Goal: Task Accomplishment & Management: Manage account settings

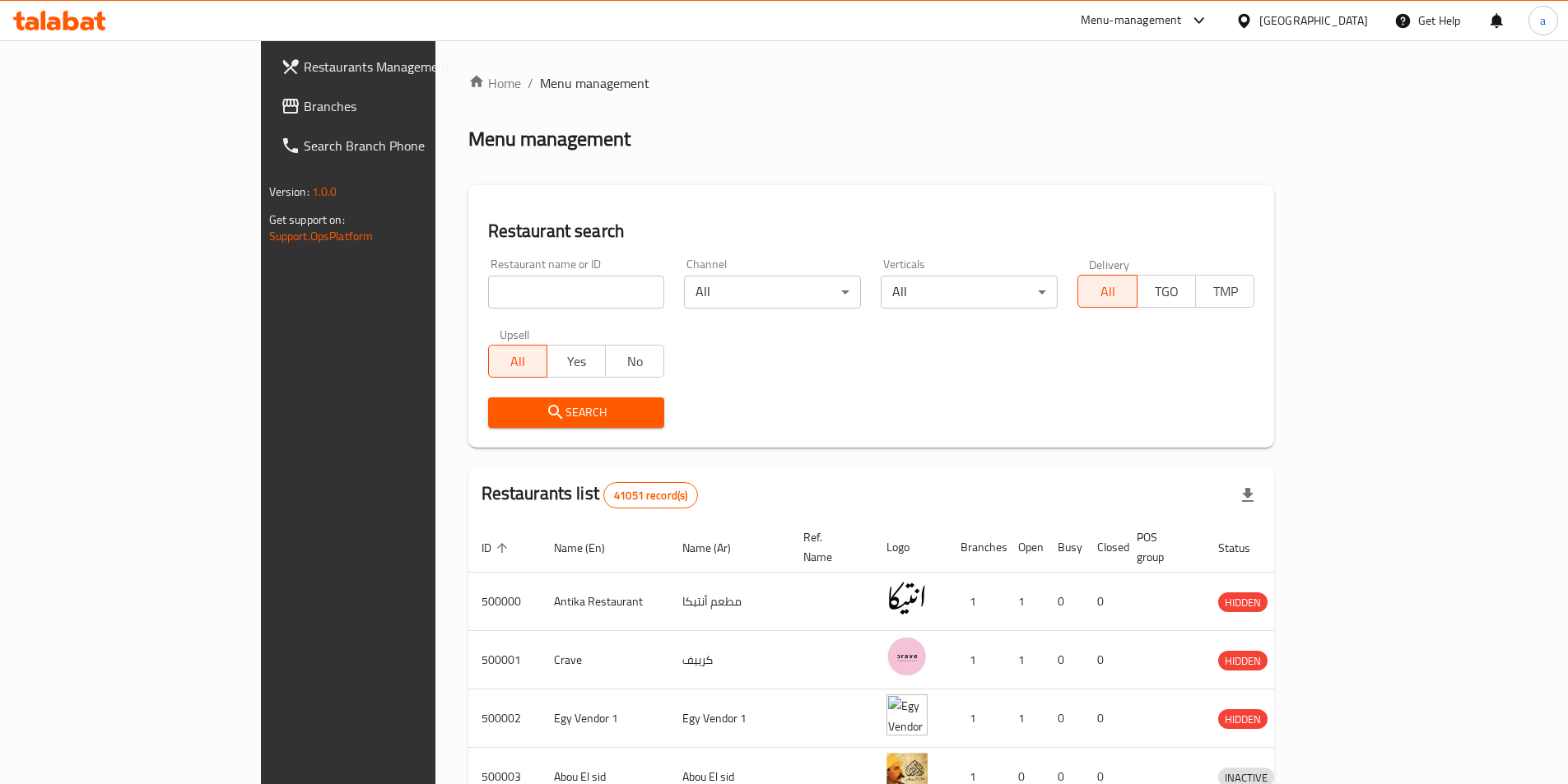
click at [303, 98] on span "Branches" at bounding box center [406, 106] width 206 height 20
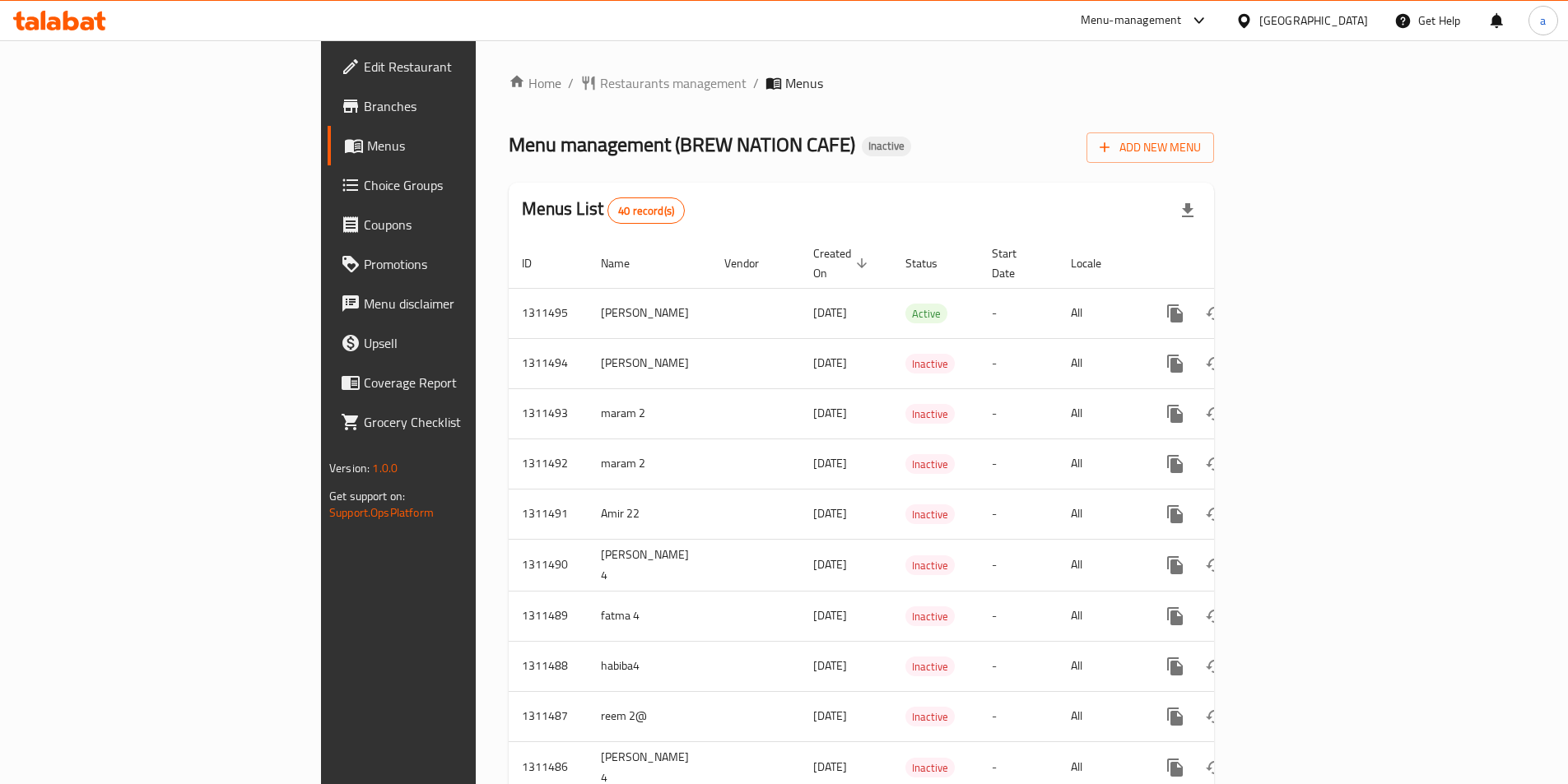
click at [367, 153] on span "Menus" at bounding box center [469, 145] width 202 height 20
click at [364, 63] on span "Edit Restaurant" at bounding box center [467, 67] width 206 height 20
click at [1201, 156] on span "Add New Menu" at bounding box center [1150, 147] width 101 height 20
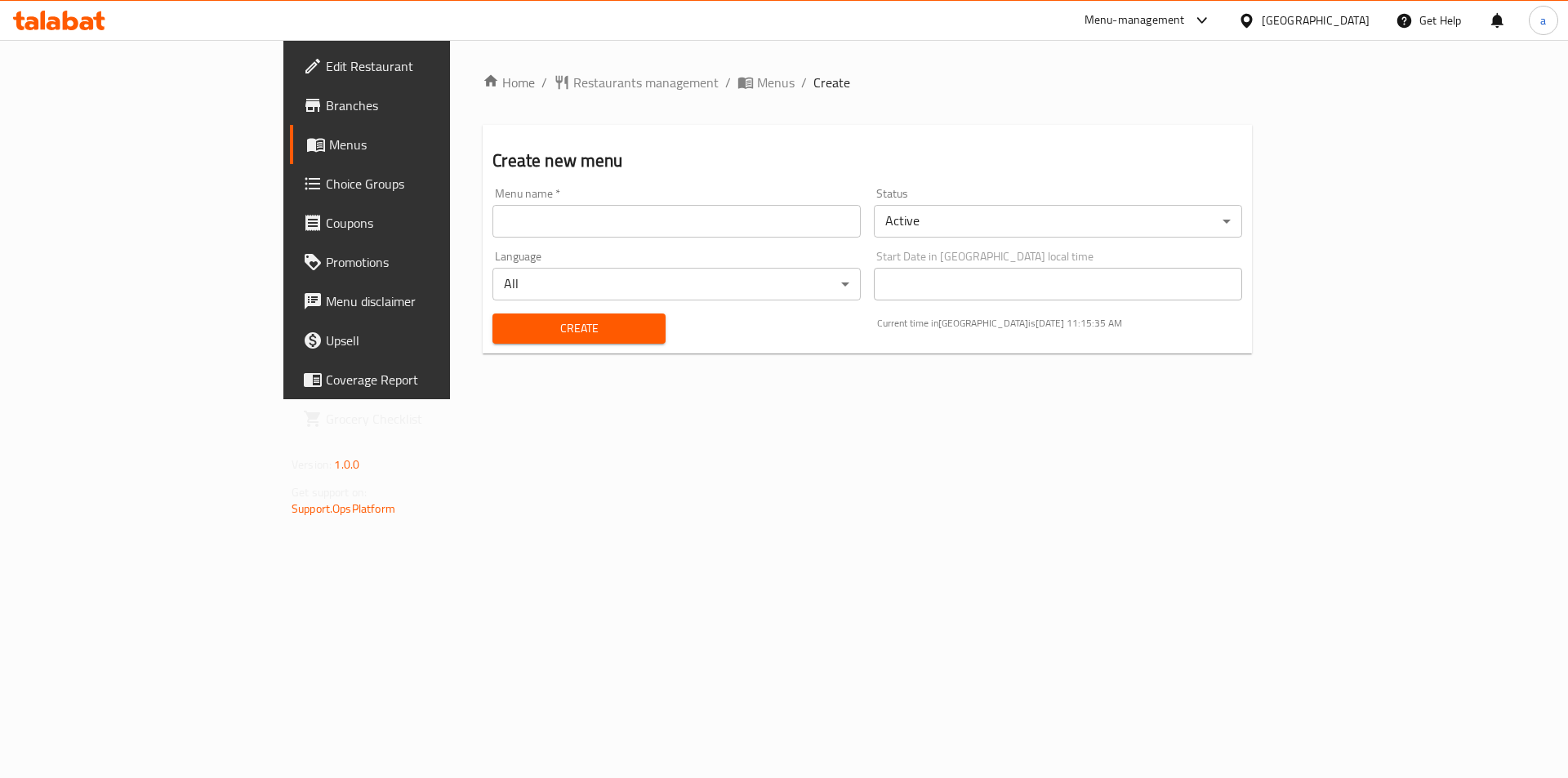
click at [329, 135] on span "Menus" at bounding box center [431, 144] width 203 height 19
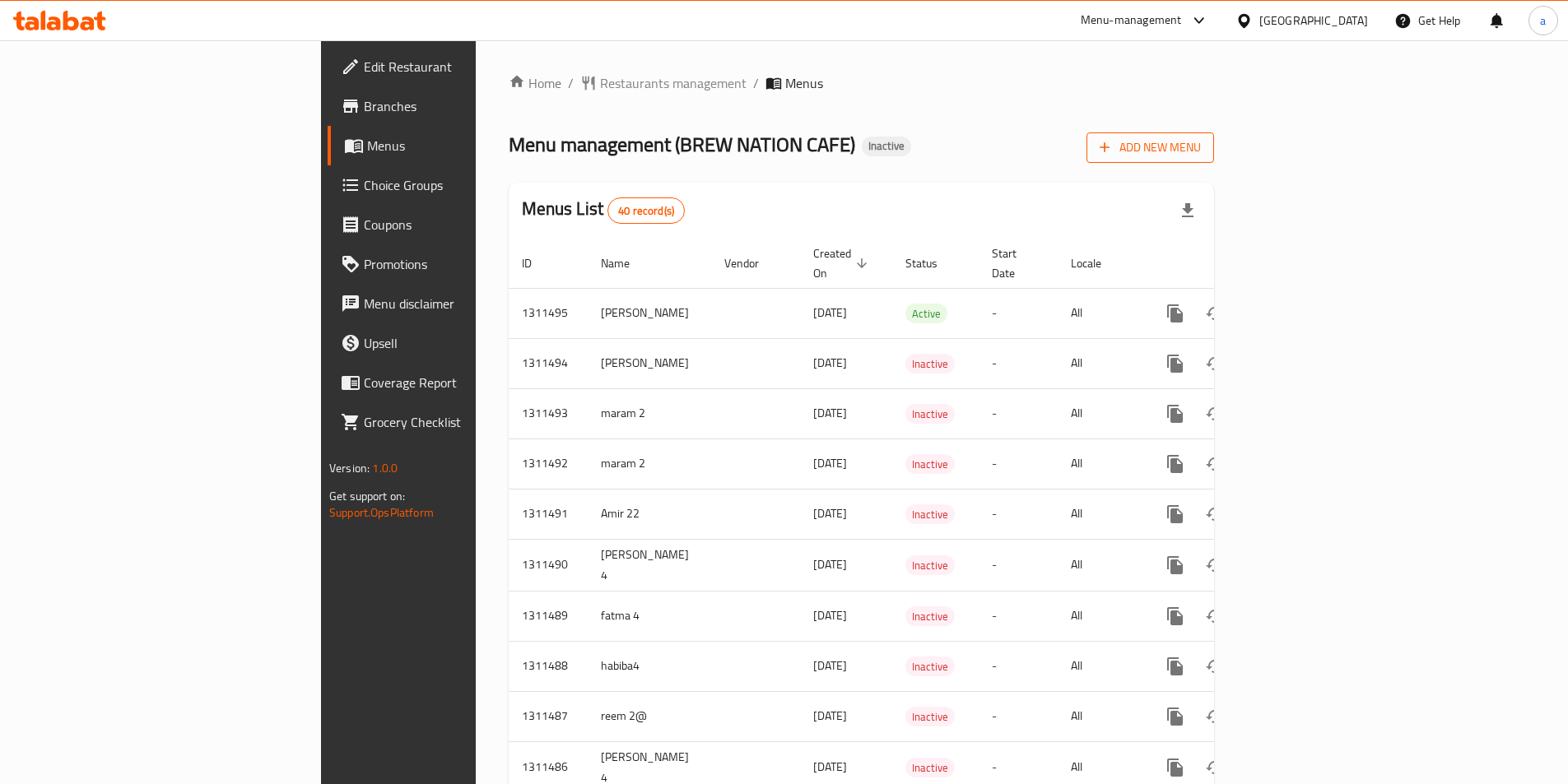
click at [1201, 155] on span "Add New Menu" at bounding box center [1150, 147] width 101 height 20
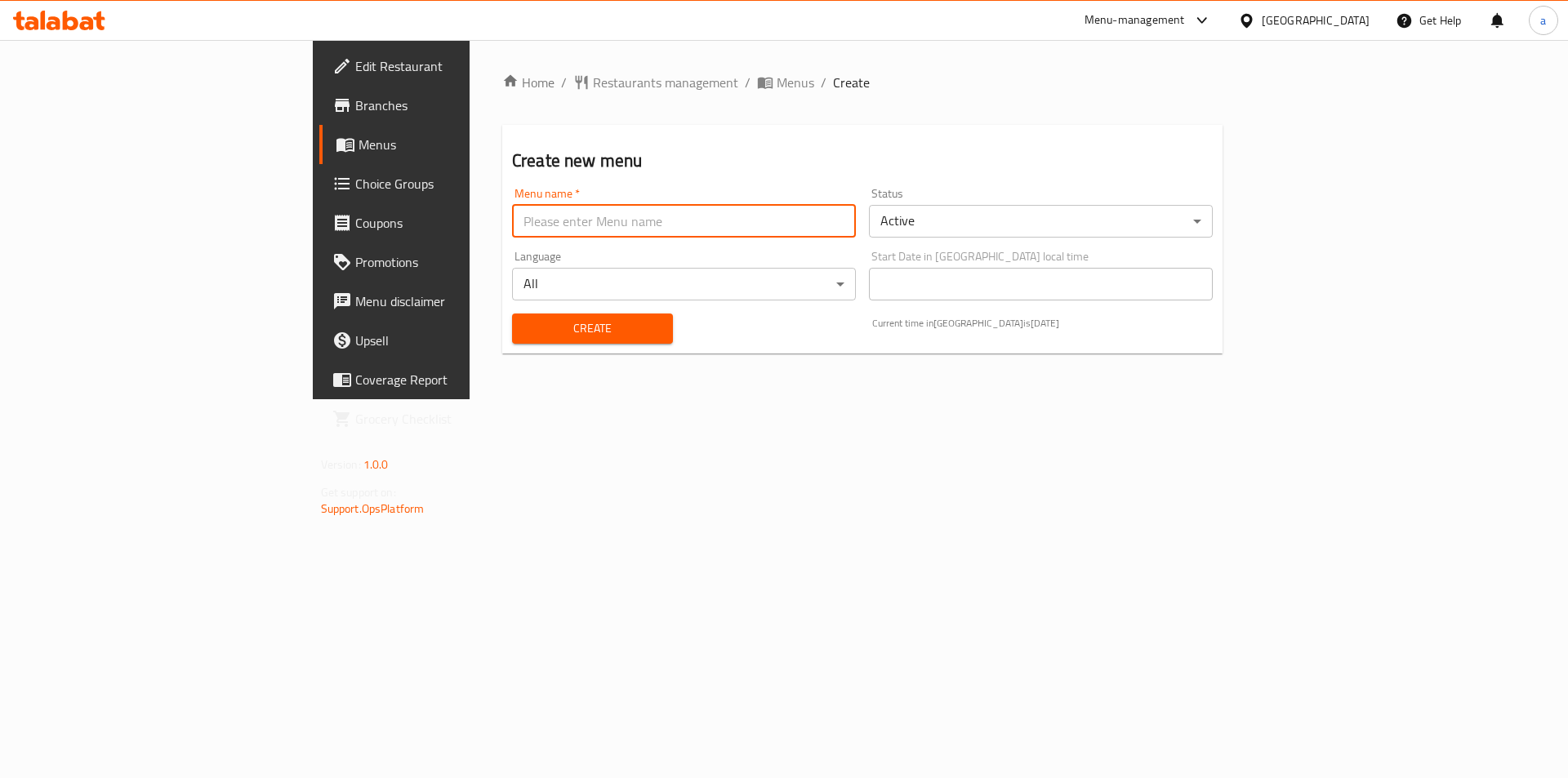
click at [816, 223] on input "text" at bounding box center [684, 221] width 343 height 33
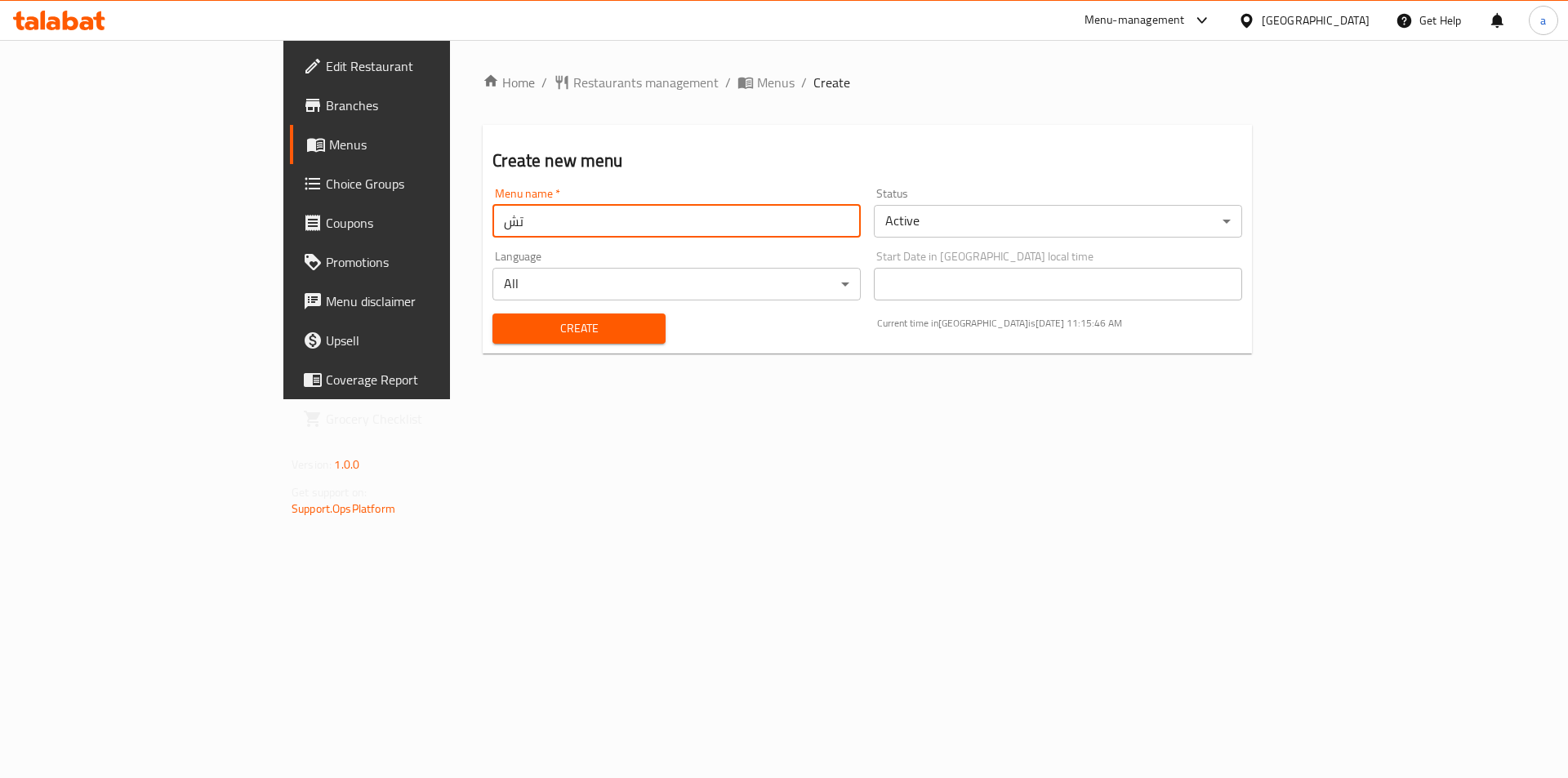
type input "ت"
type input "JAJA"
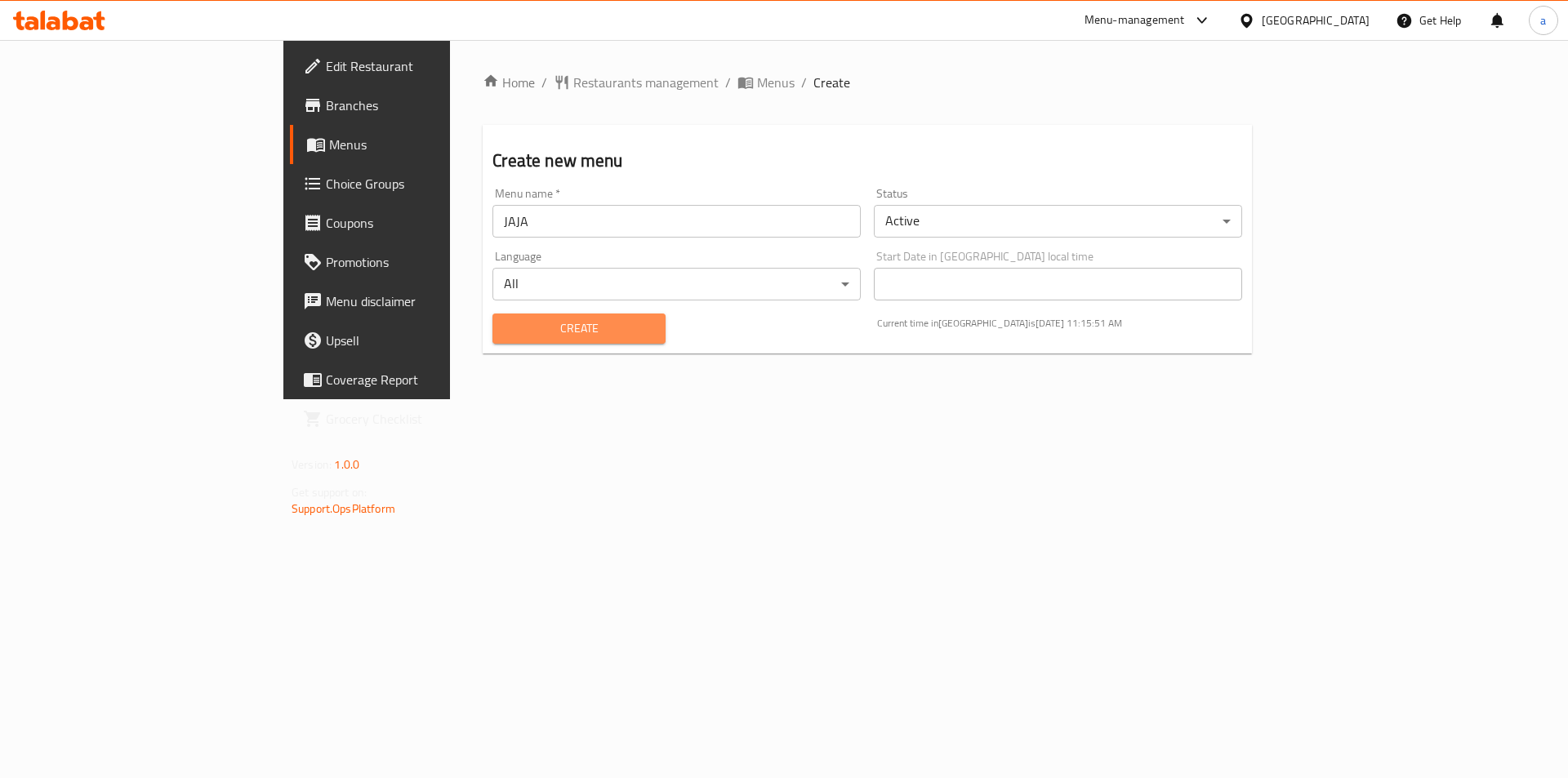
click at [558, 325] on span "Create" at bounding box center [578, 328] width 146 height 20
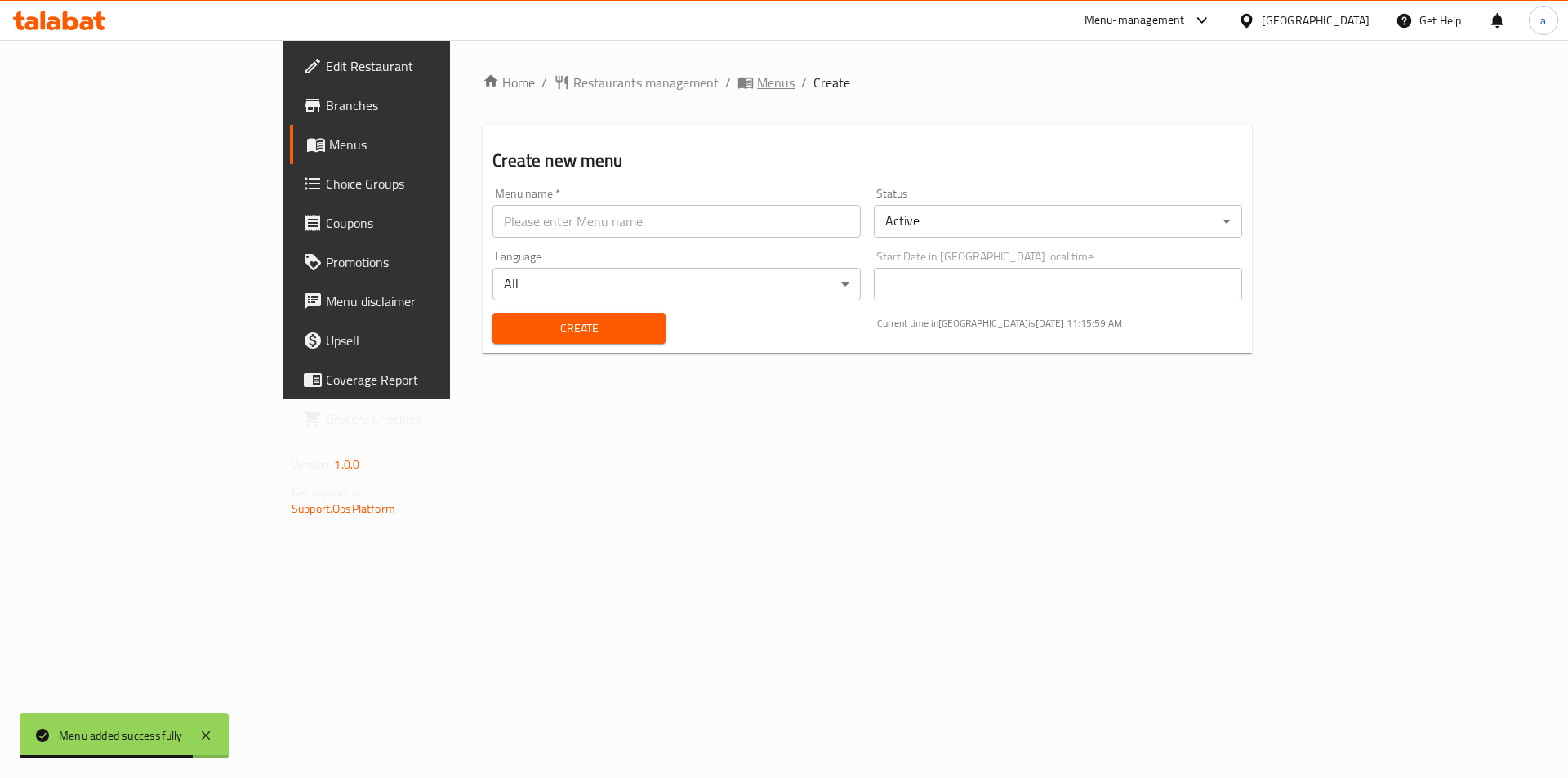
click at [738, 77] on icon "breadcrumb" at bounding box center [746, 82] width 17 height 17
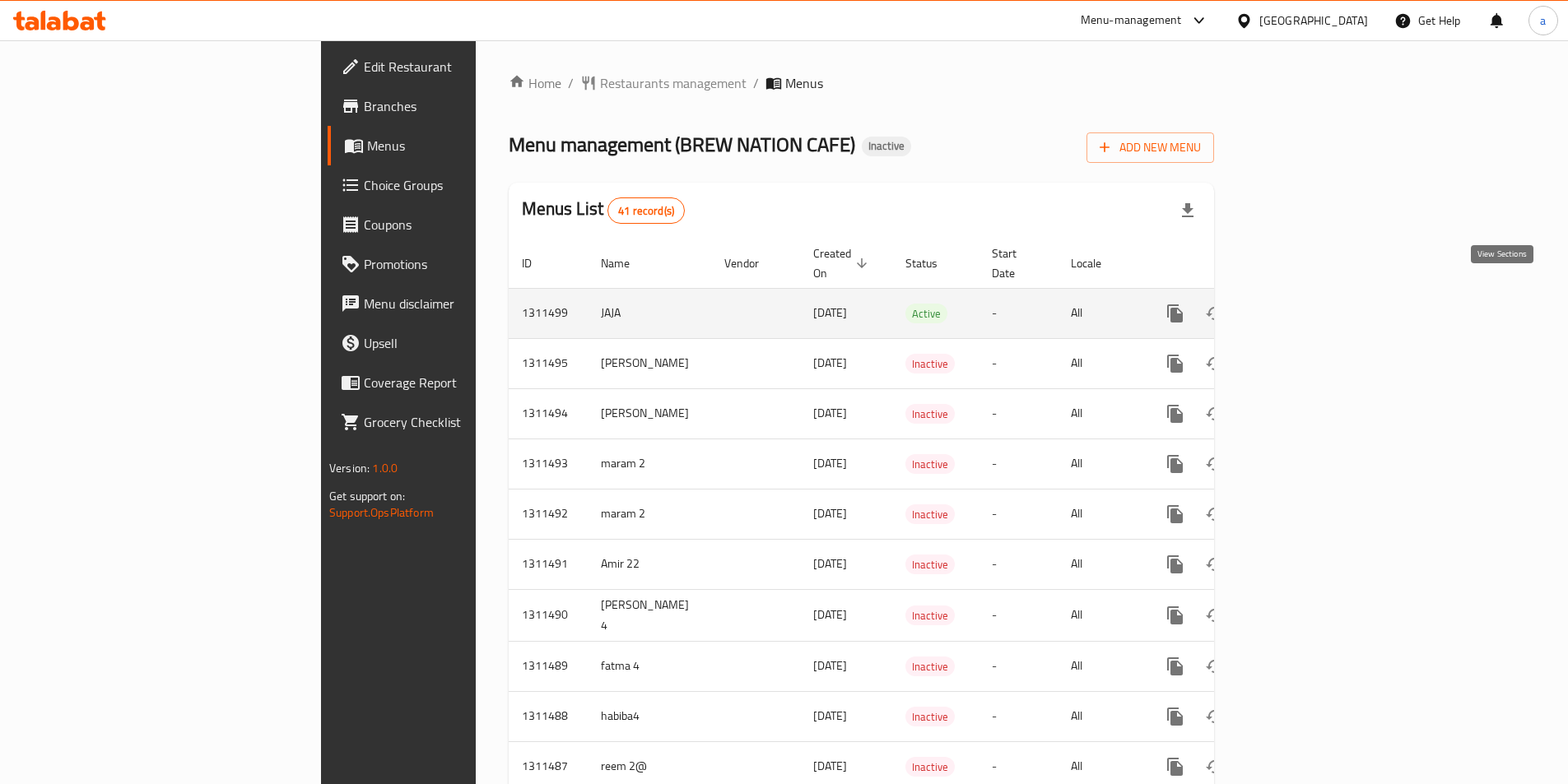
click at [1304, 303] on icon "enhanced table" at bounding box center [1294, 313] width 20 height 20
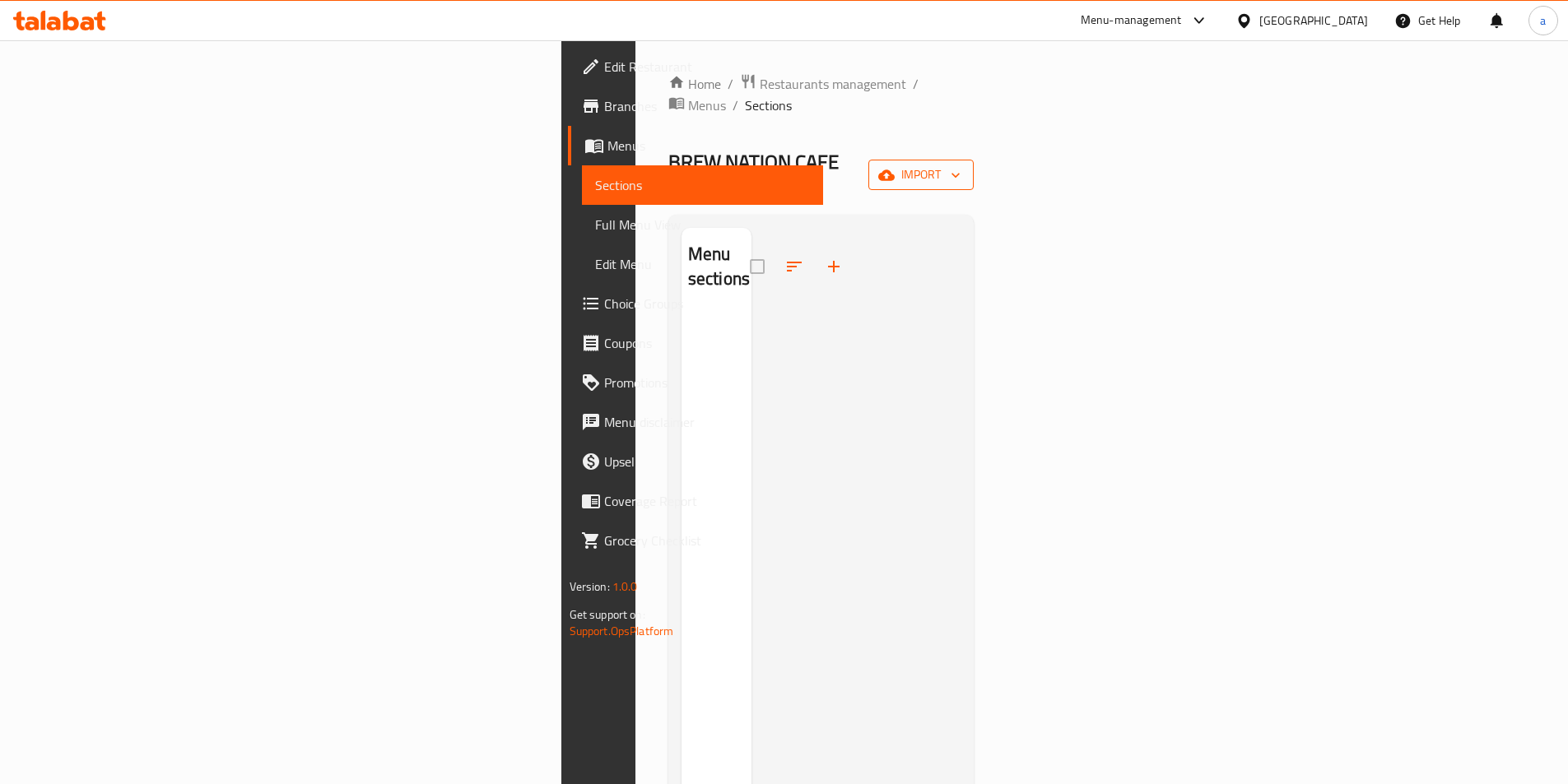
click at [960, 165] on span "import" at bounding box center [920, 175] width 79 height 20
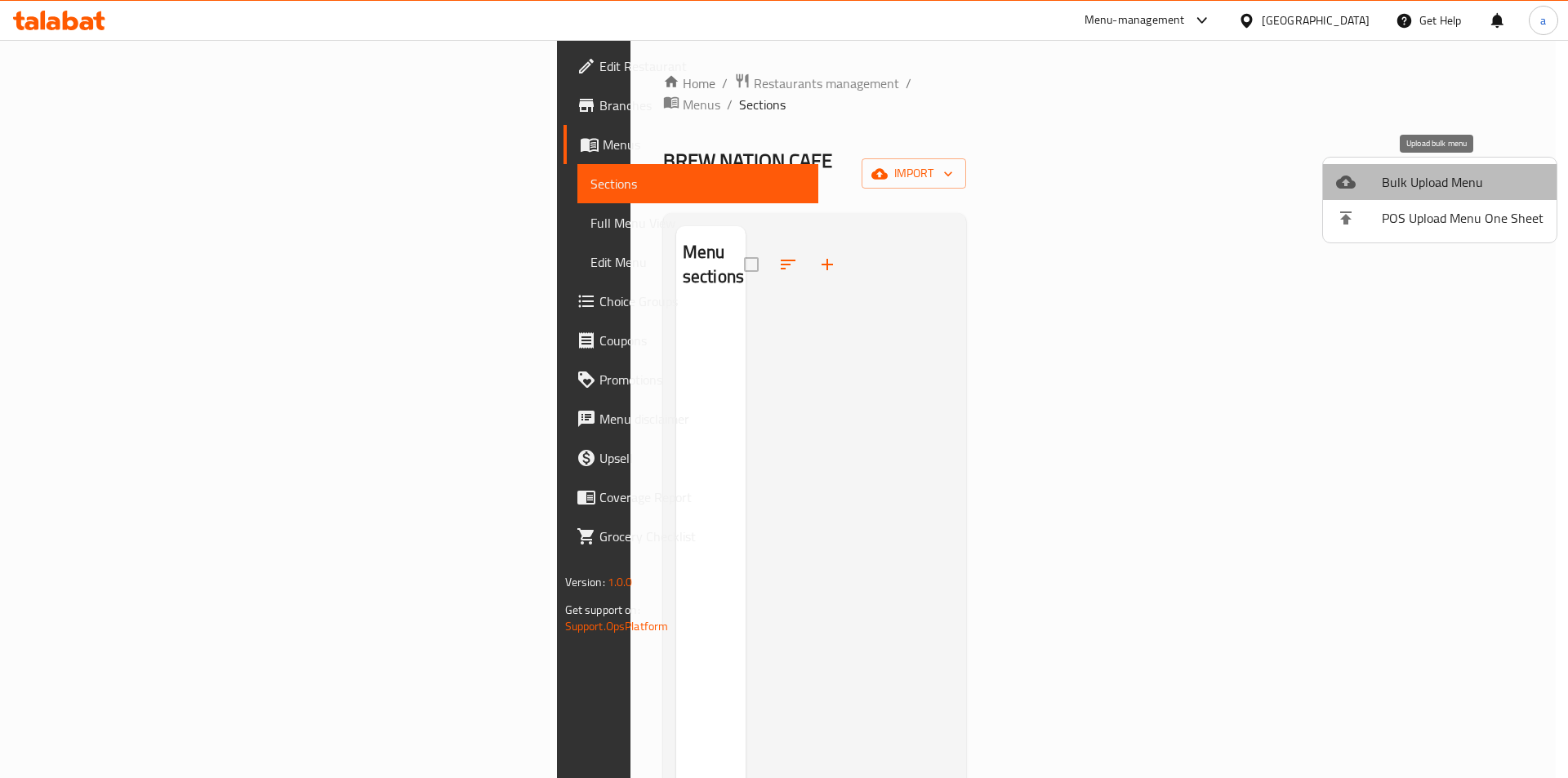
click at [1440, 185] on span "Bulk Upload Menu" at bounding box center [1462, 182] width 162 height 19
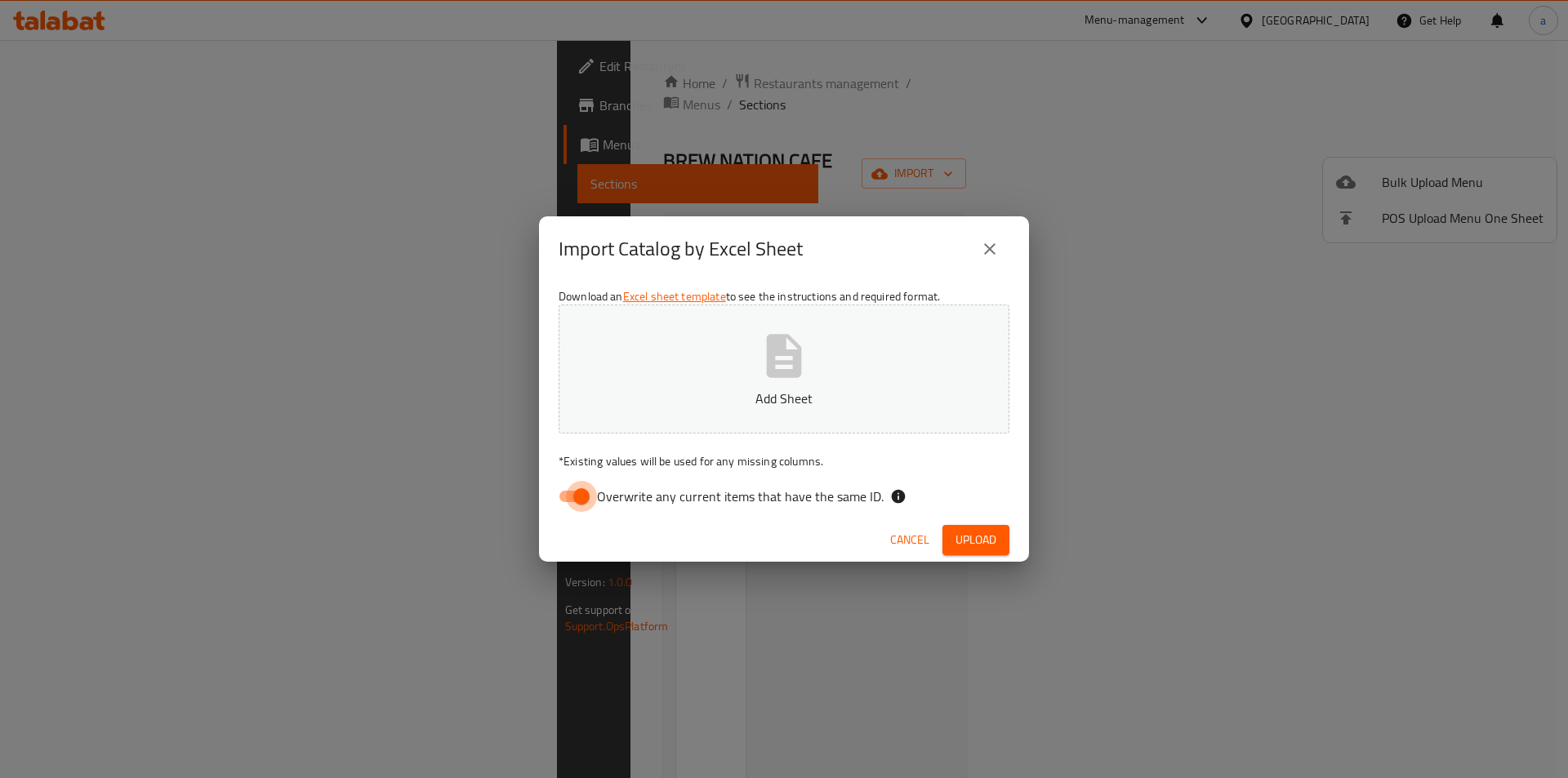
click at [585, 492] on input "Overwrite any current items that have the same ID." at bounding box center [582, 495] width 93 height 31
checkbox input "false"
click at [783, 372] on icon "button" at bounding box center [784, 355] width 35 height 43
click at [986, 531] on span "Upload" at bounding box center [975, 539] width 40 height 20
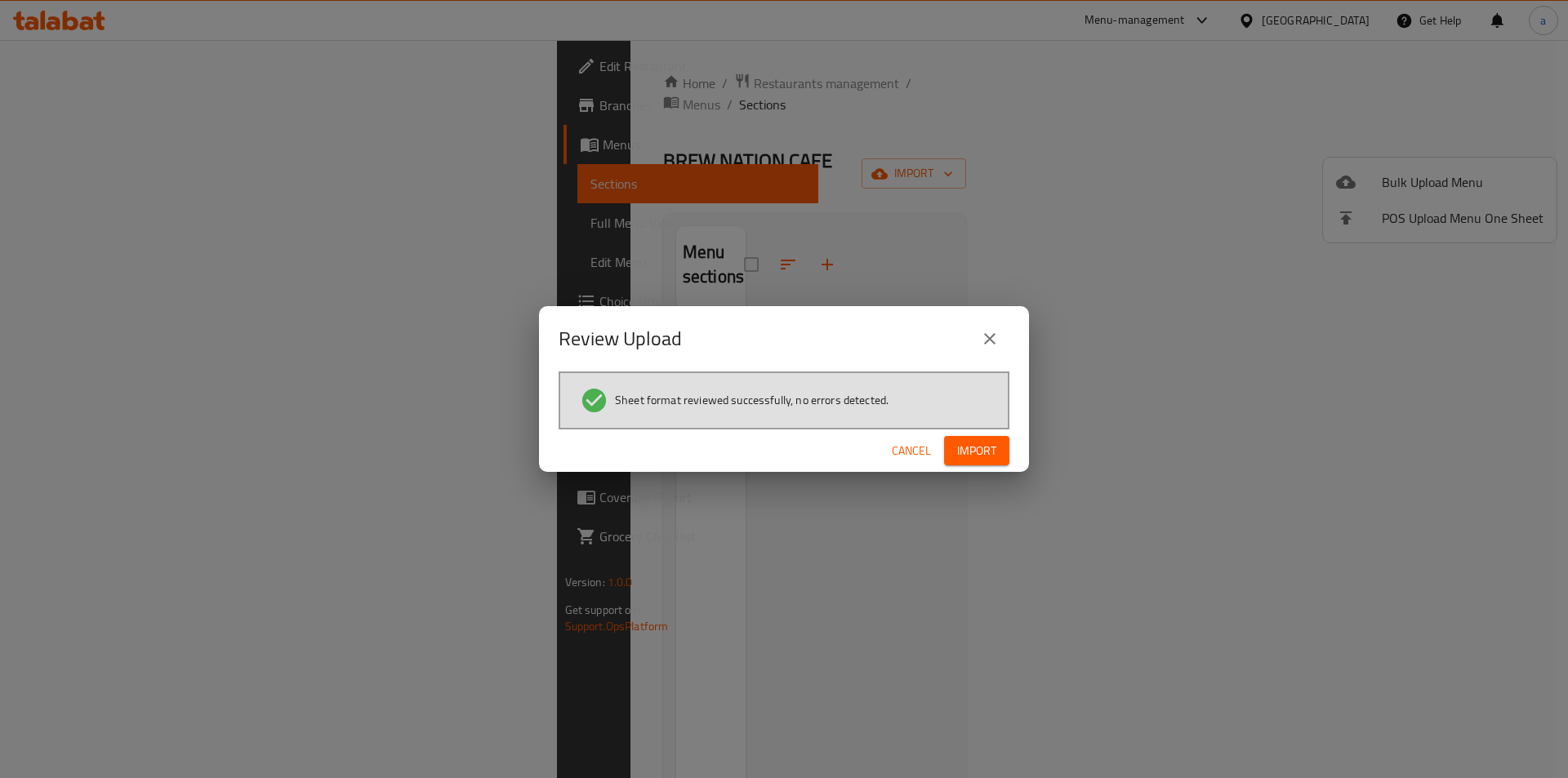
click at [977, 454] on span "Import" at bounding box center [976, 451] width 40 height 20
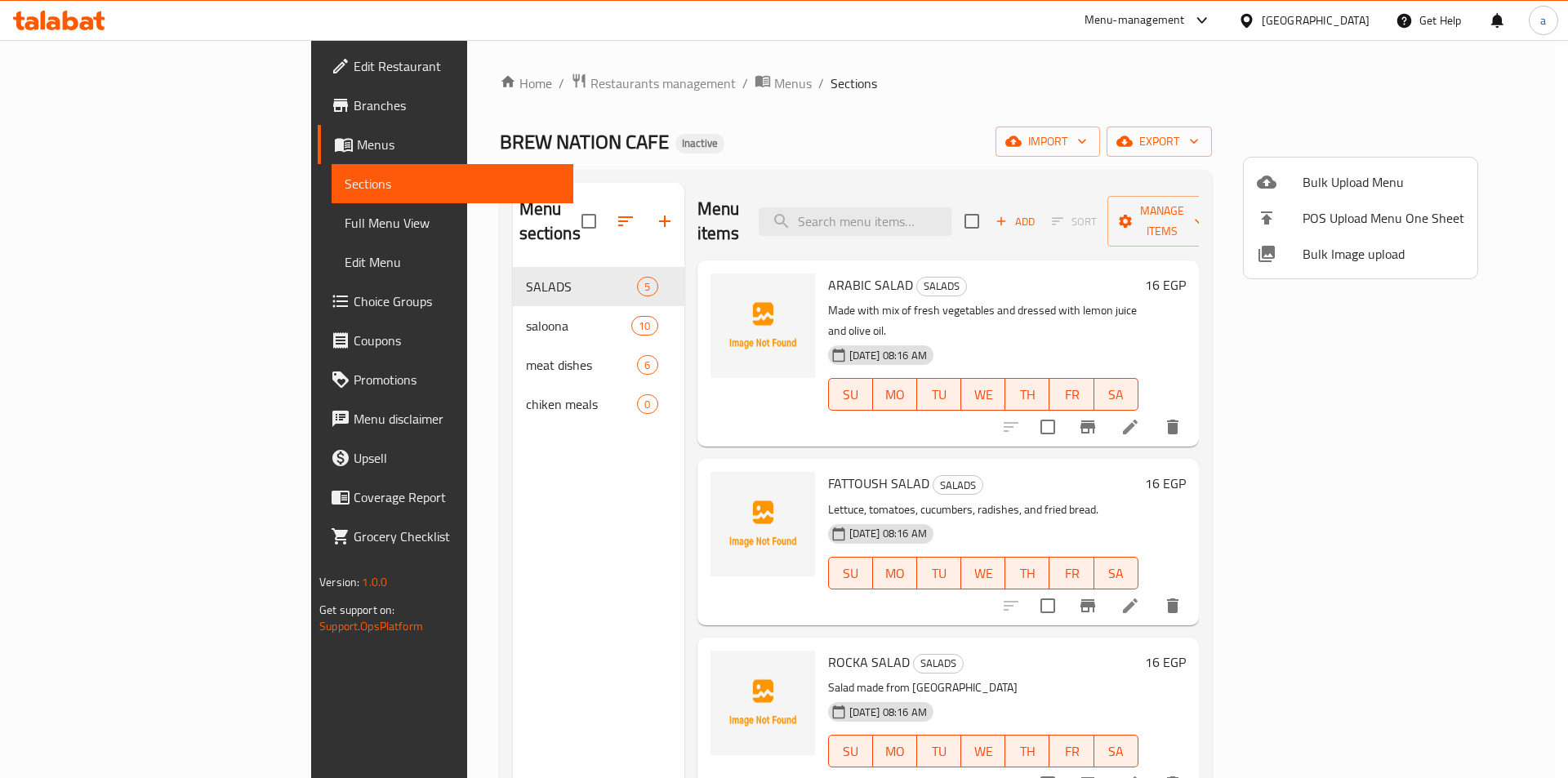
click at [461, 297] on div at bounding box center [784, 389] width 1568 height 778
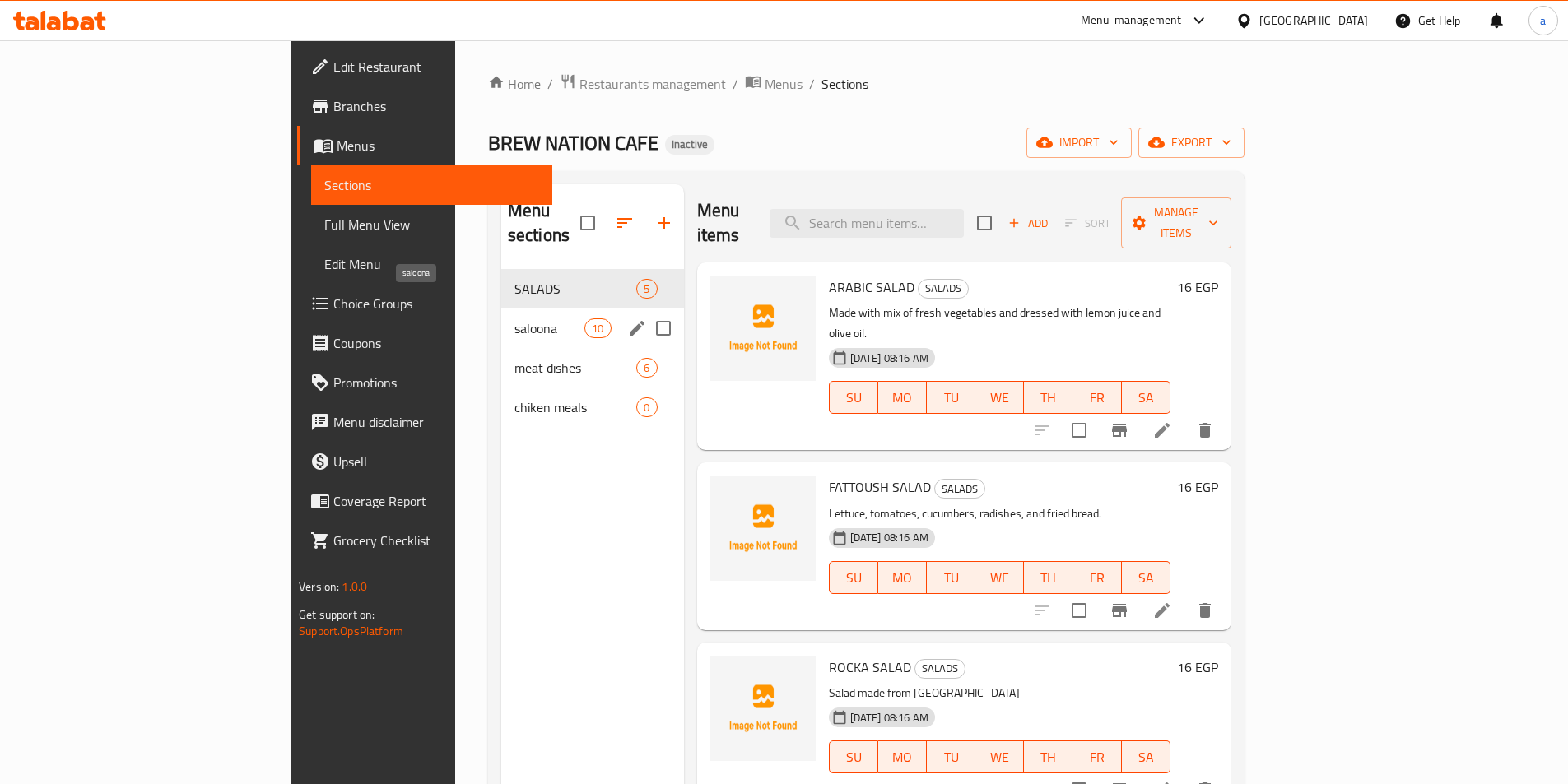
click at [515, 318] on span "saloona" at bounding box center [549, 328] width 70 height 20
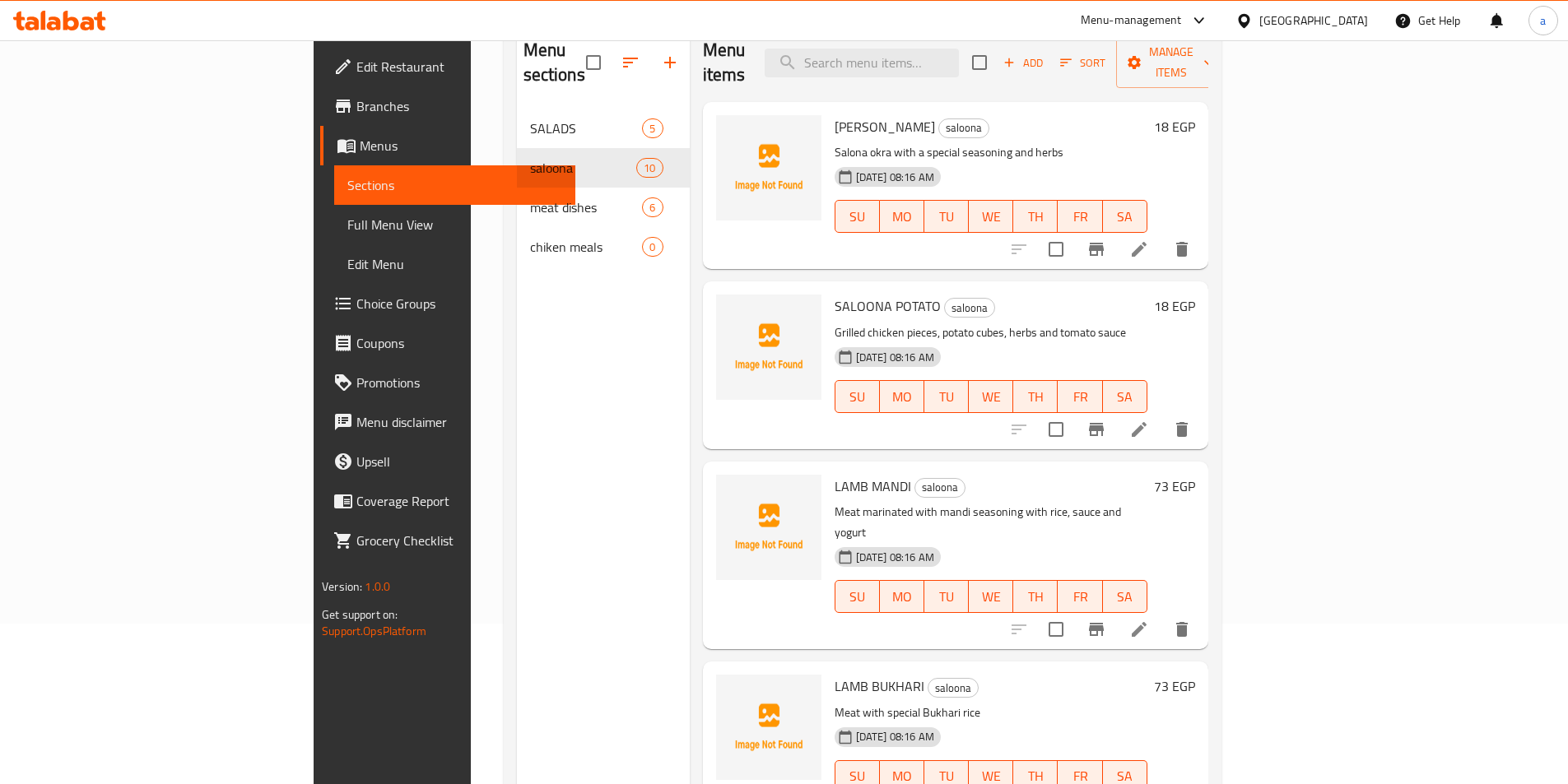
scroll to position [165, 0]
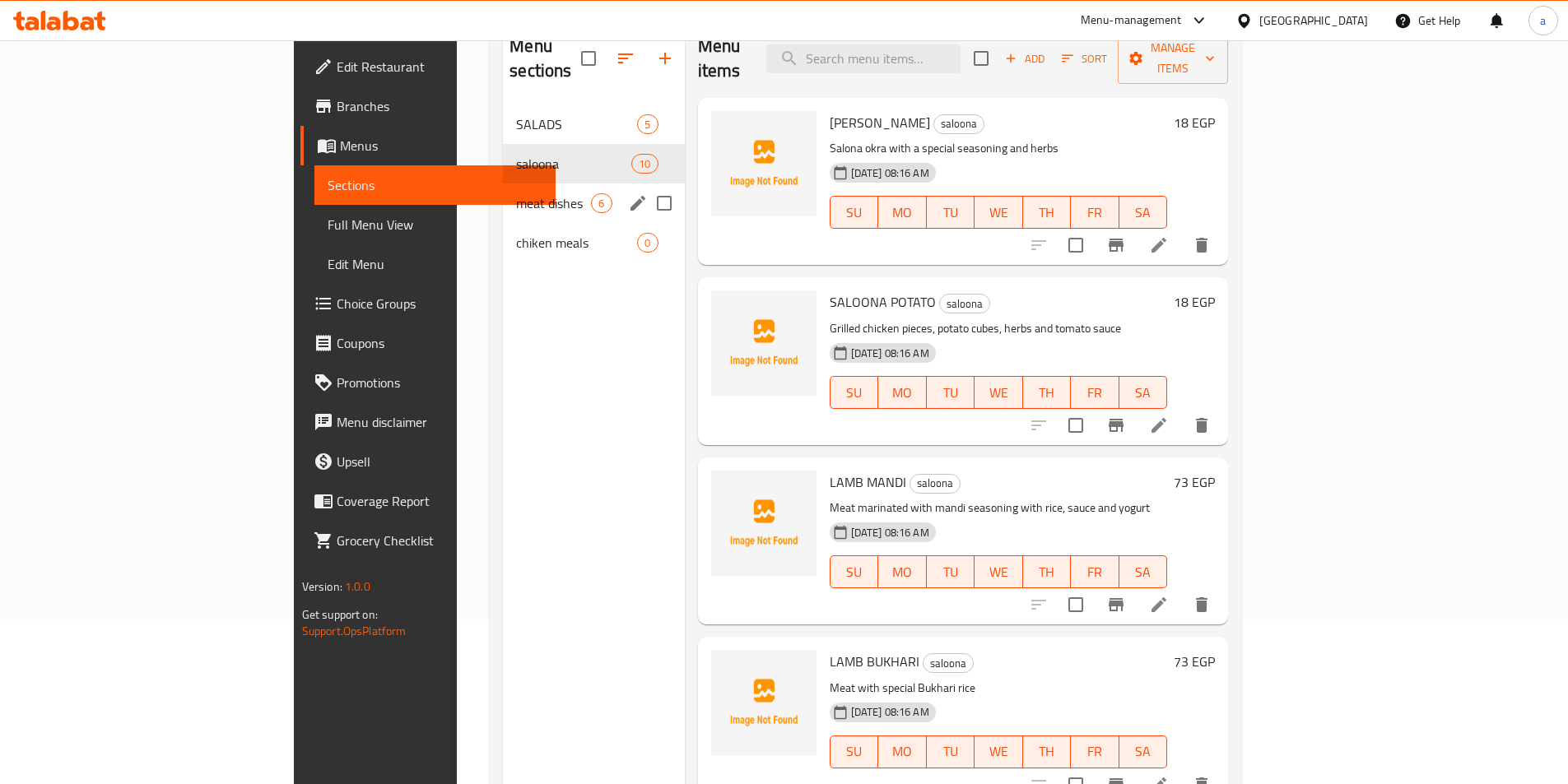
click at [539, 190] on div "meat dishes 6" at bounding box center [594, 203] width 181 height 40
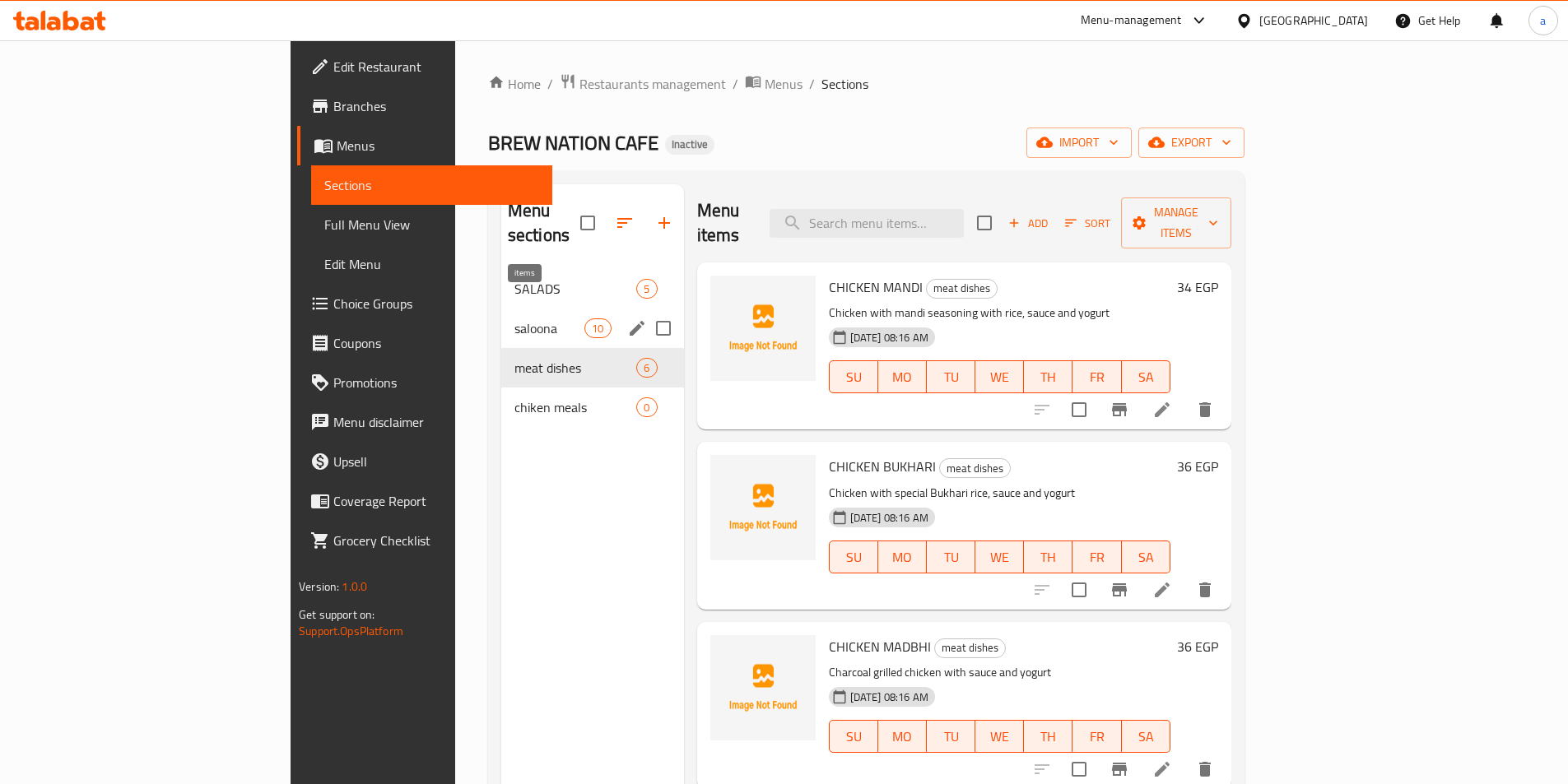
click at [585, 321] on span "10" at bounding box center [597, 329] width 25 height 16
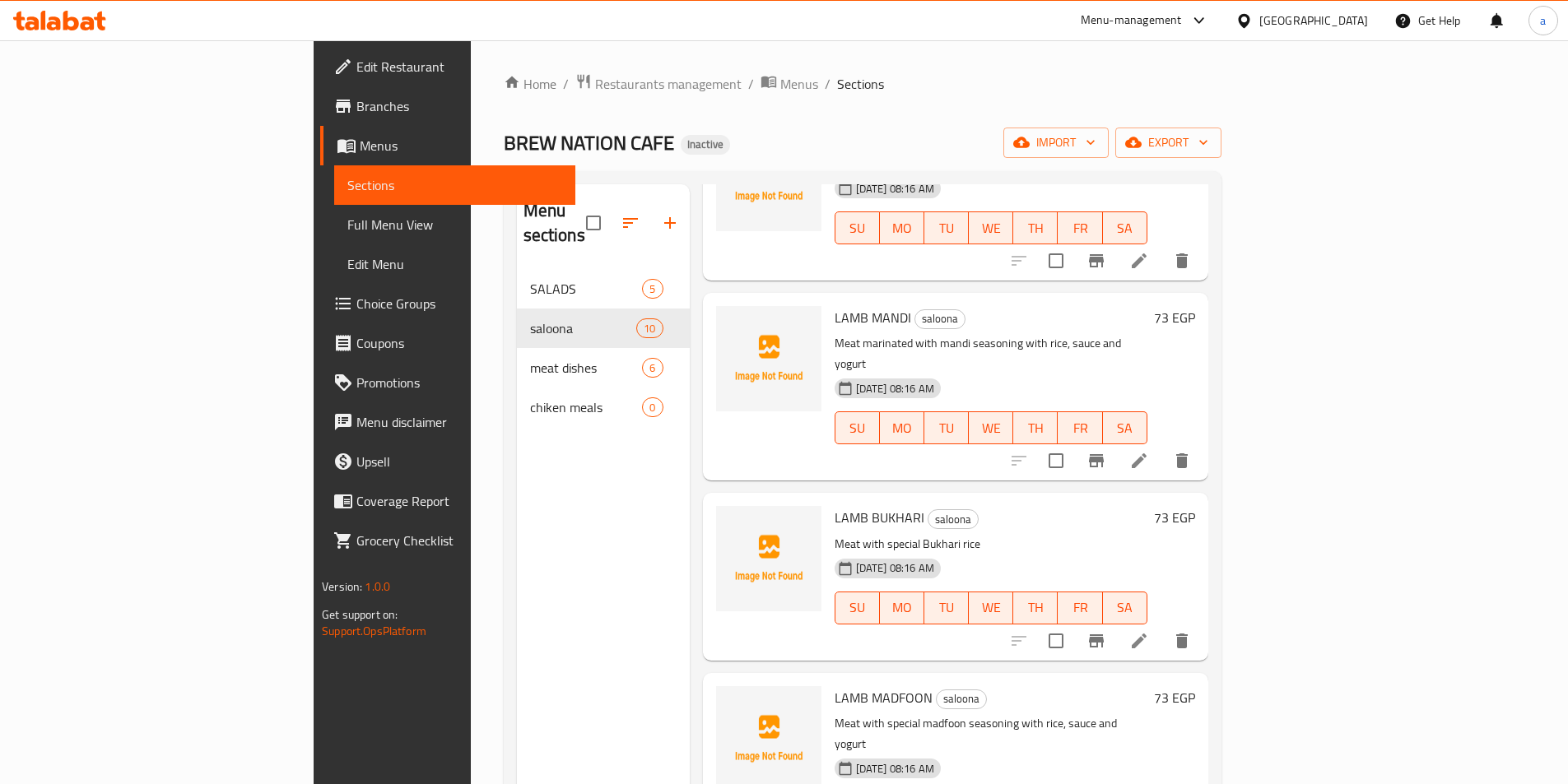
scroll to position [412, 0]
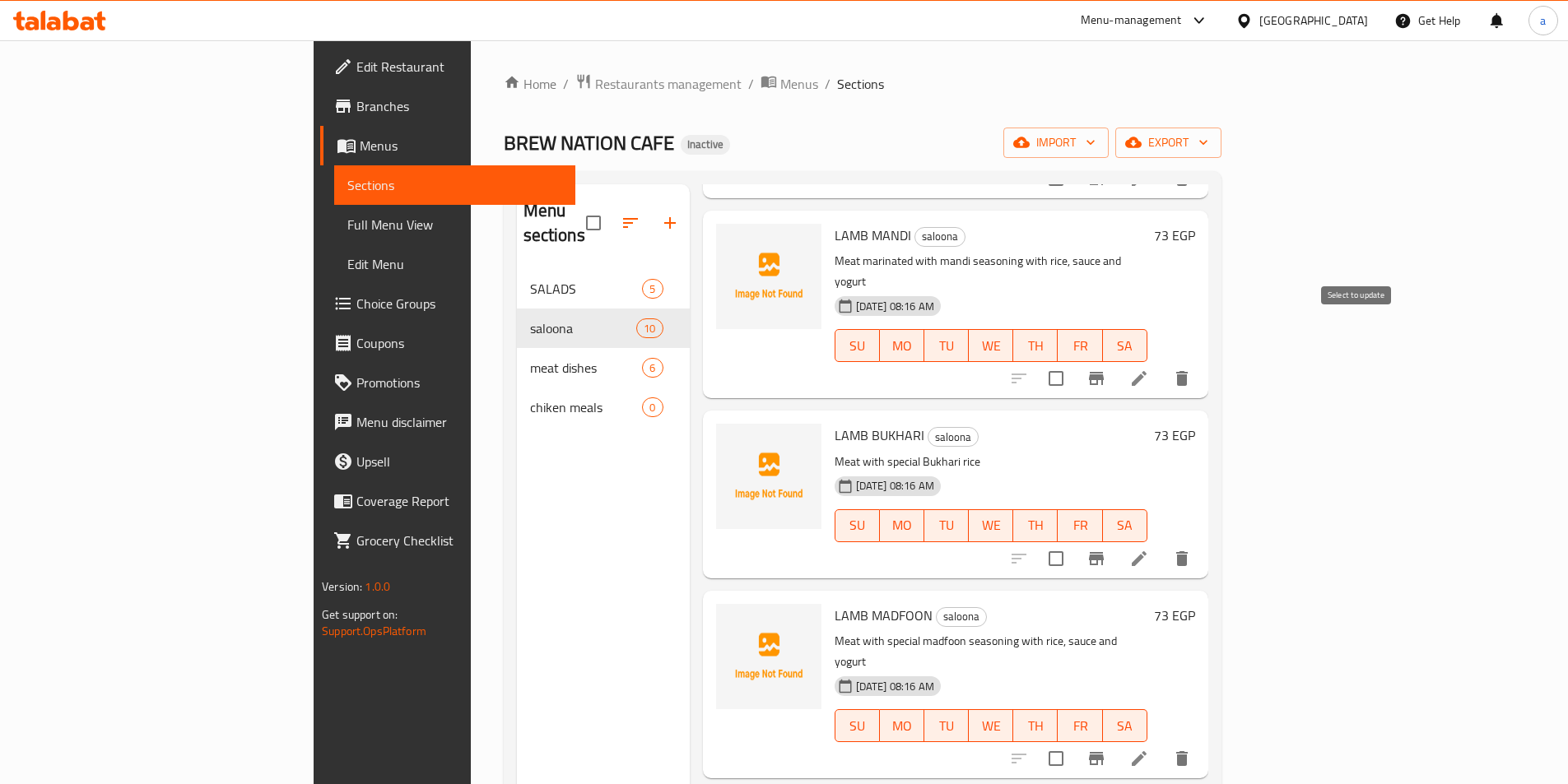
click at [1073, 361] on input "checkbox" at bounding box center [1056, 378] width 35 height 35
checkbox input "true"
click at [1073, 541] on input "checkbox" at bounding box center [1056, 558] width 35 height 35
checkbox input "true"
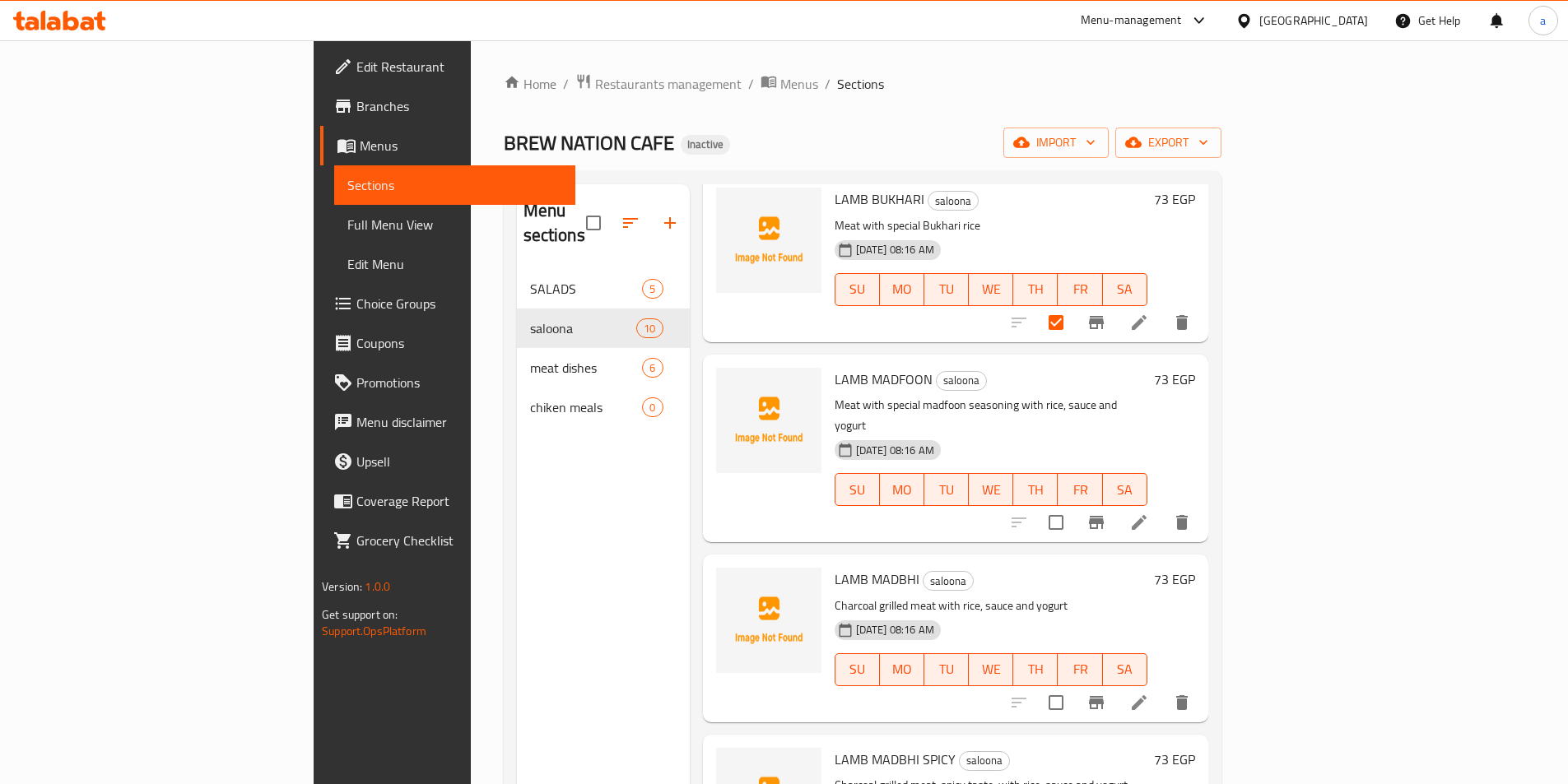
scroll to position [741, 0]
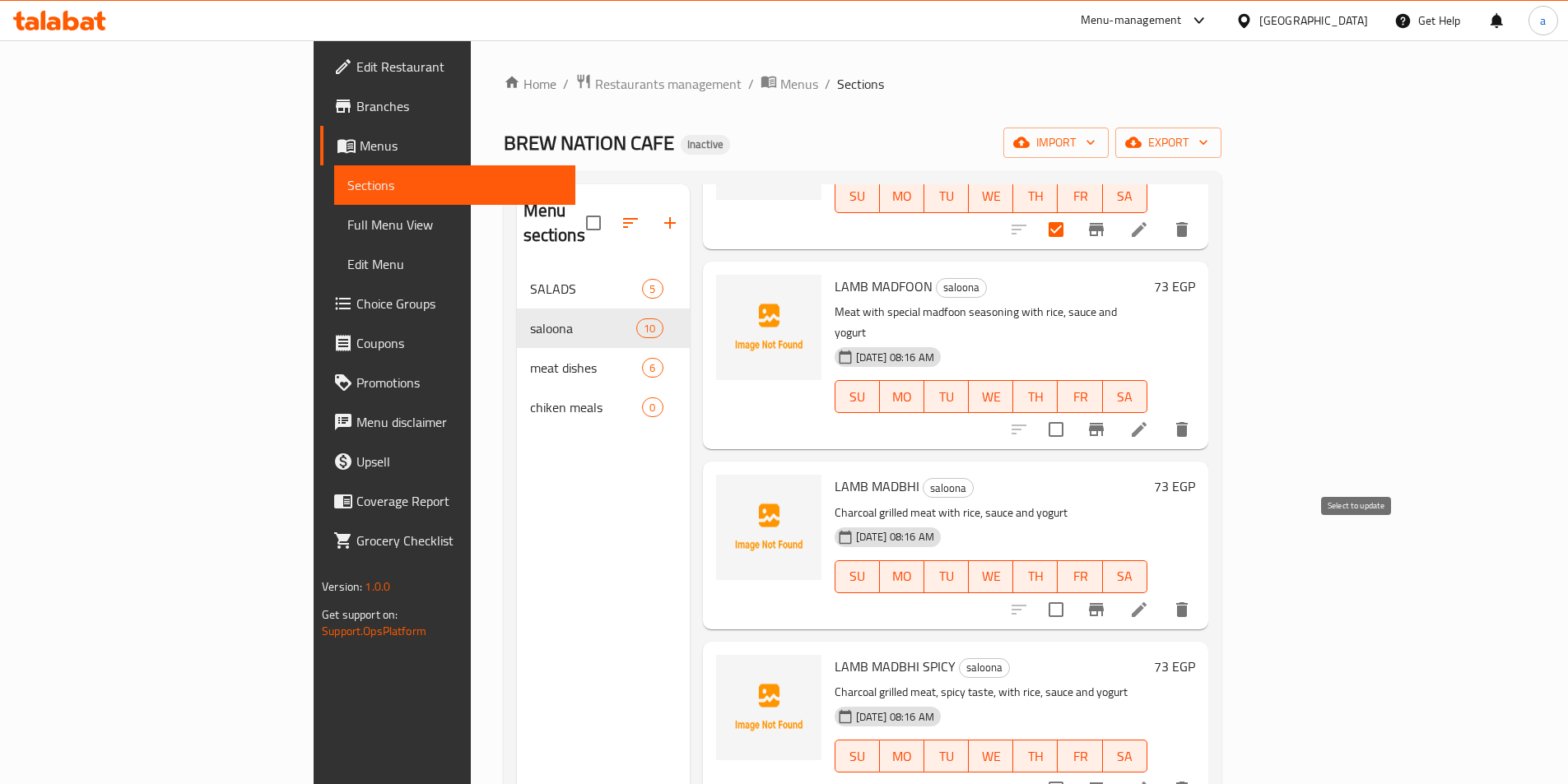
click at [1073, 592] on input "checkbox" at bounding box center [1056, 609] width 35 height 35
checkbox input "true"
click at [1073, 412] on input "checkbox" at bounding box center [1056, 429] width 35 height 35
checkbox input "true"
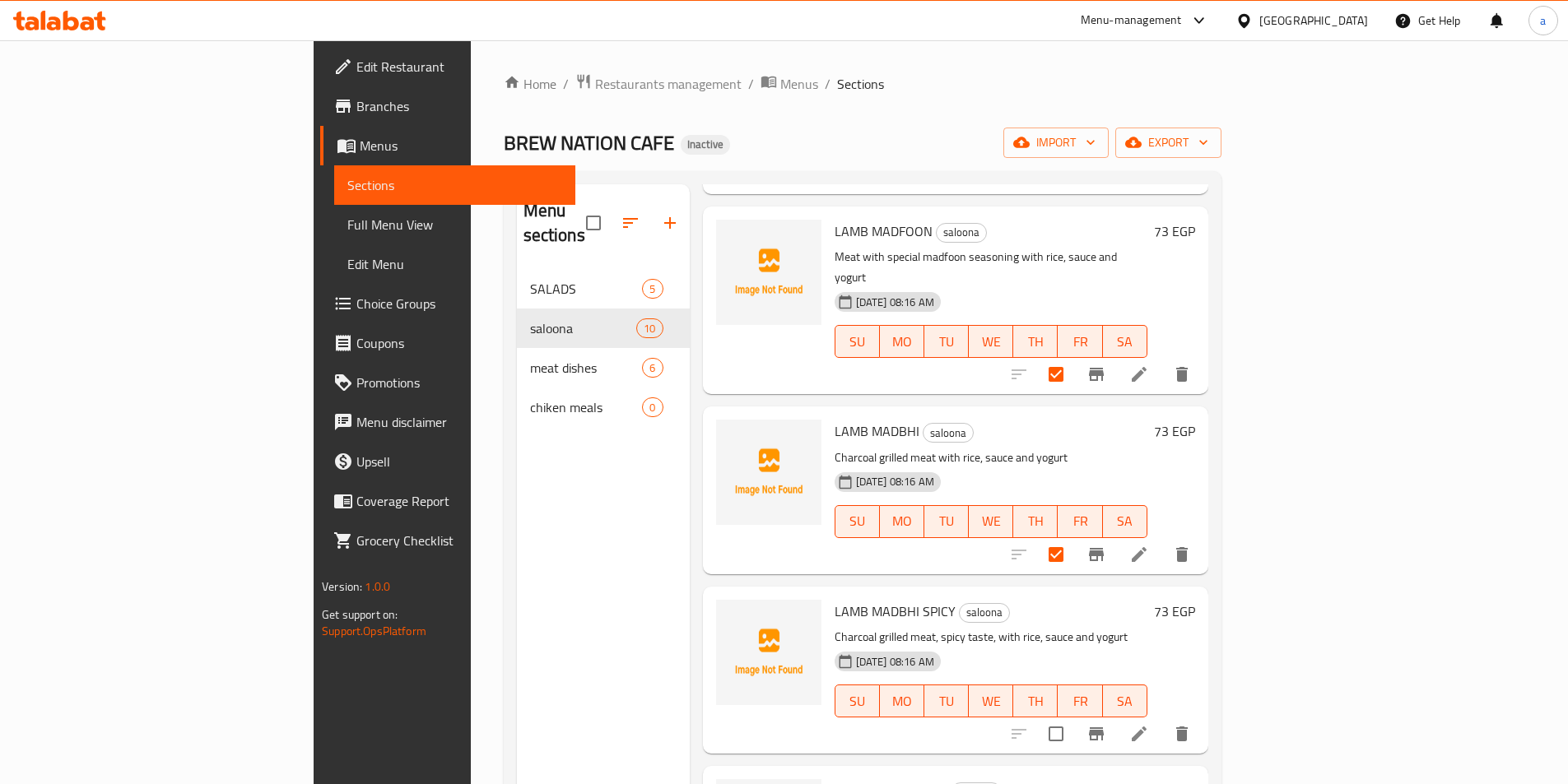
scroll to position [987, 0]
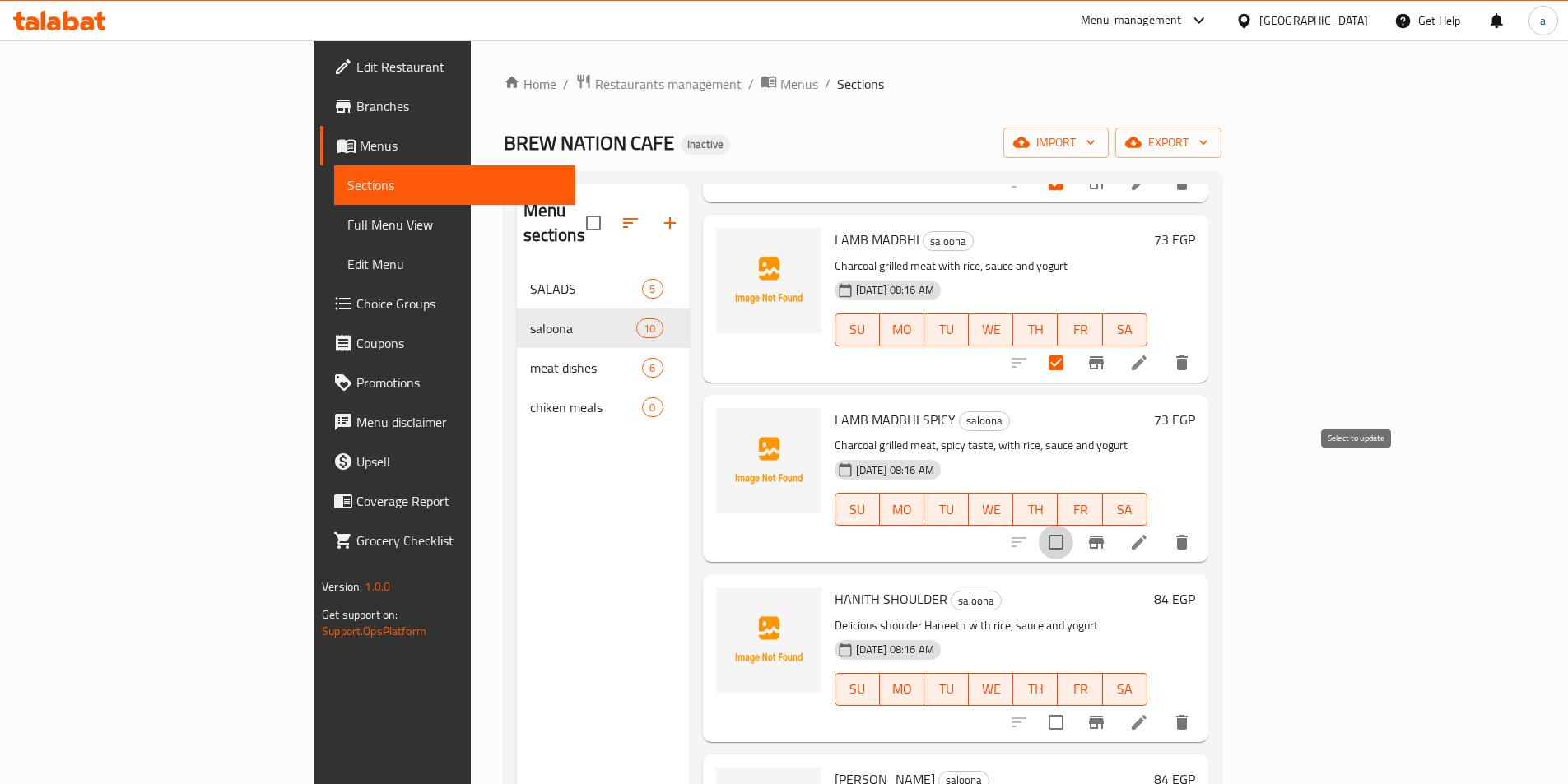
click at [1073, 525] on input "checkbox" at bounding box center [1056, 542] width 35 height 35
checkbox input "true"
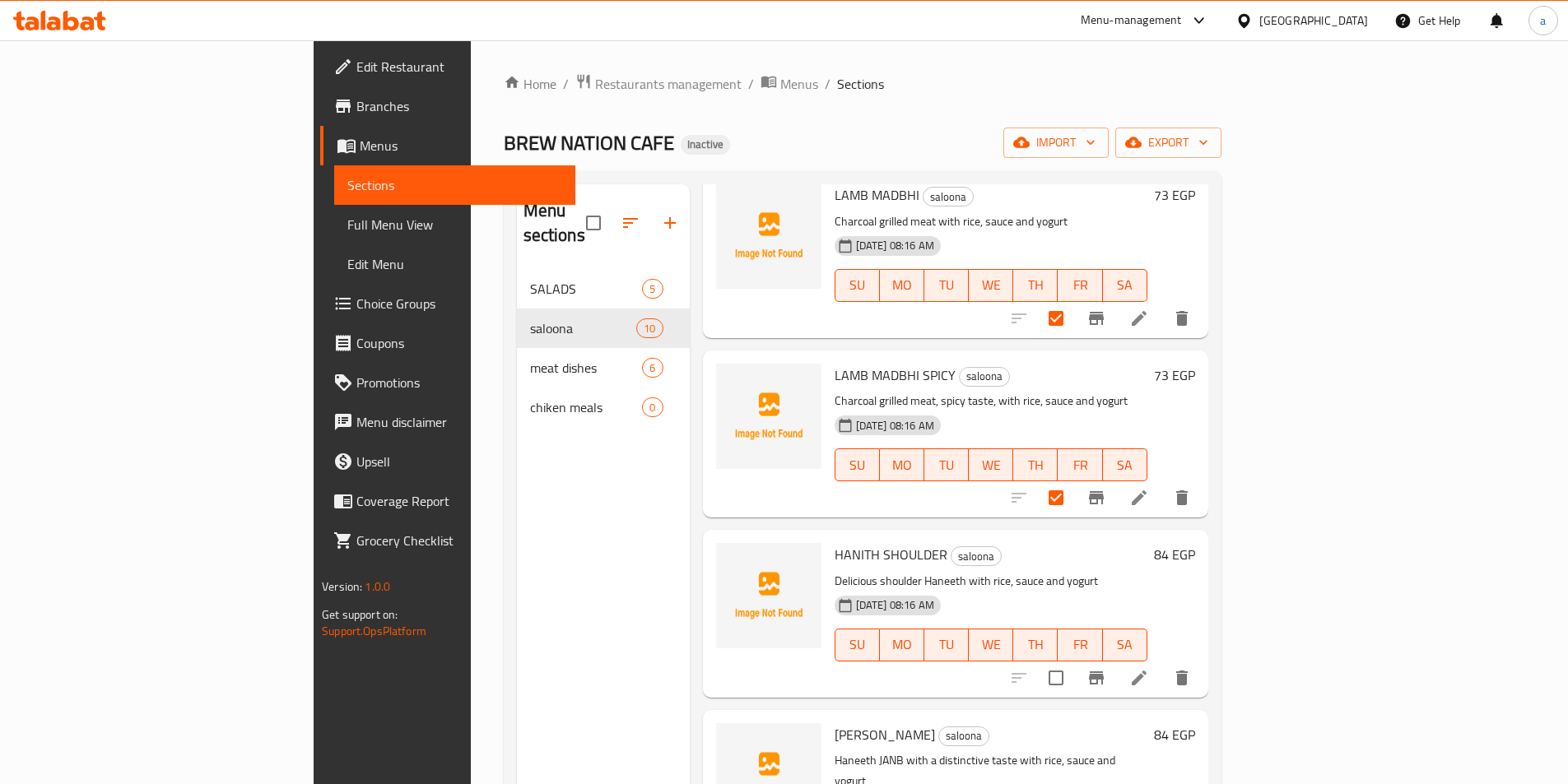
scroll to position [1054, 0]
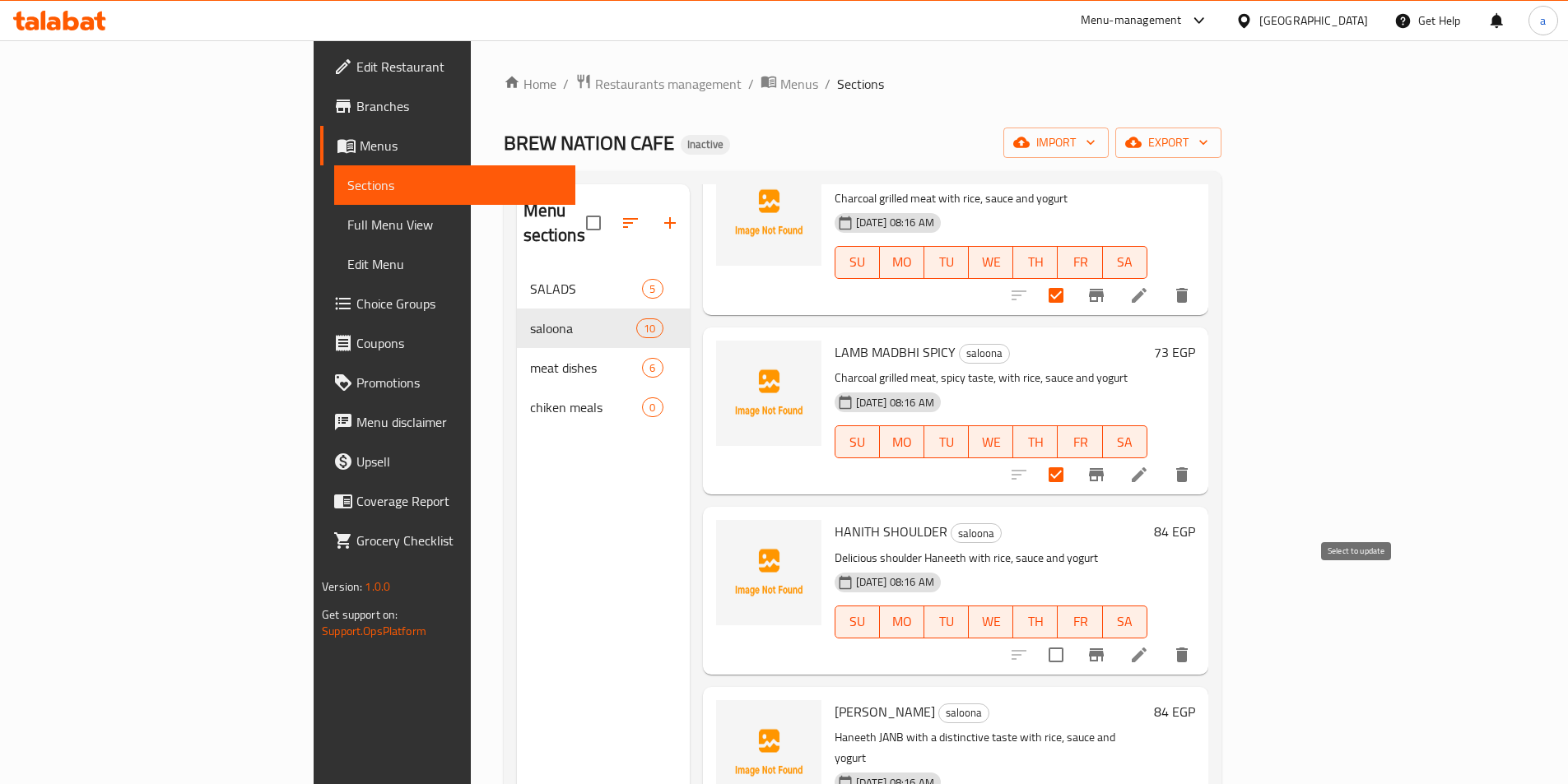
click at [1073, 638] on input "checkbox" at bounding box center [1056, 655] width 35 height 35
checkbox input "true"
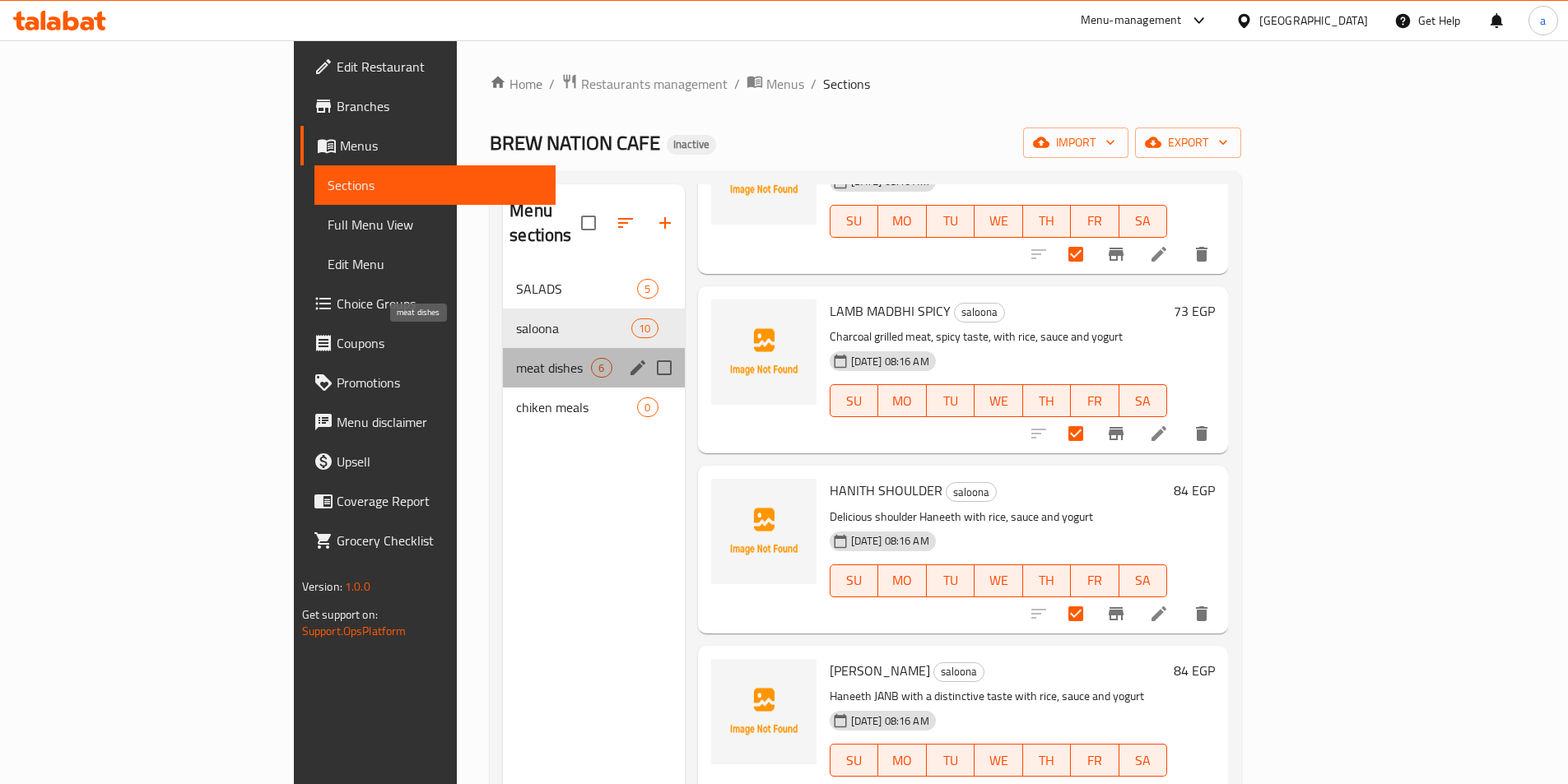
click at [516, 357] on span "meat dishes" at bounding box center [554, 367] width 75 height 20
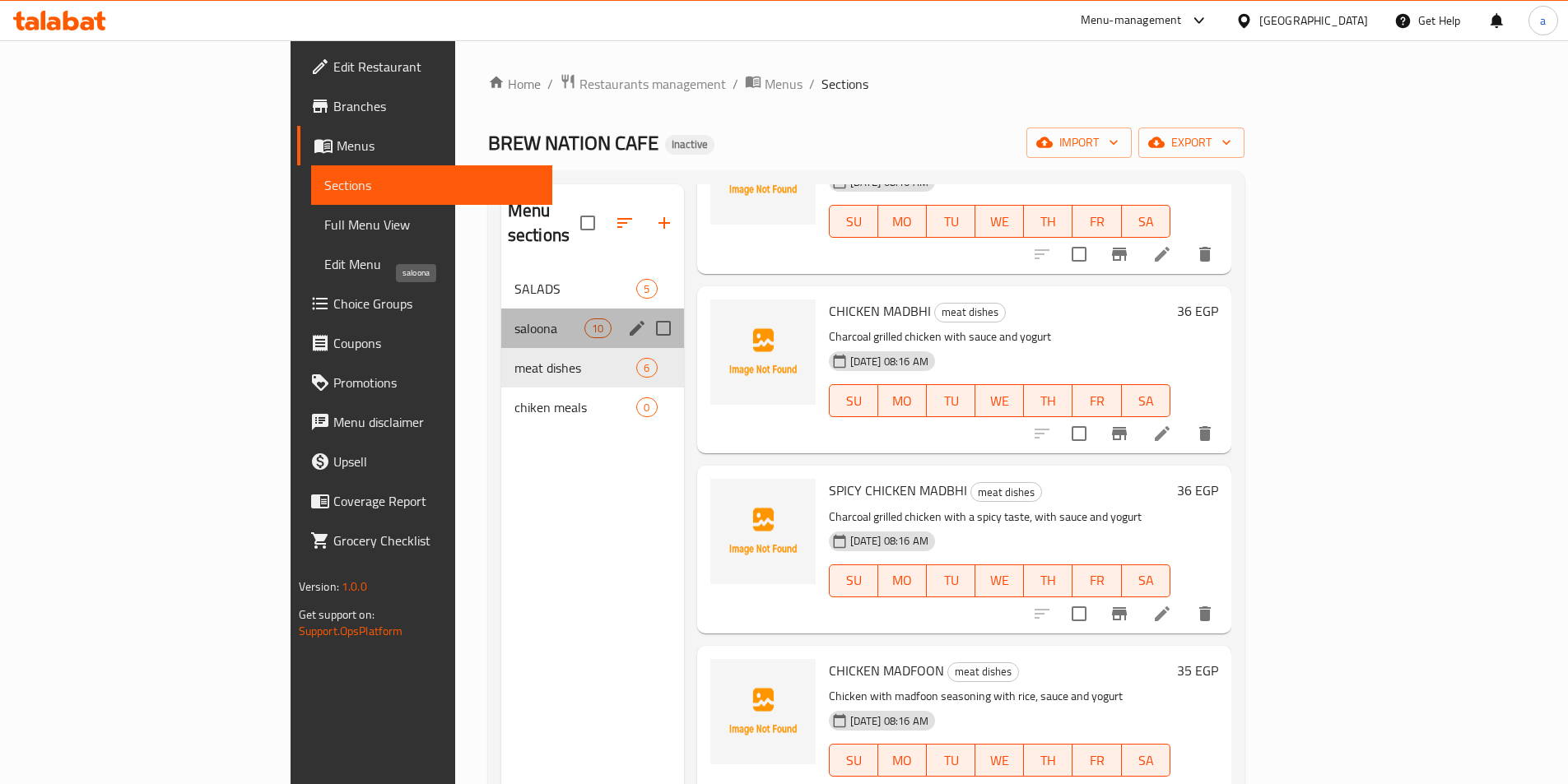
click at [515, 318] on span "saloona" at bounding box center [549, 328] width 70 height 20
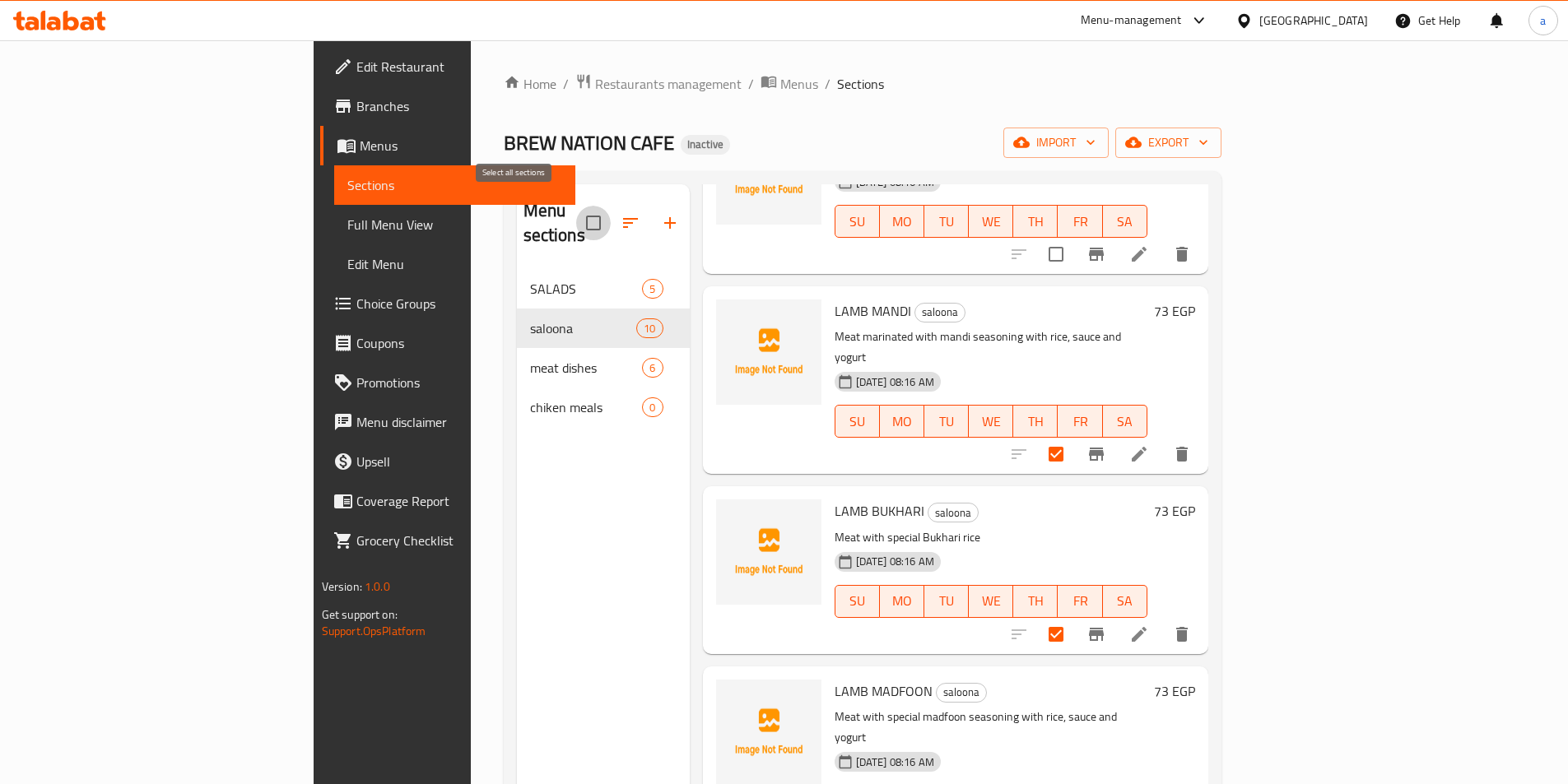
click at [576, 214] on input "checkbox" at bounding box center [593, 223] width 35 height 35
checkbox input "false"
click at [620, 214] on icon "button" at bounding box center [630, 223] width 20 height 20
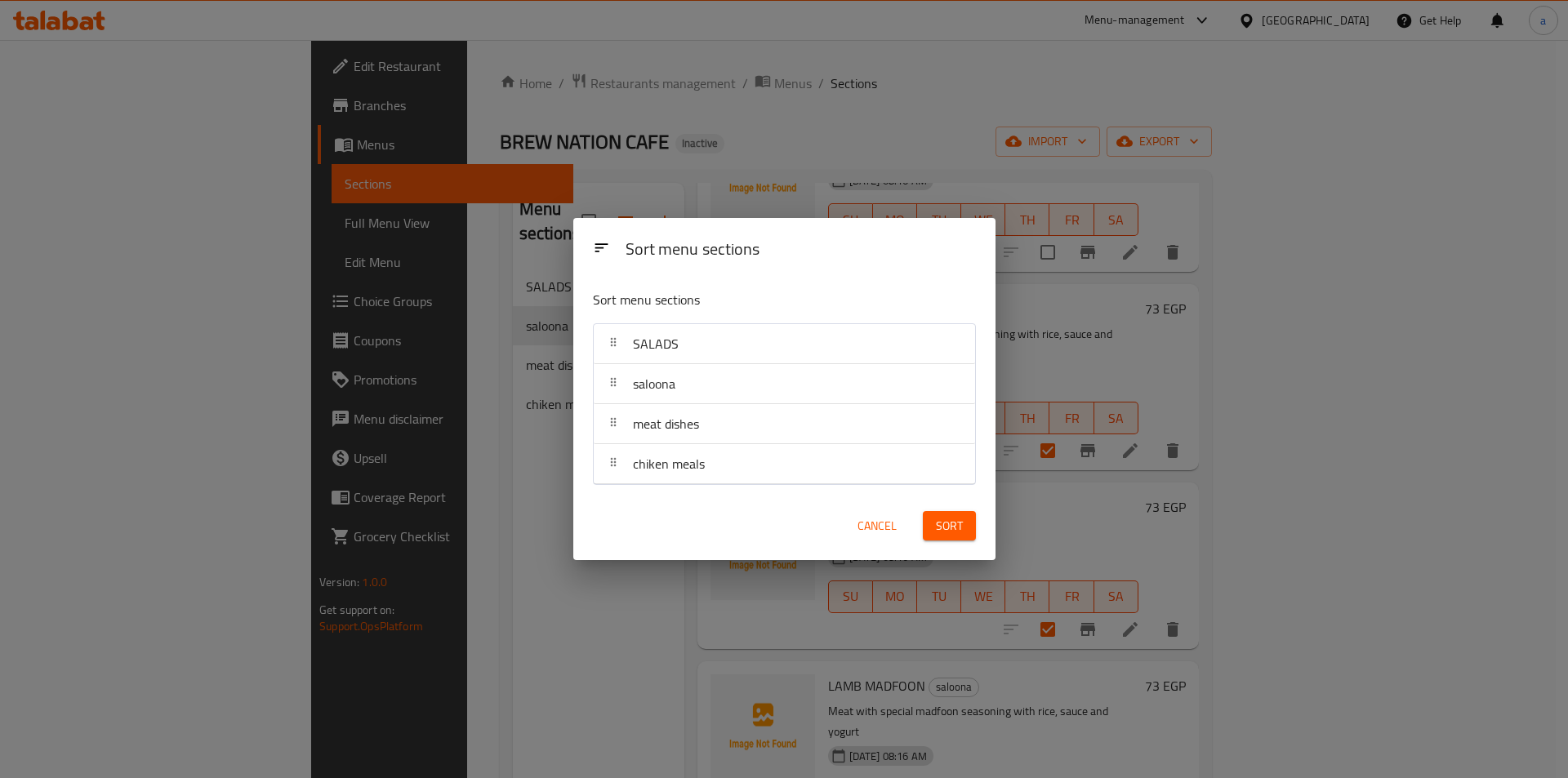
click at [879, 528] on span "Cancel" at bounding box center [877, 525] width 40 height 20
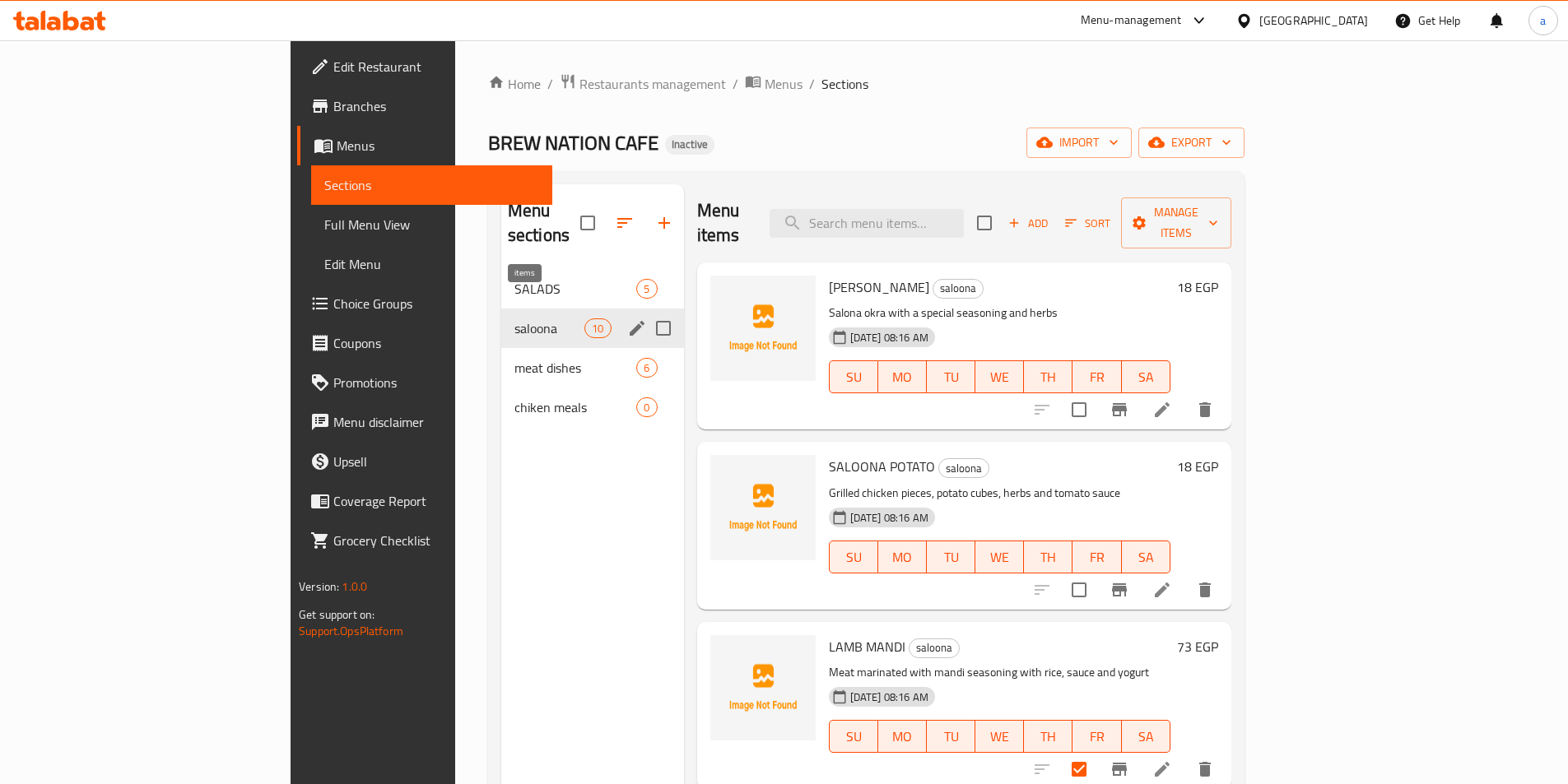
click at [585, 321] on span "10" at bounding box center [597, 329] width 25 height 16
click at [515, 318] on span "saloona" at bounding box center [549, 328] width 70 height 20
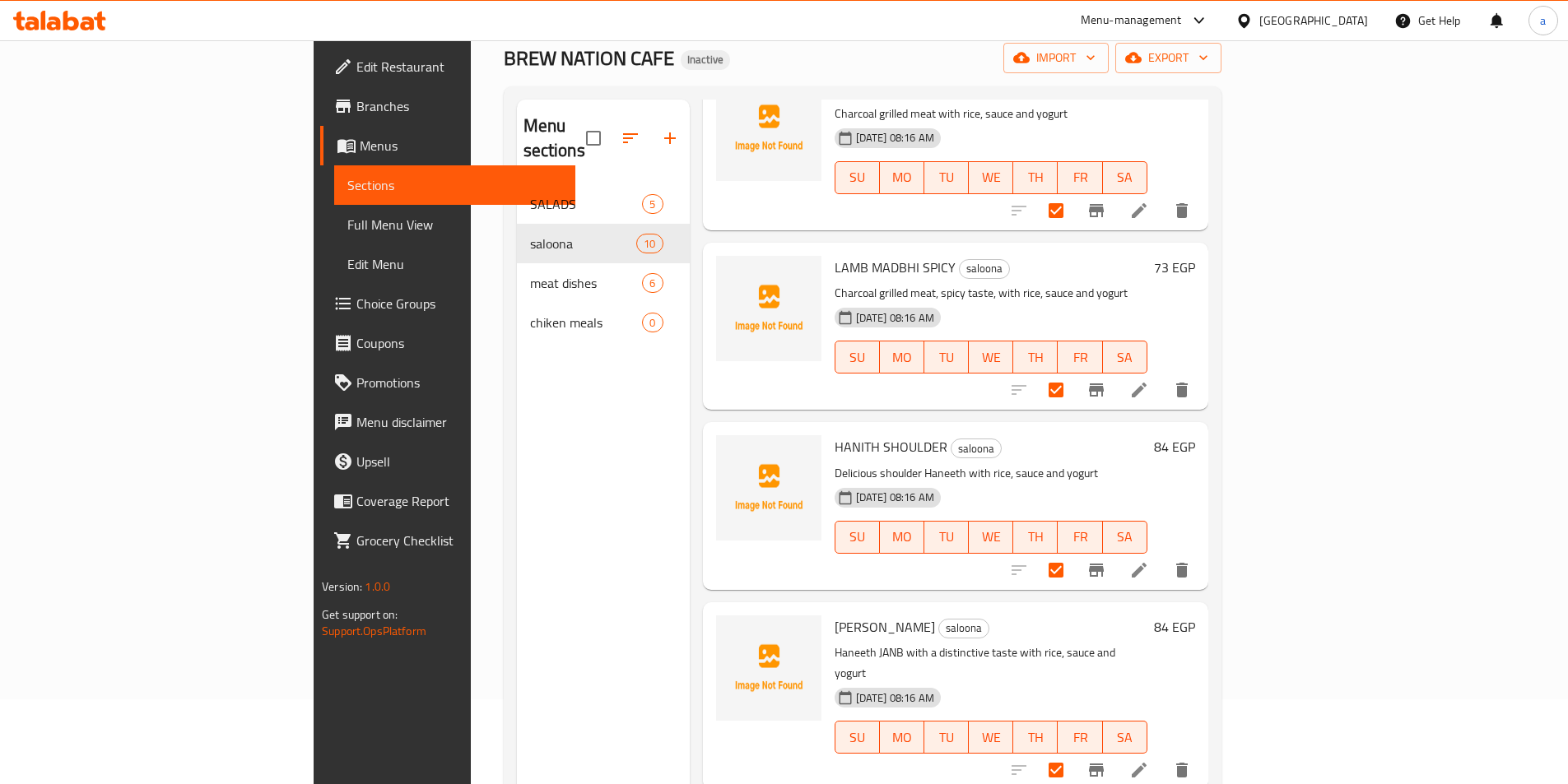
scroll to position [231, 0]
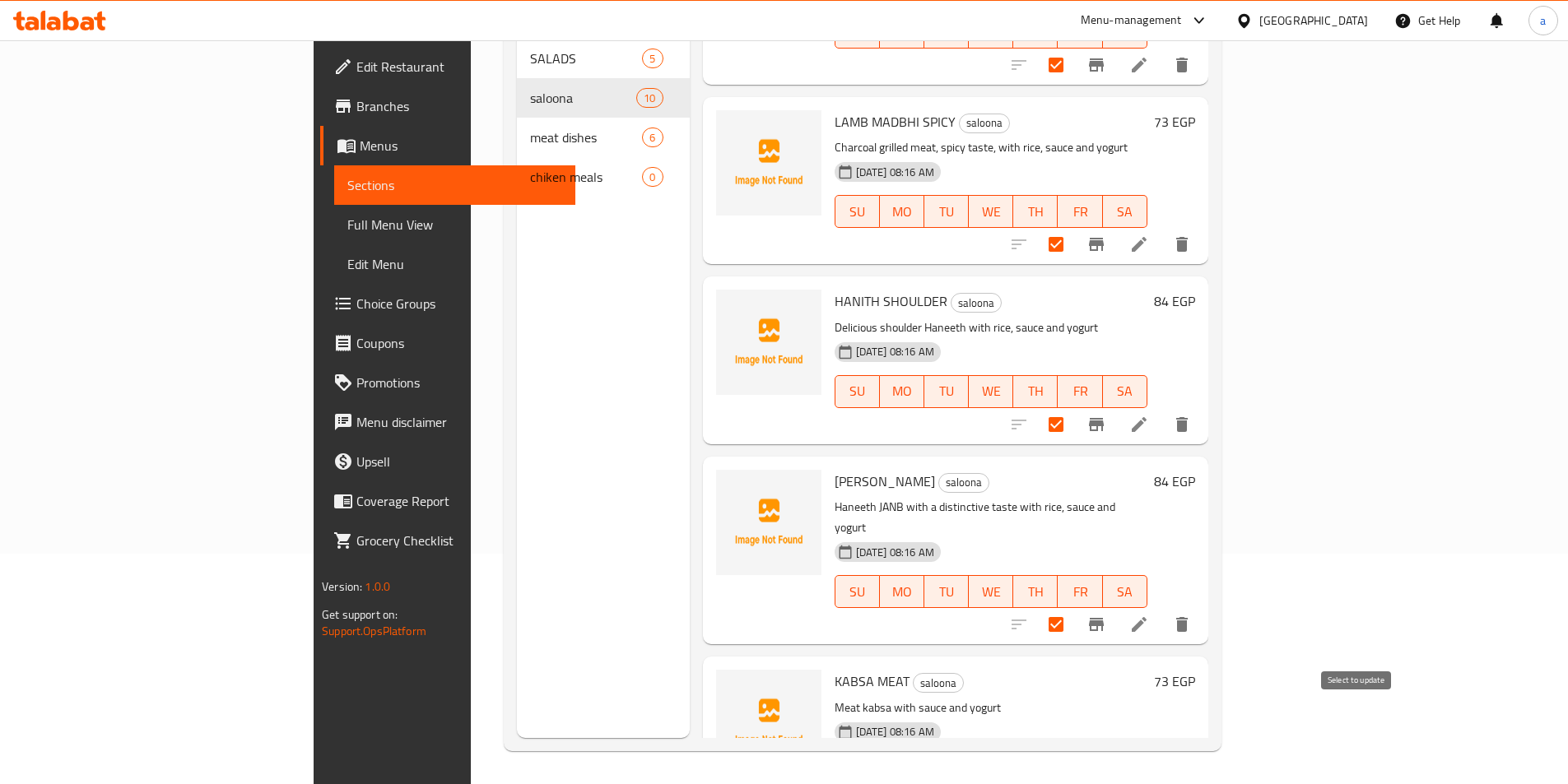
checkbox input "true"
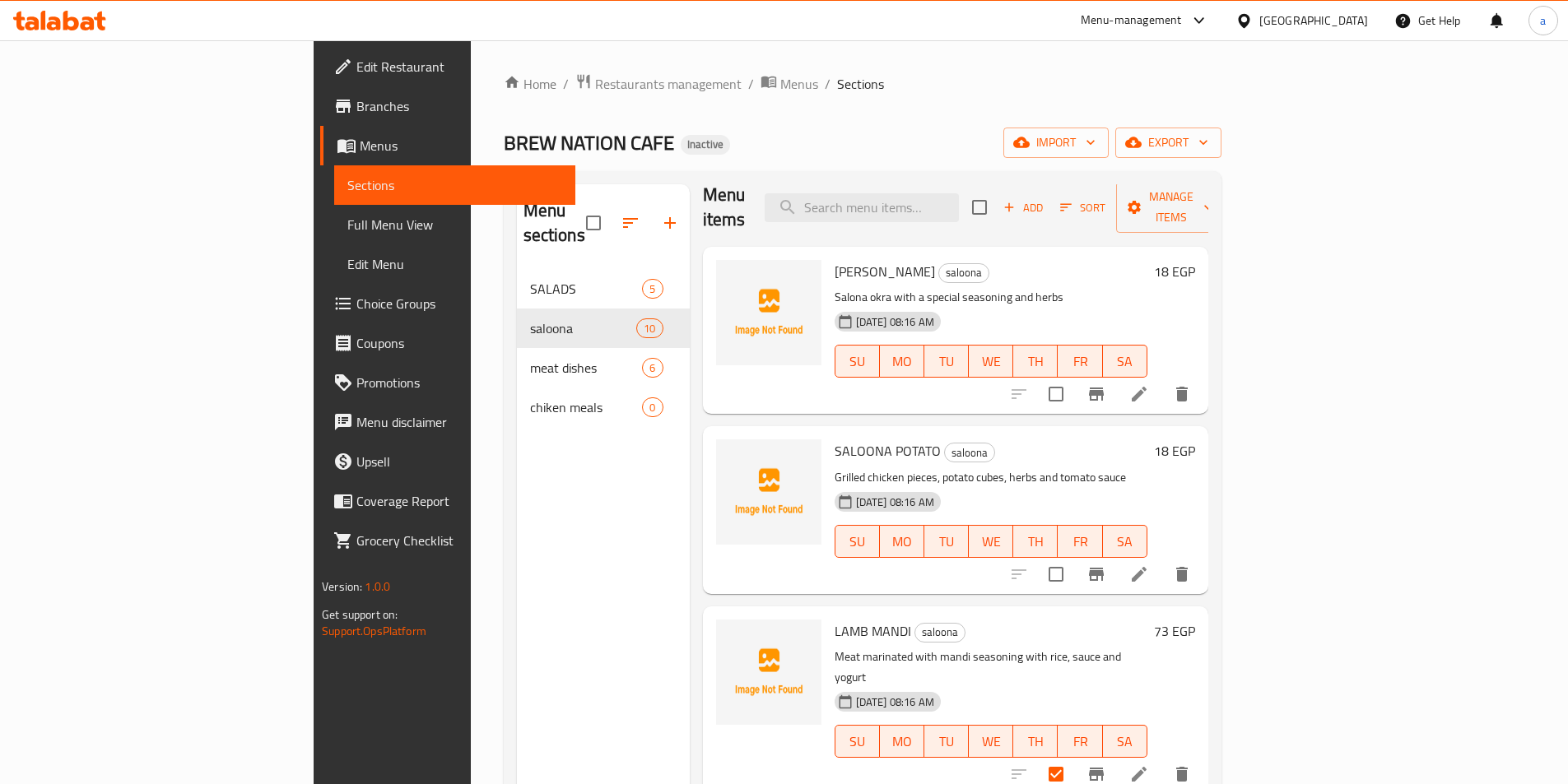
scroll to position [0, 0]
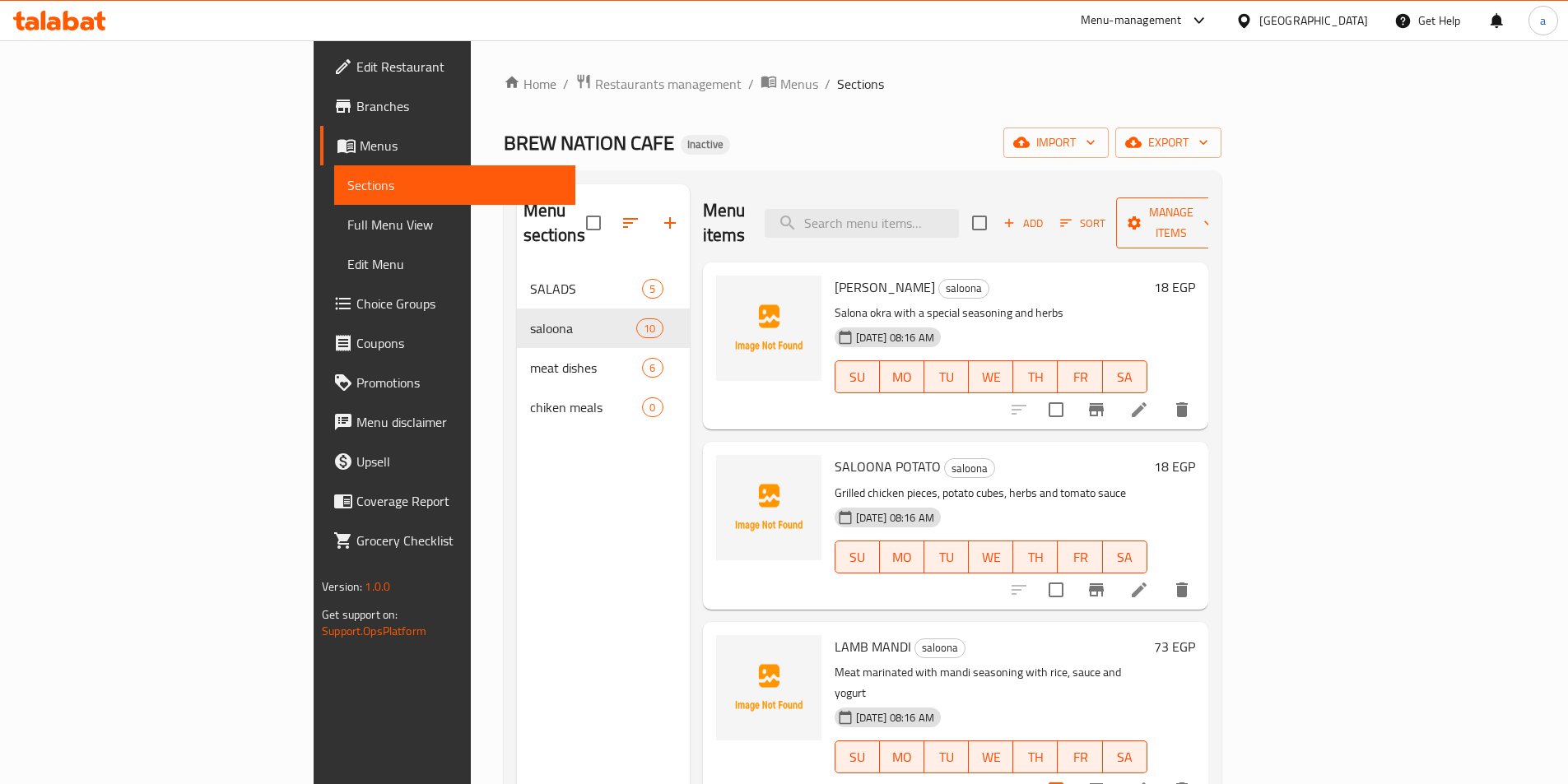
click at [1213, 206] on span "Manage items" at bounding box center [1171, 223] width 84 height 41
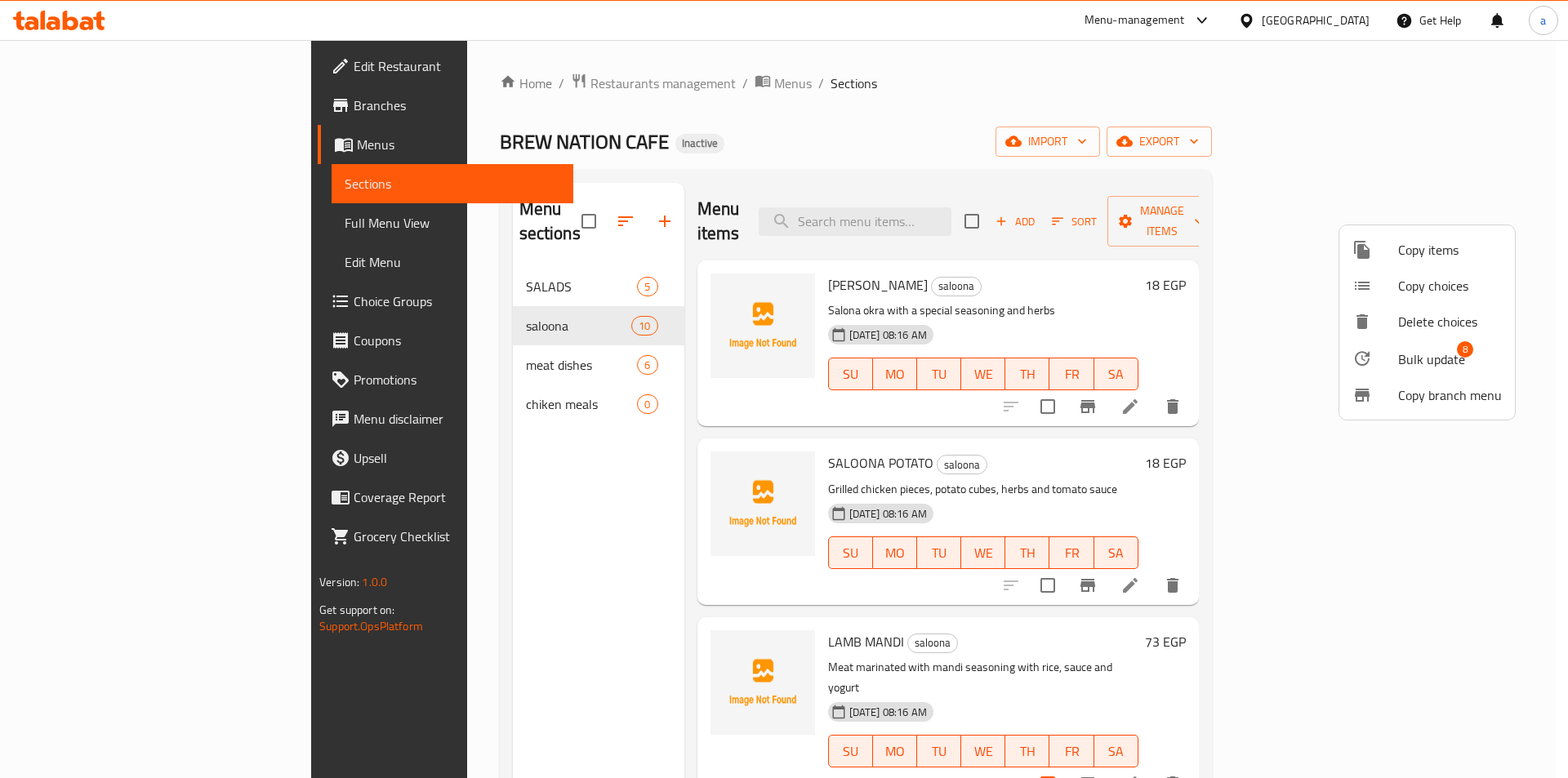
click at [1379, 364] on div at bounding box center [1375, 358] width 46 height 19
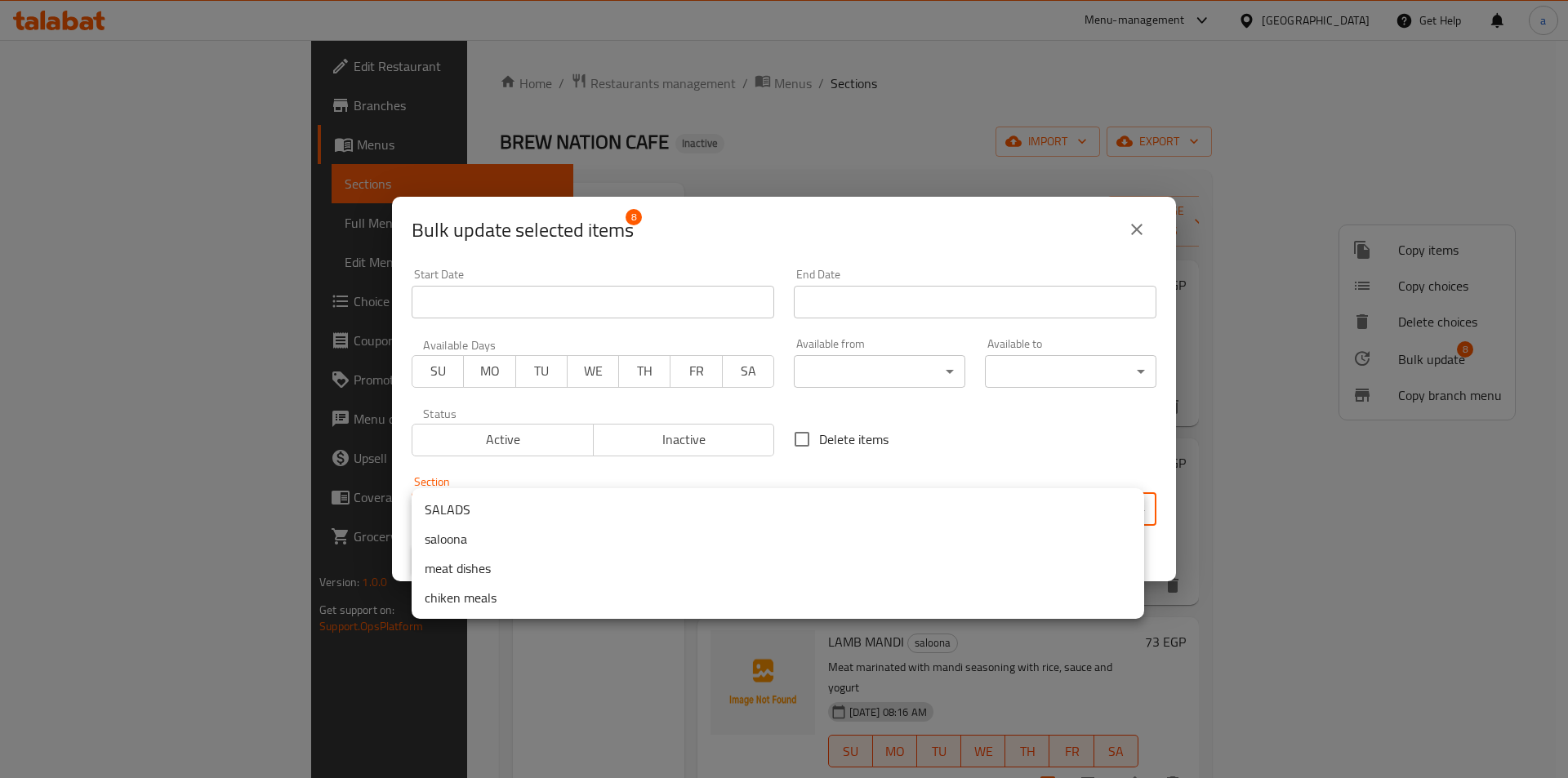
click at [549, 501] on body "​ Menu-management [GEOGRAPHIC_DATA] Get Help a Edit Restaurant Branches Menus S…" at bounding box center [784, 408] width 1568 height 738
click at [464, 562] on li "meat dishes" at bounding box center [777, 568] width 732 height 29
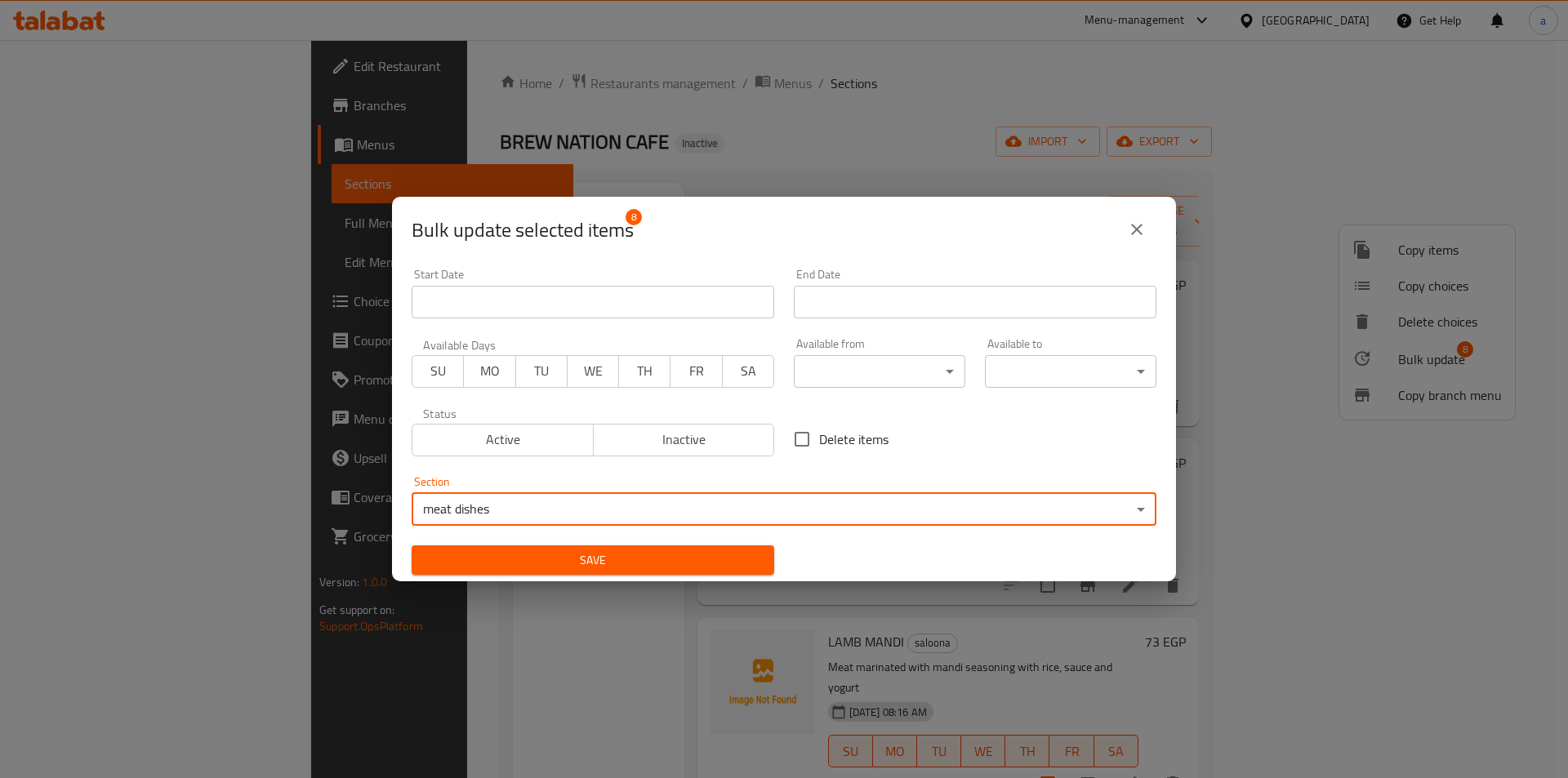
click at [485, 561] on span "Save" at bounding box center [593, 560] width 336 height 20
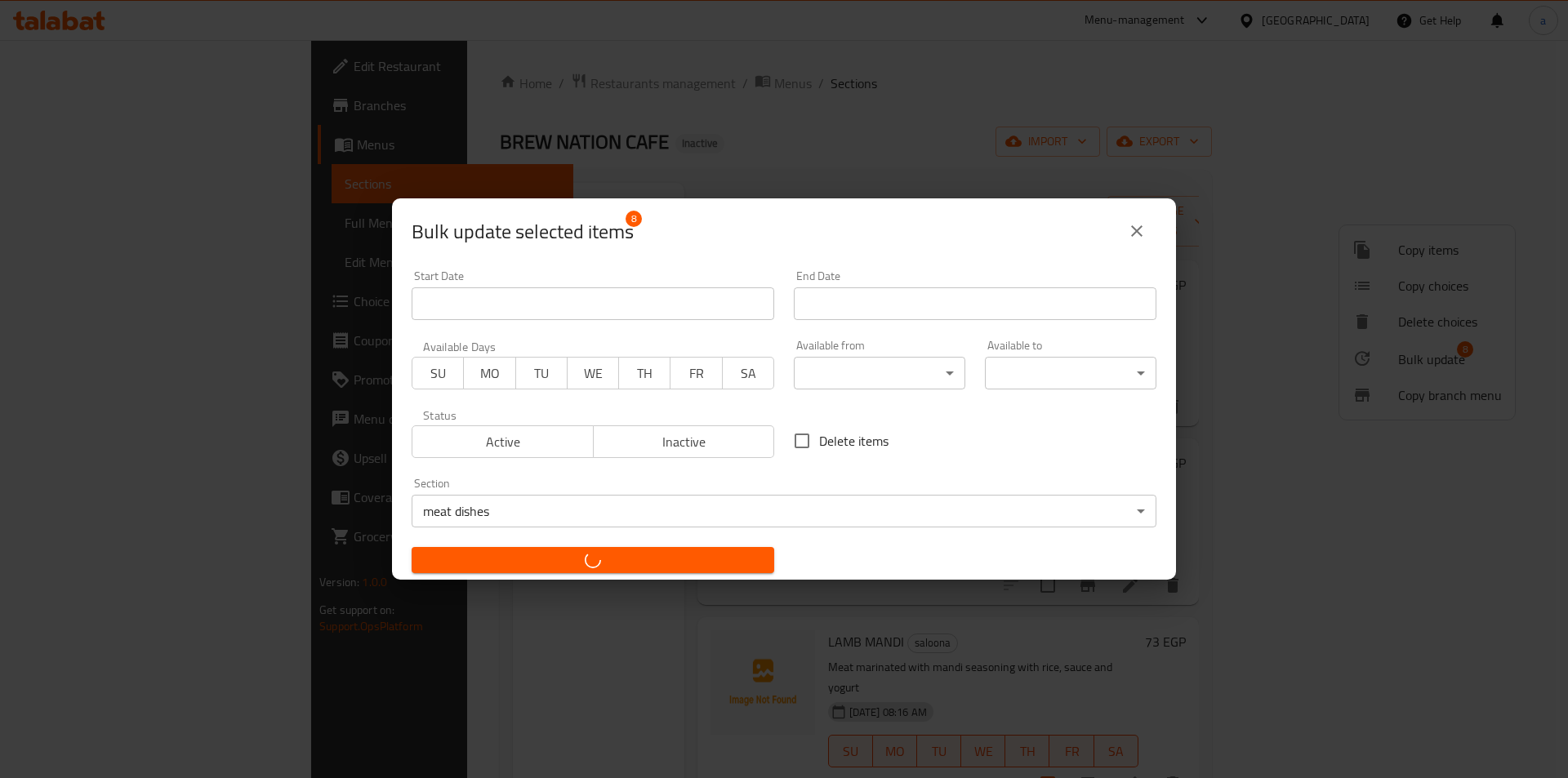
checkbox input "false"
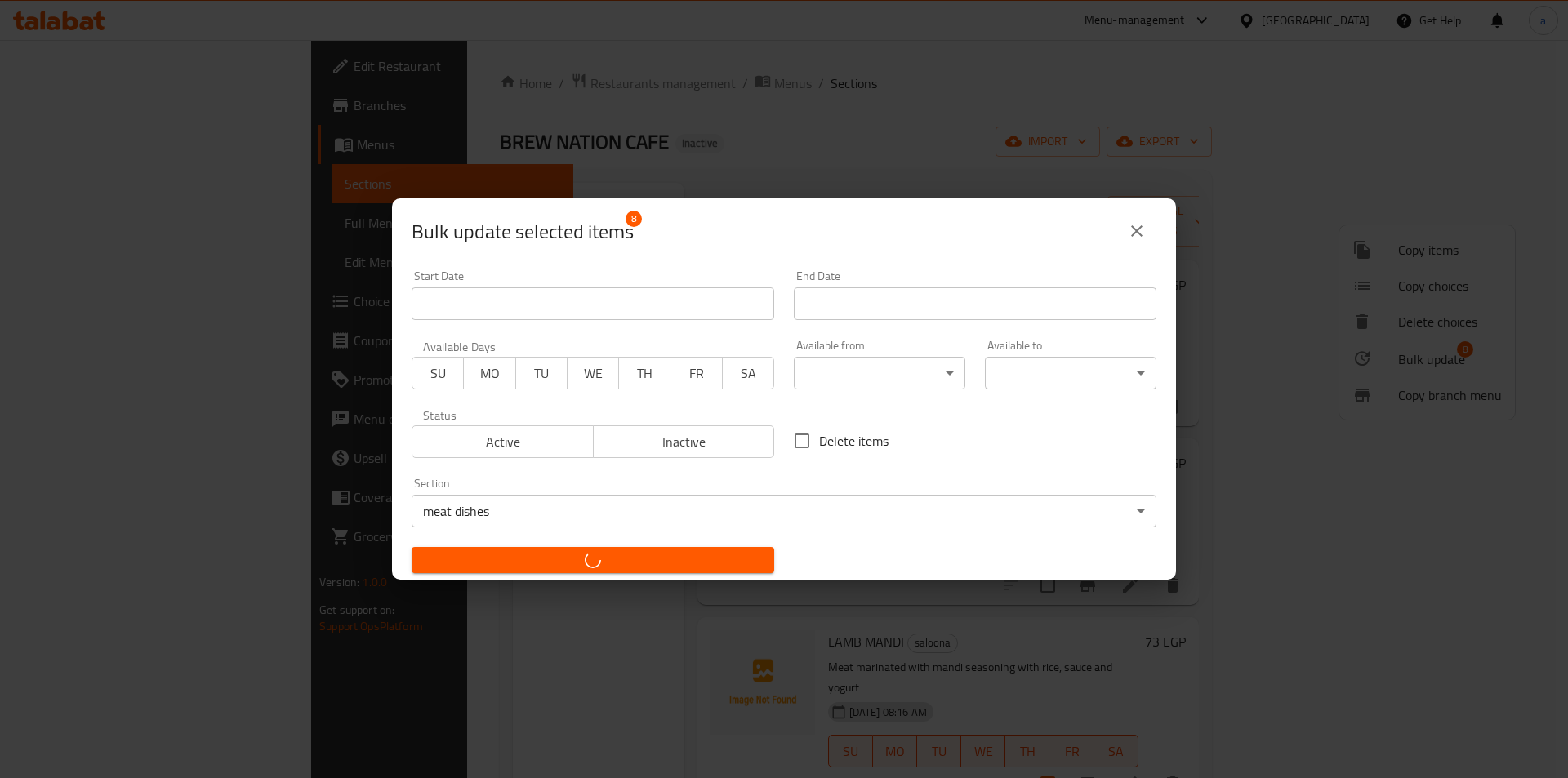
checkbox input "false"
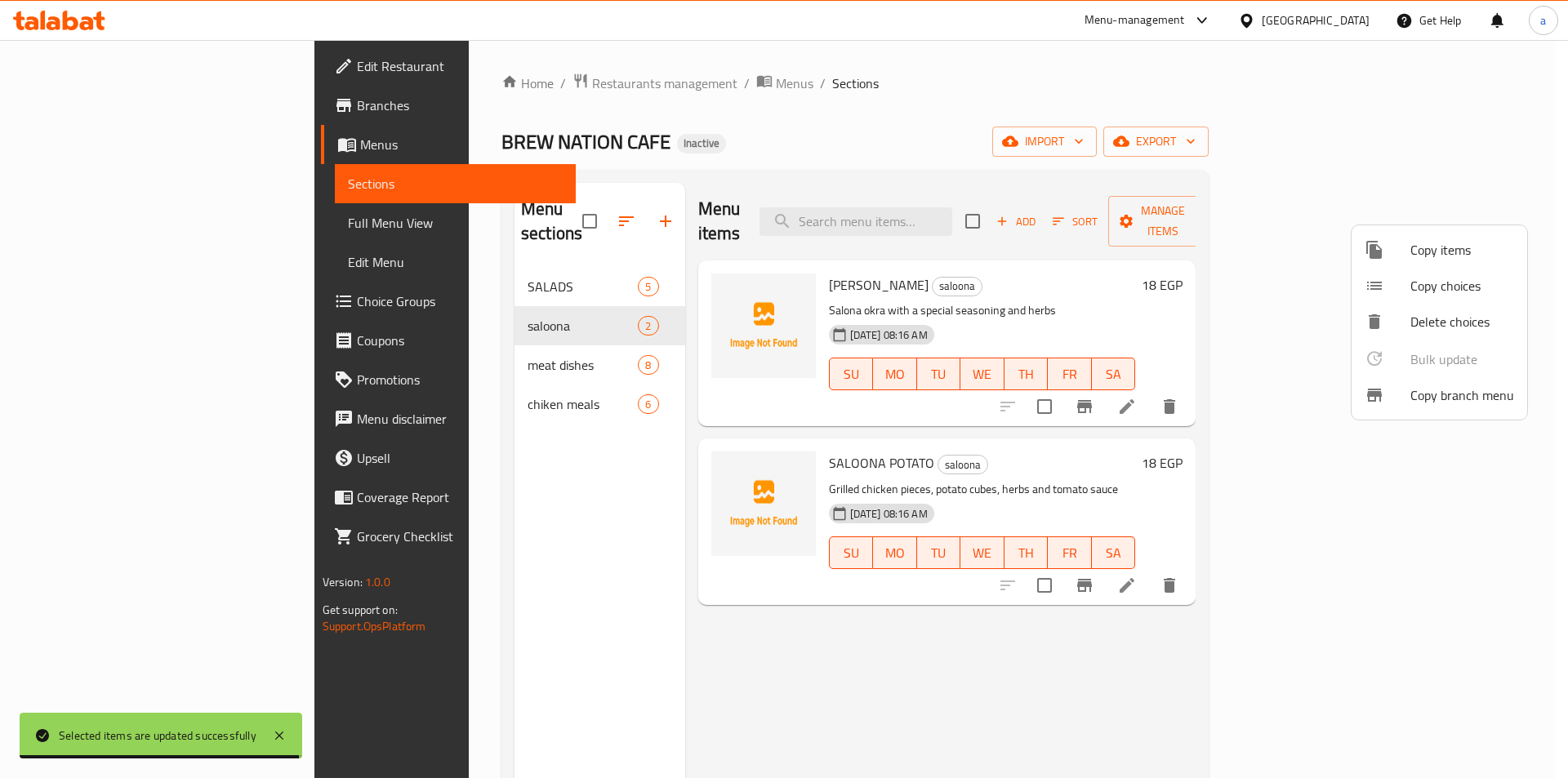
click at [358, 258] on div at bounding box center [784, 389] width 1568 height 778
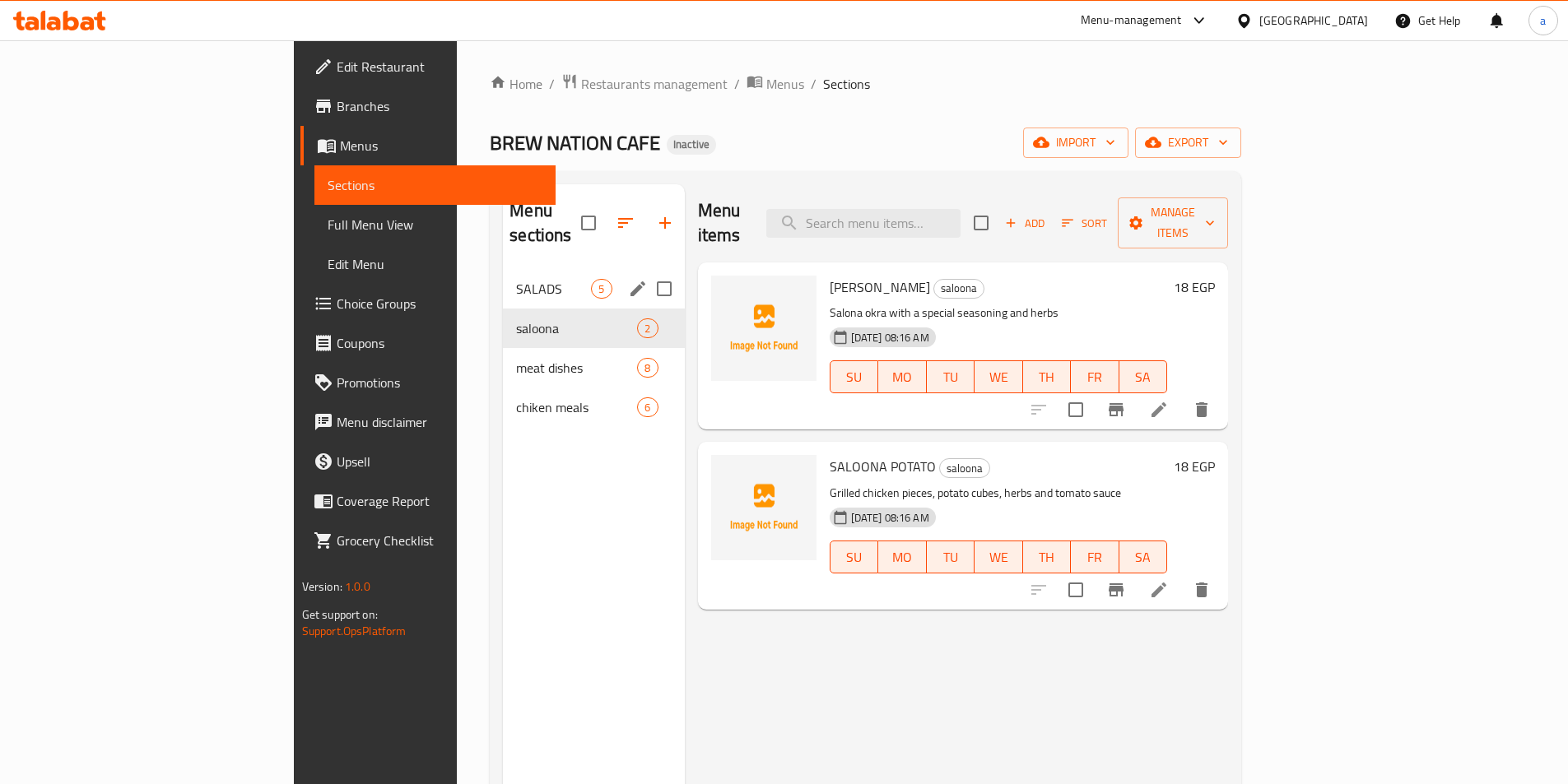
click at [503, 278] on div "SALADS 5" at bounding box center [594, 288] width 181 height 40
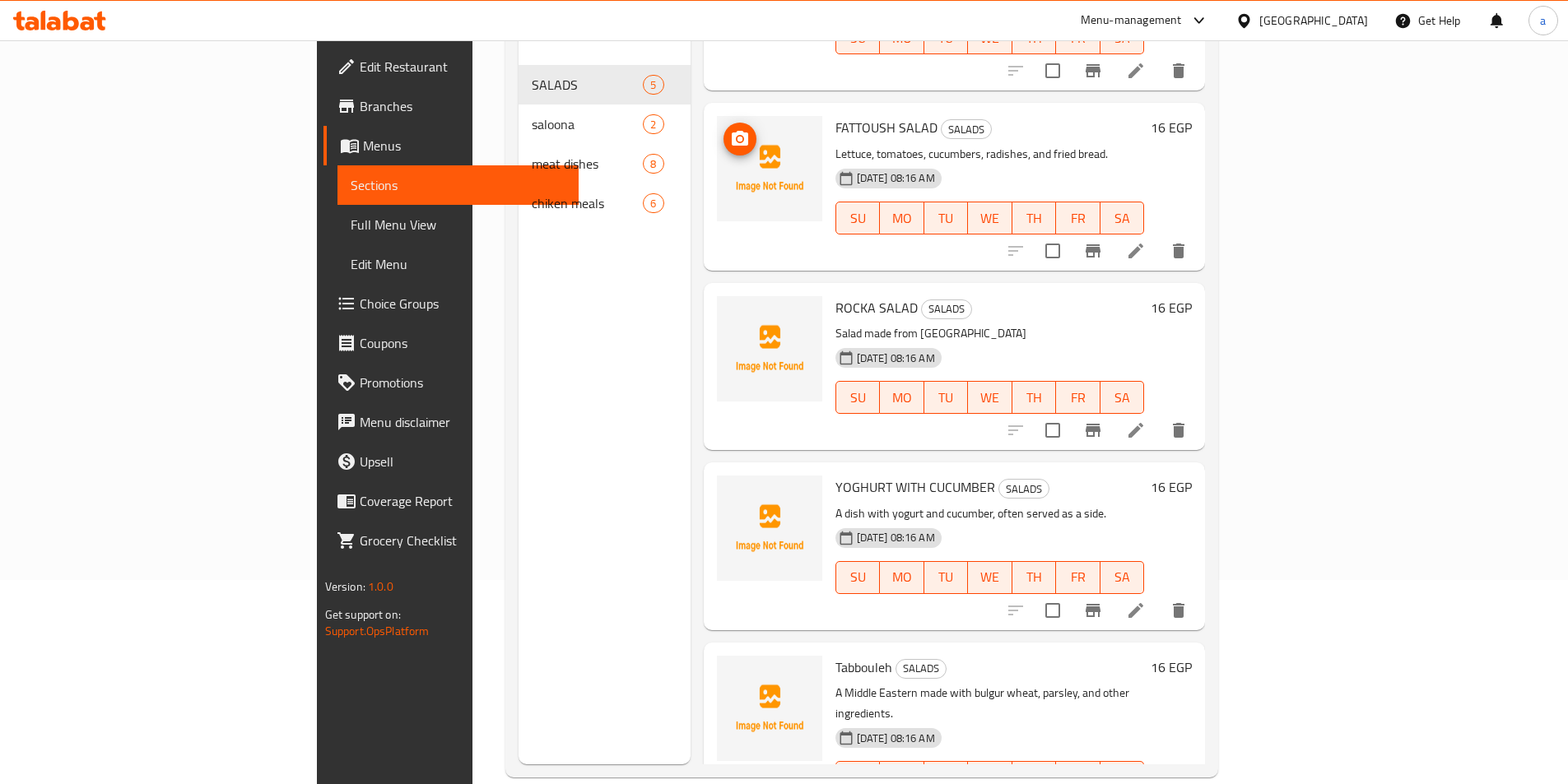
scroll to position [231, 0]
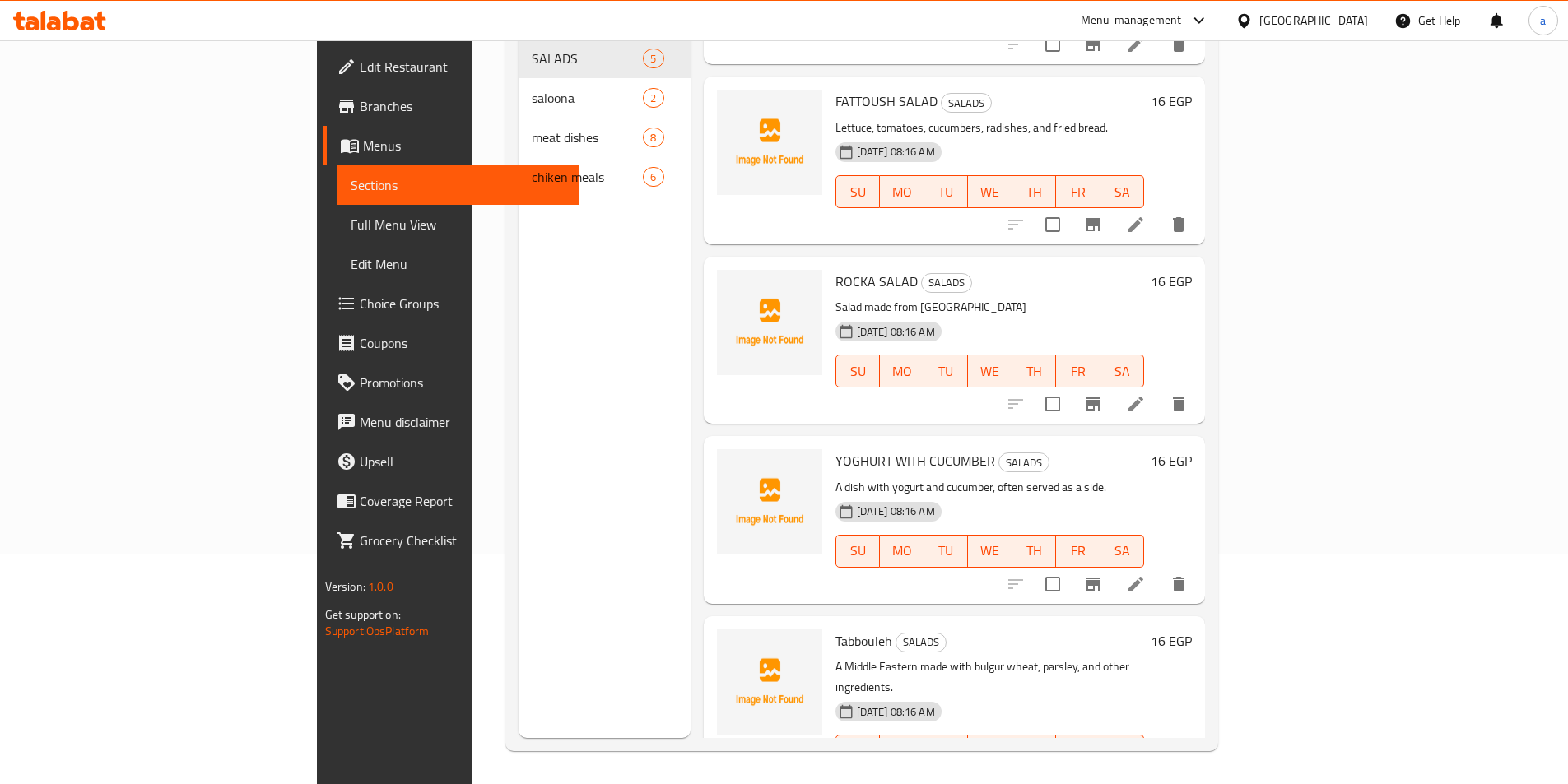
click at [594, 357] on div "Menu sections SALADS 5 saloona 2 meat dishes 8 chiken meals 6" at bounding box center [604, 346] width 172 height 784
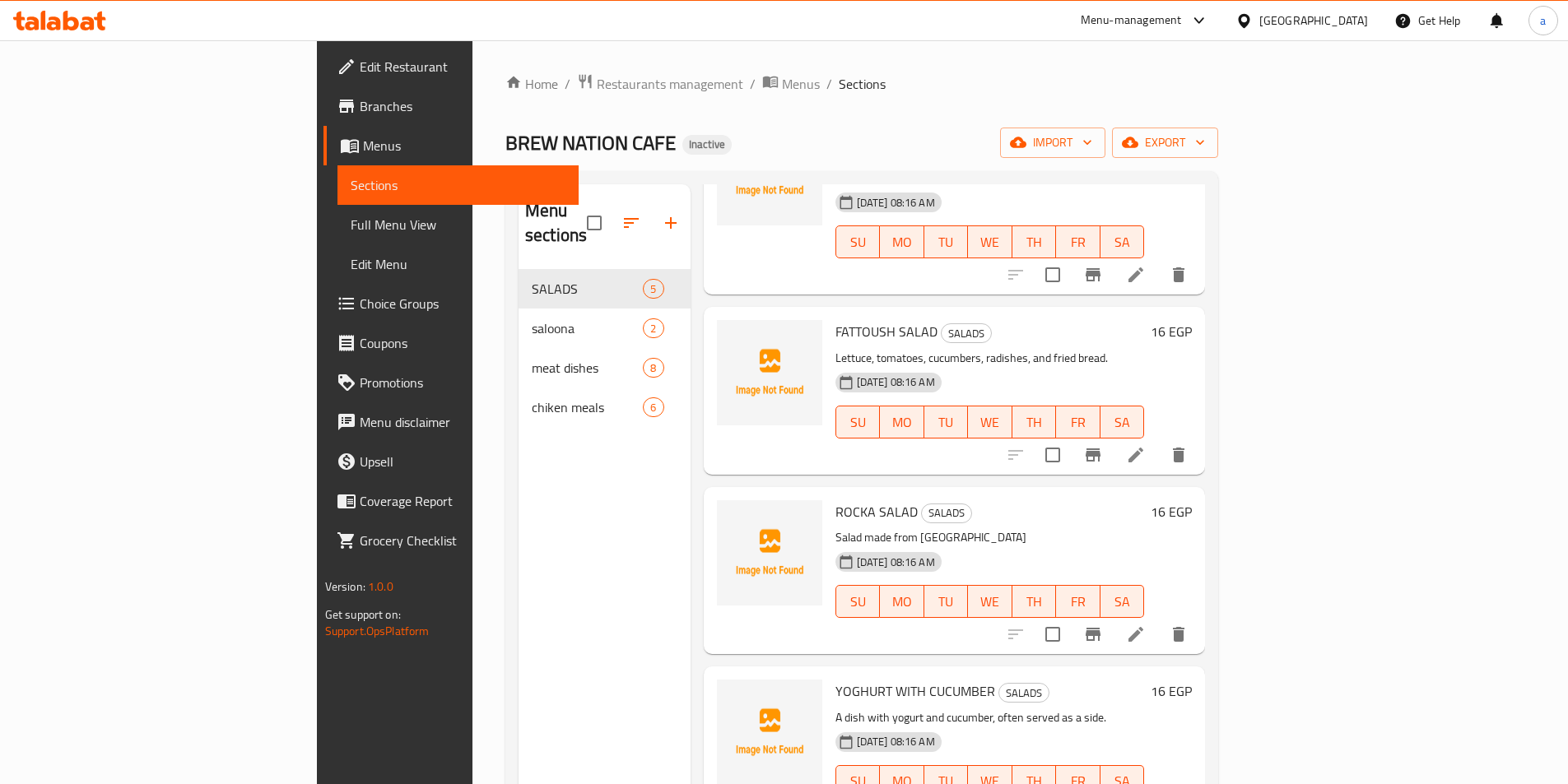
click at [518, 482] on div "Menu sections SALADS 5 saloona 2 meat dishes 8 chiken meals 6" at bounding box center [604, 576] width 172 height 784
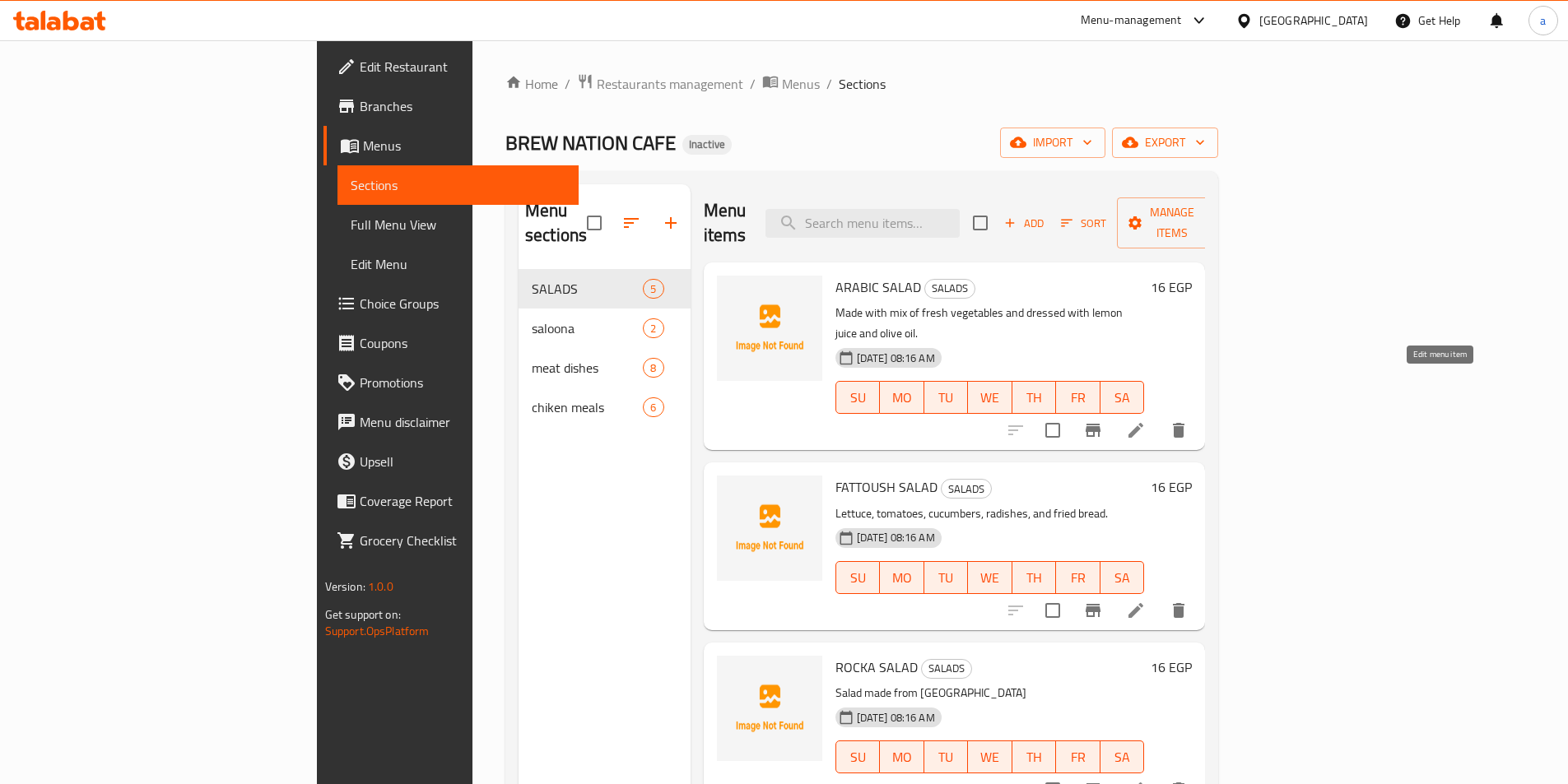
click at [1143, 423] on icon at bounding box center [1136, 430] width 15 height 15
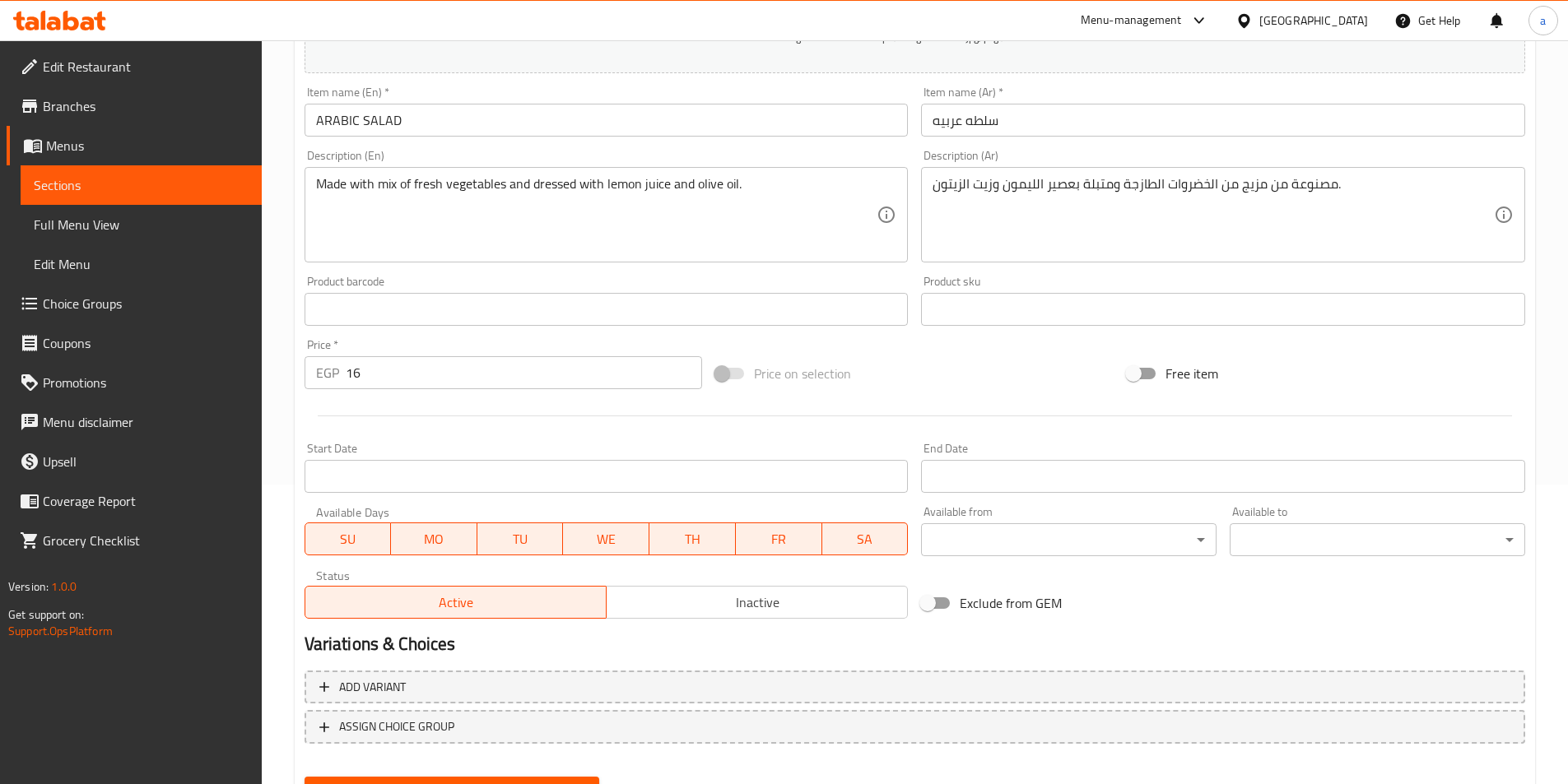
scroll to position [379, 0]
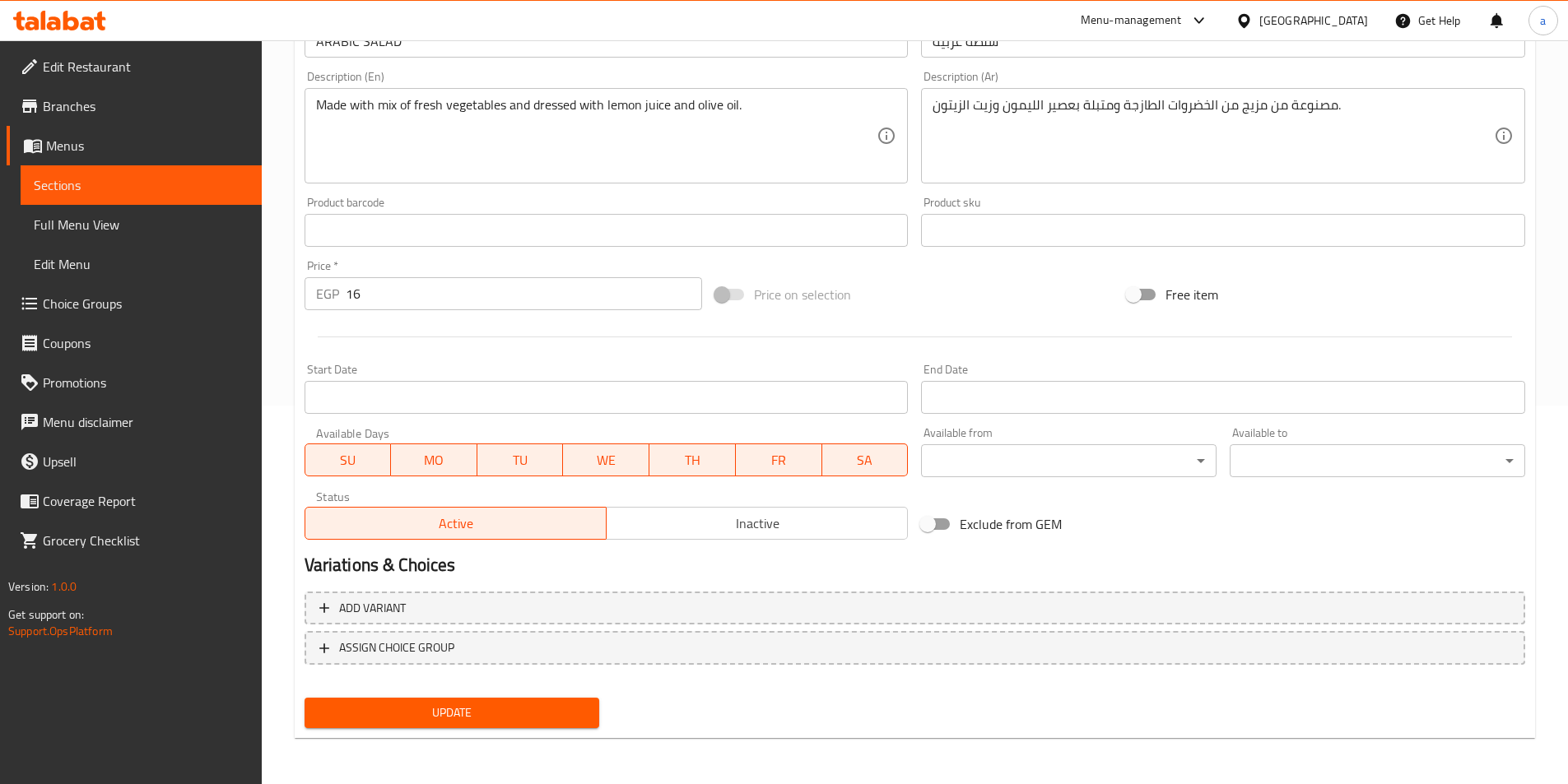
click at [476, 713] on span "Update" at bounding box center [452, 712] width 269 height 20
click at [79, 189] on span "Sections" at bounding box center [141, 185] width 215 height 20
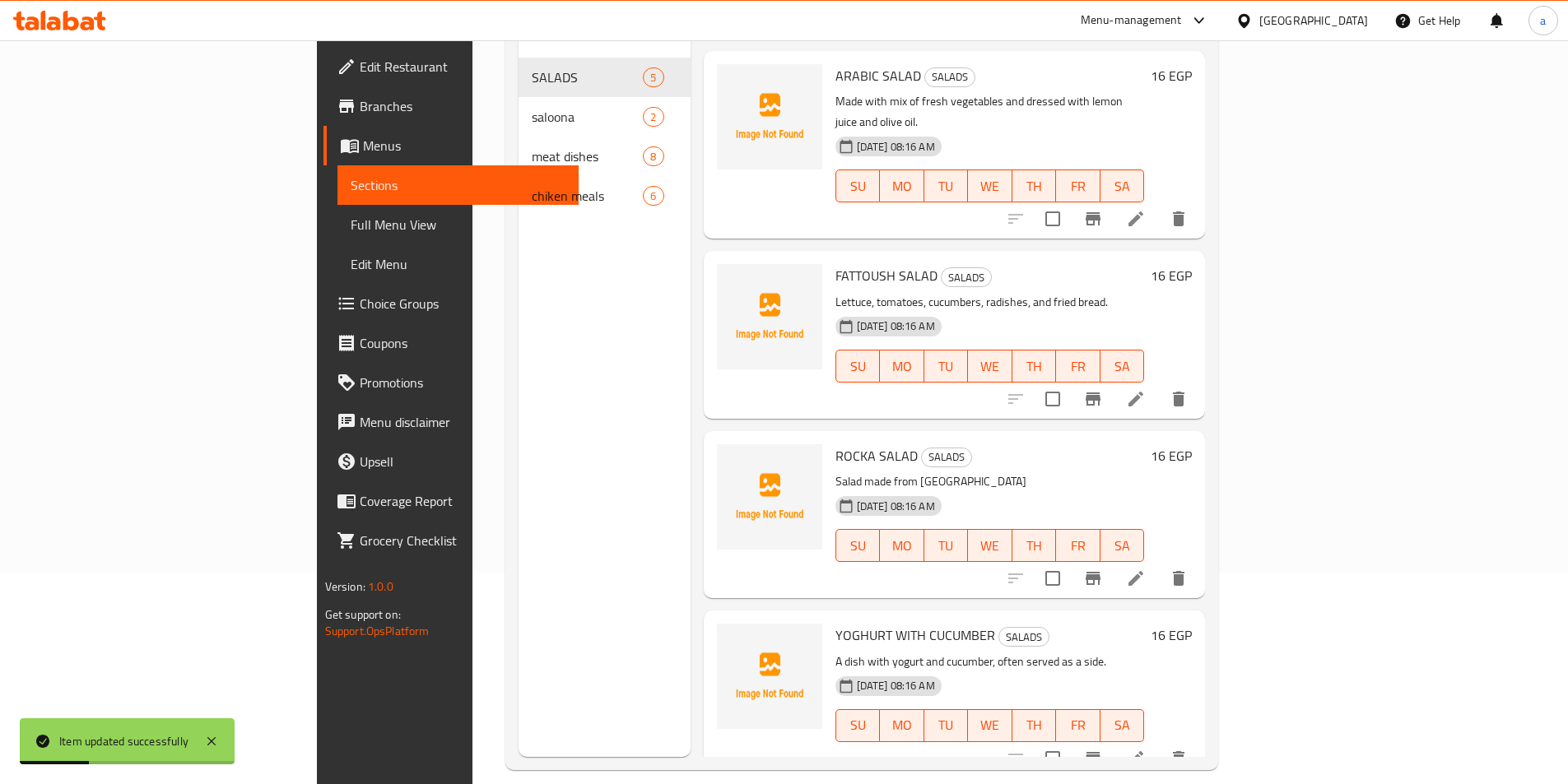
scroll to position [66, 0]
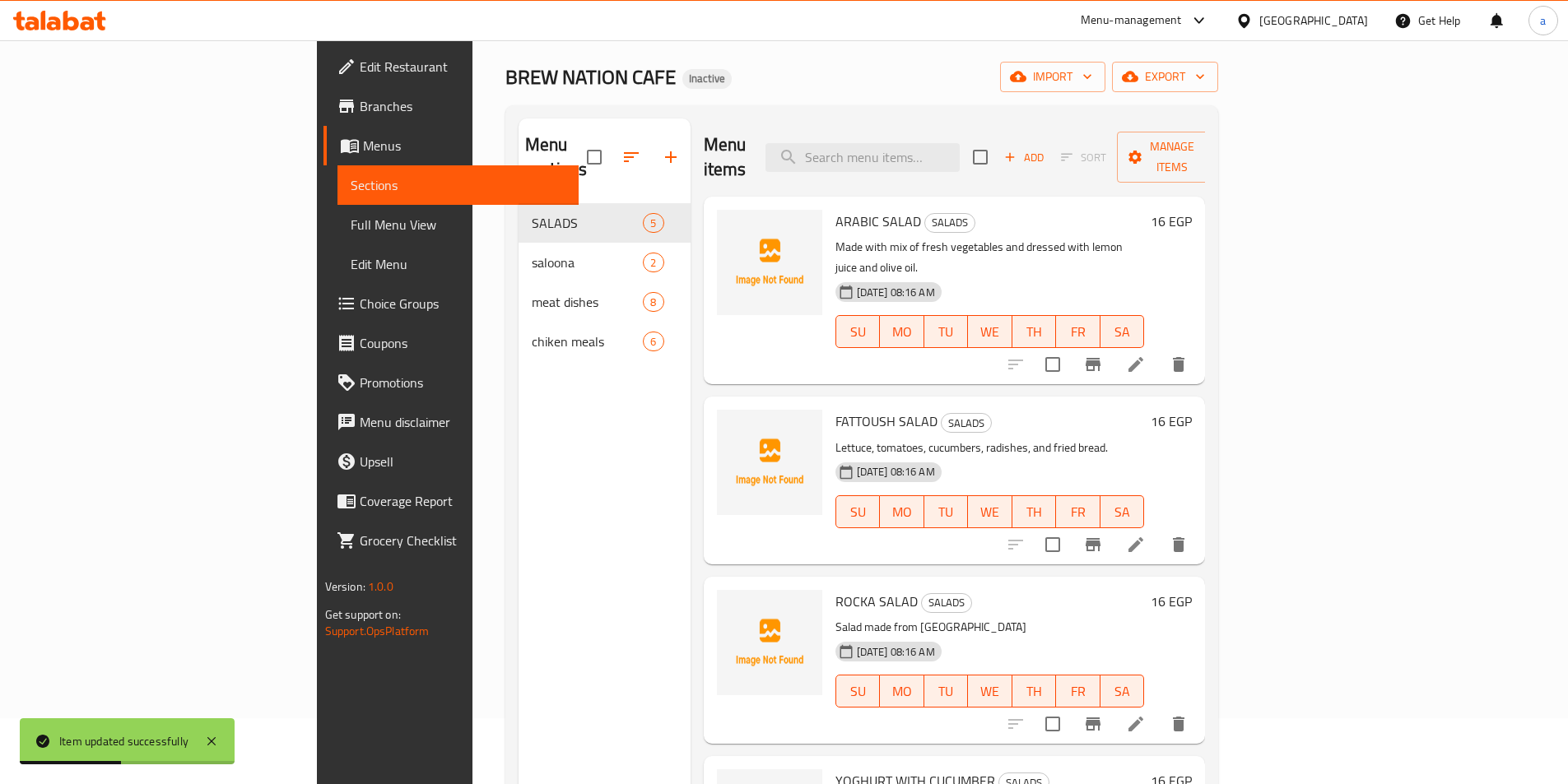
click at [971, 410] on h6 "FATTOUSH SALAD SALADS" at bounding box center [989, 421] width 310 height 23
click at [835, 437] on p "Lettuce, tomatoes, cucumbers, radishes, and fried bread." at bounding box center [989, 447] width 310 height 20
click at [1159, 529] on li at bounding box center [1136, 544] width 46 height 29
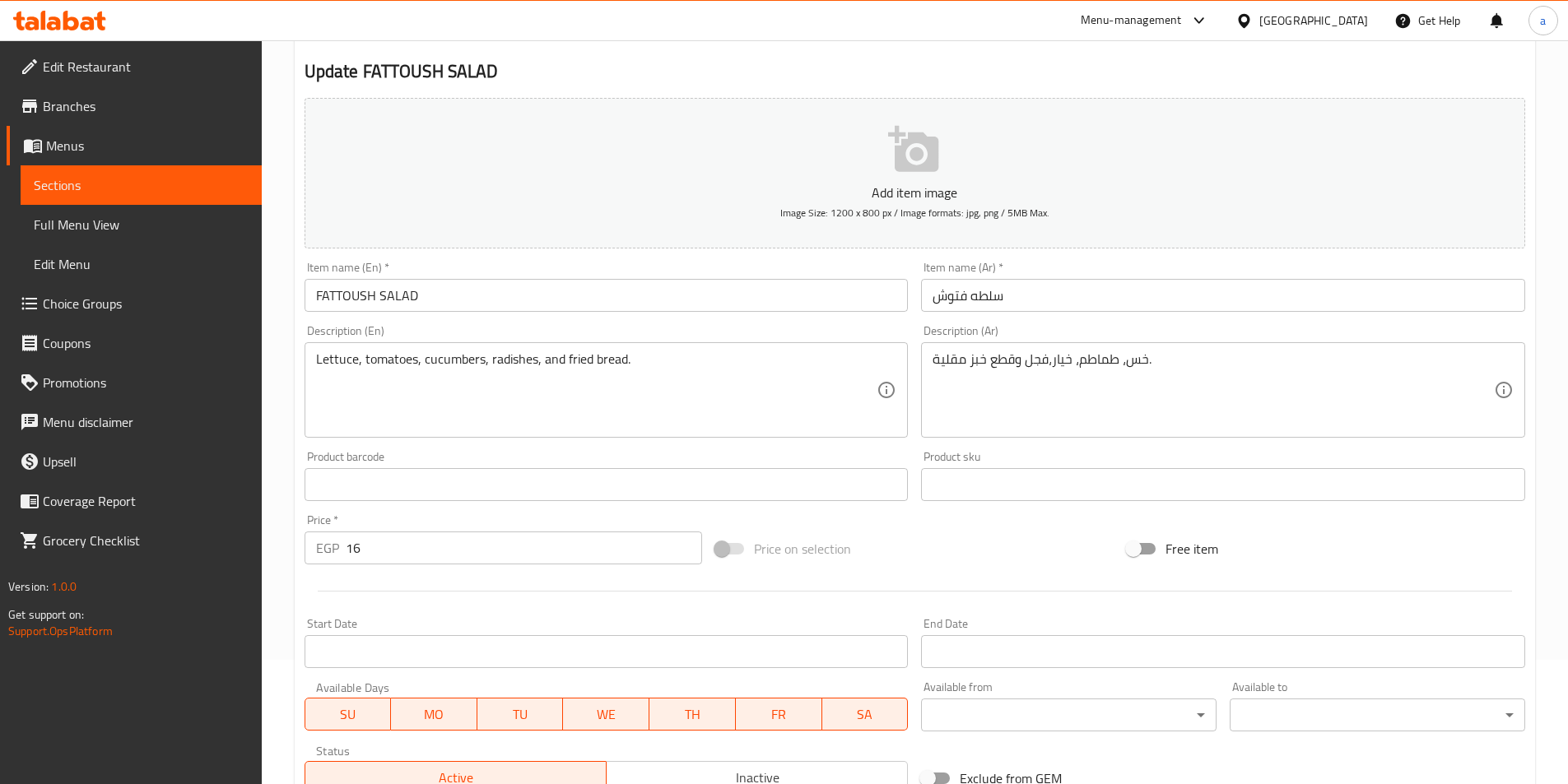
scroll to position [379, 0]
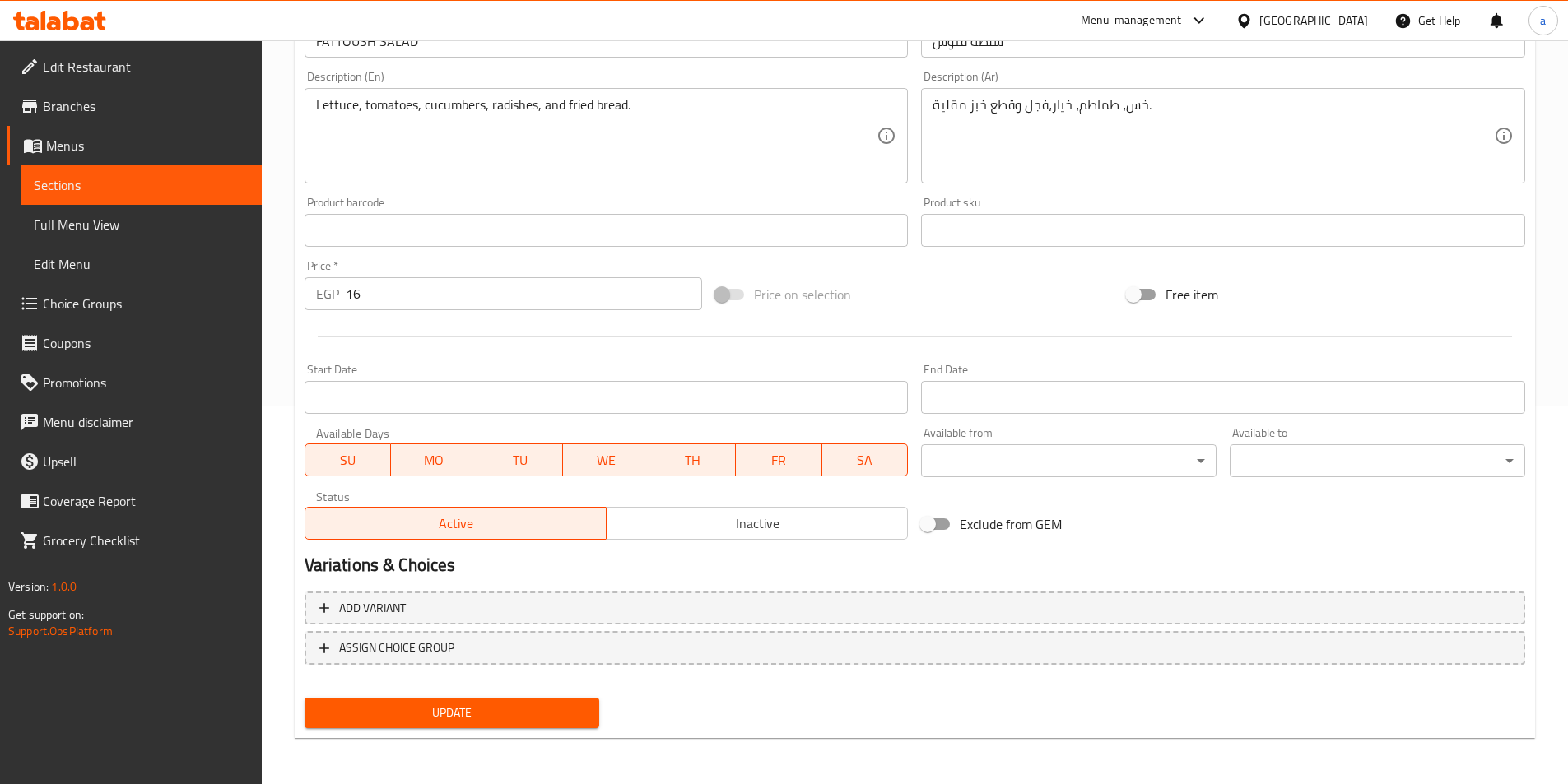
click at [481, 718] on span "Update" at bounding box center [452, 712] width 269 height 20
click at [51, 181] on span "Sections" at bounding box center [141, 185] width 215 height 20
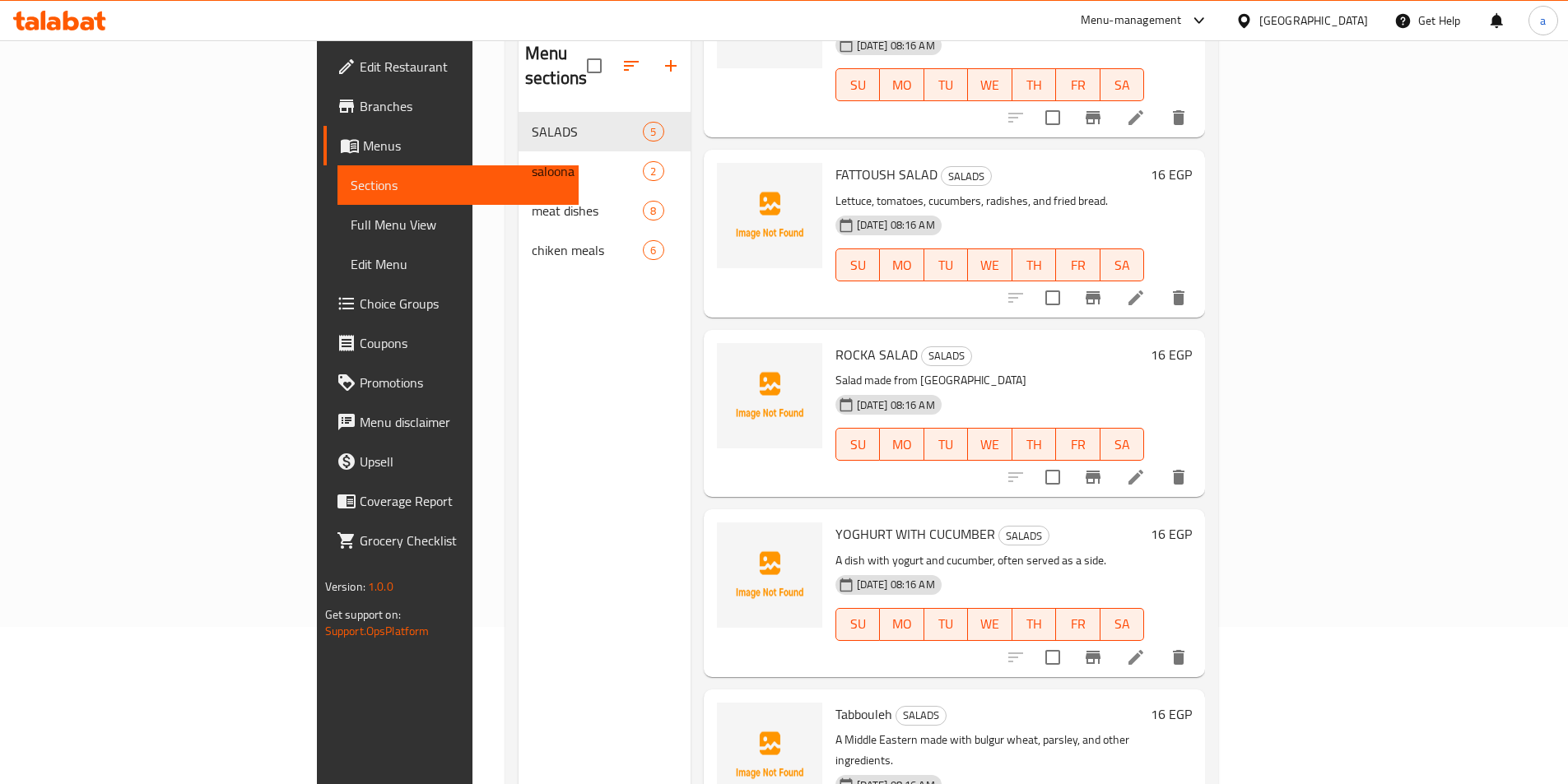
scroll to position [66, 0]
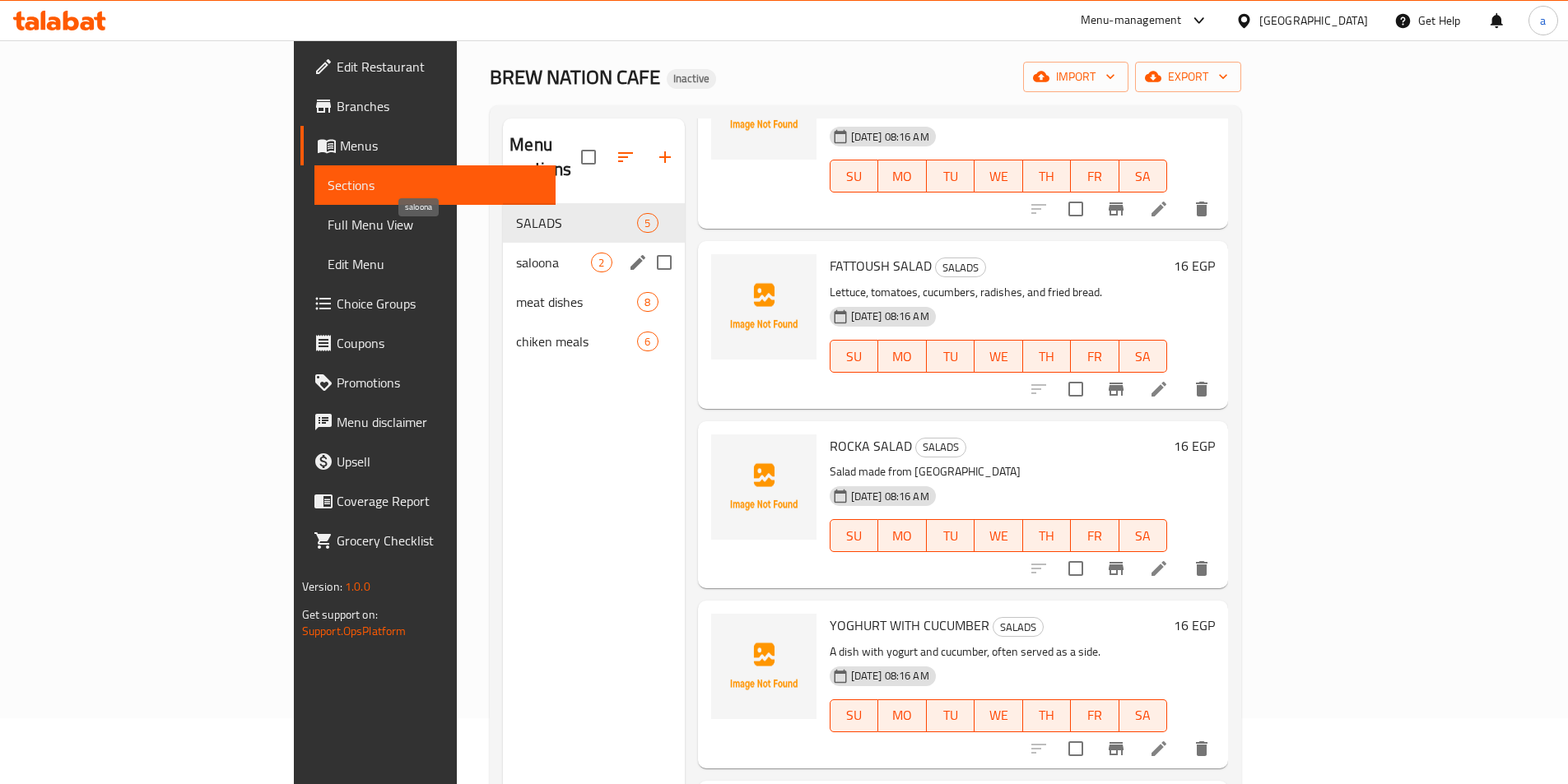
click at [516, 253] on span "saloona" at bounding box center [554, 263] width 75 height 20
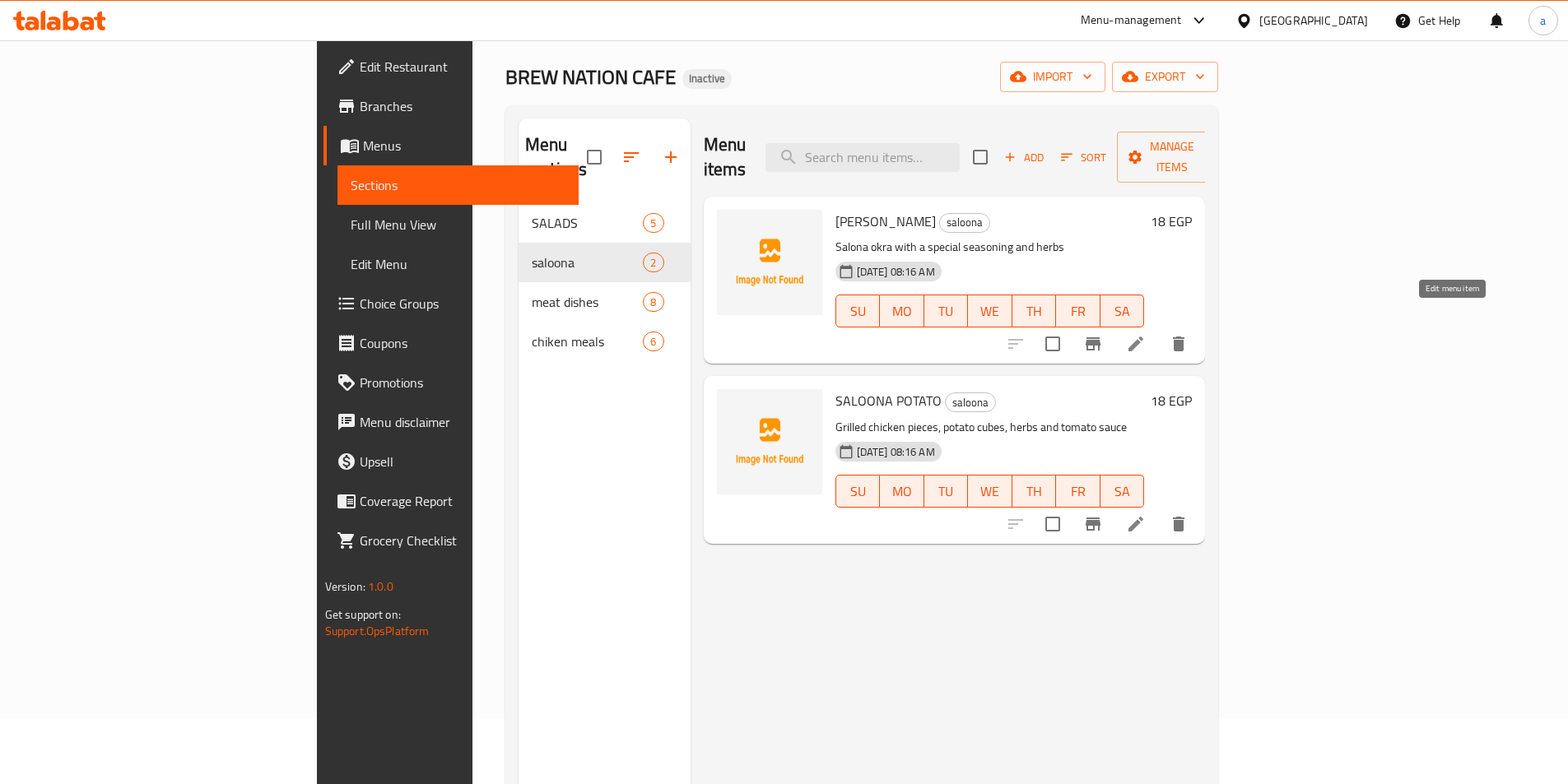
click at [1146, 334] on icon at bounding box center [1136, 344] width 20 height 20
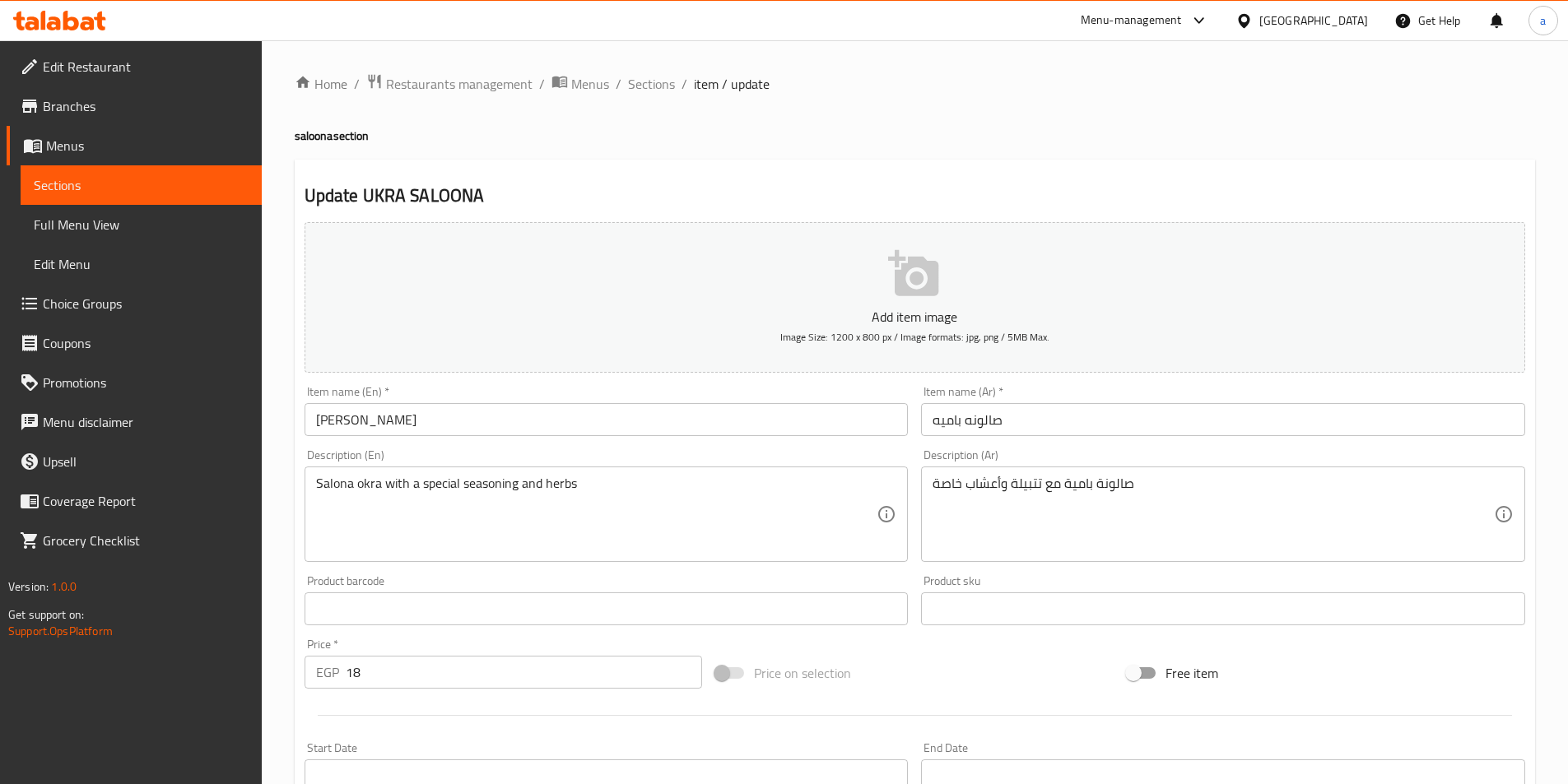
click at [83, 194] on span "Sections" at bounding box center [141, 185] width 215 height 20
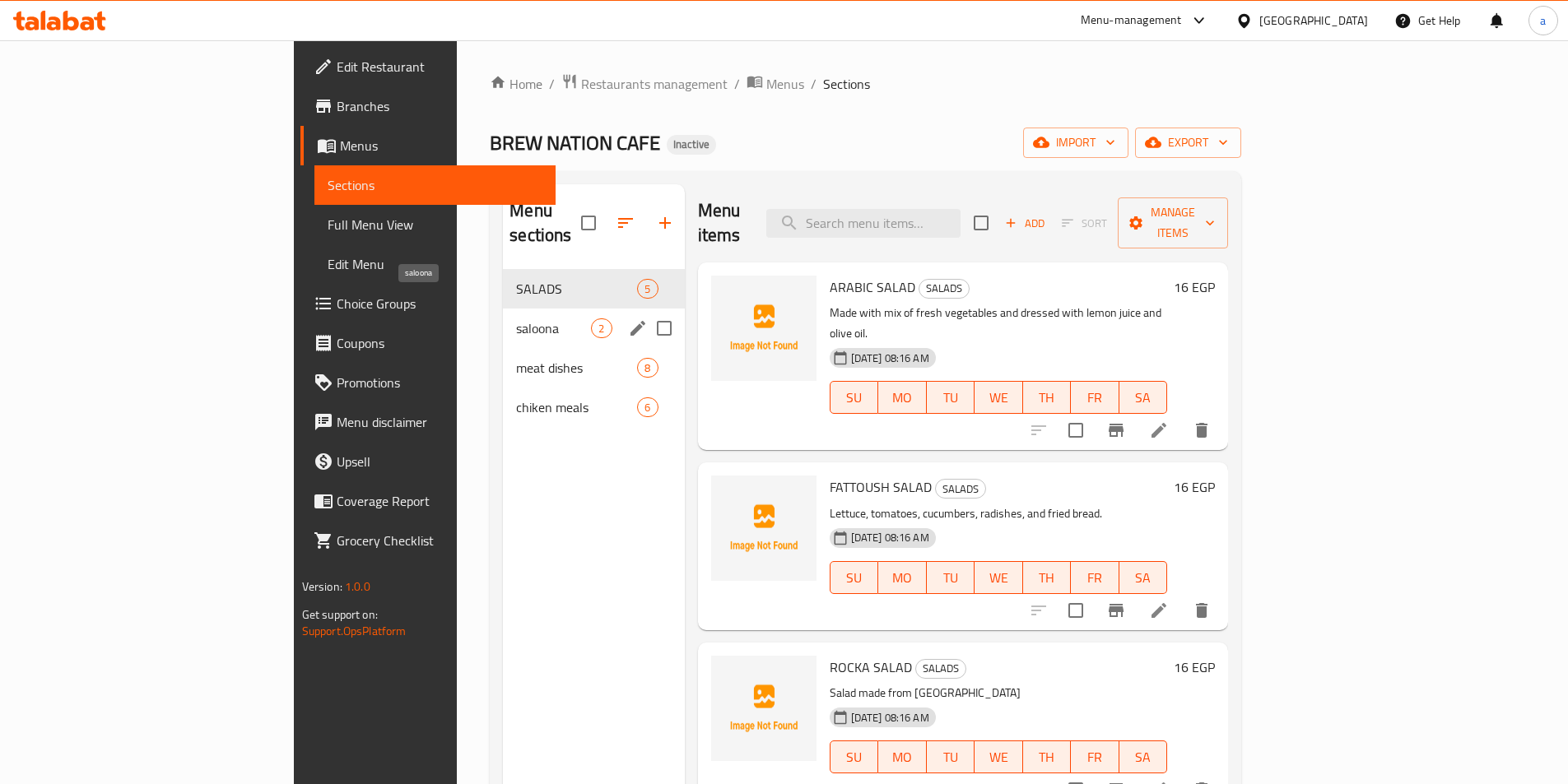
click at [516, 318] on span "saloona" at bounding box center [554, 328] width 75 height 20
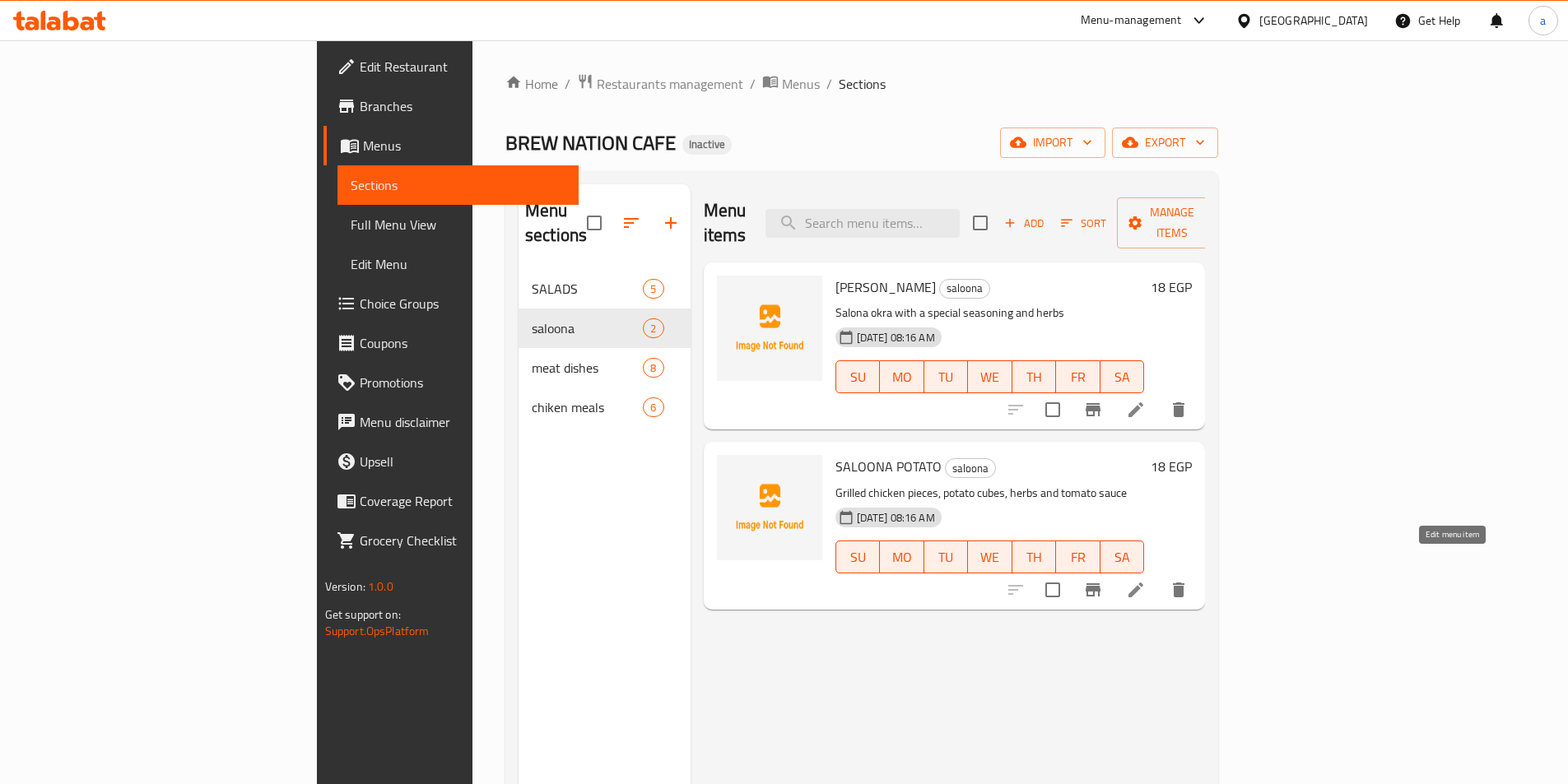
click at [1146, 580] on icon at bounding box center [1136, 590] width 20 height 20
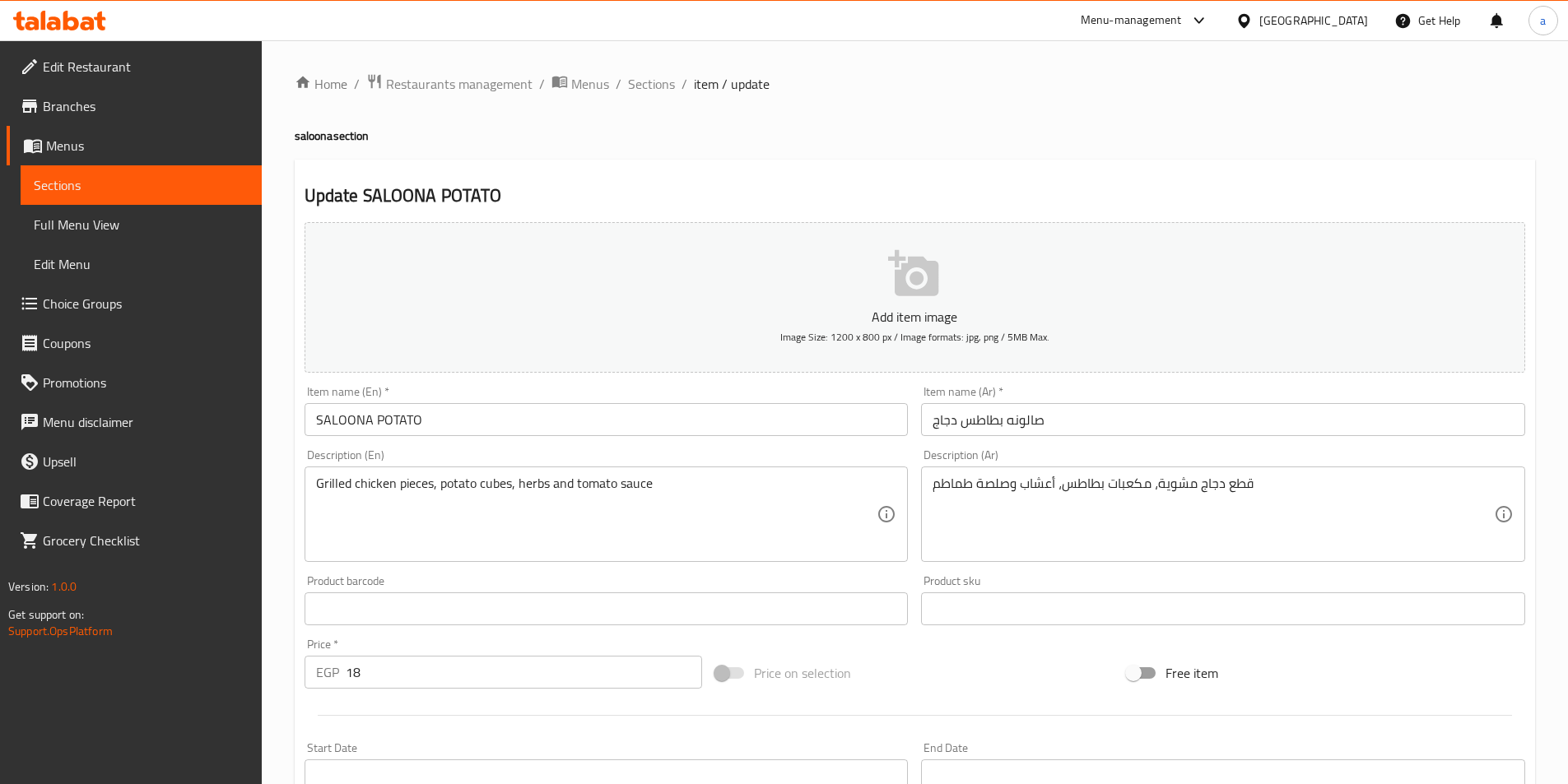
click at [51, 192] on span "Sections" at bounding box center [141, 185] width 215 height 20
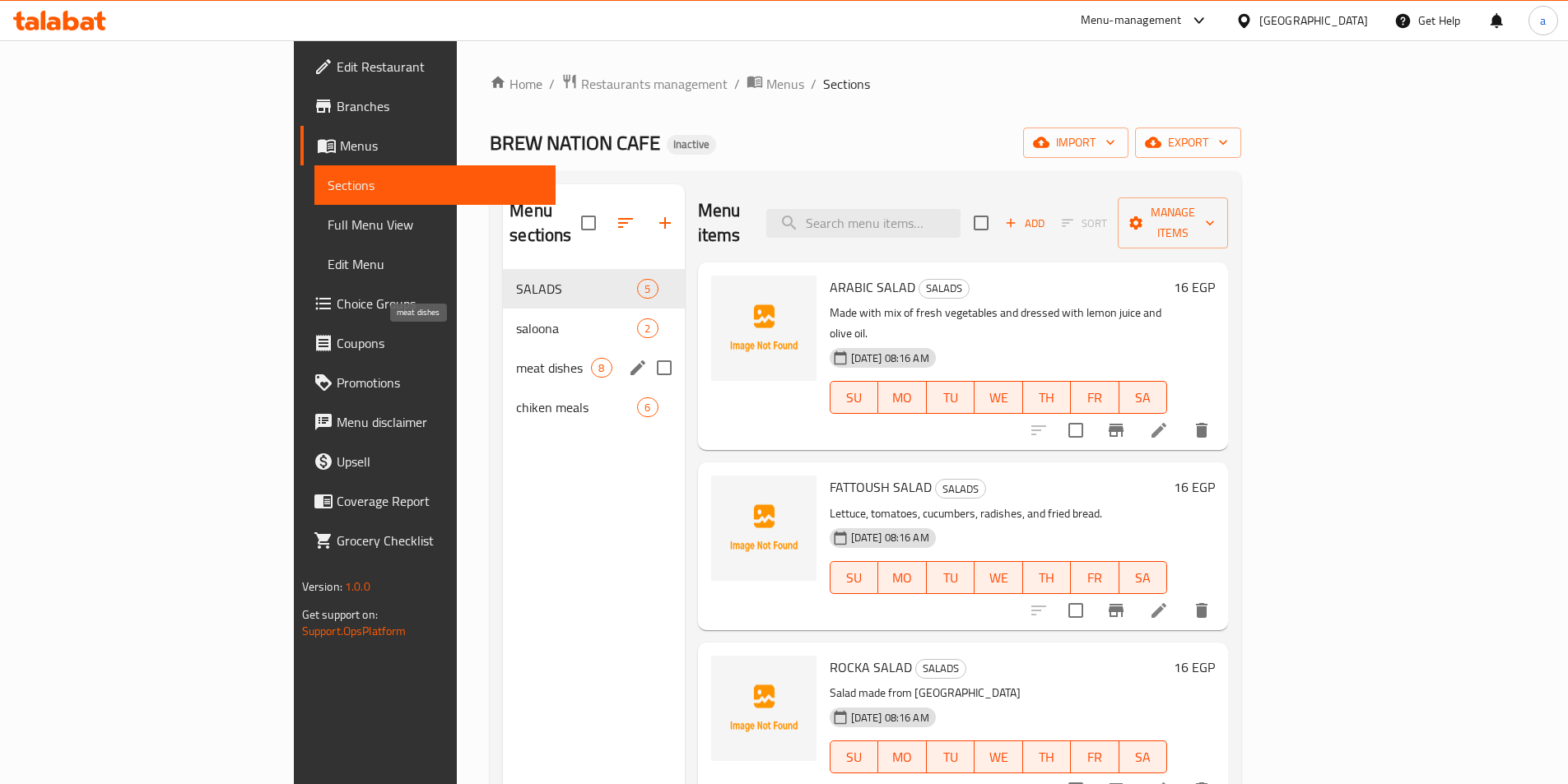
click at [516, 357] on span "meat dishes" at bounding box center [554, 367] width 75 height 20
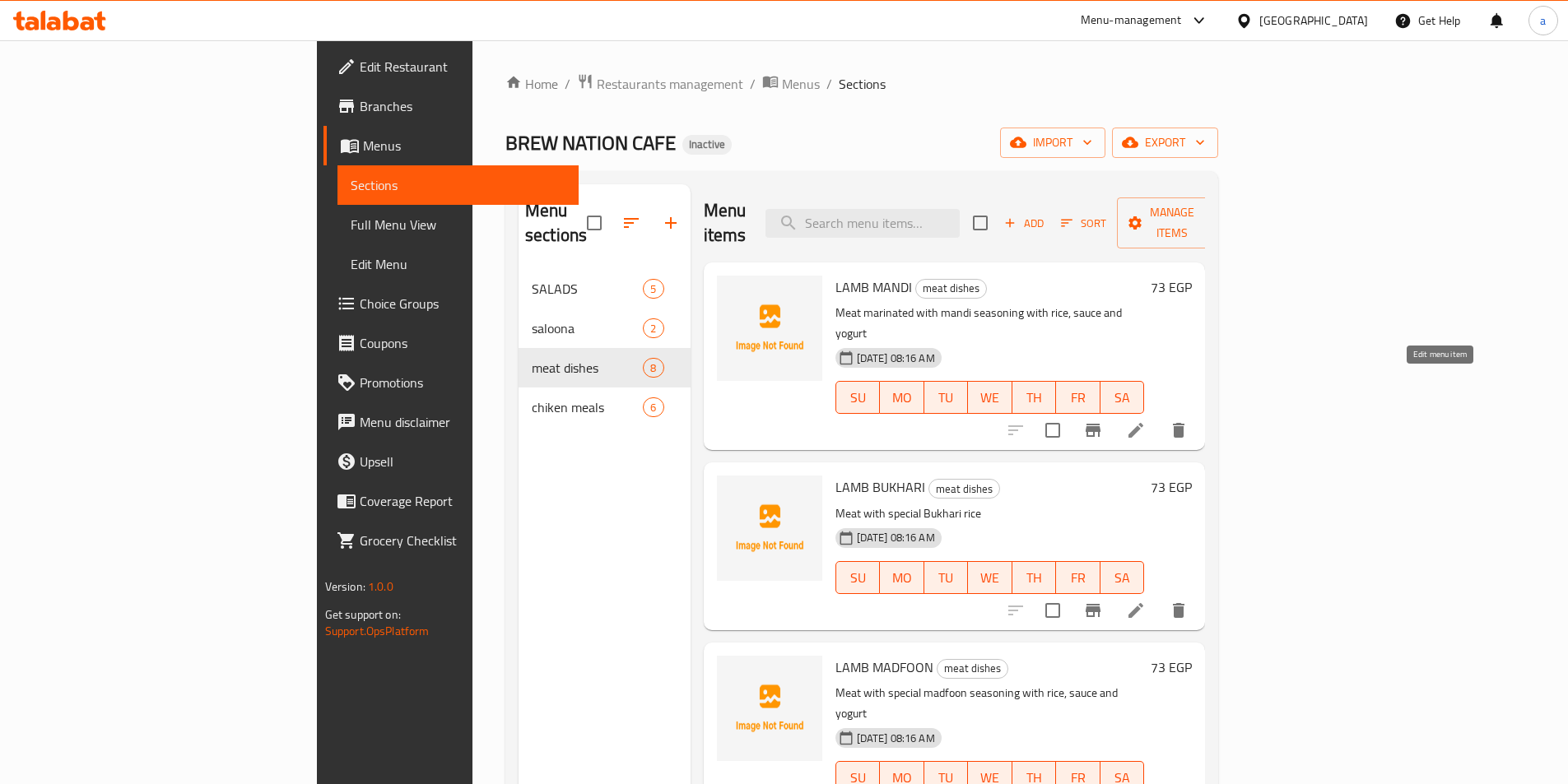
click at [1143, 423] on icon at bounding box center [1136, 430] width 15 height 15
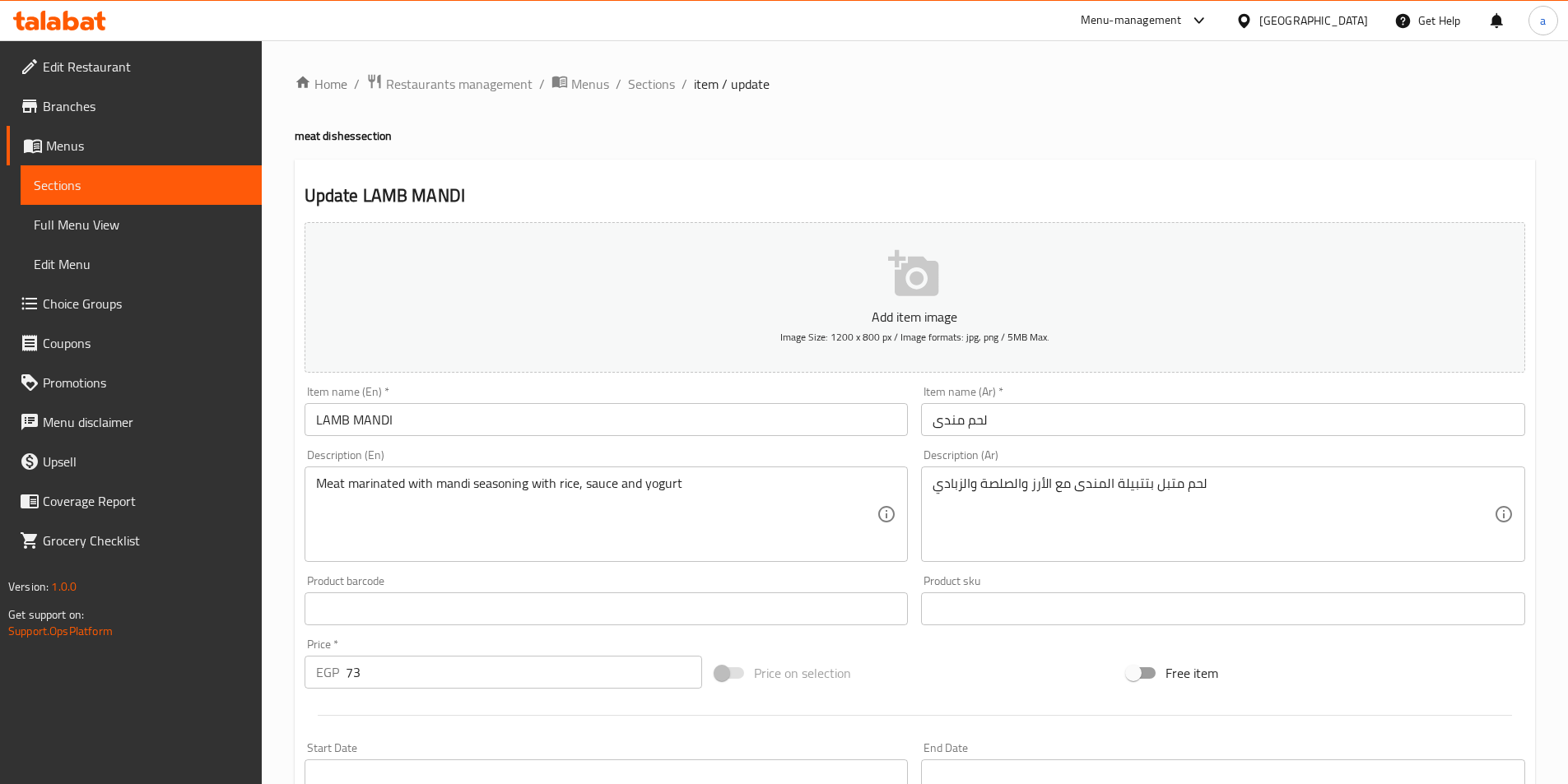
click at [61, 190] on span "Sections" at bounding box center [141, 185] width 215 height 20
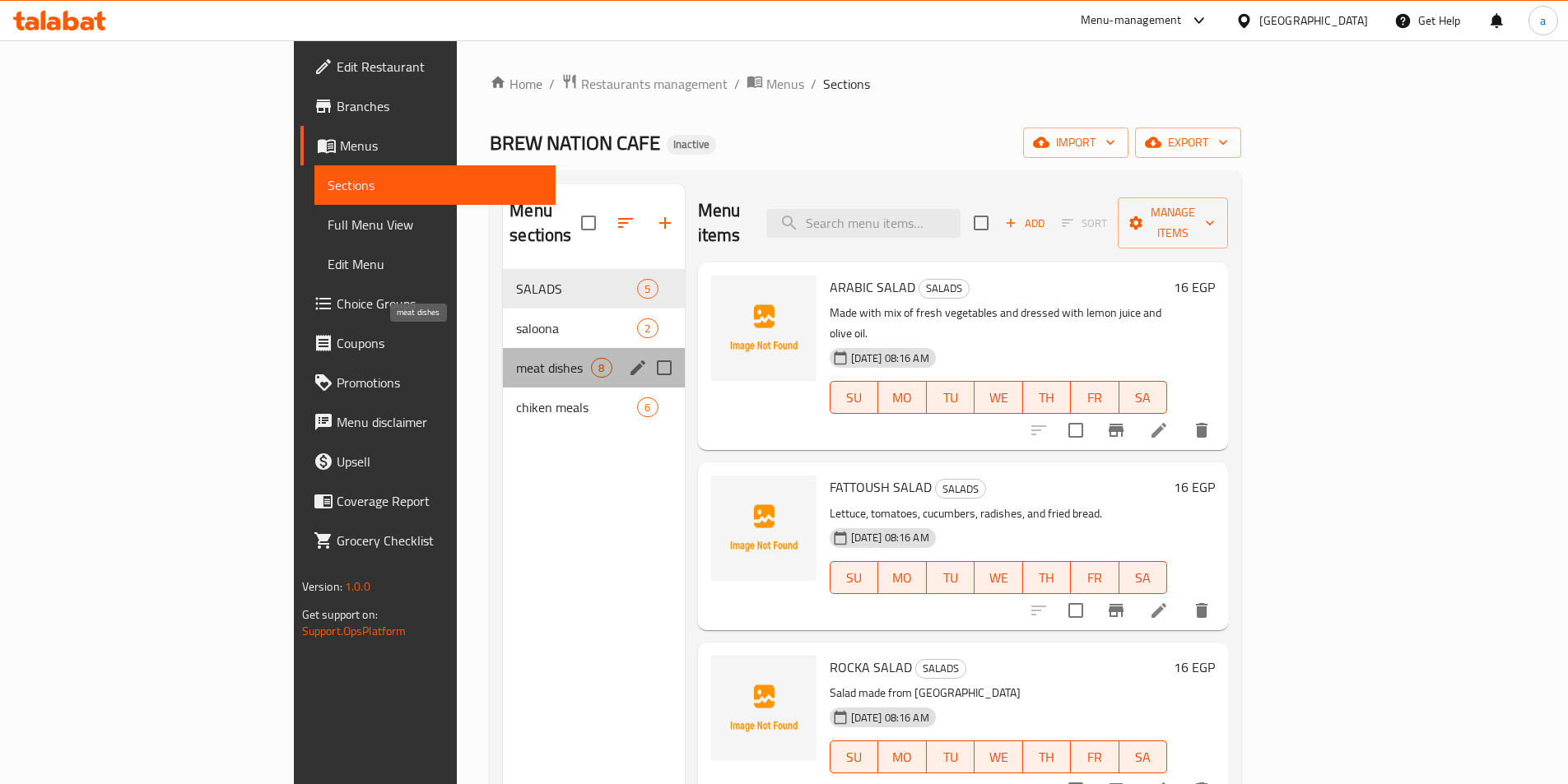
click at [516, 357] on span "meat dishes" at bounding box center [554, 367] width 75 height 20
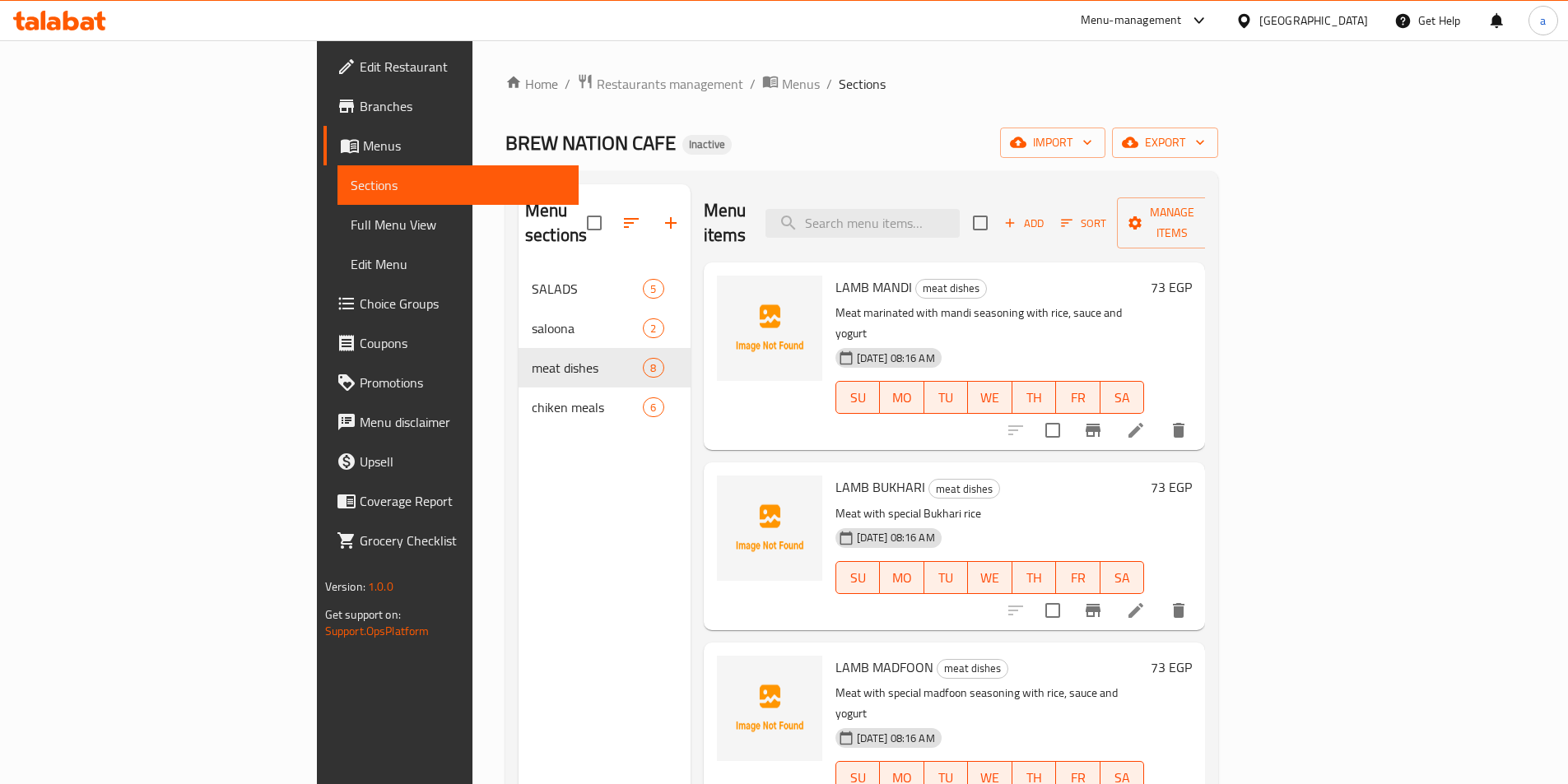
click at [1143, 603] on icon at bounding box center [1136, 610] width 15 height 15
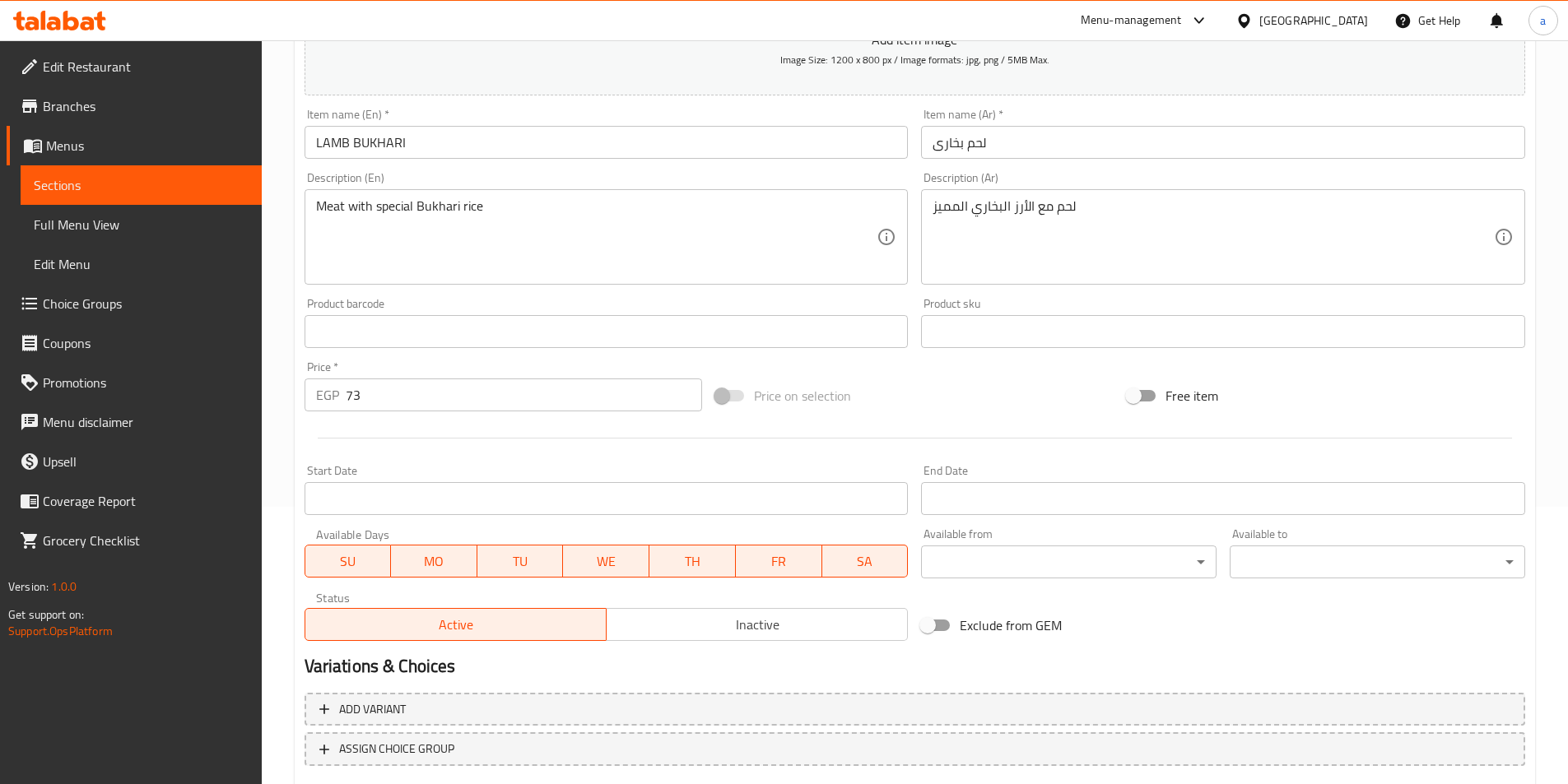
scroll to position [379, 0]
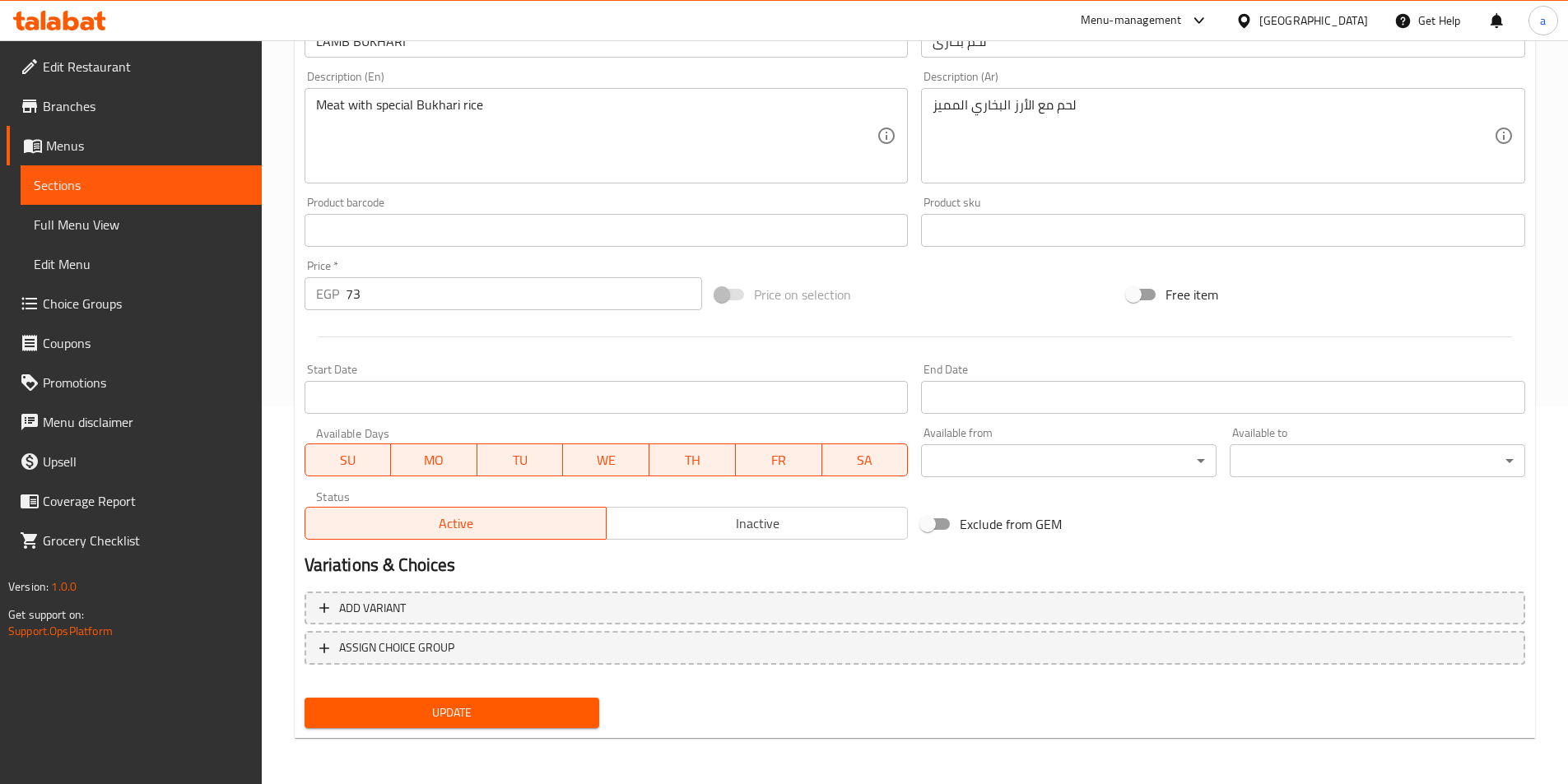
click at [394, 722] on span "Update" at bounding box center [452, 712] width 269 height 20
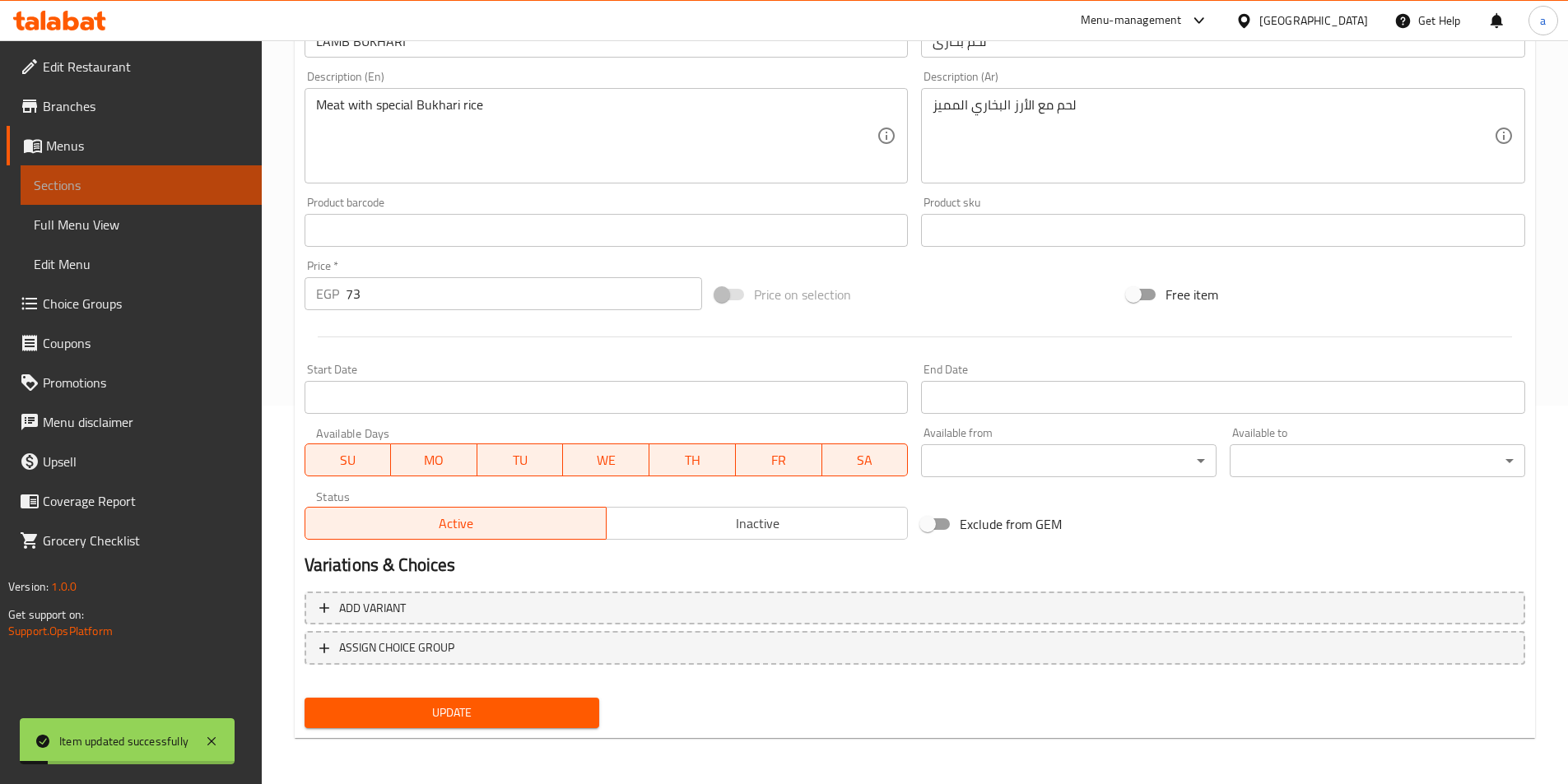
click at [84, 177] on span "Sections" at bounding box center [141, 185] width 215 height 20
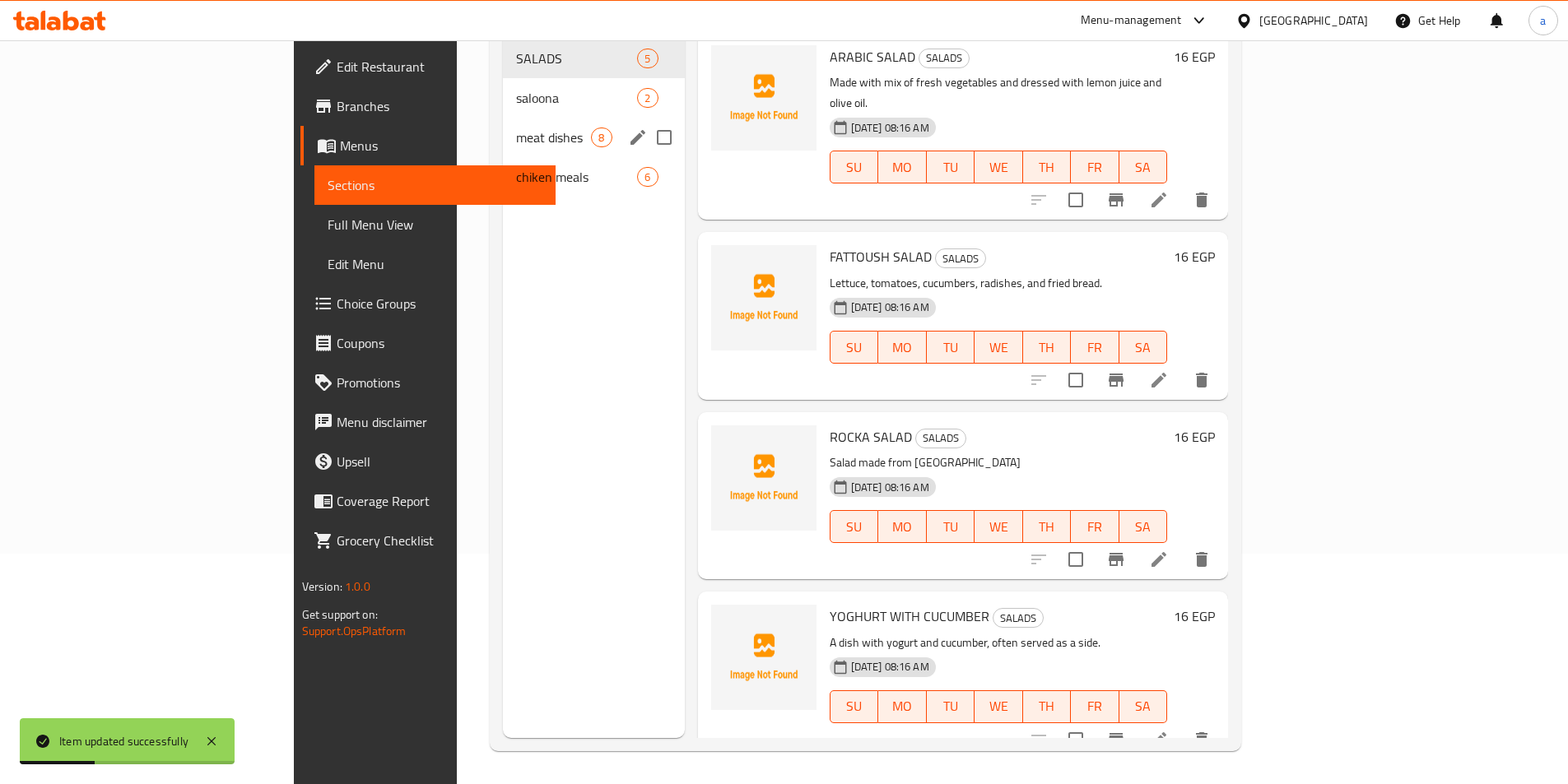
click at [503, 125] on div "meat dishes 8" at bounding box center [594, 137] width 181 height 40
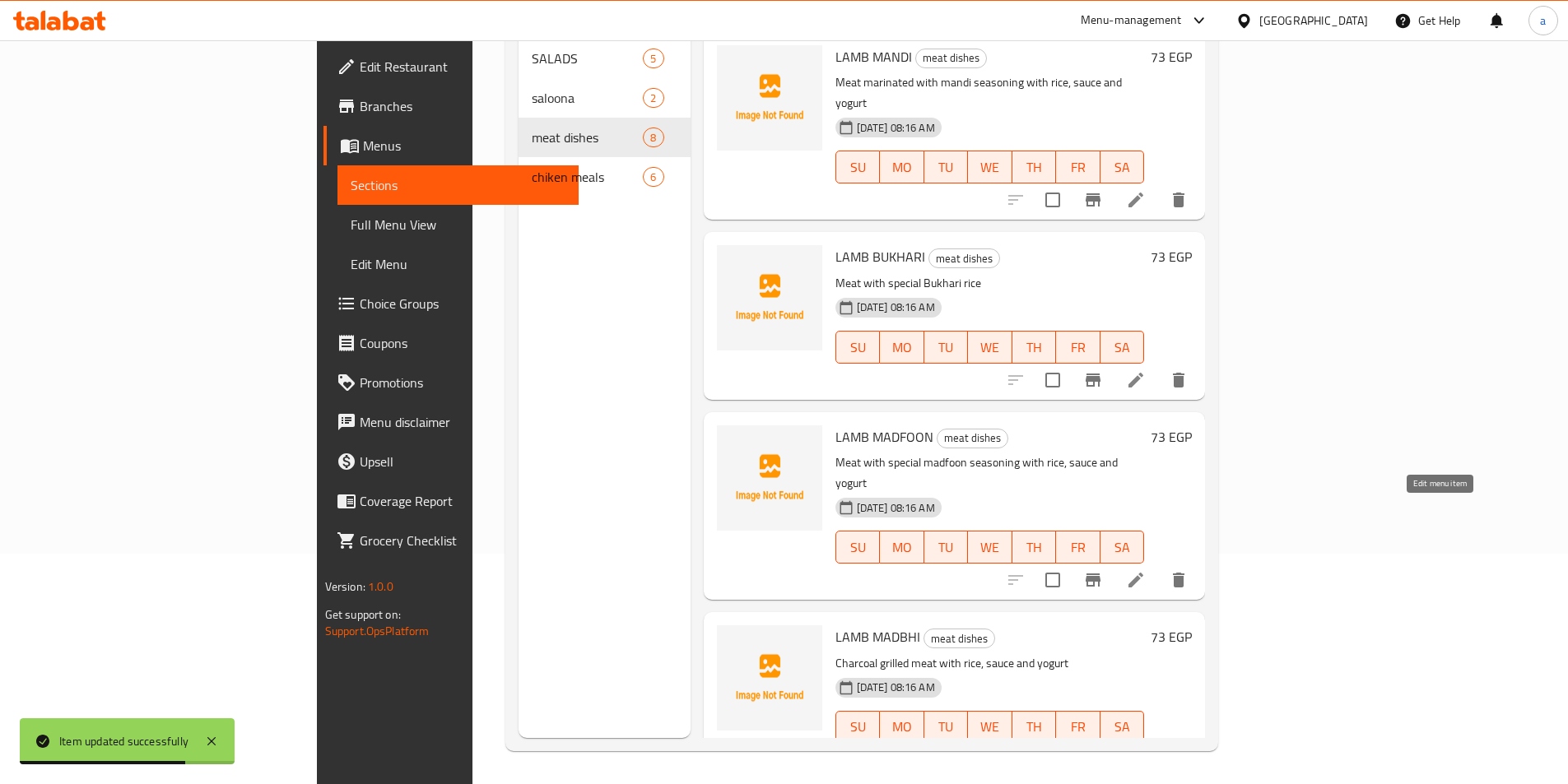
click at [1146, 570] on icon at bounding box center [1136, 580] width 20 height 20
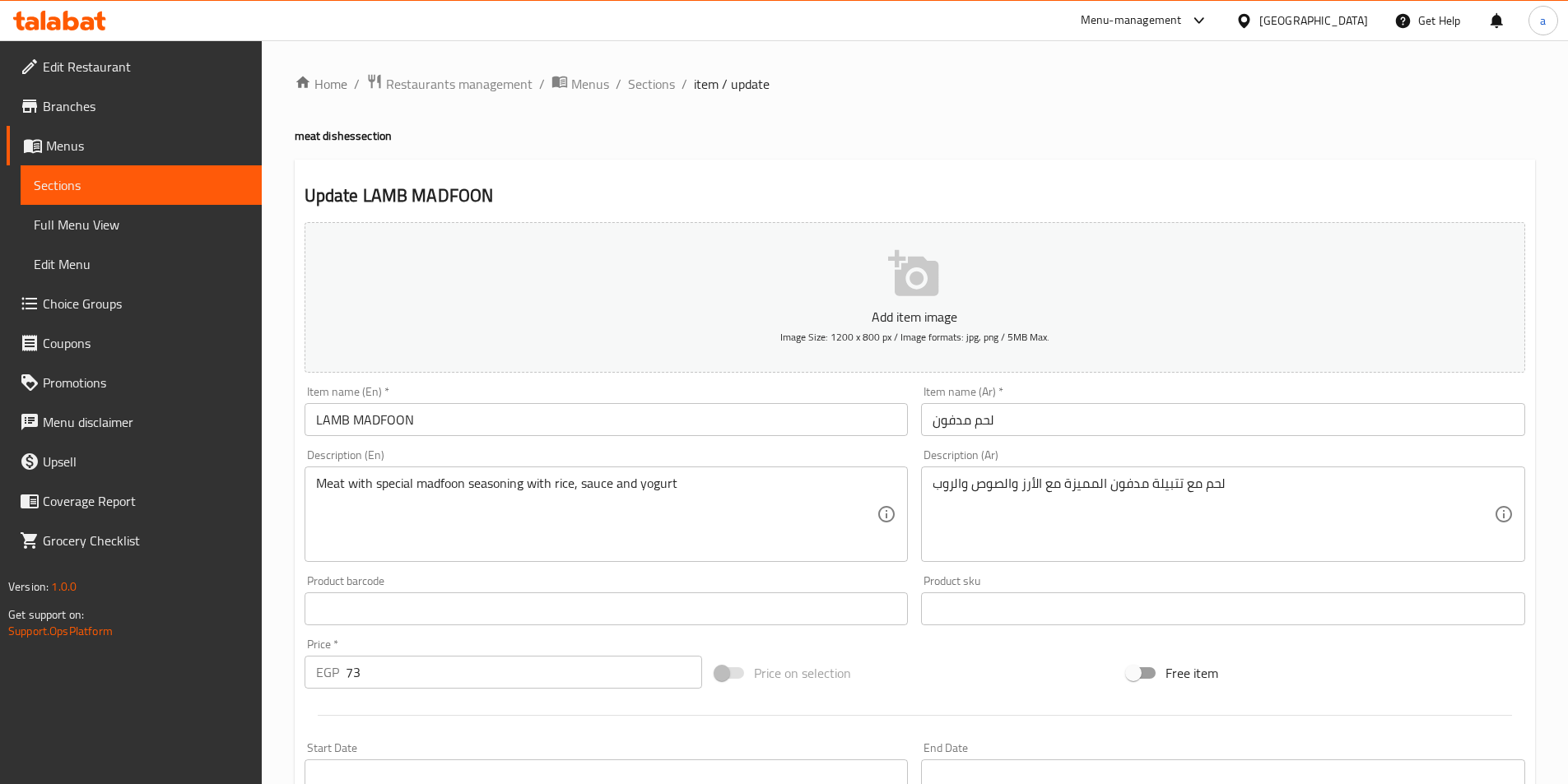
click at [83, 179] on span "Sections" at bounding box center [141, 185] width 215 height 20
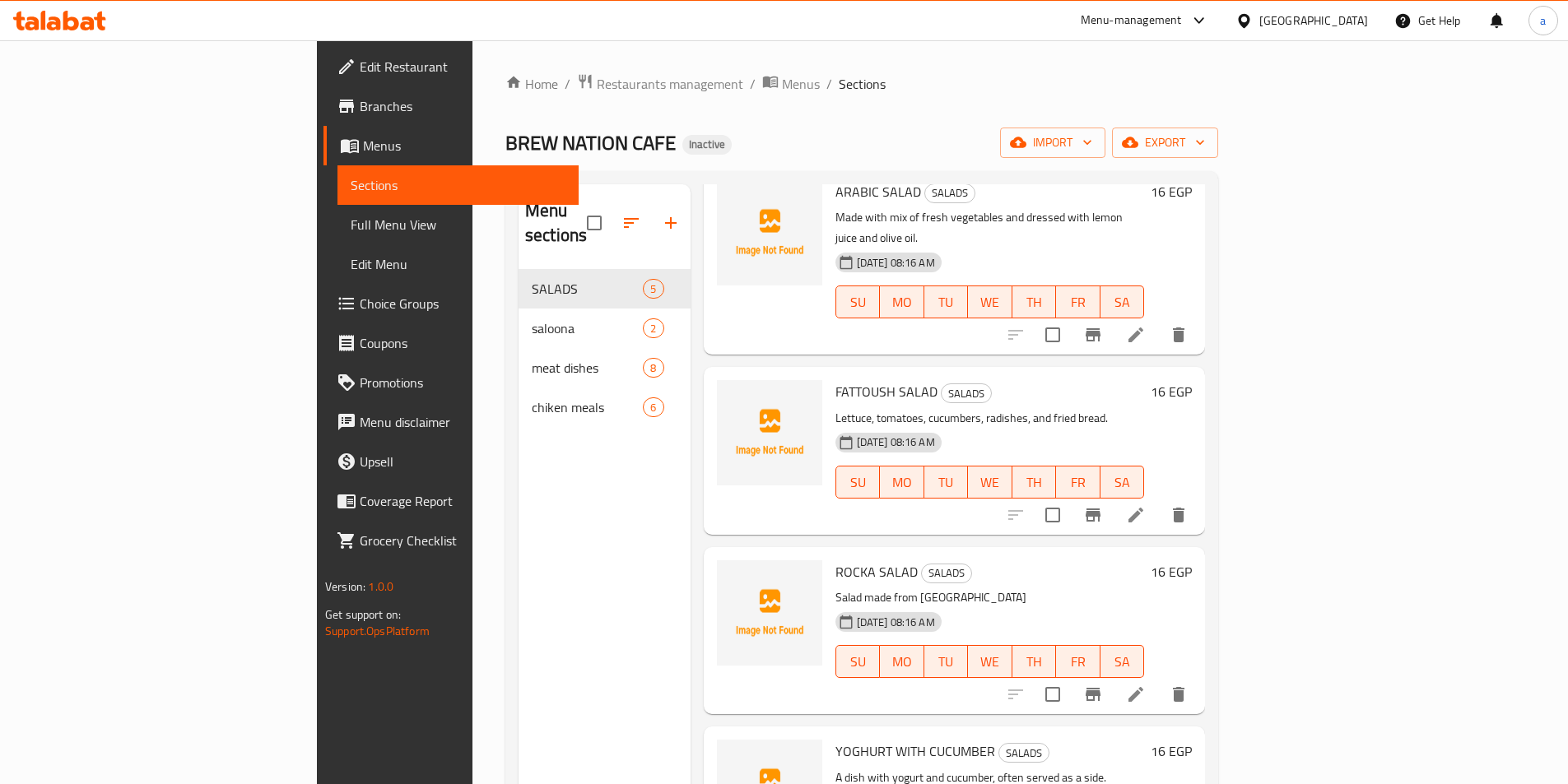
scroll to position [155, 0]
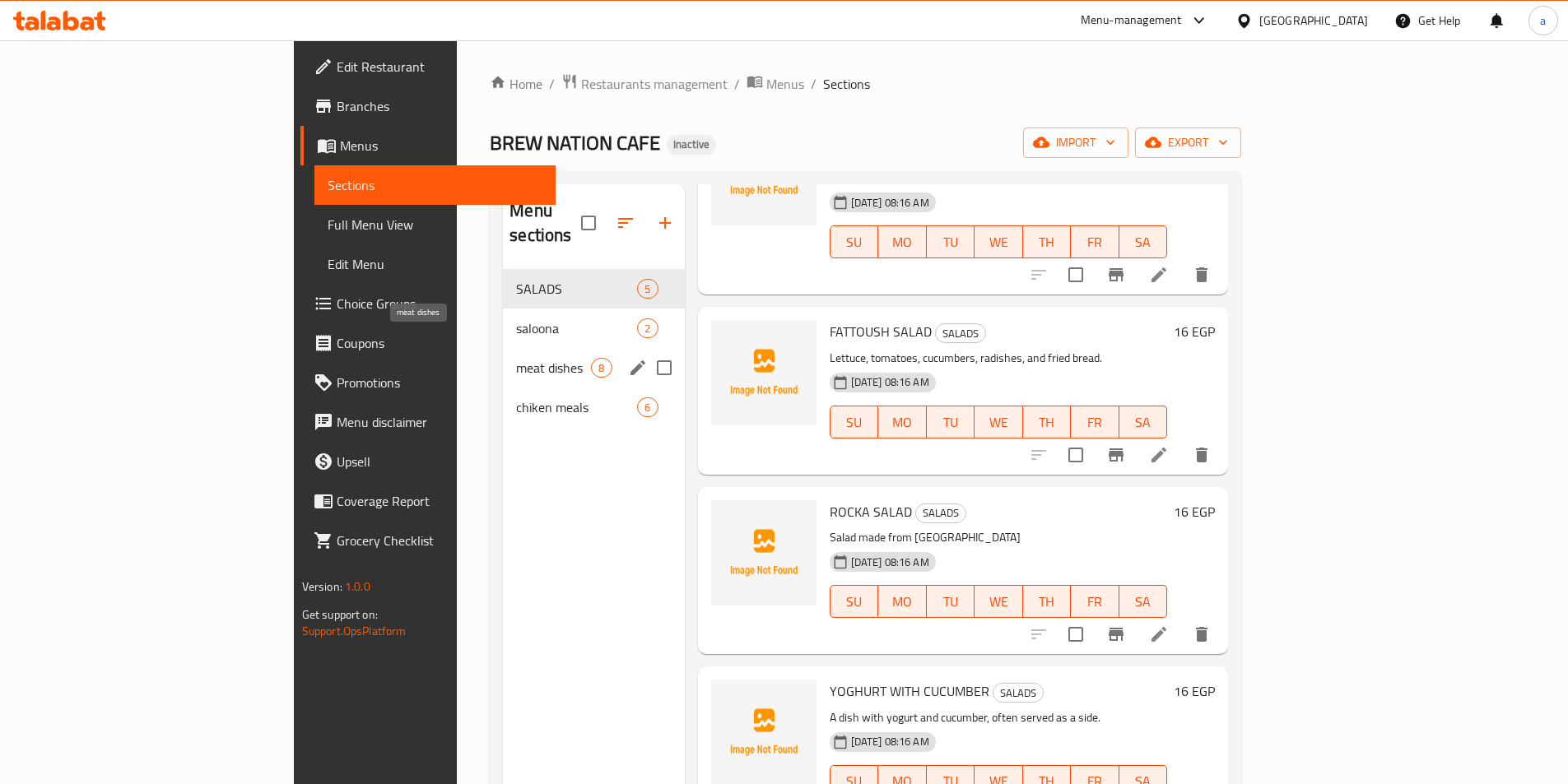
click at [516, 357] on span "meat dishes" at bounding box center [554, 367] width 75 height 20
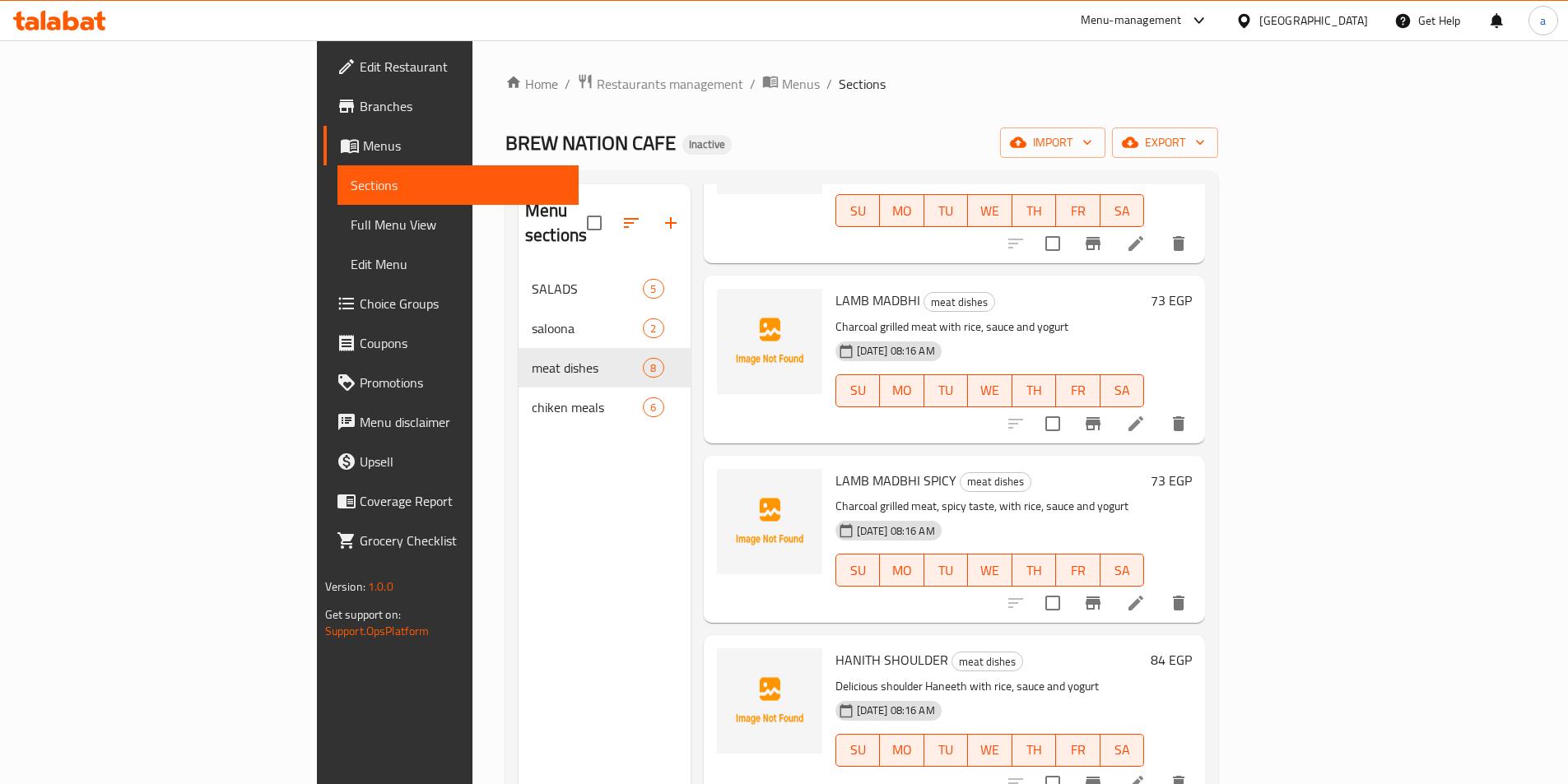
scroll to position [695, 0]
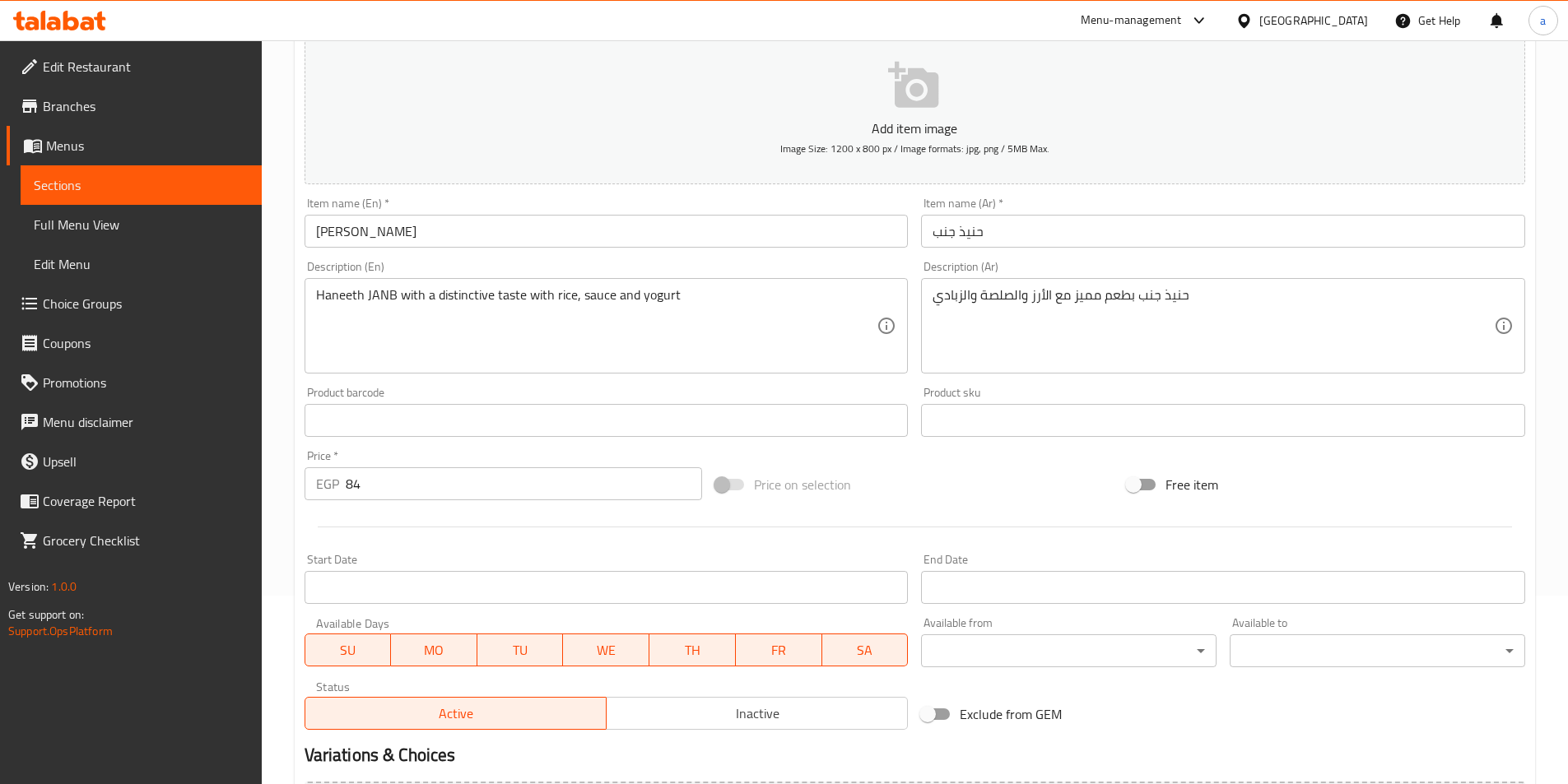
scroll to position [379, 0]
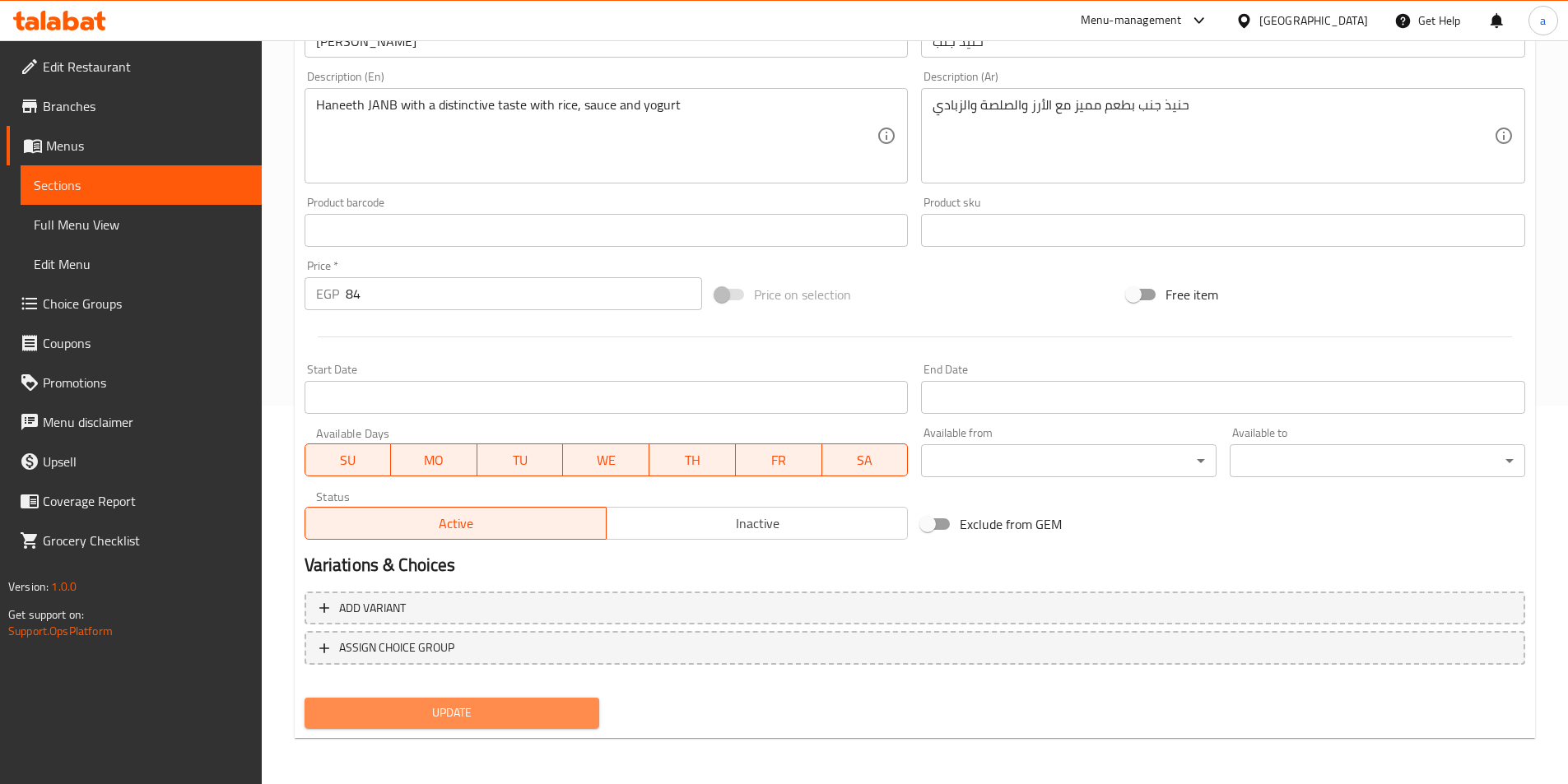
click at [422, 698] on button "Update" at bounding box center [452, 713] width 295 height 30
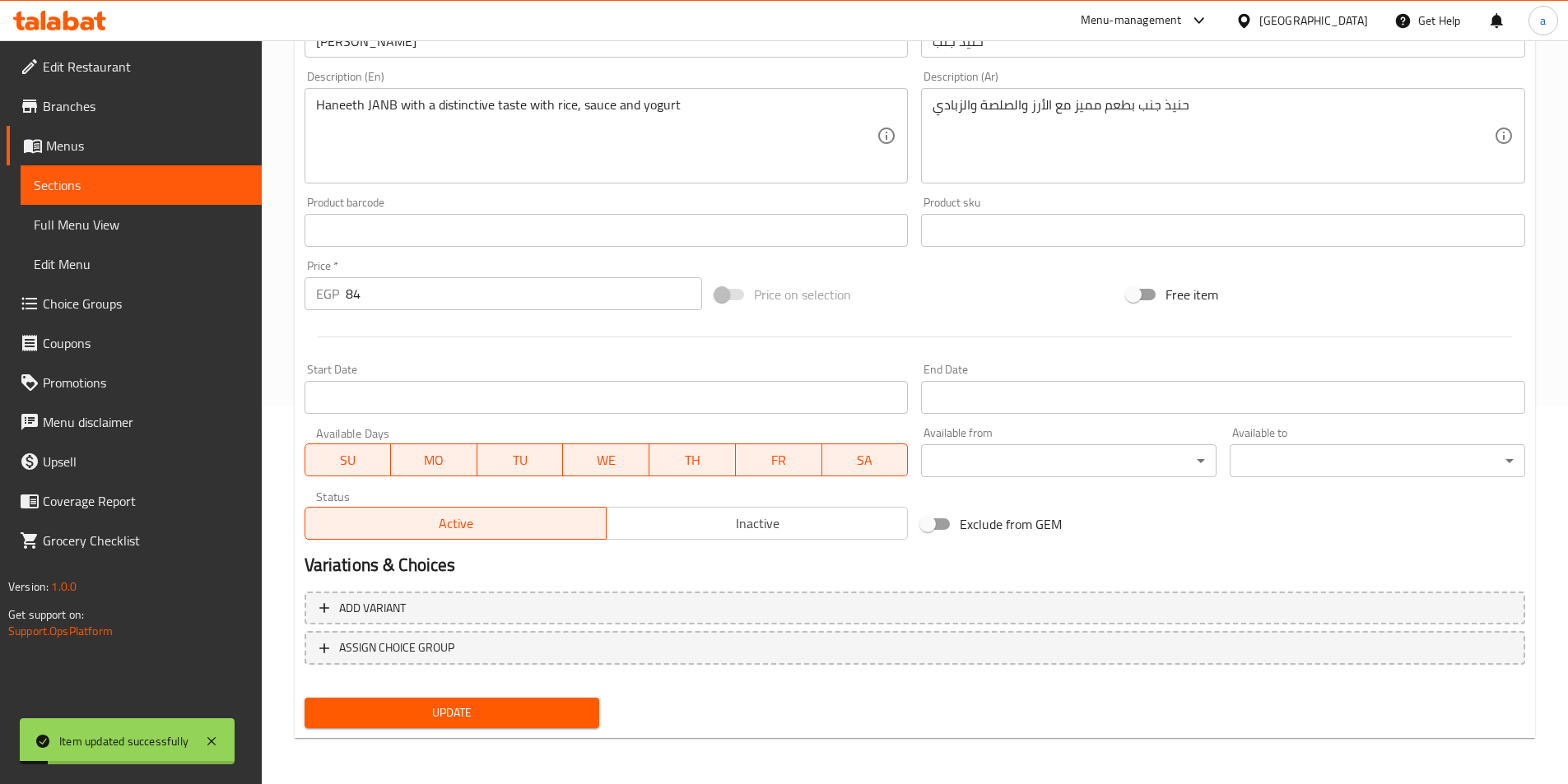
click at [78, 200] on link "Sections" at bounding box center [141, 184] width 241 height 40
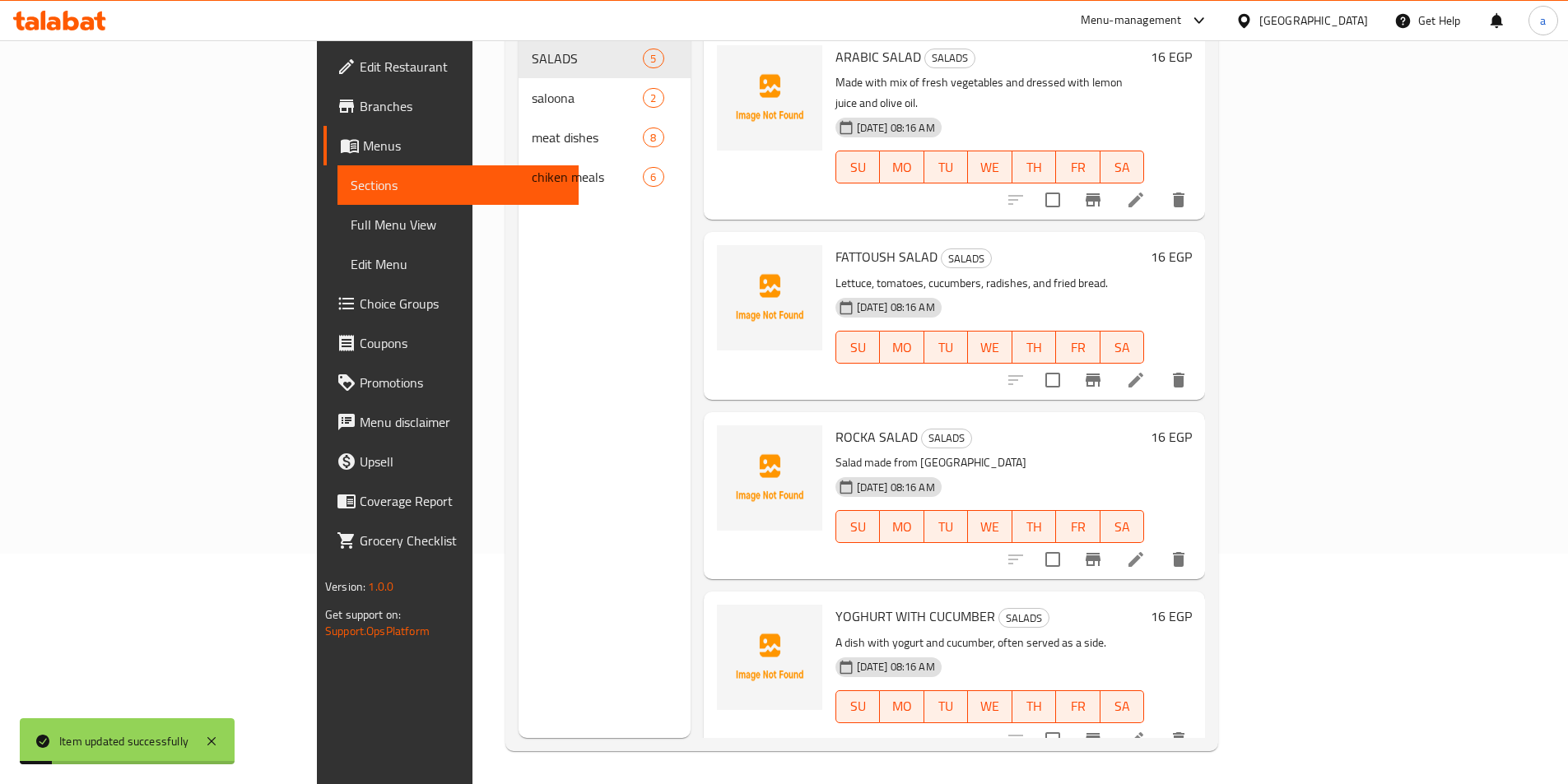
scroll to position [231, 0]
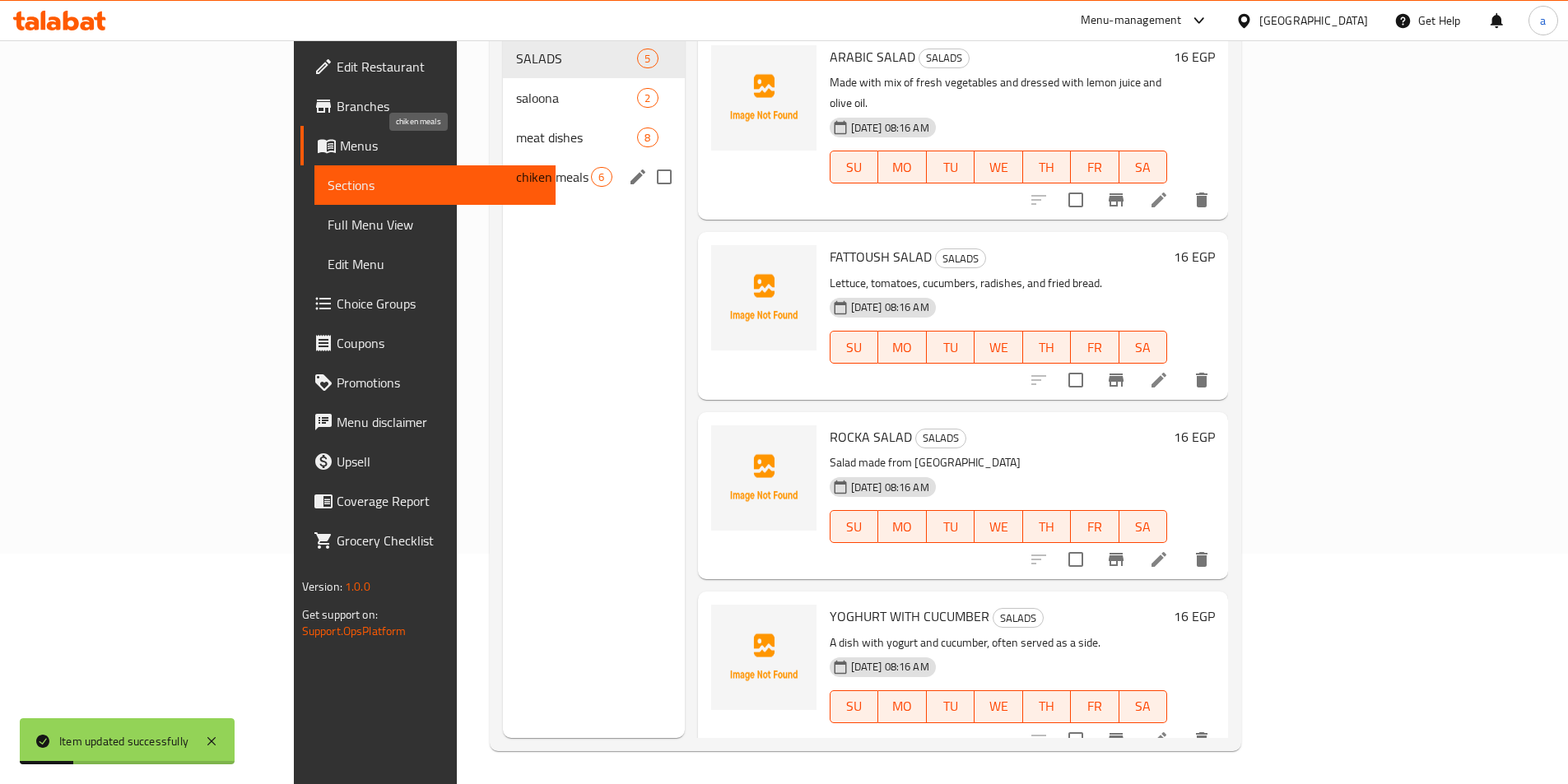
click at [516, 167] on span "chiken meals" at bounding box center [554, 176] width 75 height 20
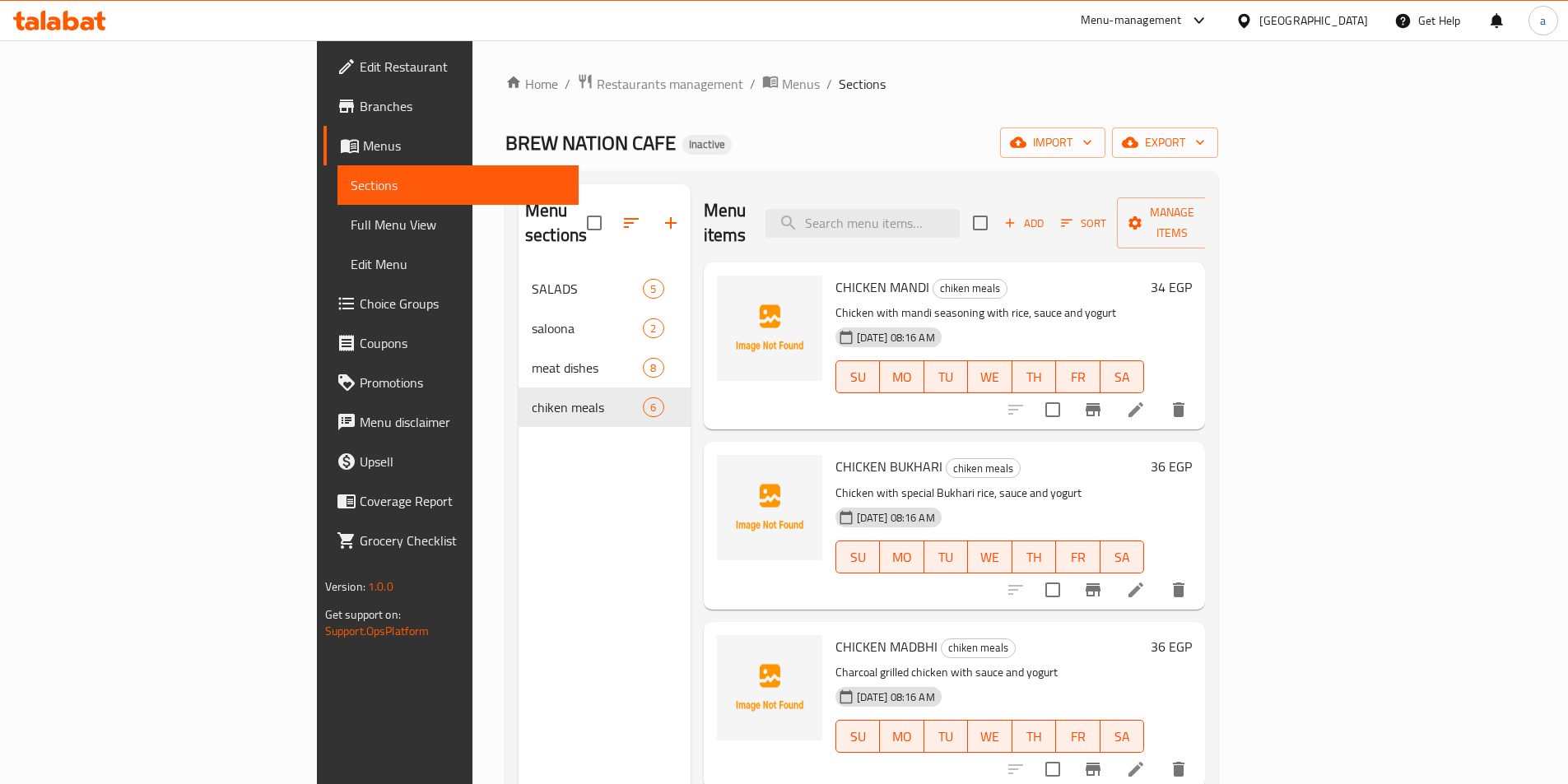
click at [1159, 395] on li at bounding box center [1136, 409] width 46 height 29
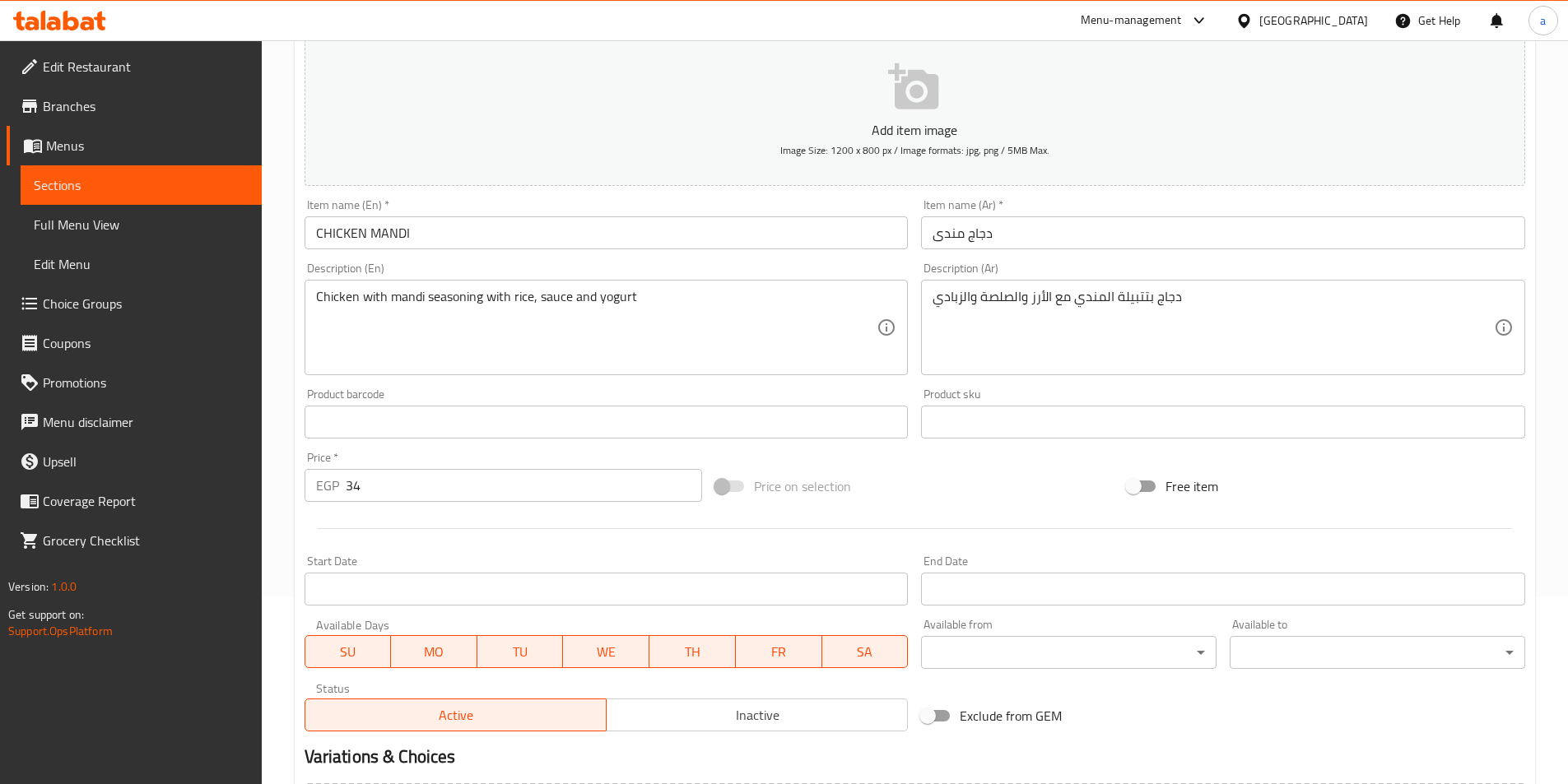
scroll to position [379, 0]
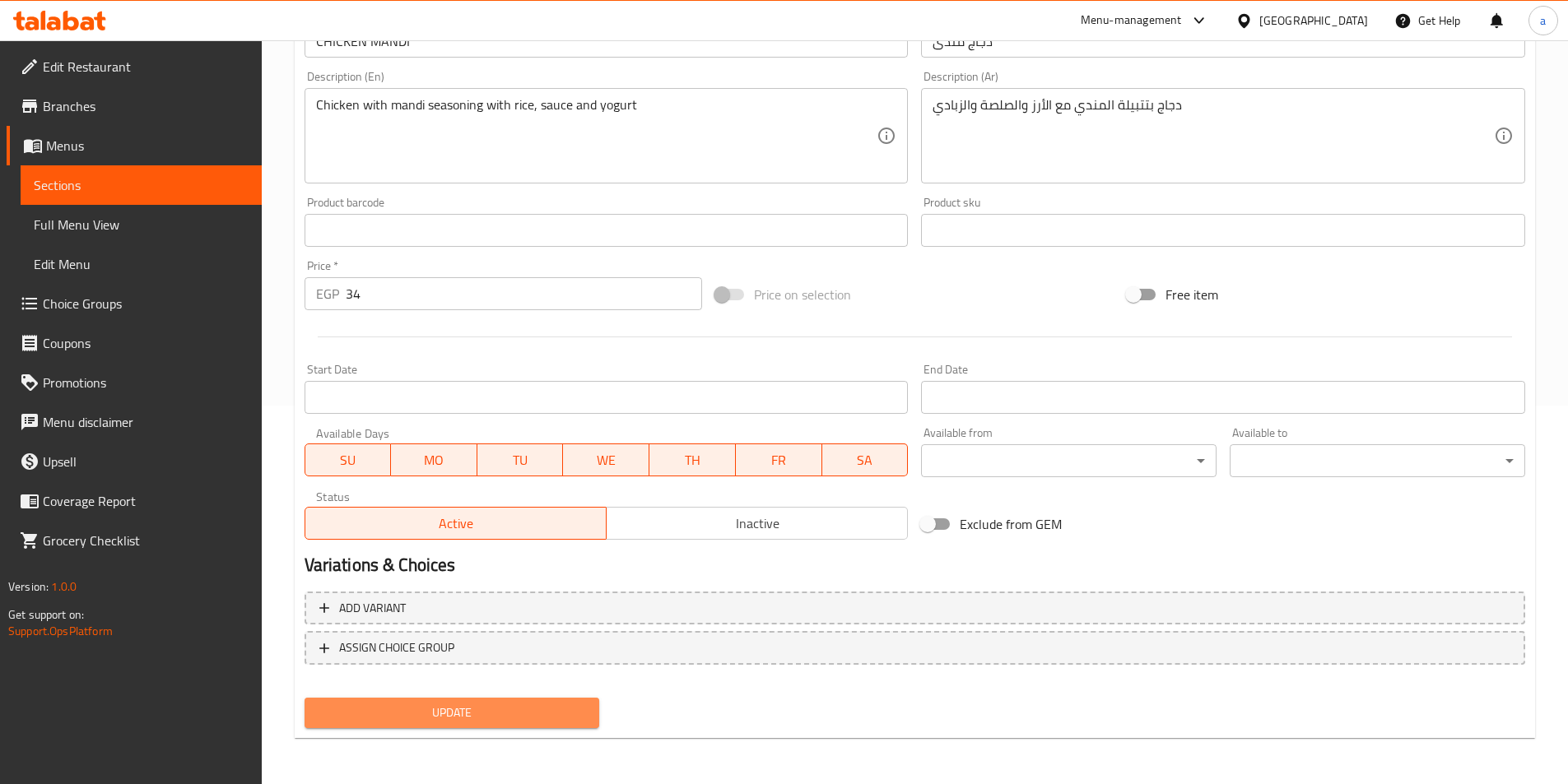
click at [387, 713] on span "Update" at bounding box center [452, 712] width 269 height 20
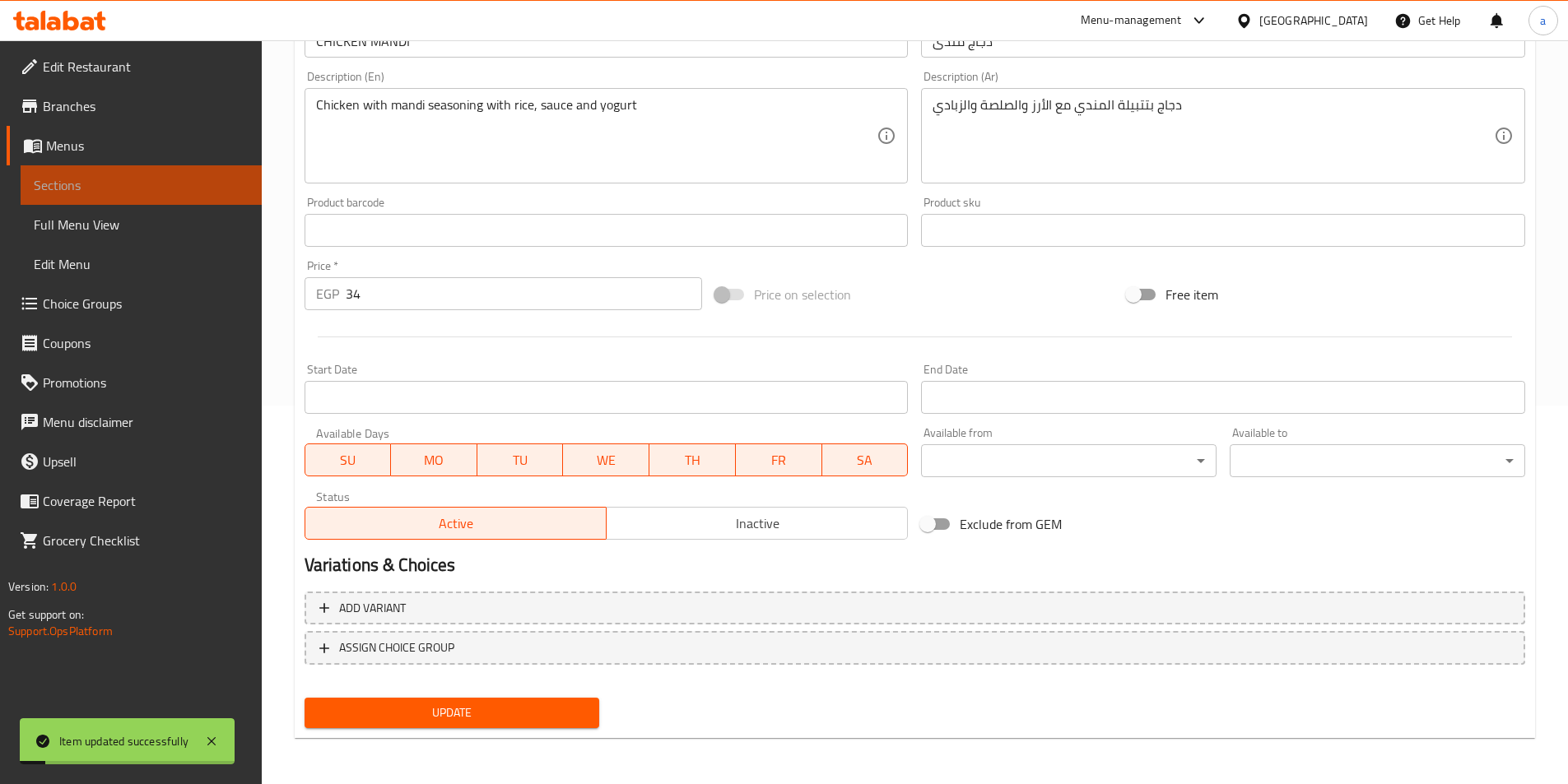
click at [119, 178] on span "Sections" at bounding box center [141, 185] width 215 height 20
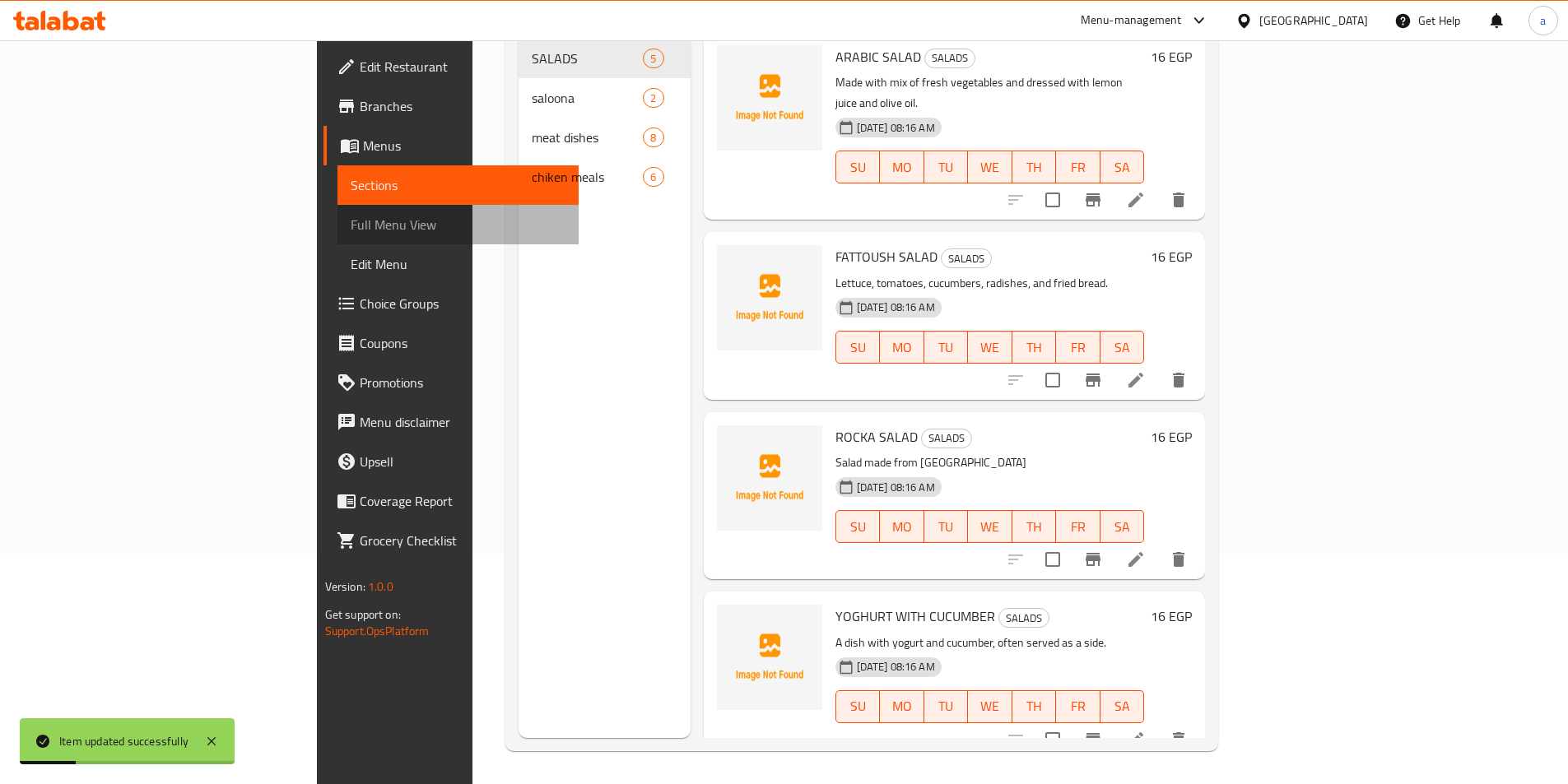
click at [351, 223] on span "Full Menu View" at bounding box center [458, 224] width 215 height 20
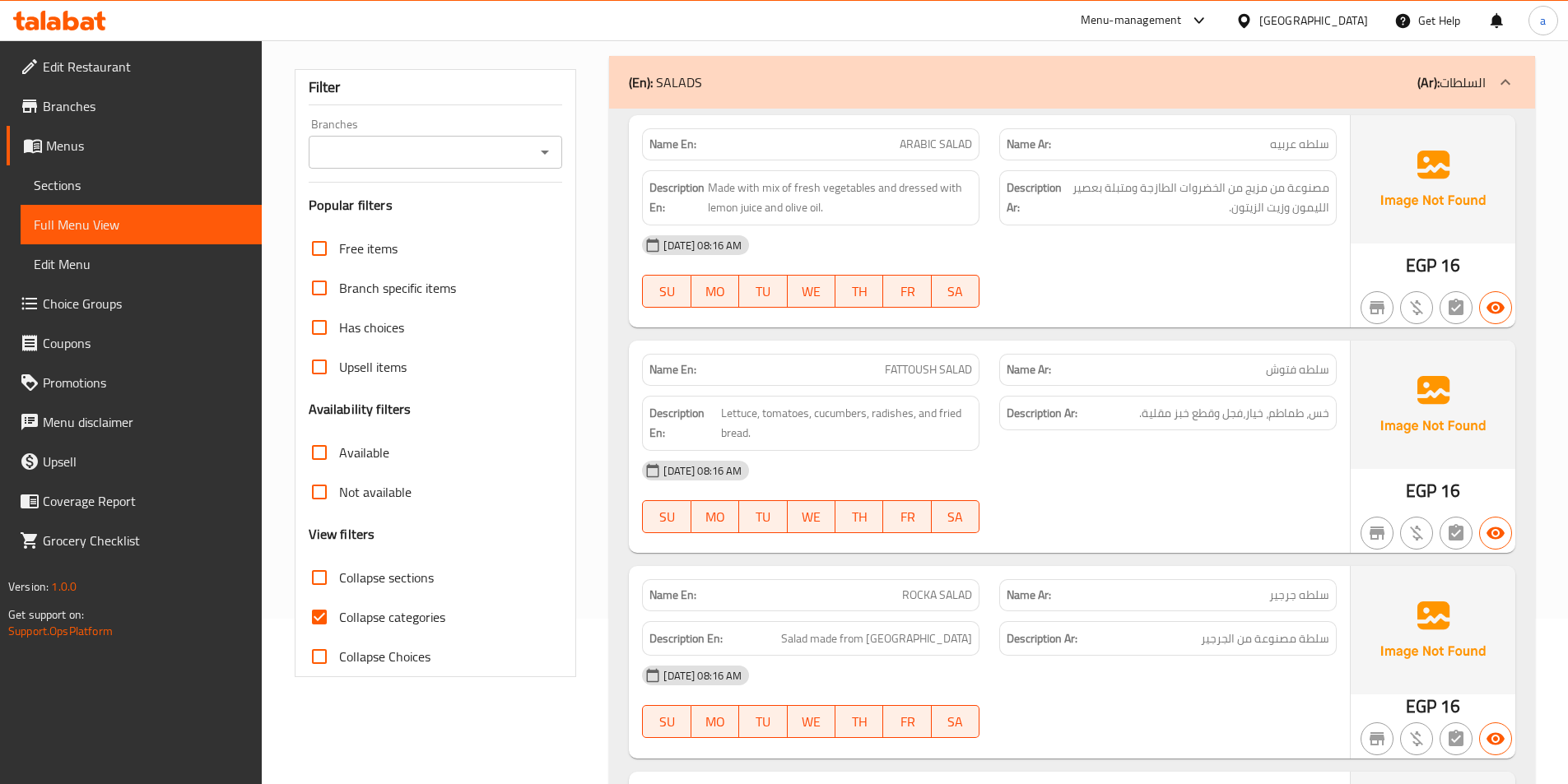
scroll to position [165, 0]
click at [1264, 638] on span "سلطة مصنوعة من الجرجير" at bounding box center [1265, 639] width 129 height 20
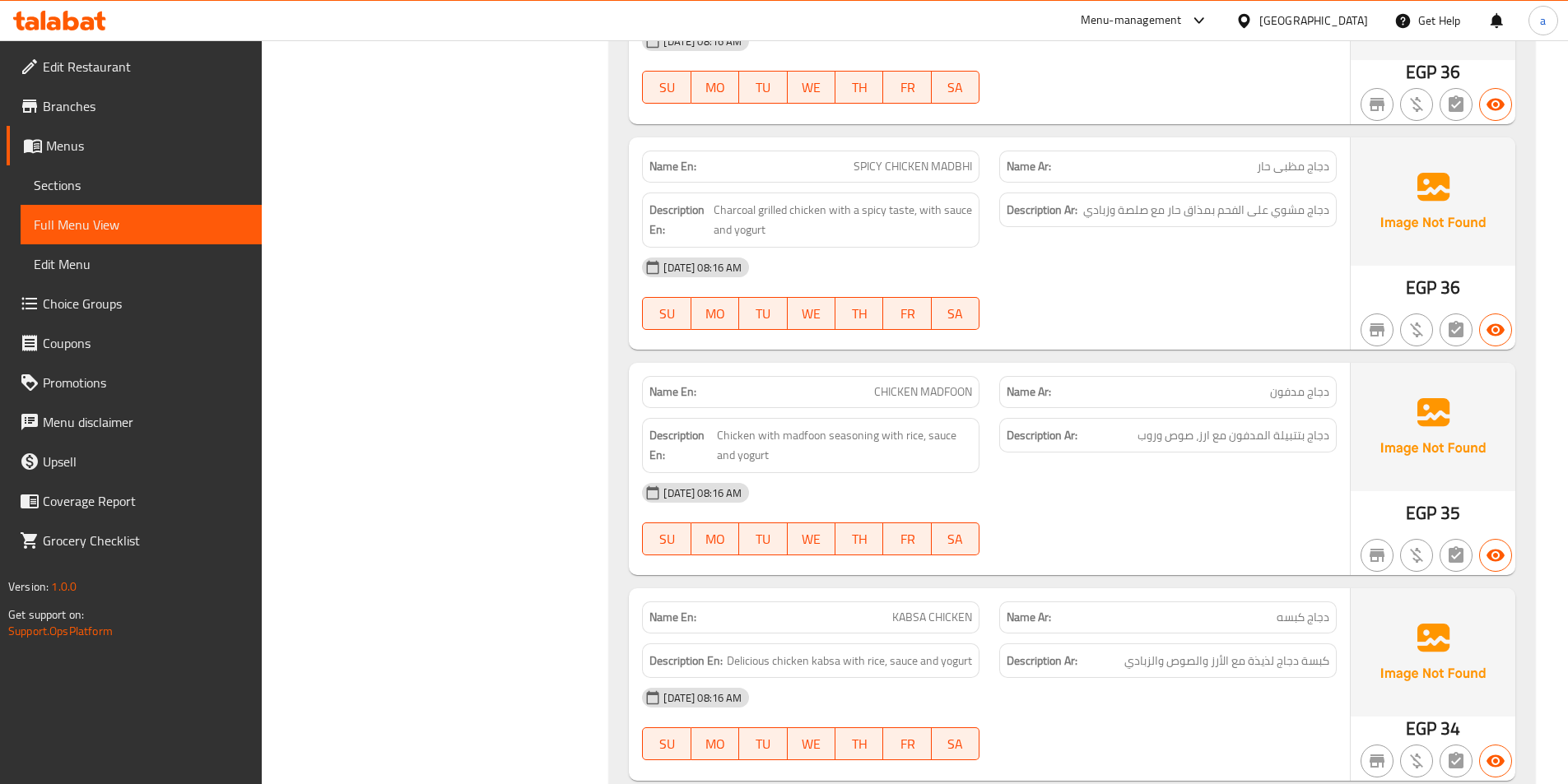
scroll to position [4403, 0]
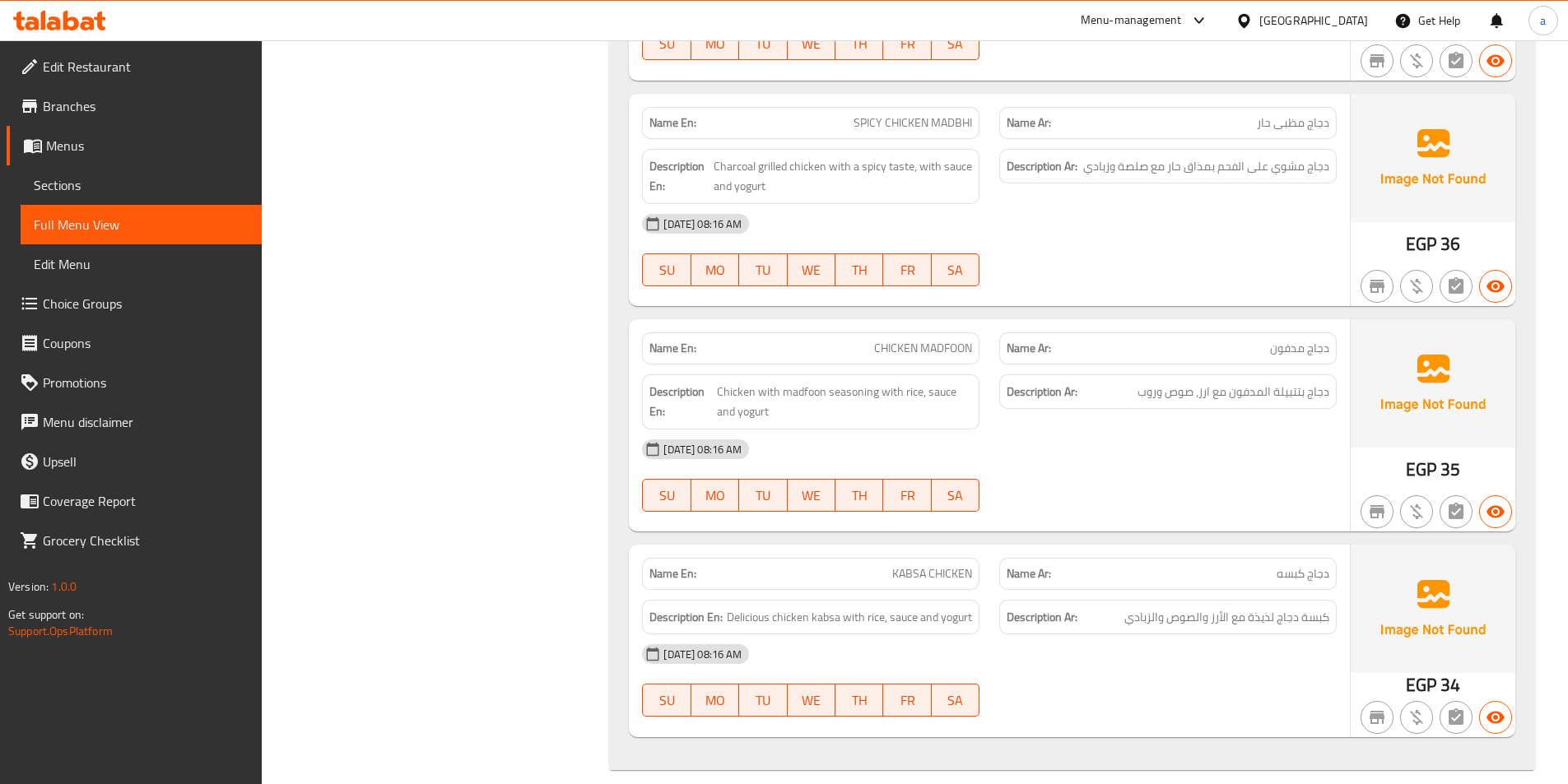
click at [66, 178] on span "Sections" at bounding box center [141, 185] width 215 height 20
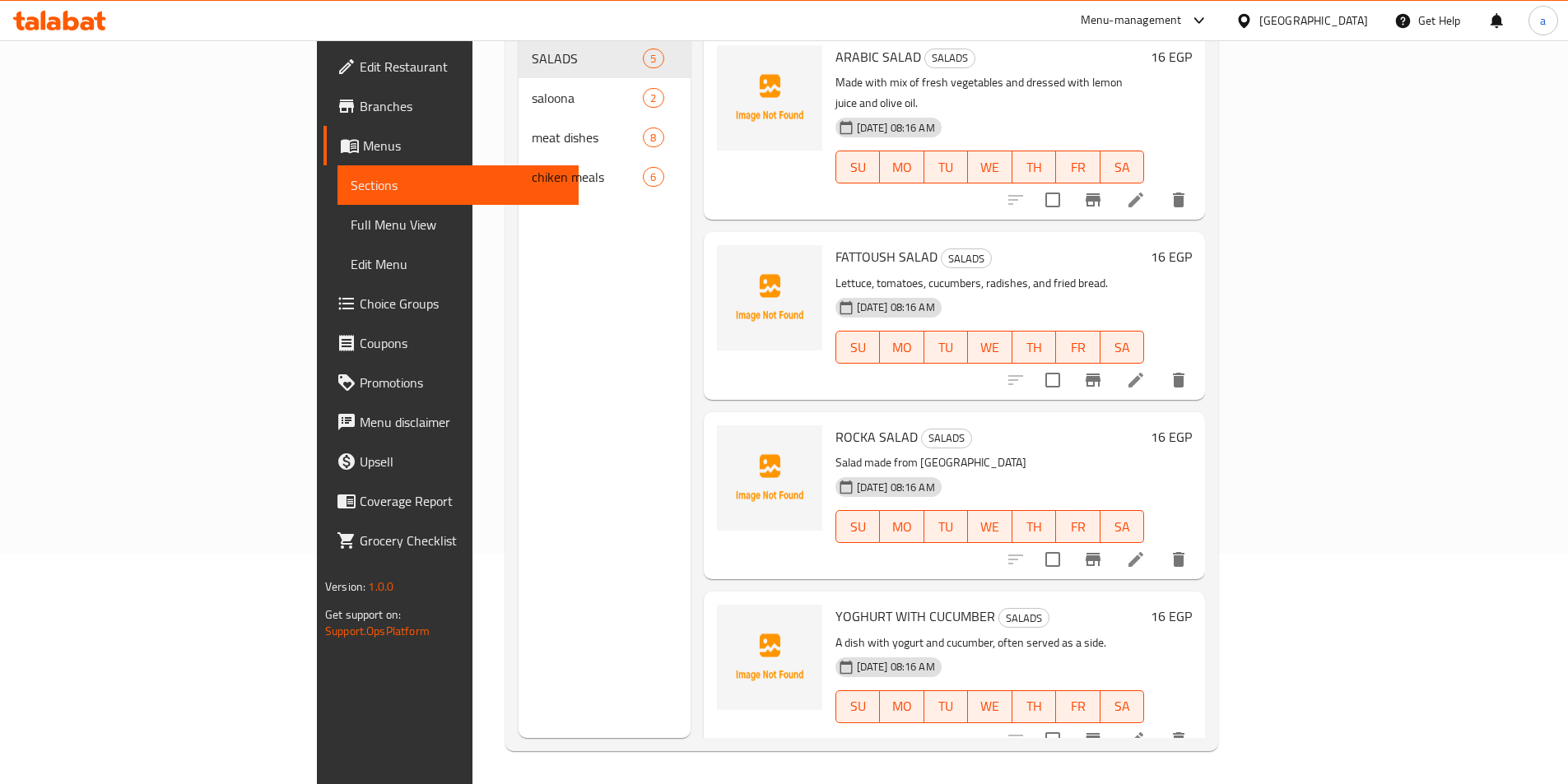
scroll to position [231, 0]
click at [351, 257] on span "Edit Menu" at bounding box center [458, 264] width 215 height 20
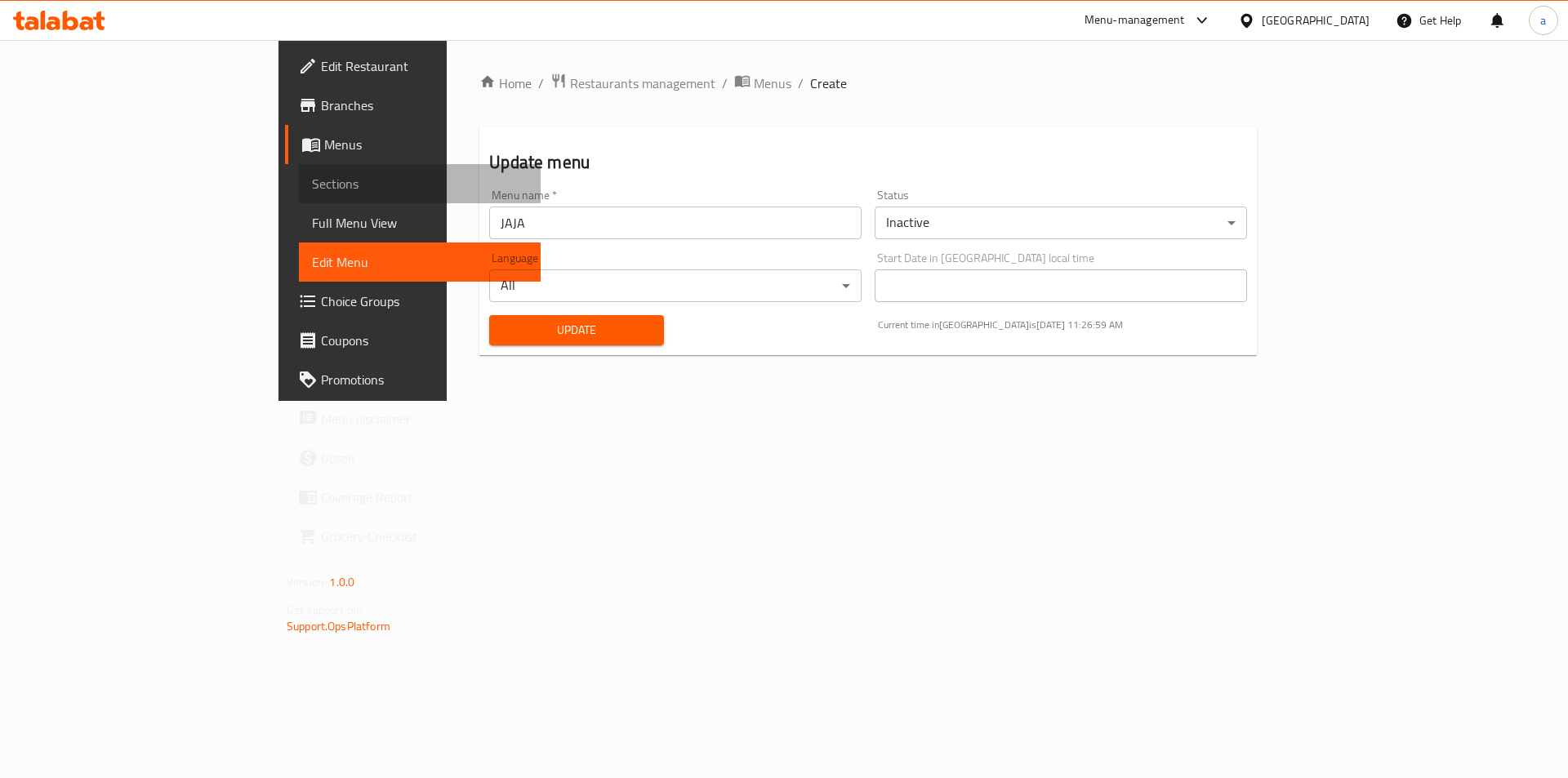
click at [312, 187] on span "Sections" at bounding box center [419, 184] width 216 height 19
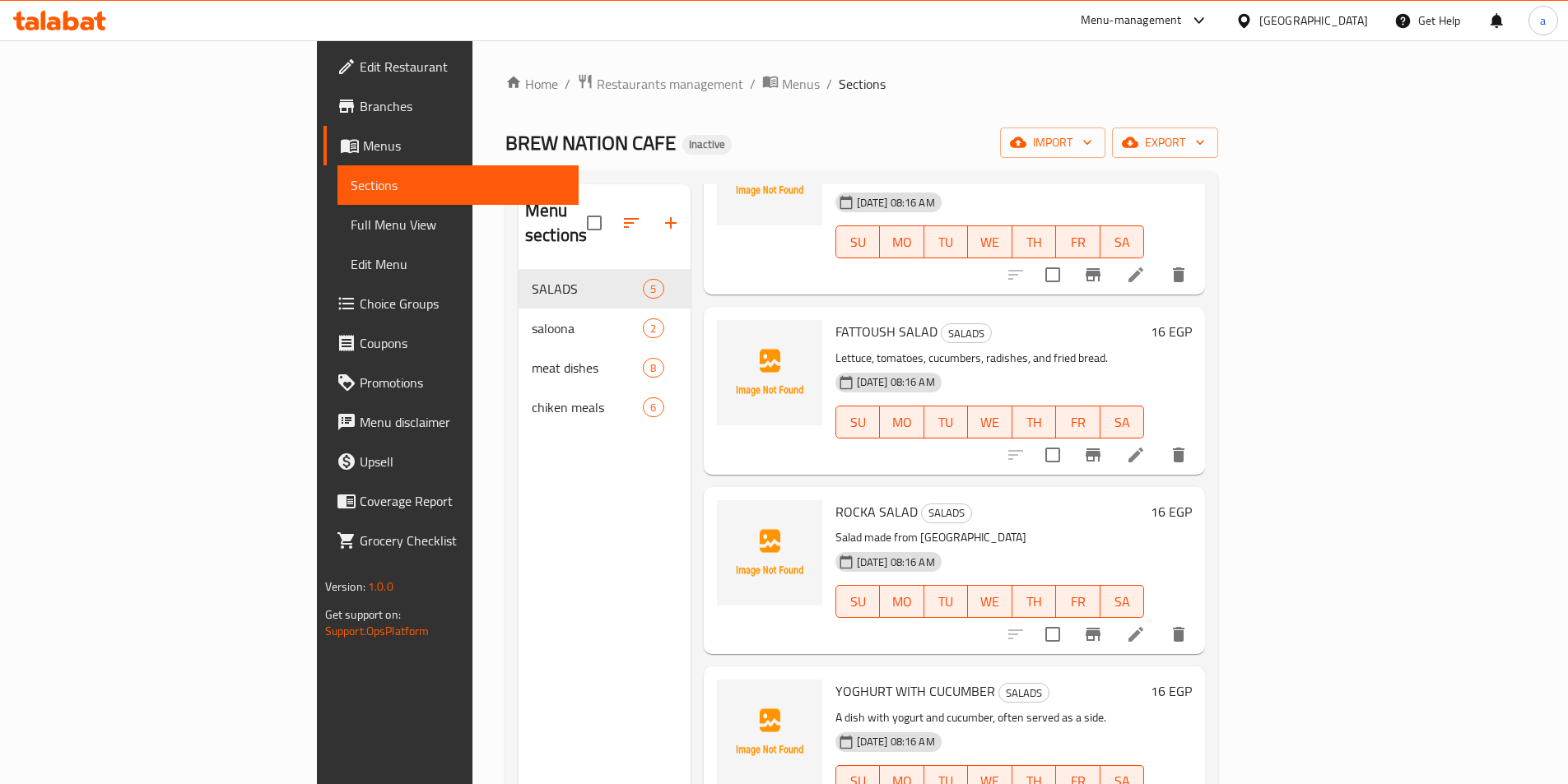
scroll to position [231, 0]
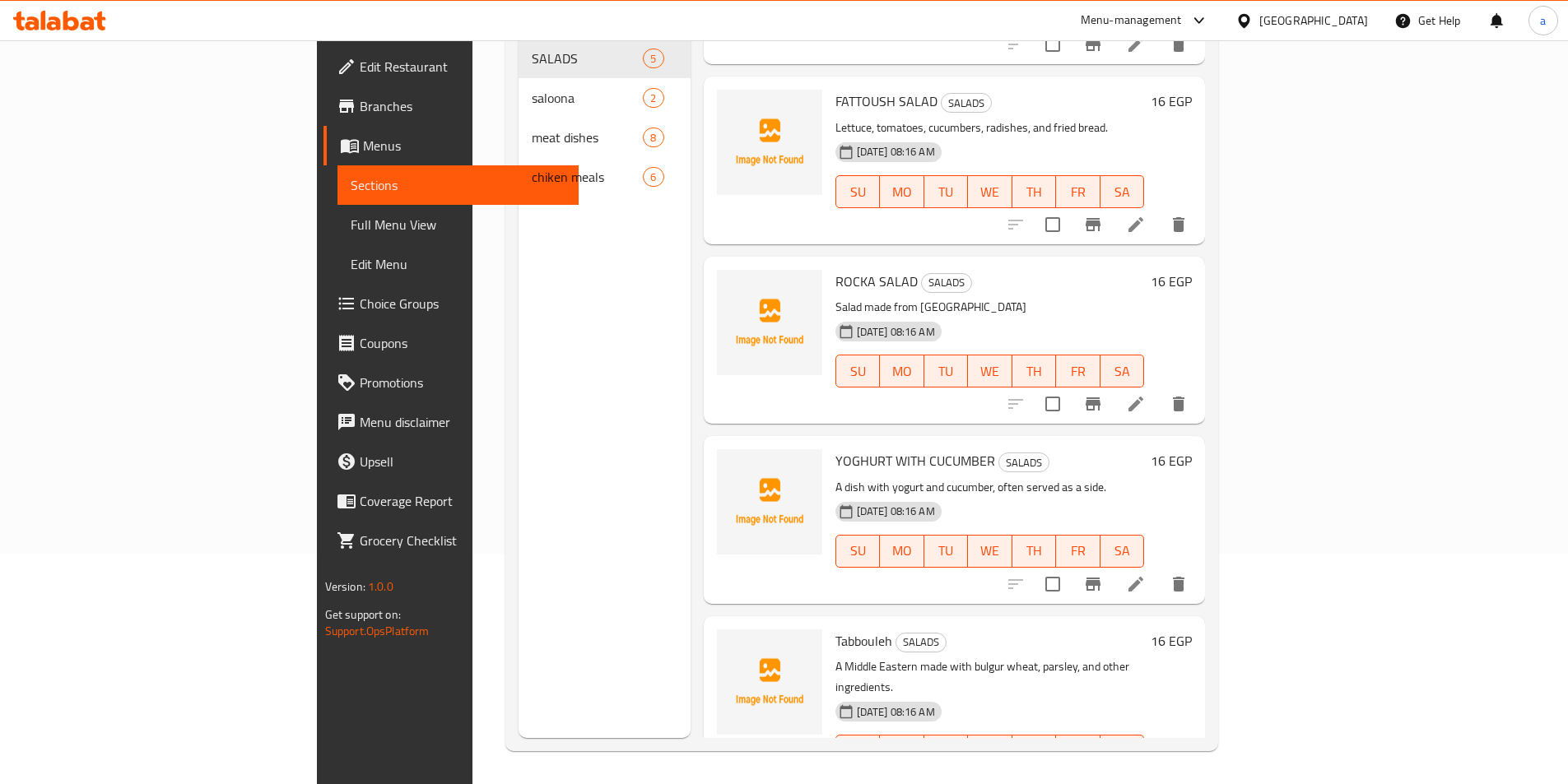
click at [351, 226] on span "Full Menu View" at bounding box center [458, 224] width 215 height 20
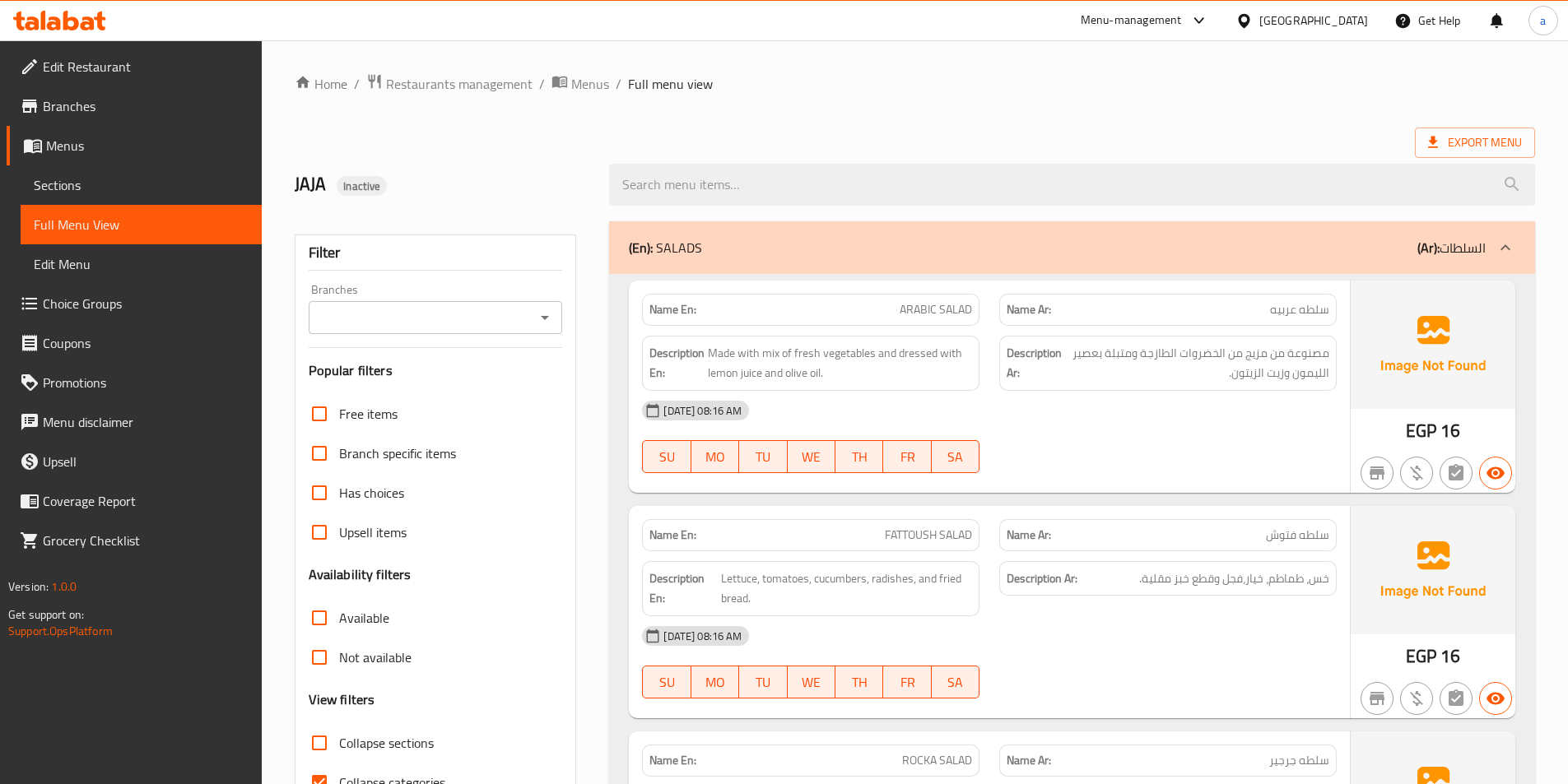
click at [50, 194] on span "Sections" at bounding box center [141, 185] width 215 height 20
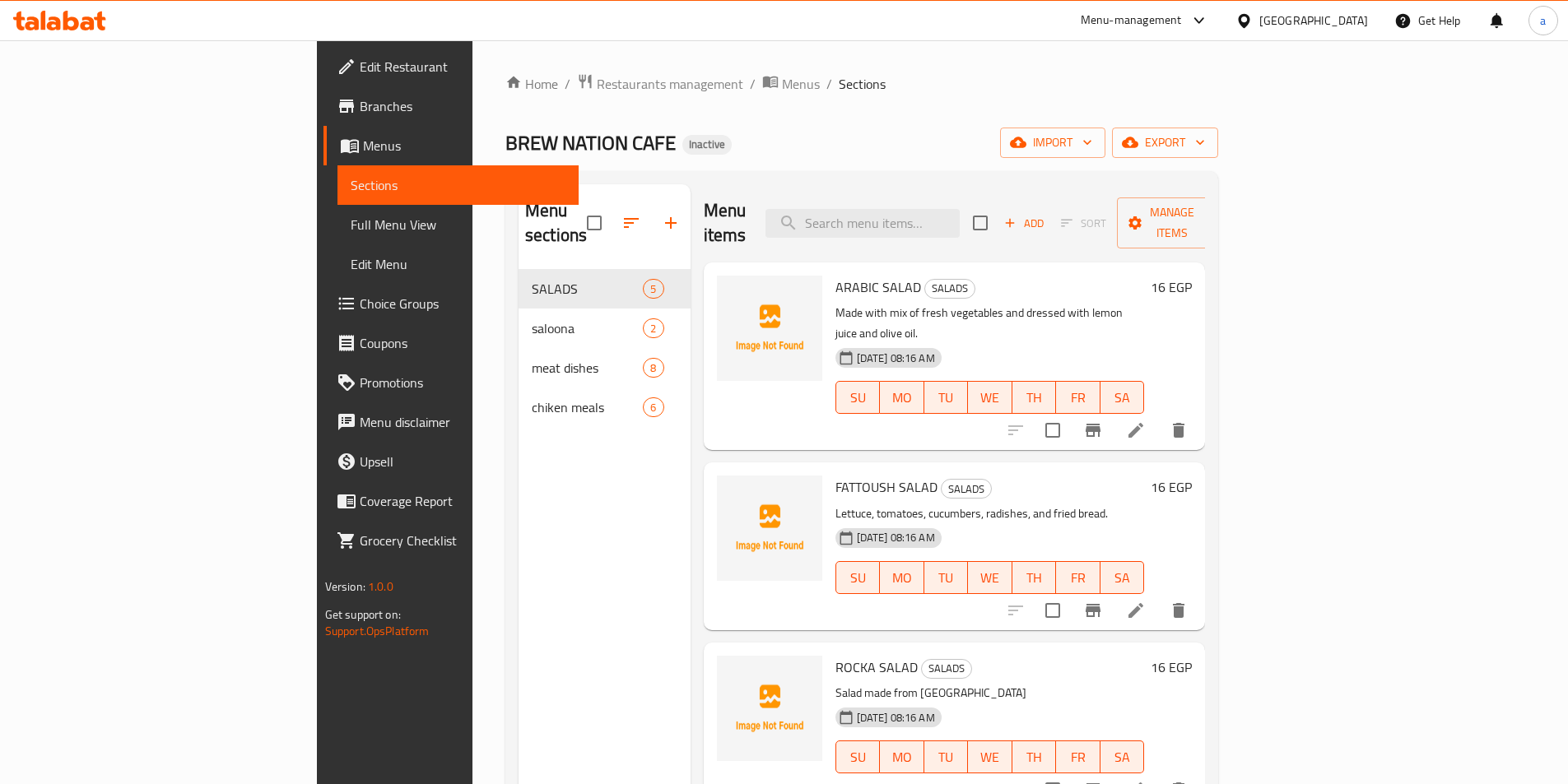
click at [351, 231] on span "Full Menu View" at bounding box center [458, 224] width 215 height 20
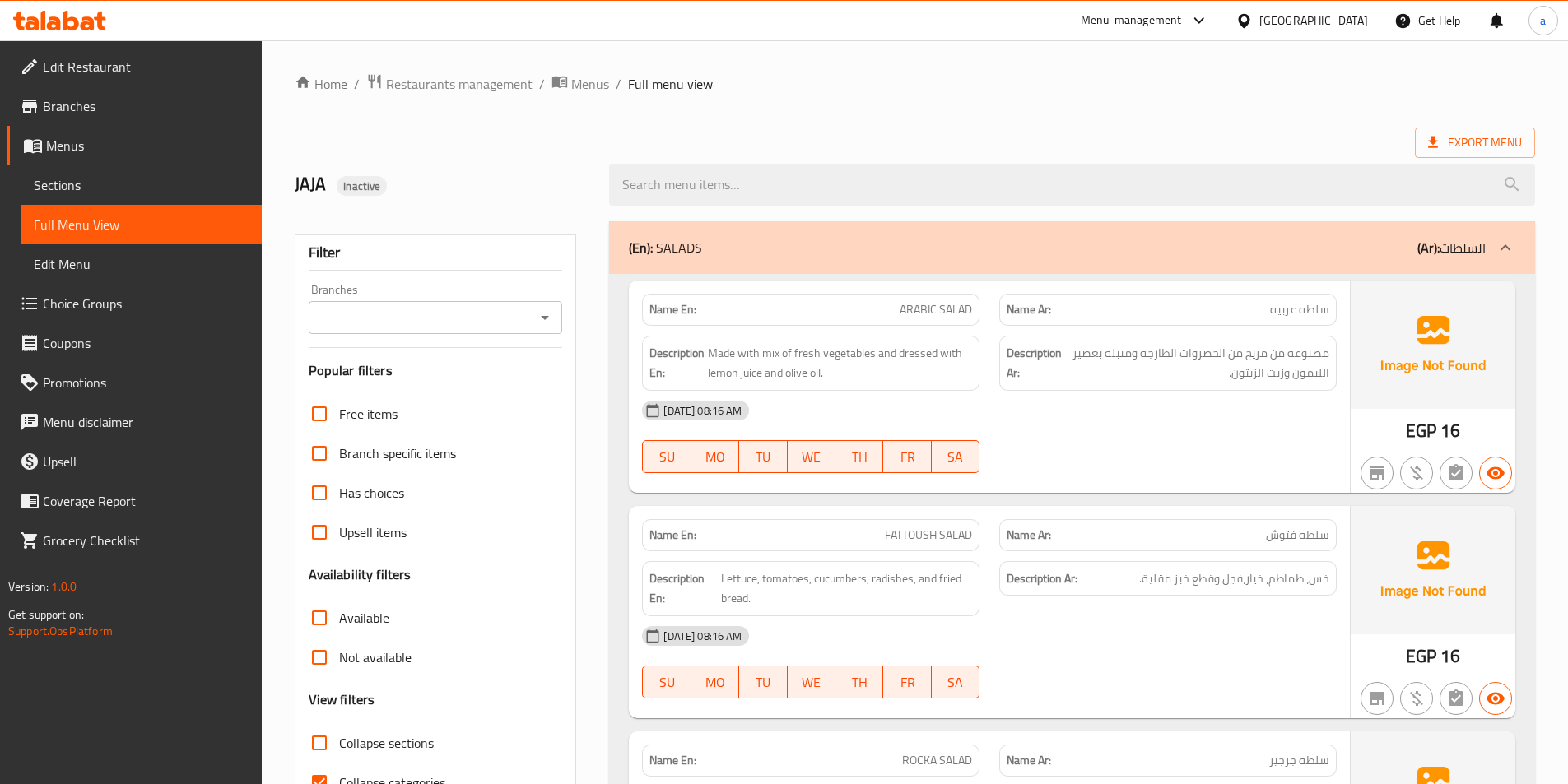
click at [72, 255] on span "Edit Menu" at bounding box center [141, 264] width 215 height 20
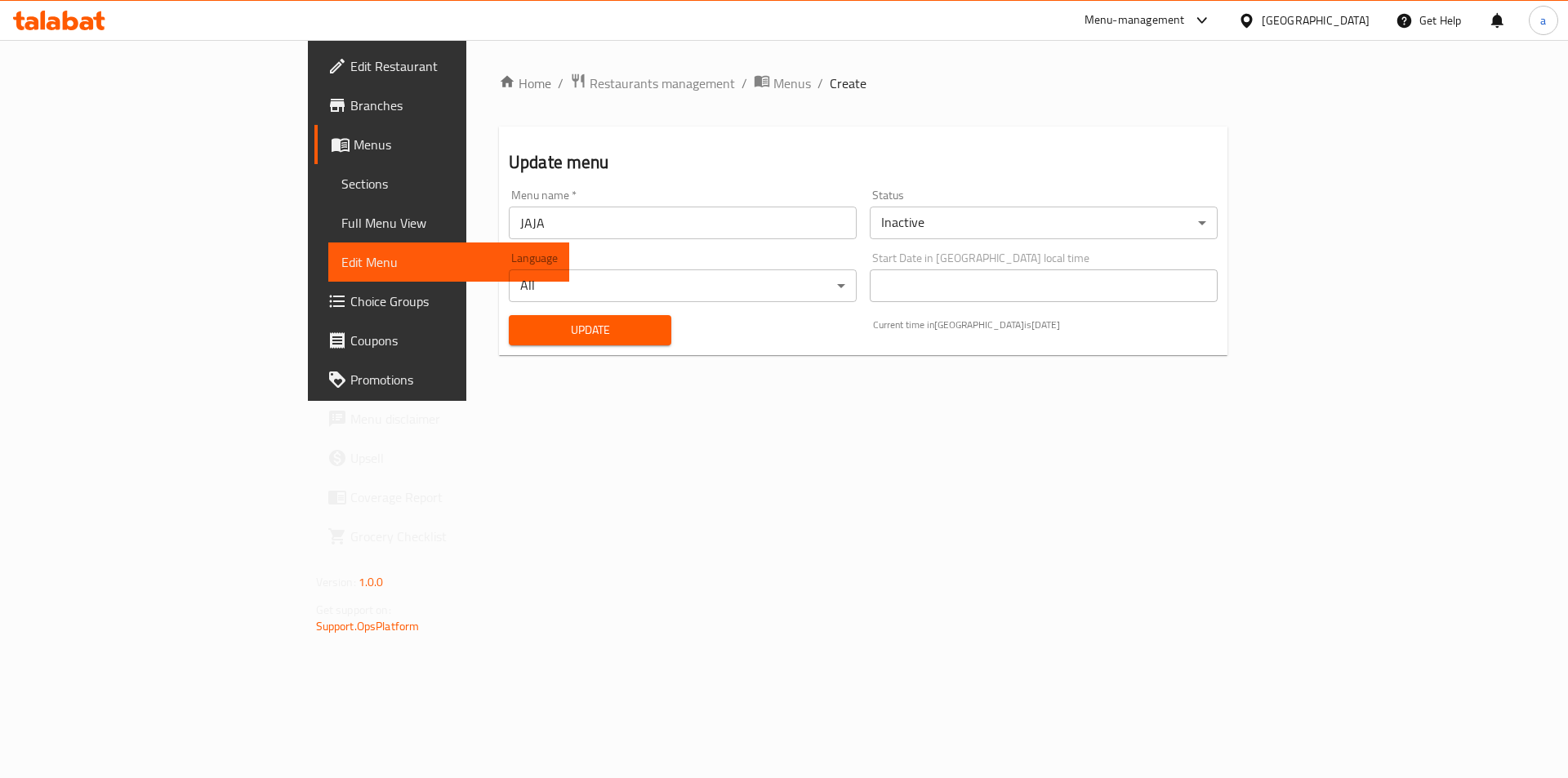
click at [522, 338] on span "Update" at bounding box center [590, 330] width 136 height 20
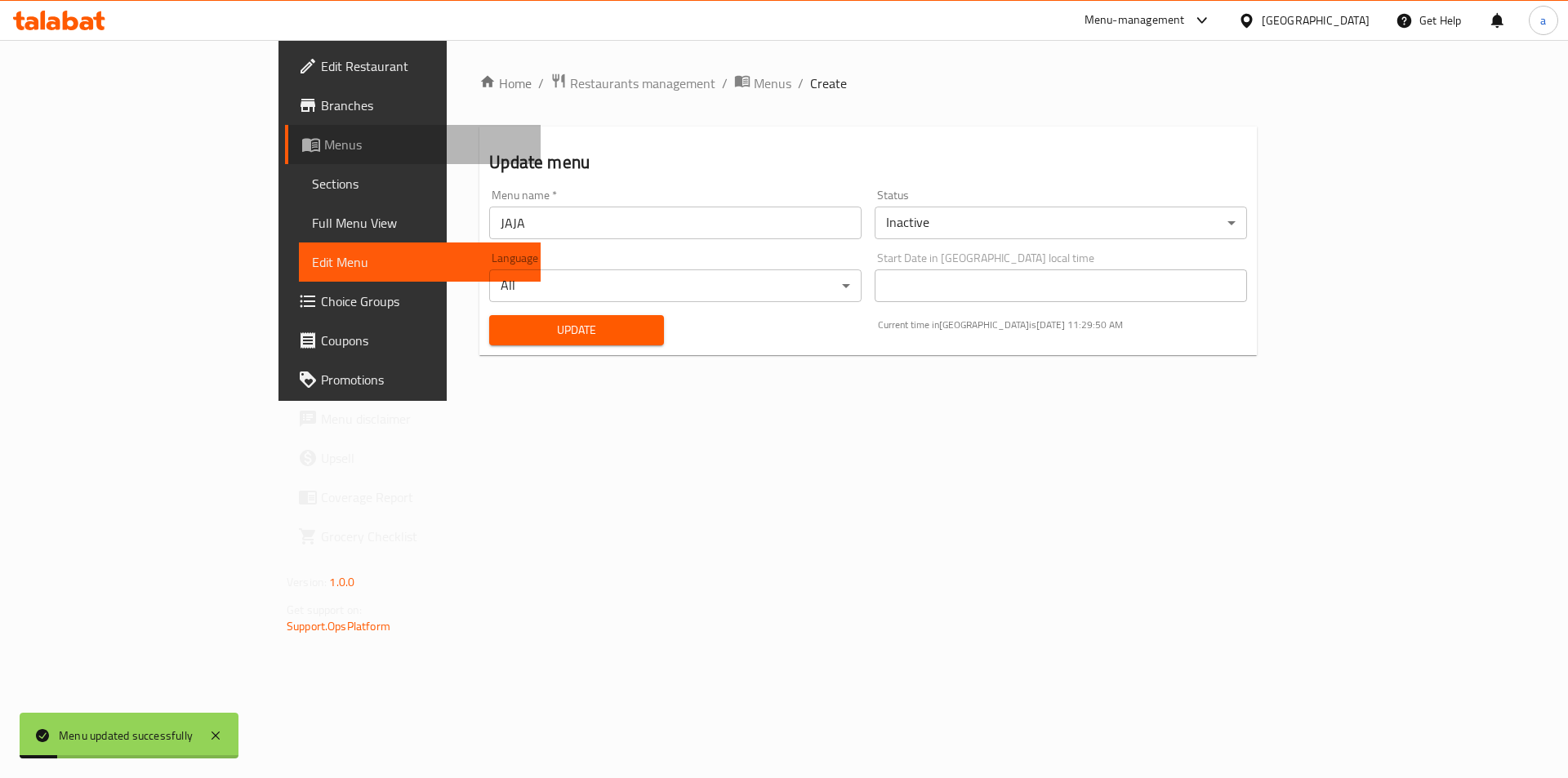
click at [285, 154] on link "Menus" at bounding box center [413, 144] width 255 height 40
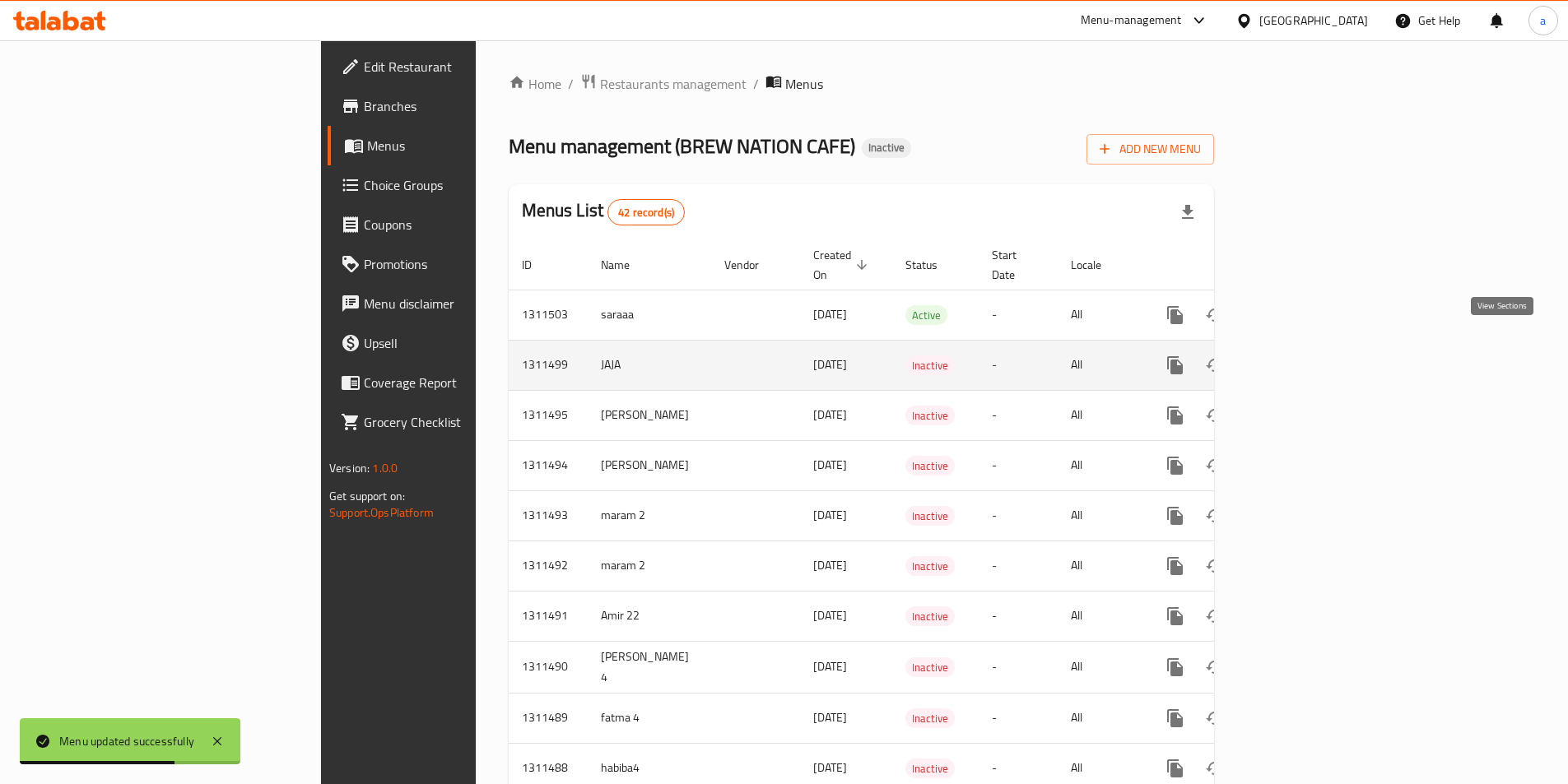
click at [1304, 356] on icon "enhanced table" at bounding box center [1294, 365] width 20 height 20
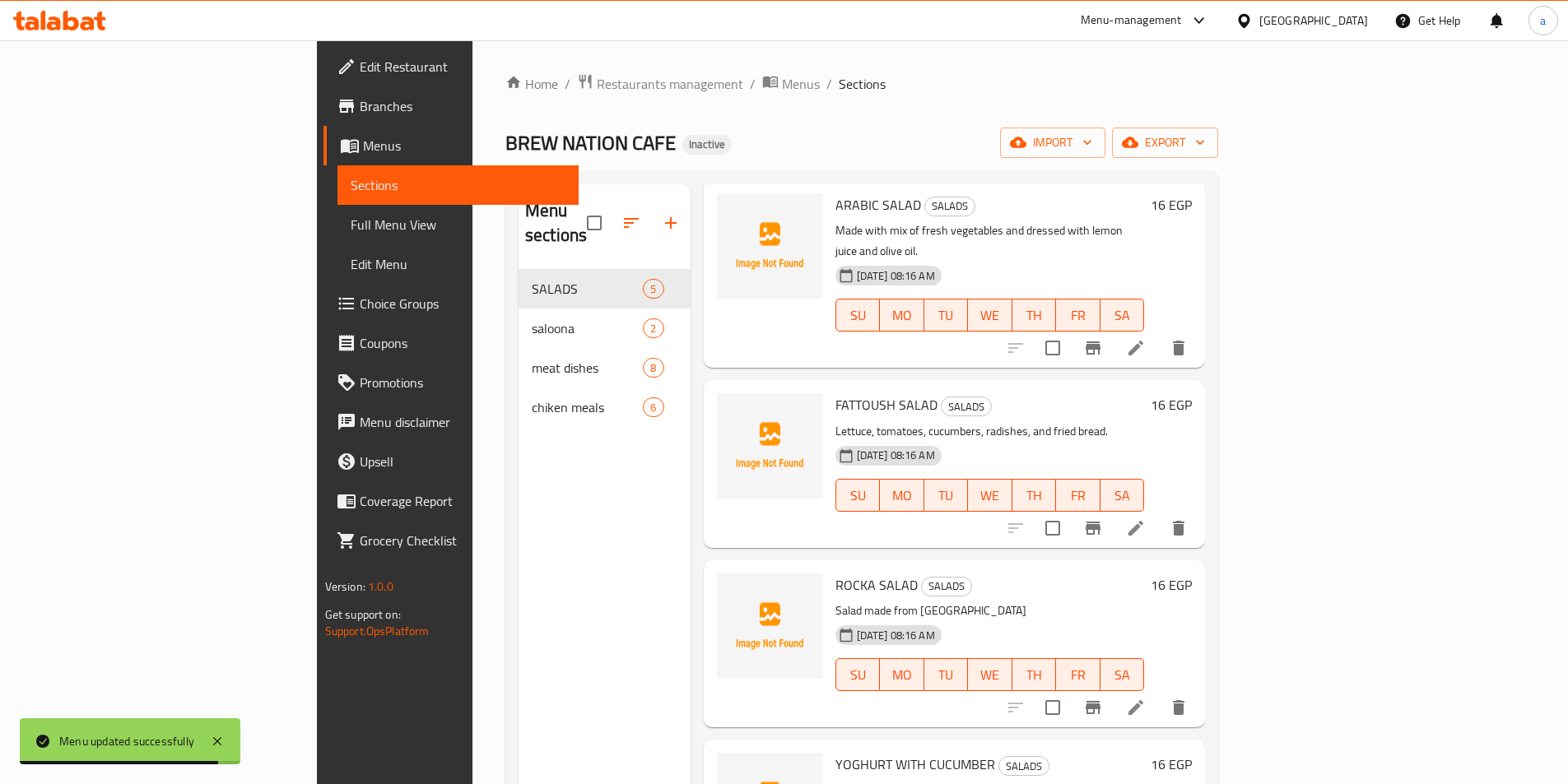
scroll to position [155, 0]
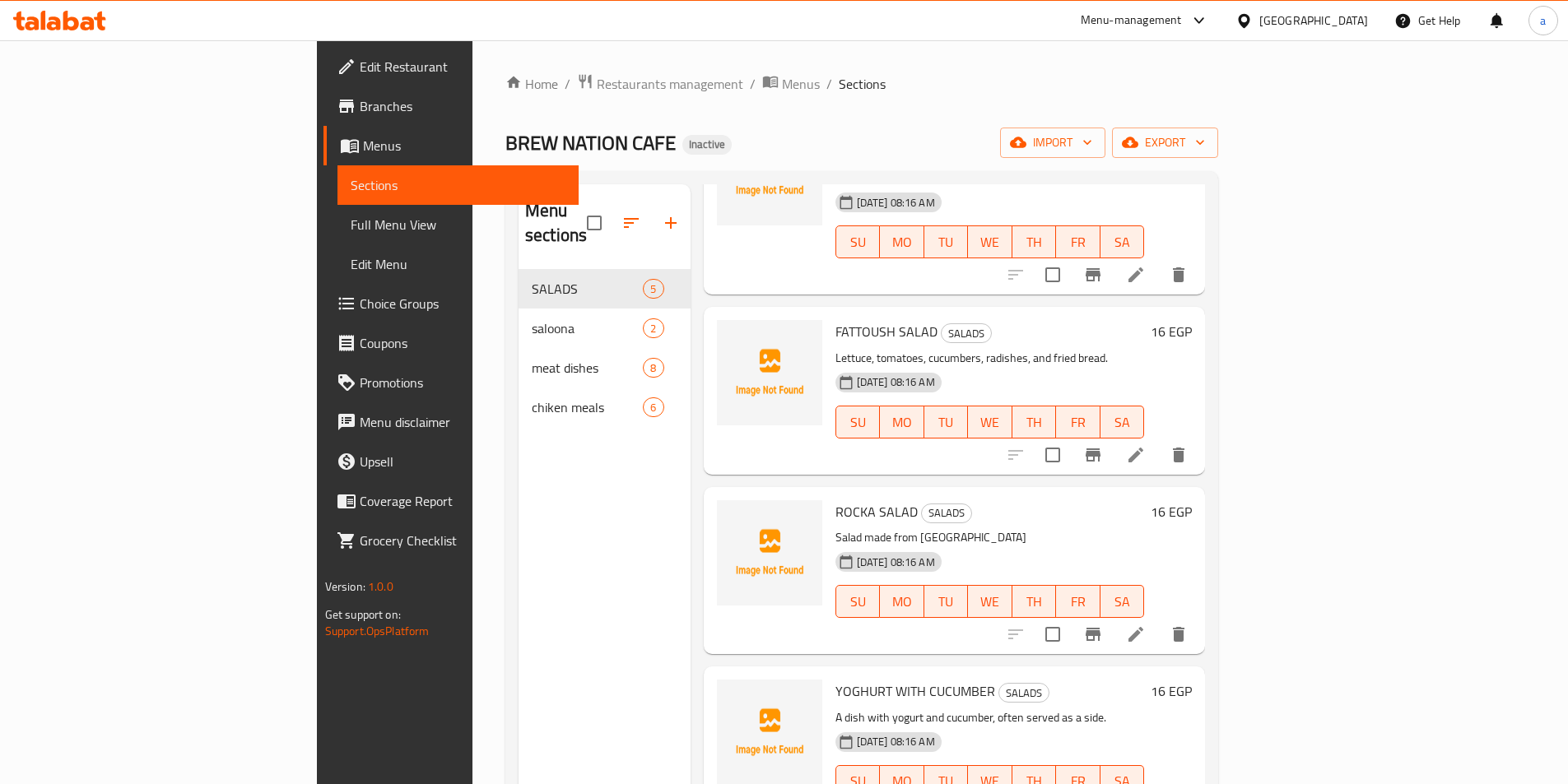
click at [351, 146] on icon at bounding box center [353, 145] width 5 height 6
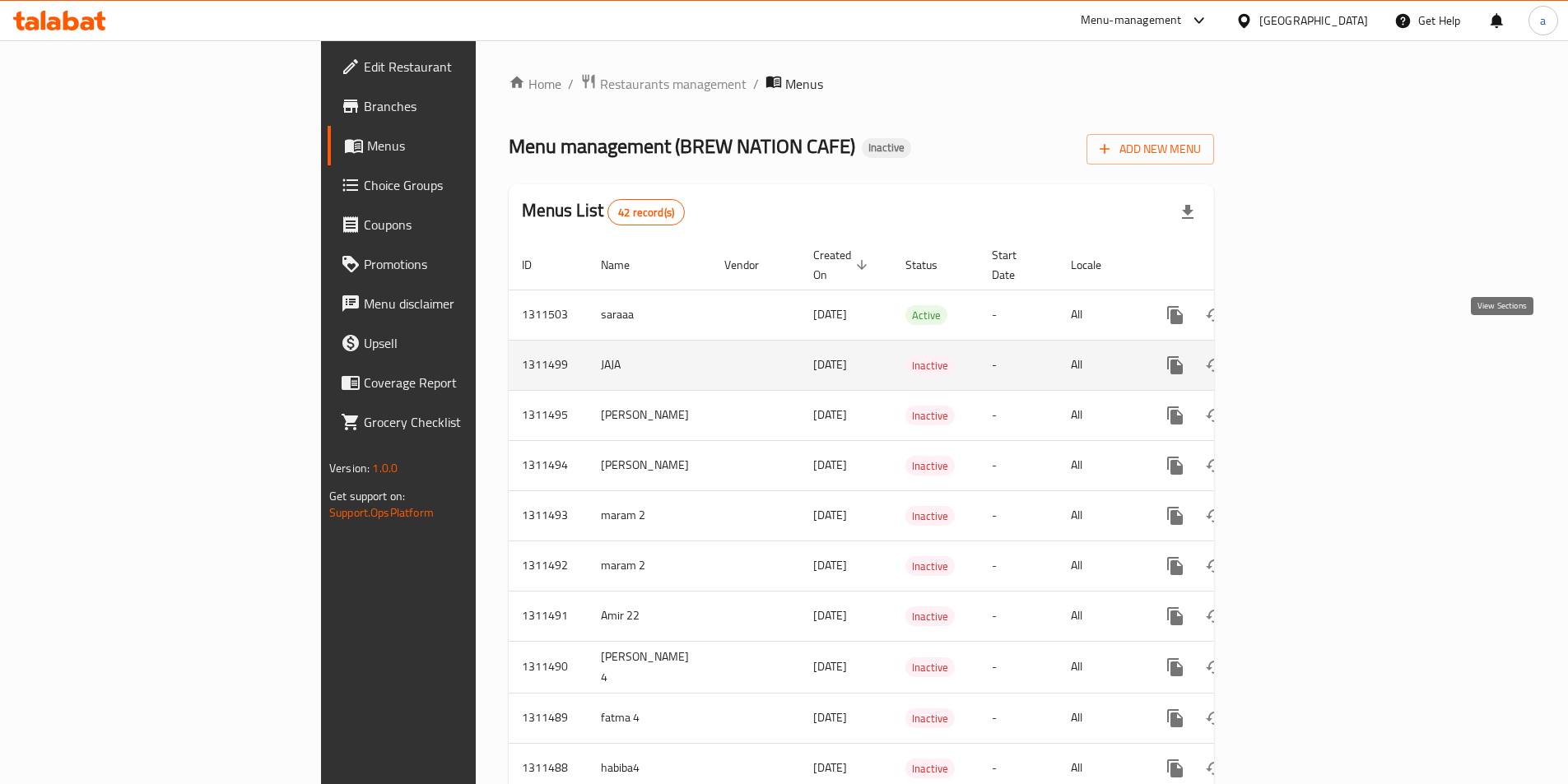
click at [1304, 356] on icon "enhanced table" at bounding box center [1294, 365] width 20 height 20
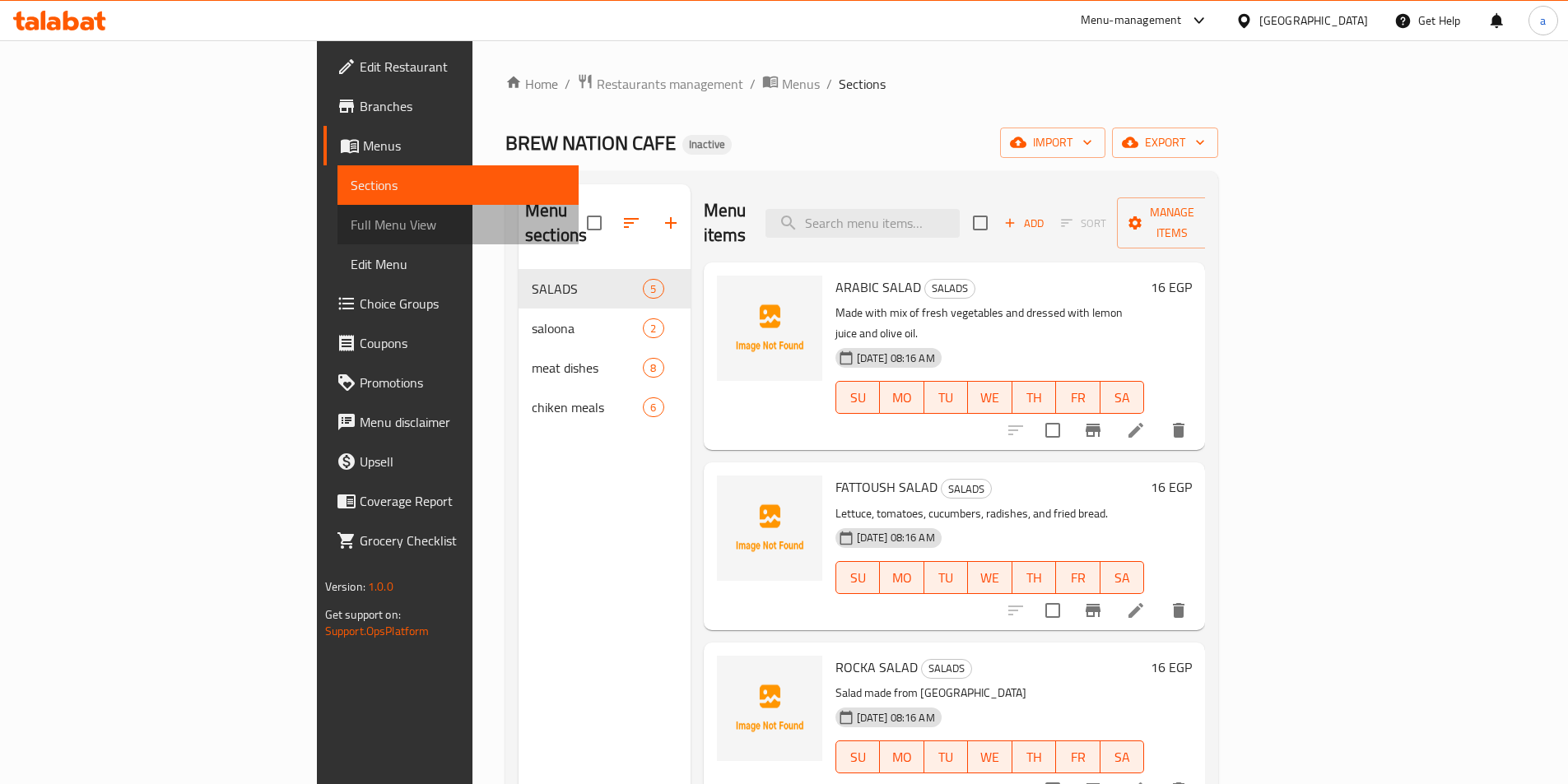
click at [351, 216] on span "Full Menu View" at bounding box center [458, 224] width 215 height 20
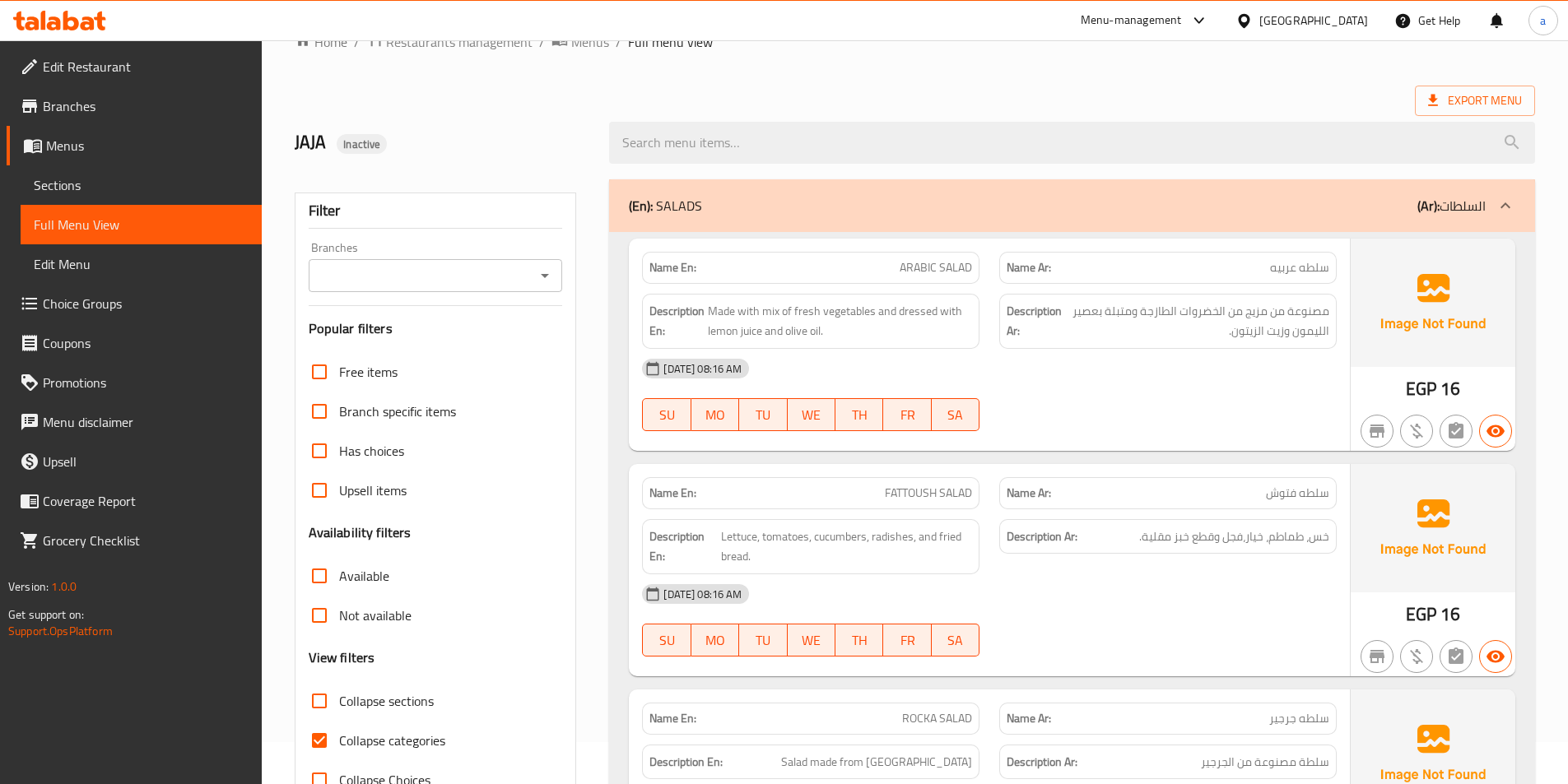
scroll to position [82, 0]
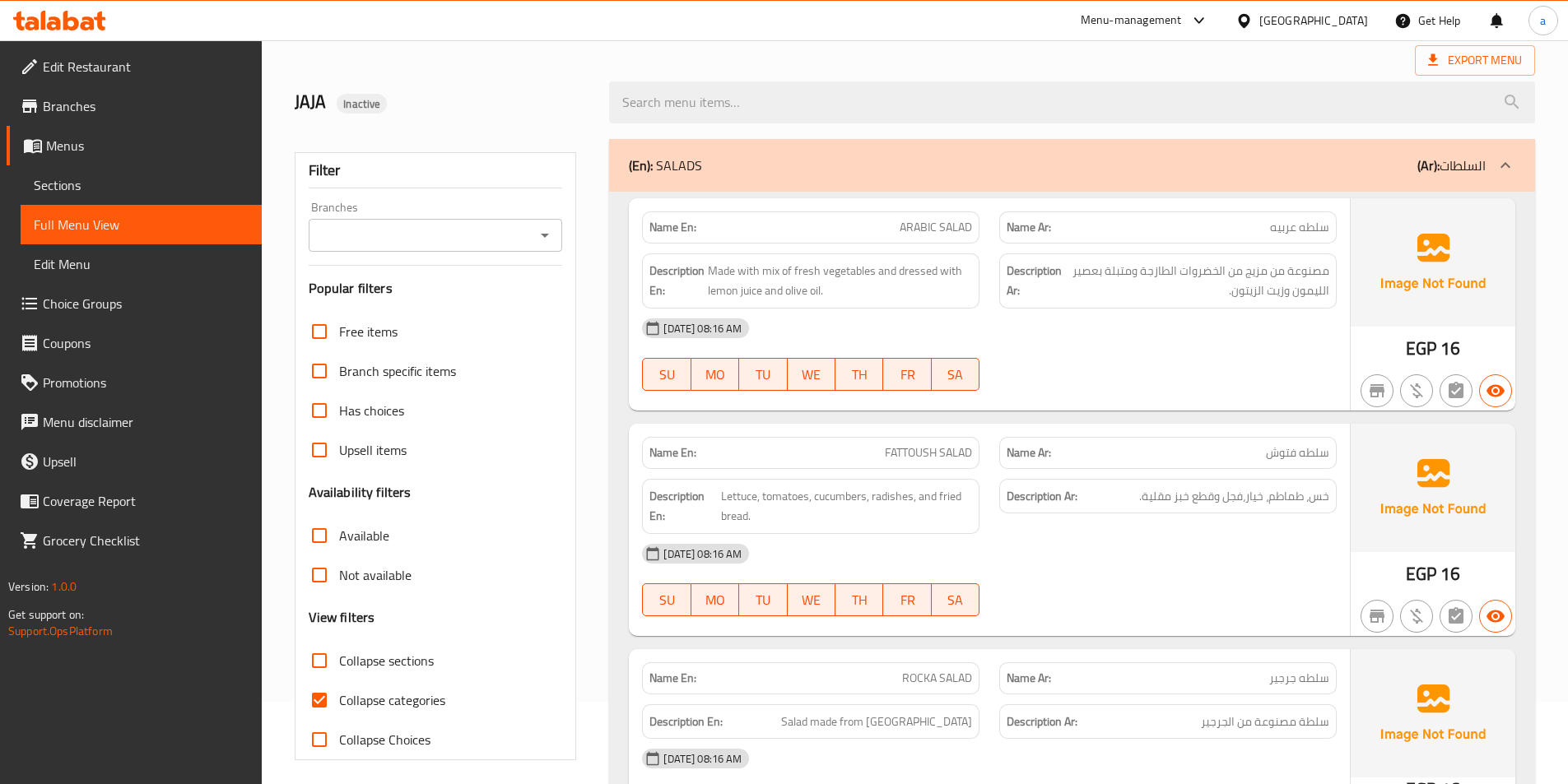
click at [339, 690] on span "Collapse categories" at bounding box center [392, 700] width 106 height 20
click at [339, 689] on input "Collapse categories" at bounding box center [319, 700] width 40 height 40
checkbox input "false"
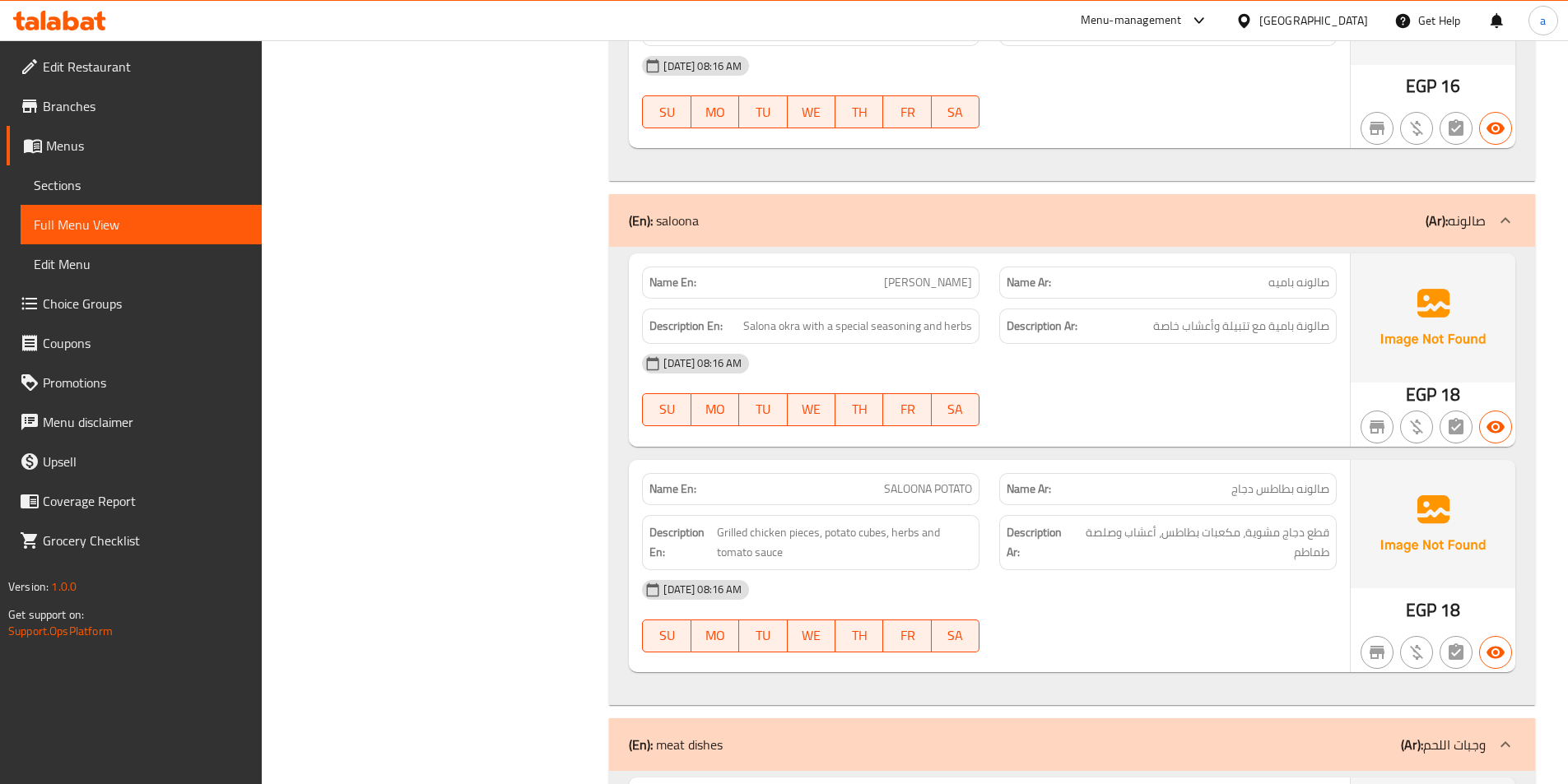
scroll to position [1234, 0]
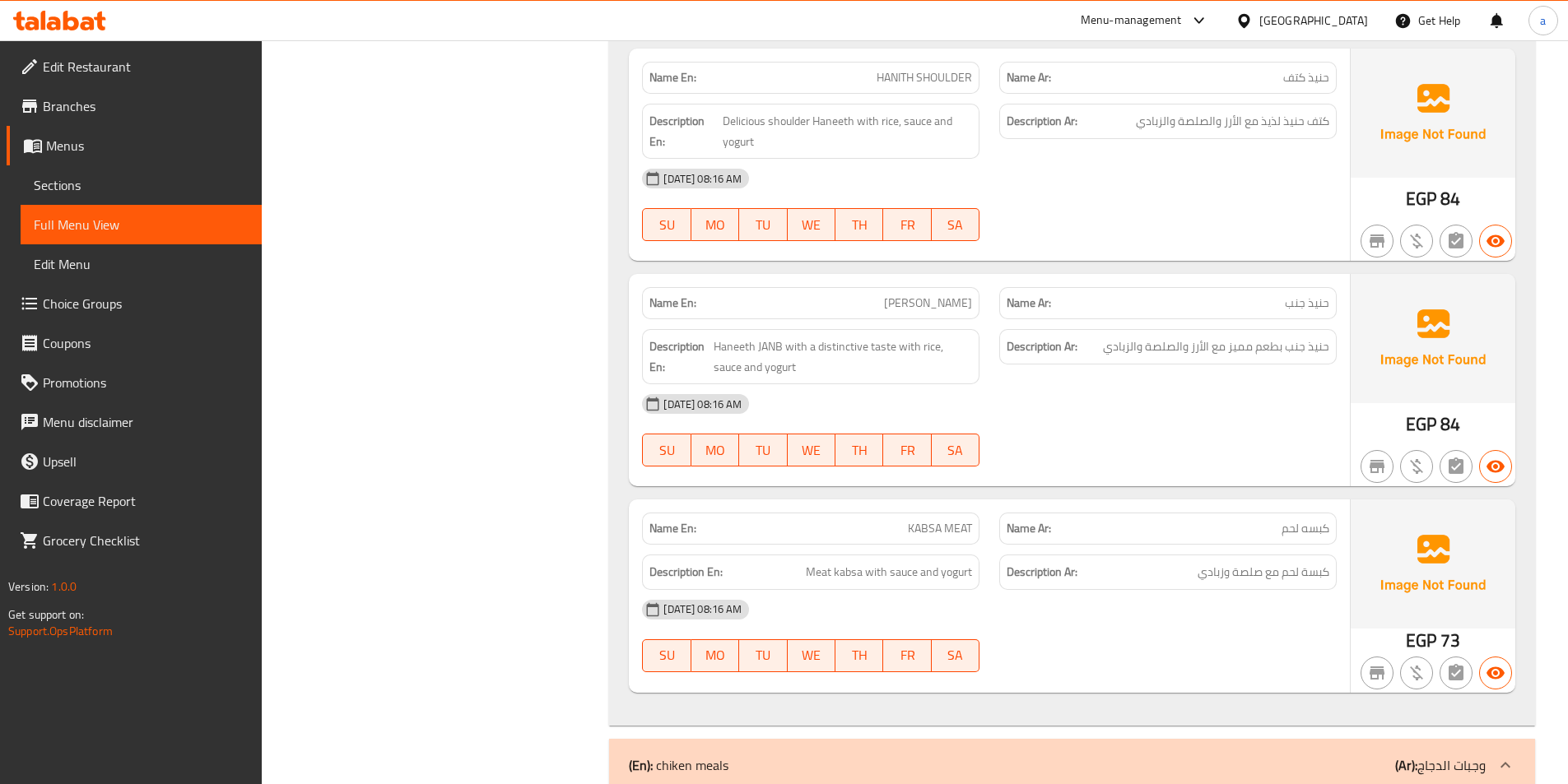
scroll to position [3044, 0]
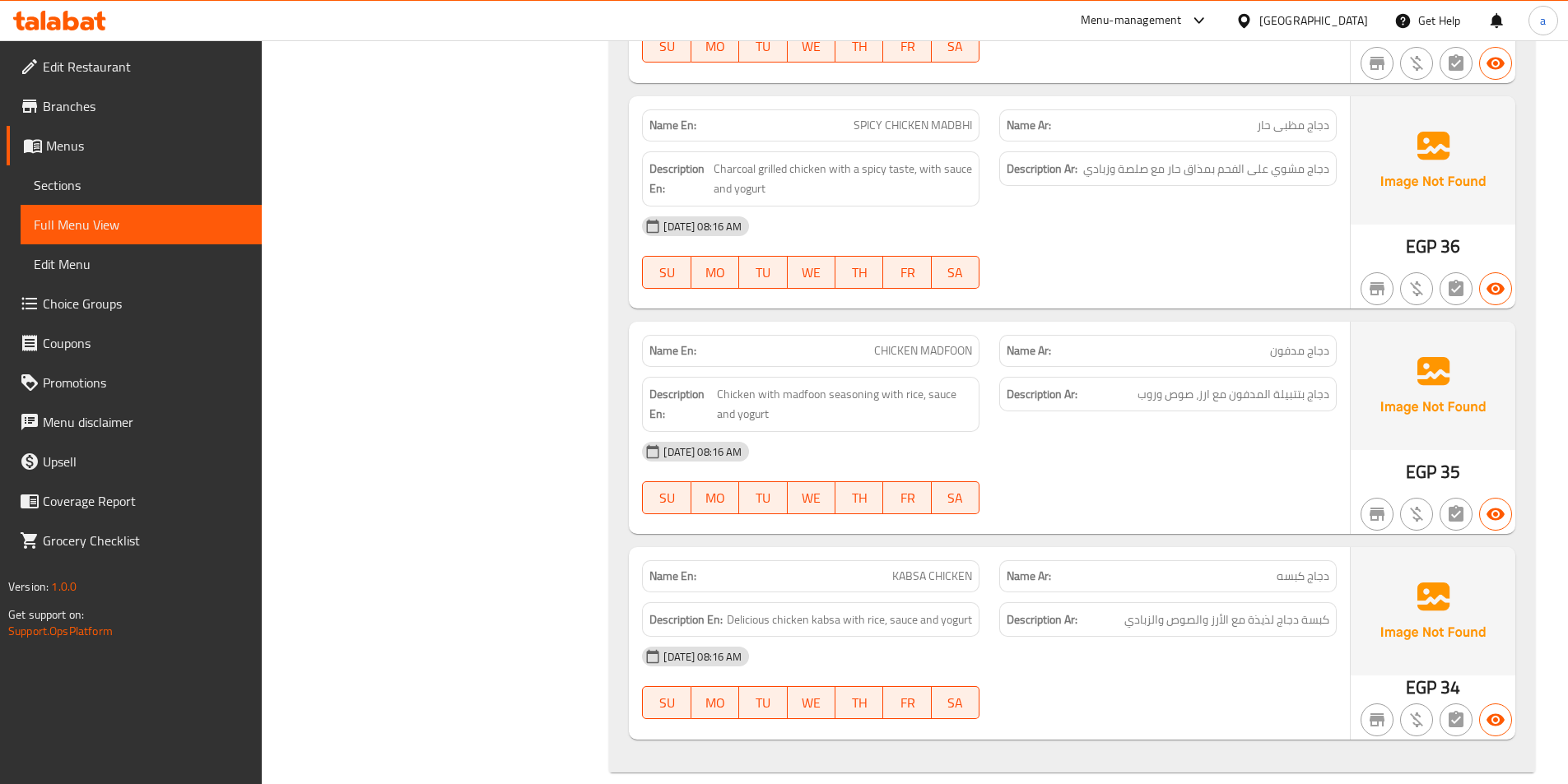
scroll to position [4403, 0]
click at [59, 186] on span "Sections" at bounding box center [141, 185] width 215 height 20
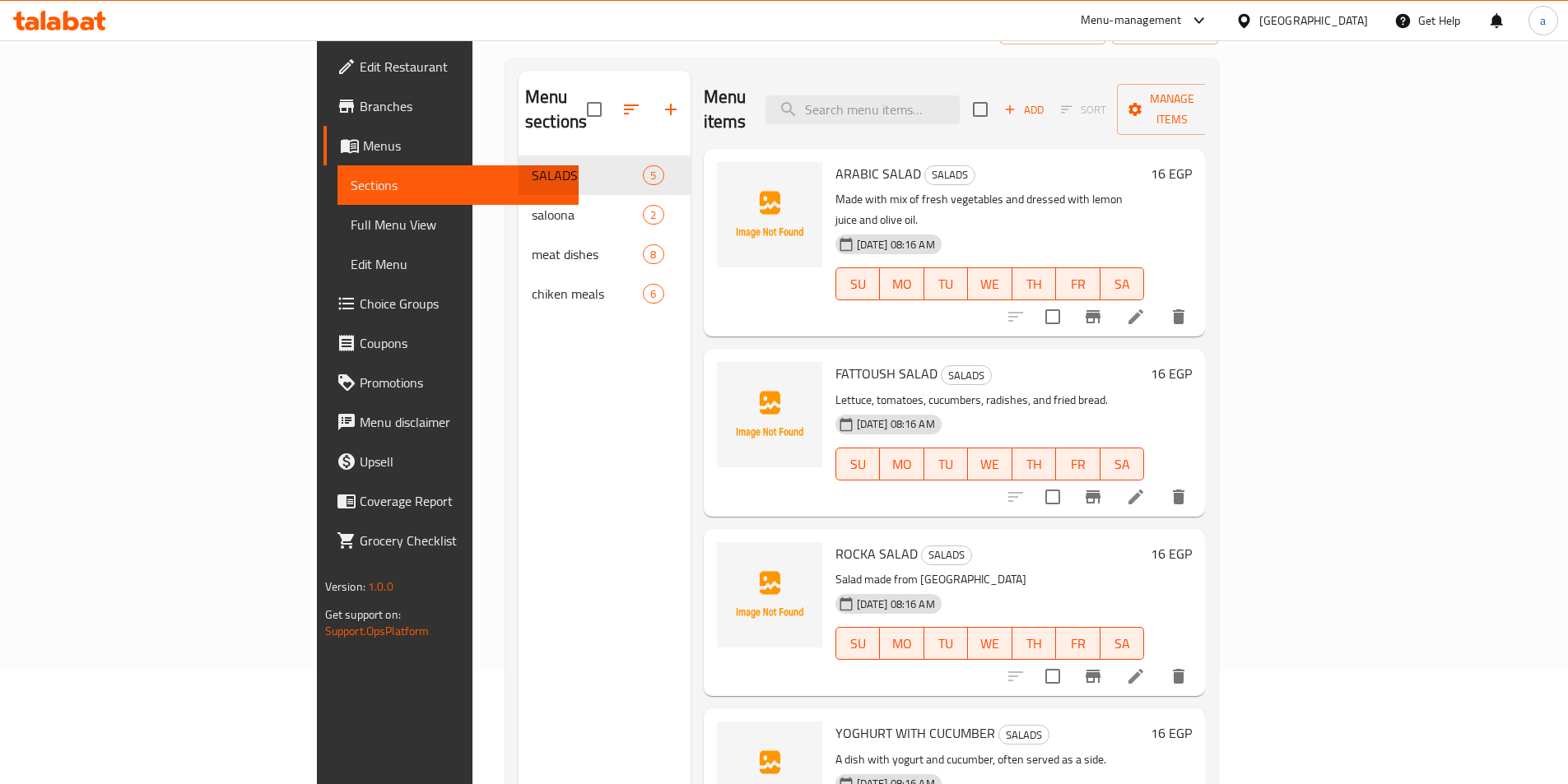
scroll to position [231, 0]
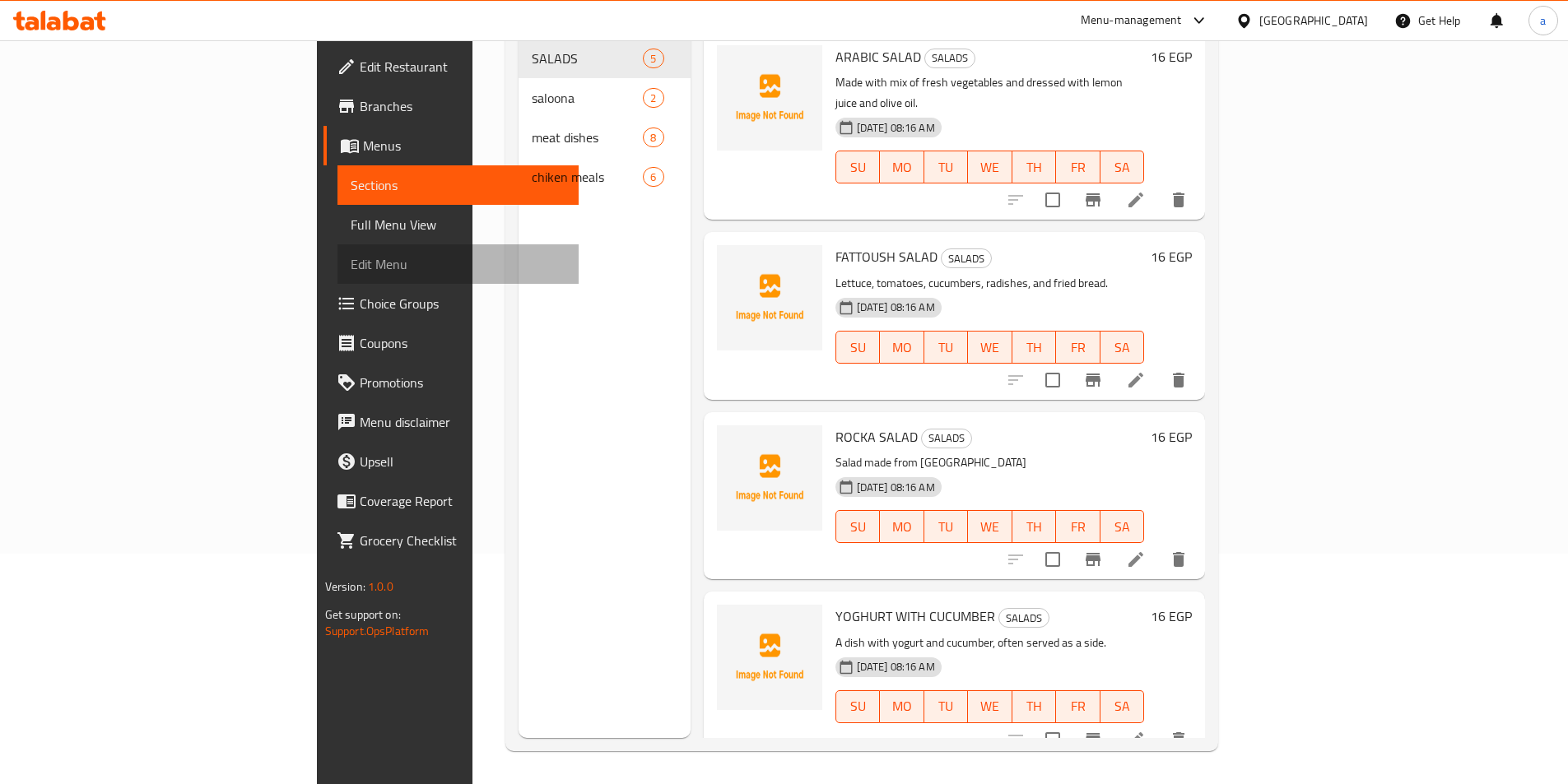
click at [351, 262] on span "Edit Menu" at bounding box center [458, 264] width 215 height 20
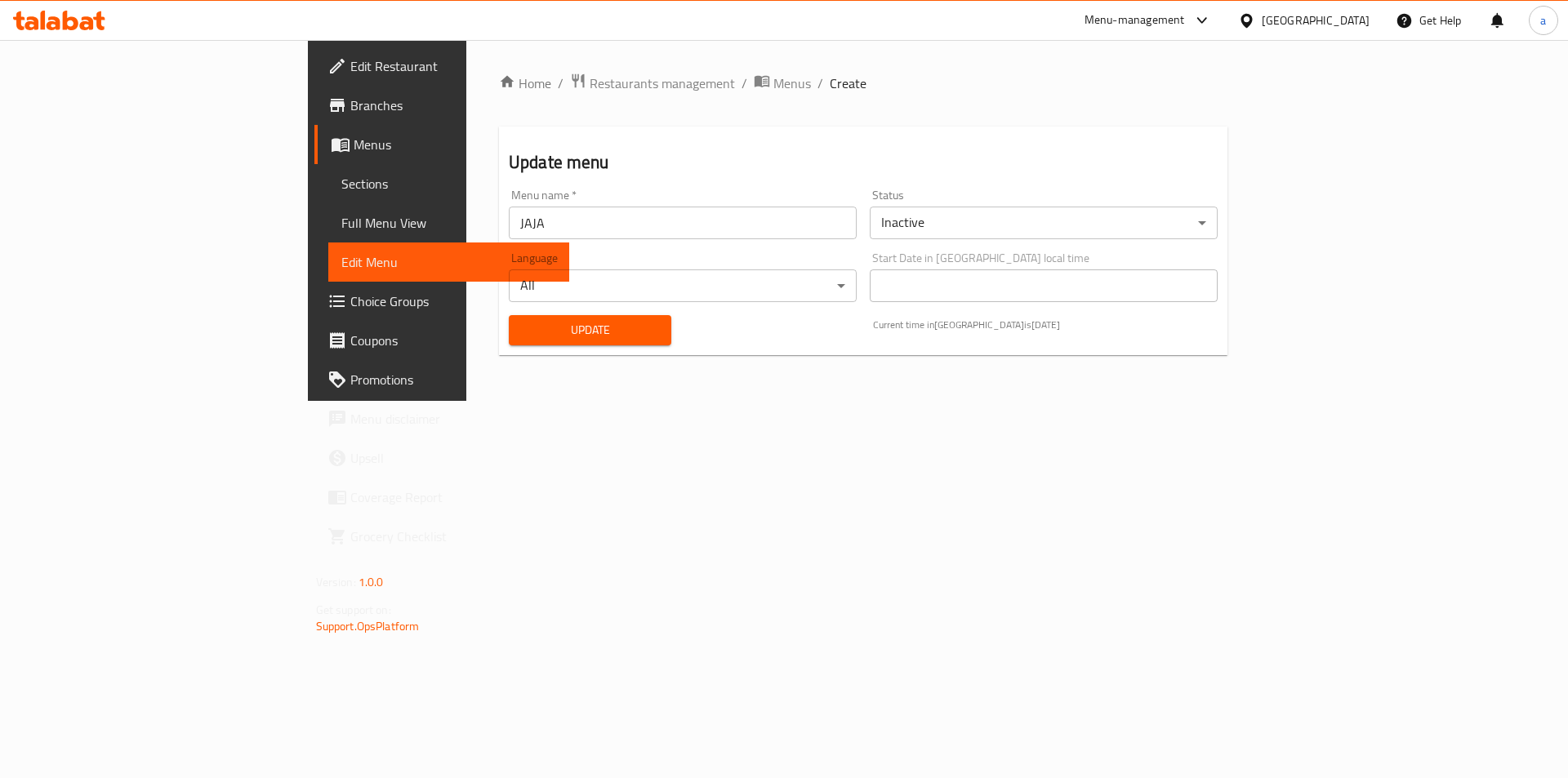
click at [522, 320] on span "Update" at bounding box center [590, 330] width 136 height 20
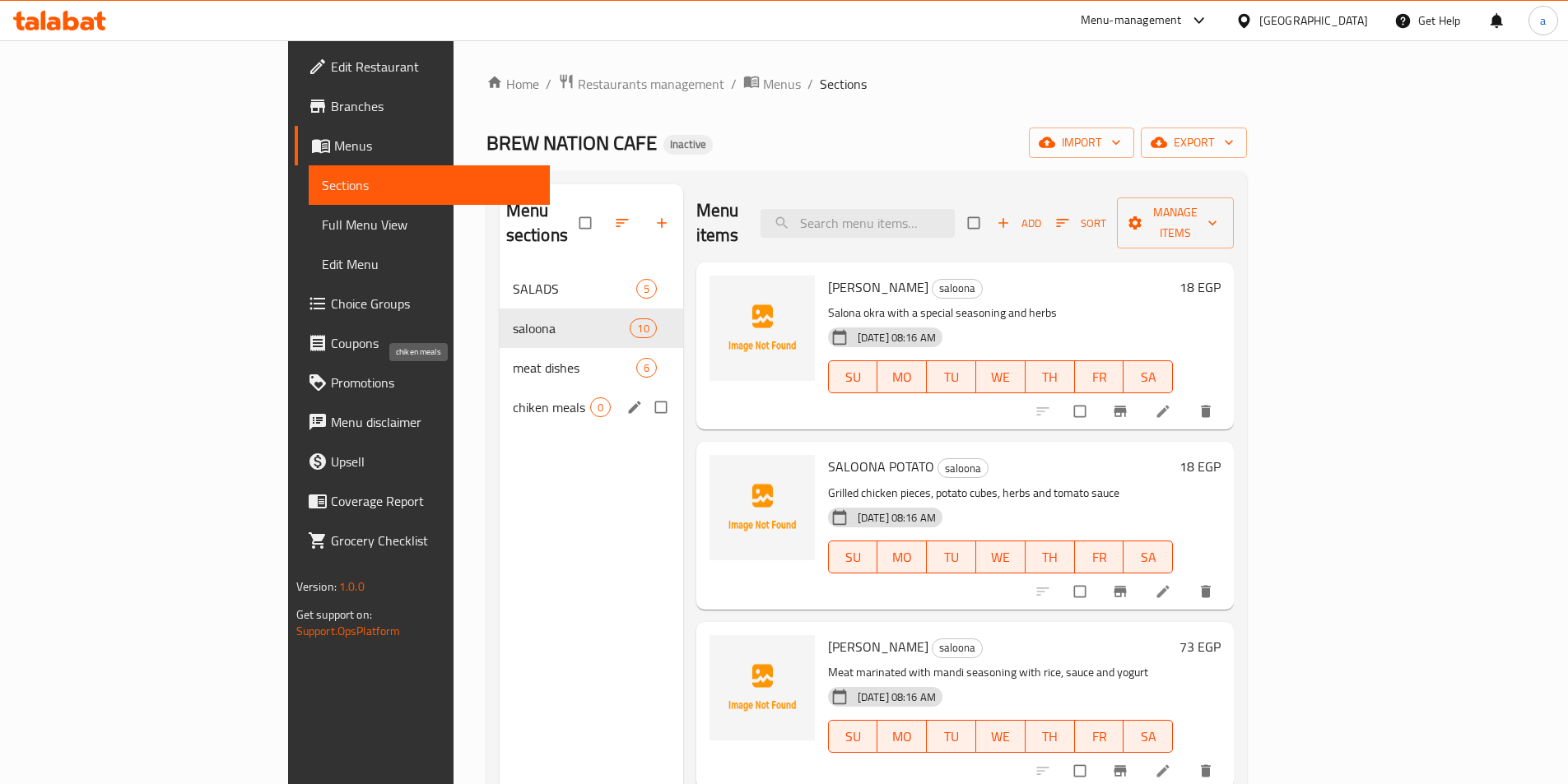
click at [513, 397] on span "chiken meals" at bounding box center [551, 407] width 77 height 20
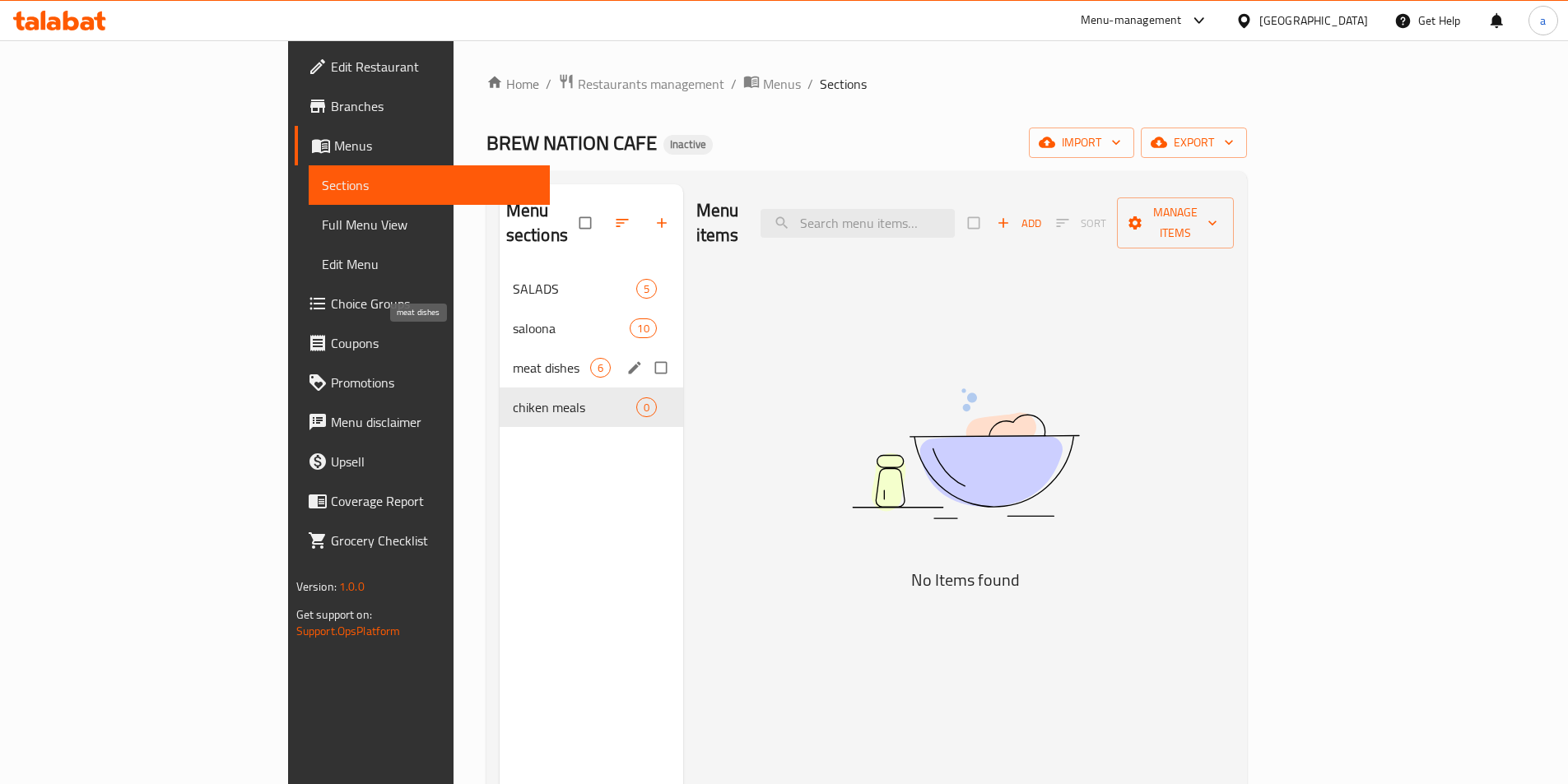
click at [513, 357] on span "meat dishes" at bounding box center [551, 367] width 77 height 20
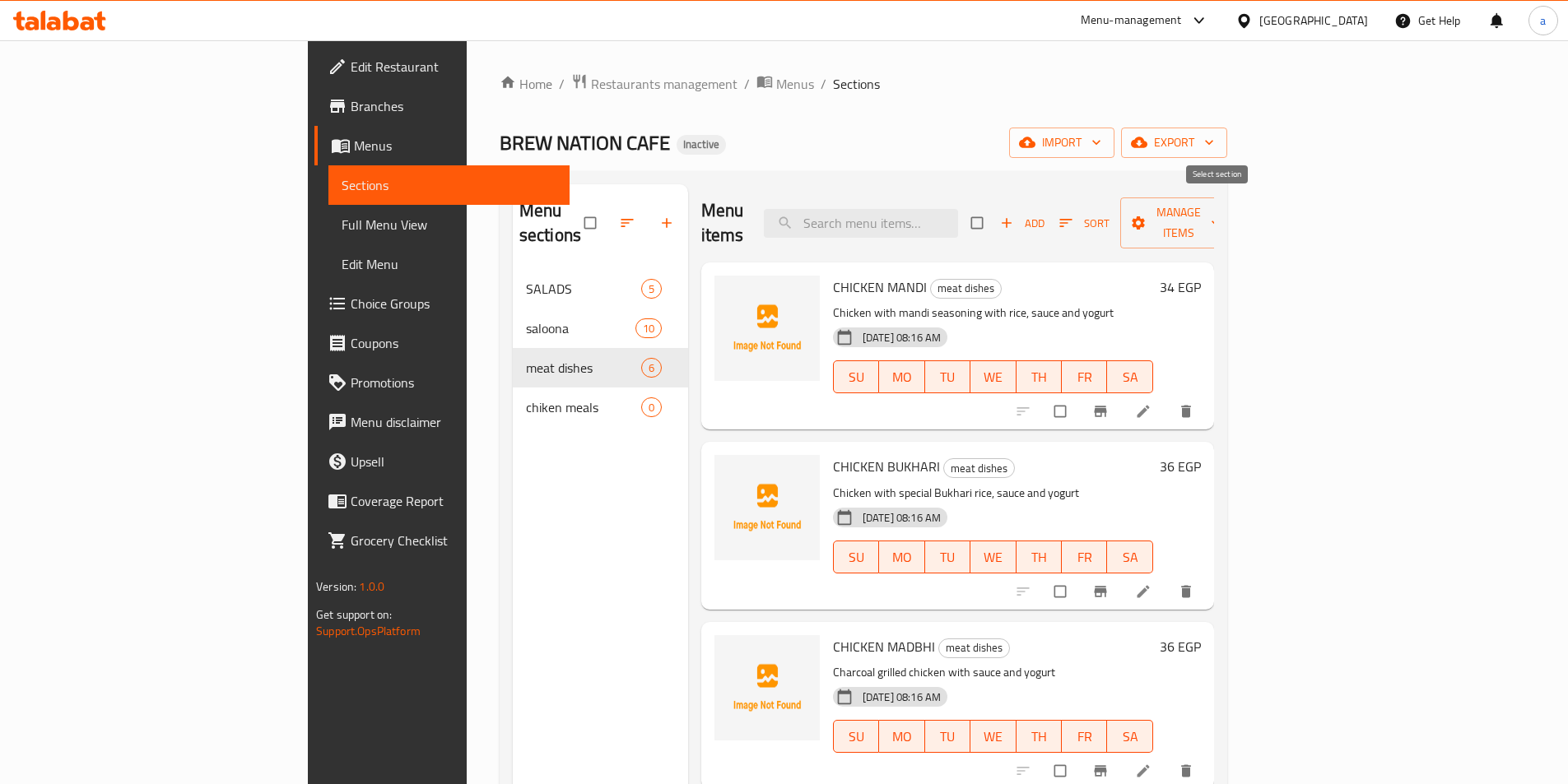
click at [996, 210] on input "checkbox" at bounding box center [978, 223] width 35 height 31
checkbox input "true"
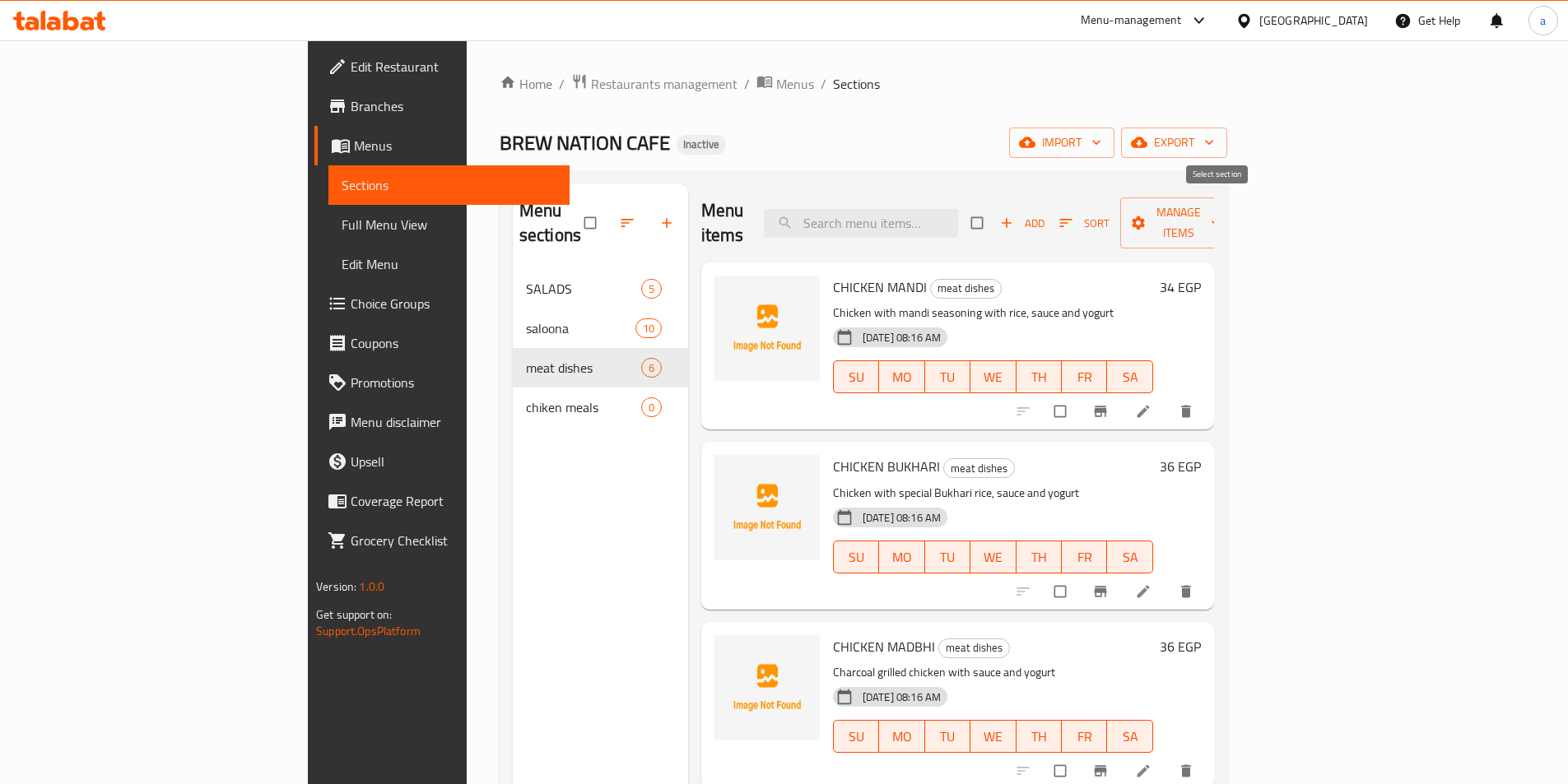
checkbox input "true"
click at [1224, 209] on span "Manage items" at bounding box center [1178, 223] width 91 height 41
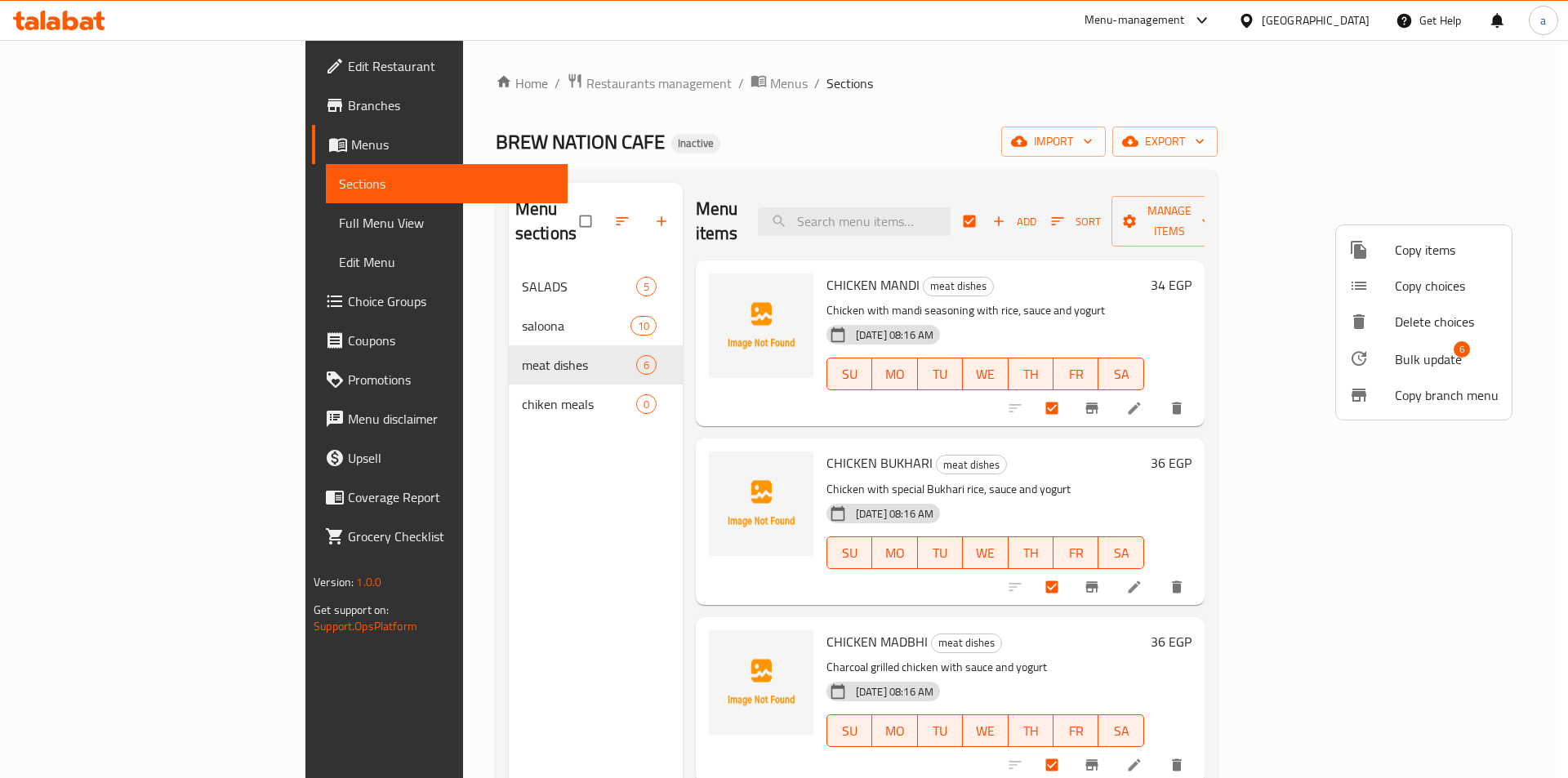
click at [1412, 366] on span "Bulk update" at bounding box center [1428, 359] width 67 height 19
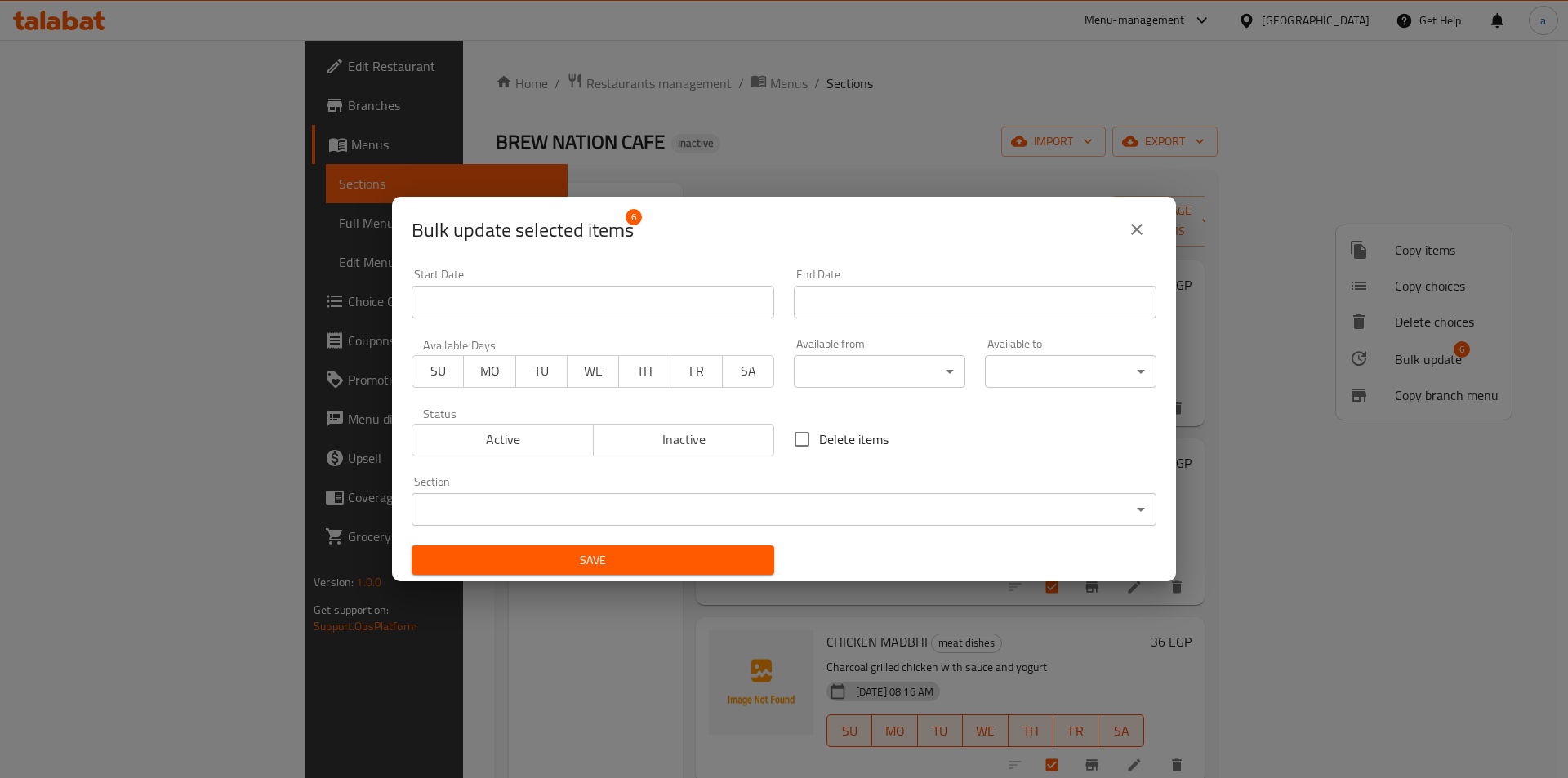
click at [464, 501] on body "​ Menu-management Egypt Get Help a Edit Restaurant Branches Menus Sections Full…" at bounding box center [784, 408] width 1568 height 738
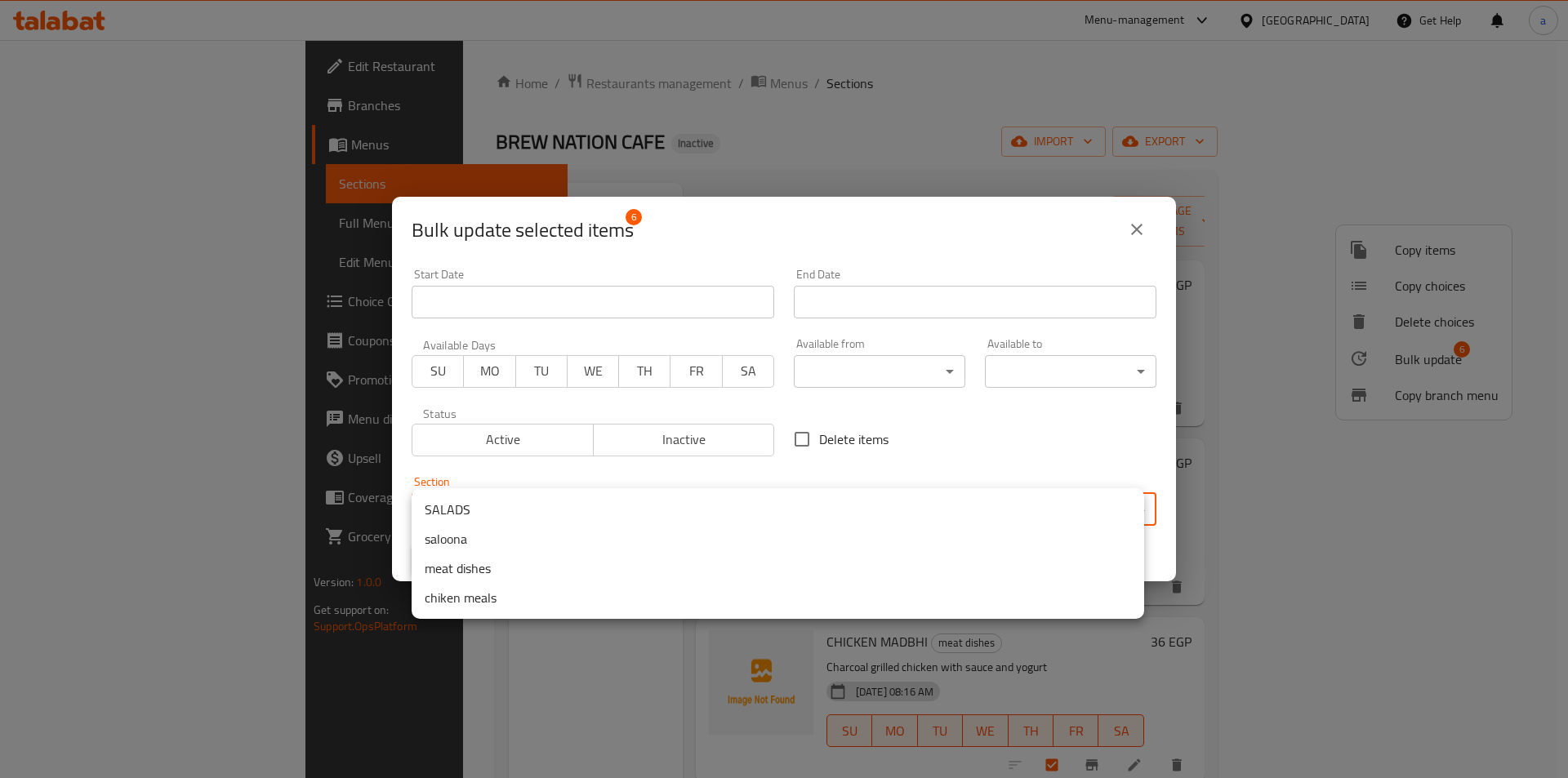
click at [490, 602] on li "chiken meals" at bounding box center [777, 597] width 732 height 29
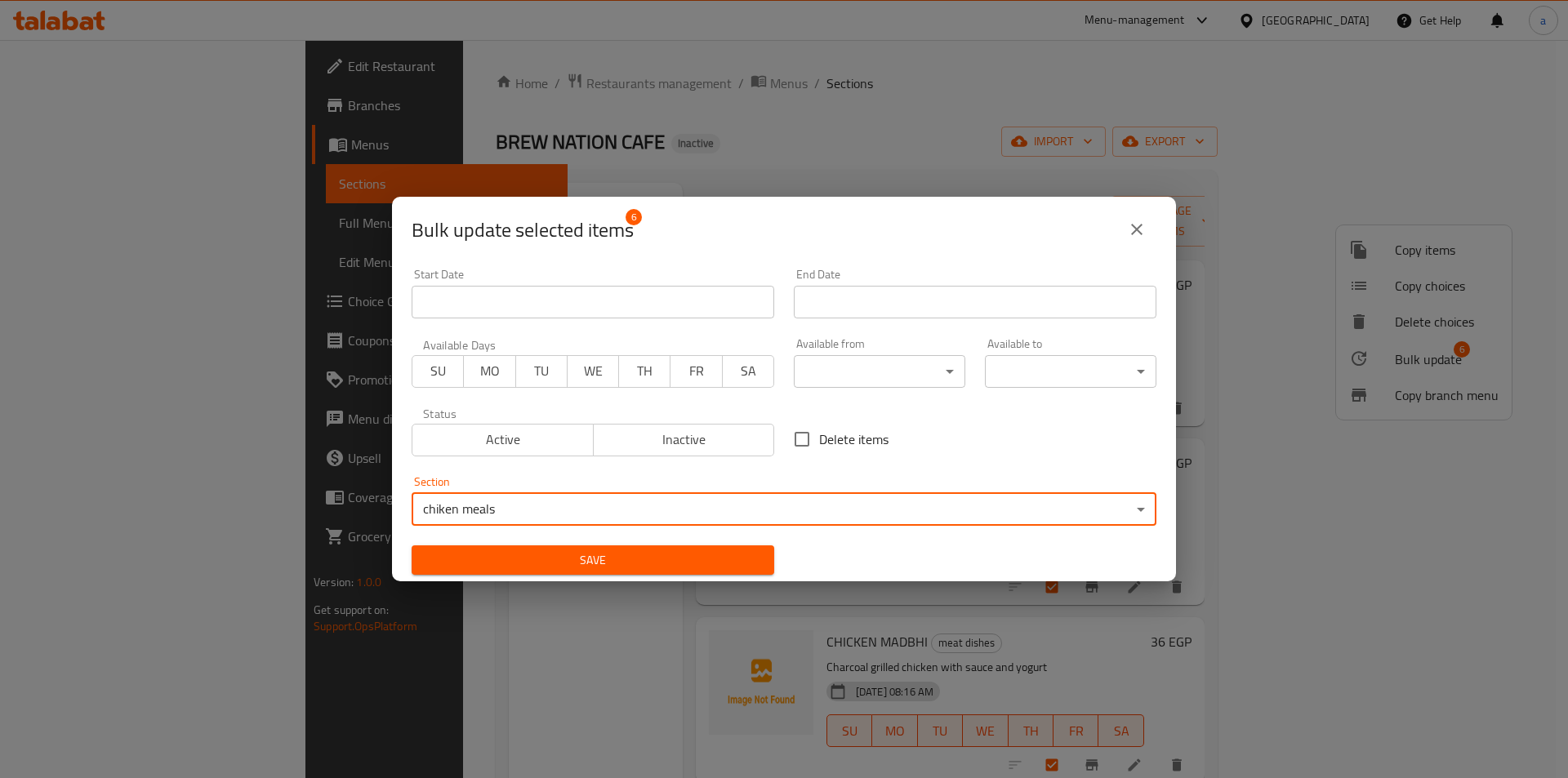
click at [523, 565] on span "Save" at bounding box center [593, 560] width 336 height 20
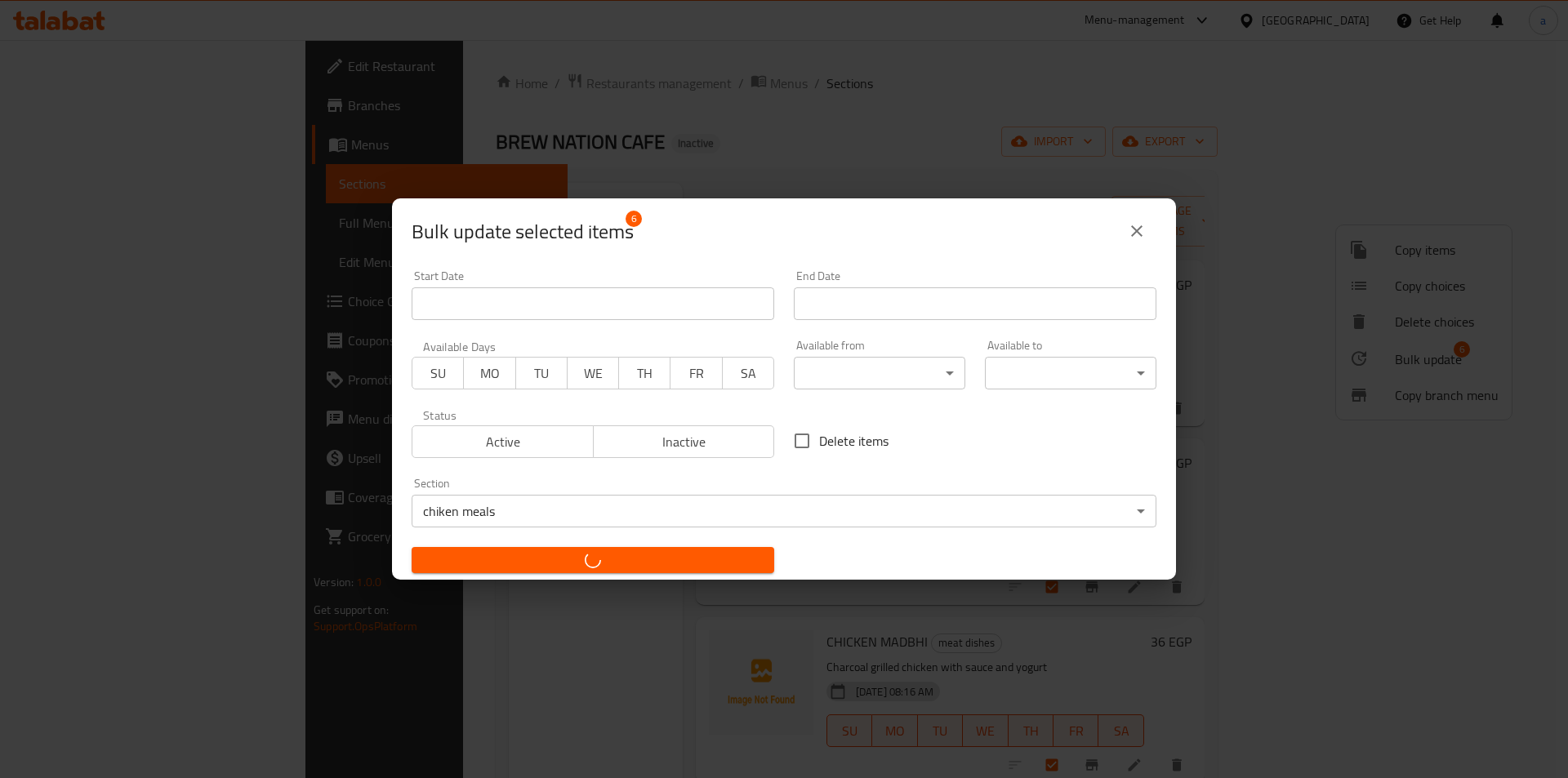
checkbox input "false"
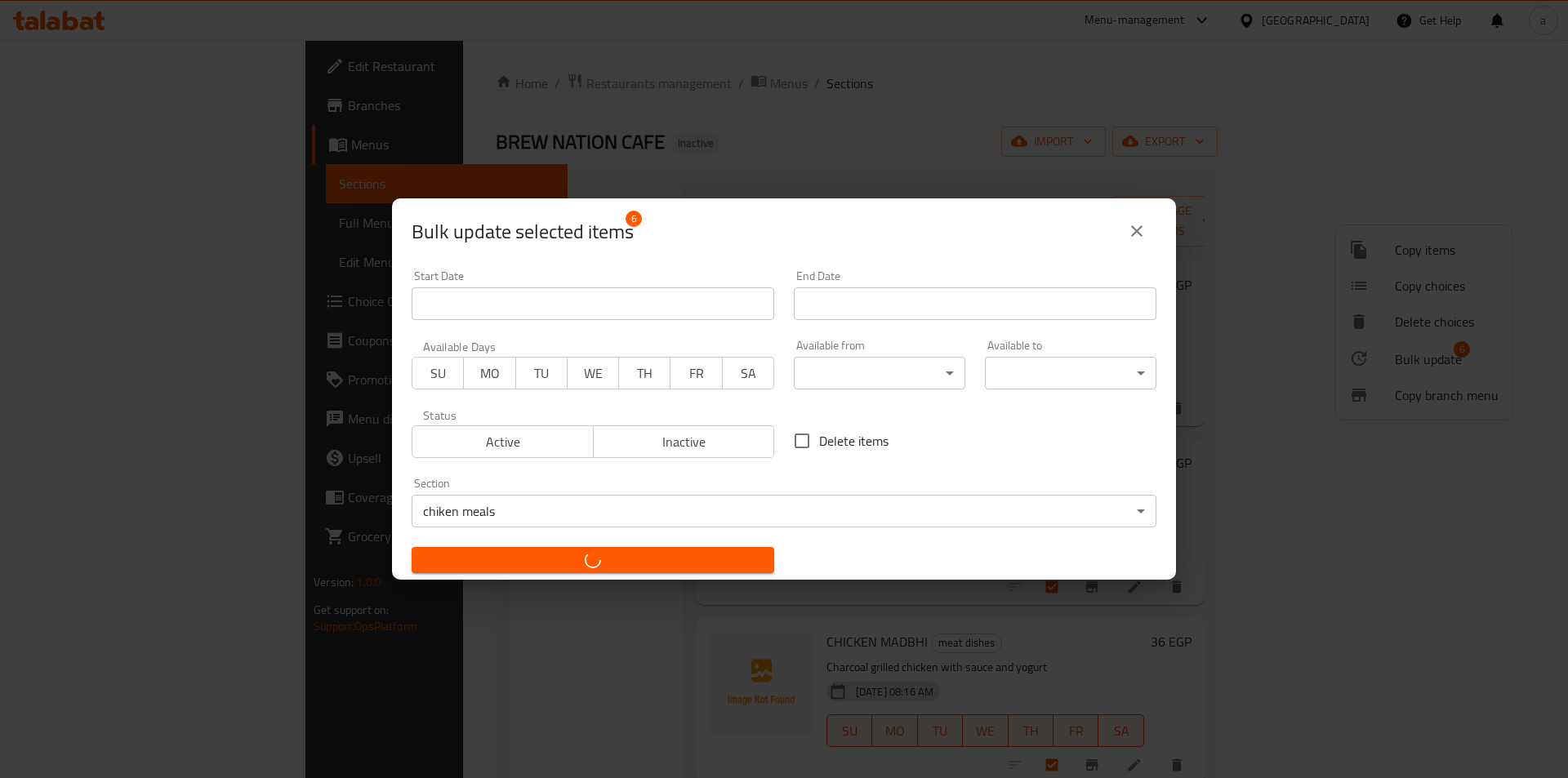
checkbox input "false"
